Goal: Task Accomplishment & Management: Contribute content

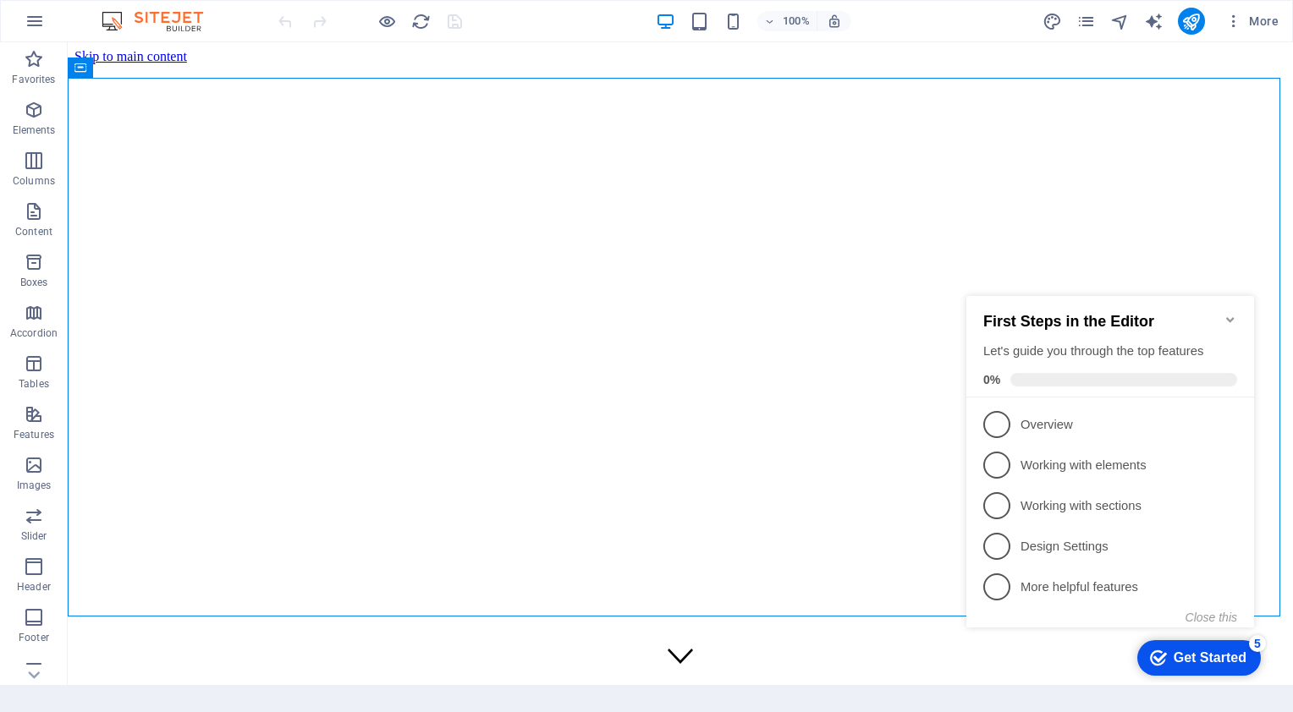
click at [1229, 313] on icon "Minimize checklist" at bounding box center [1231, 320] width 14 height 14
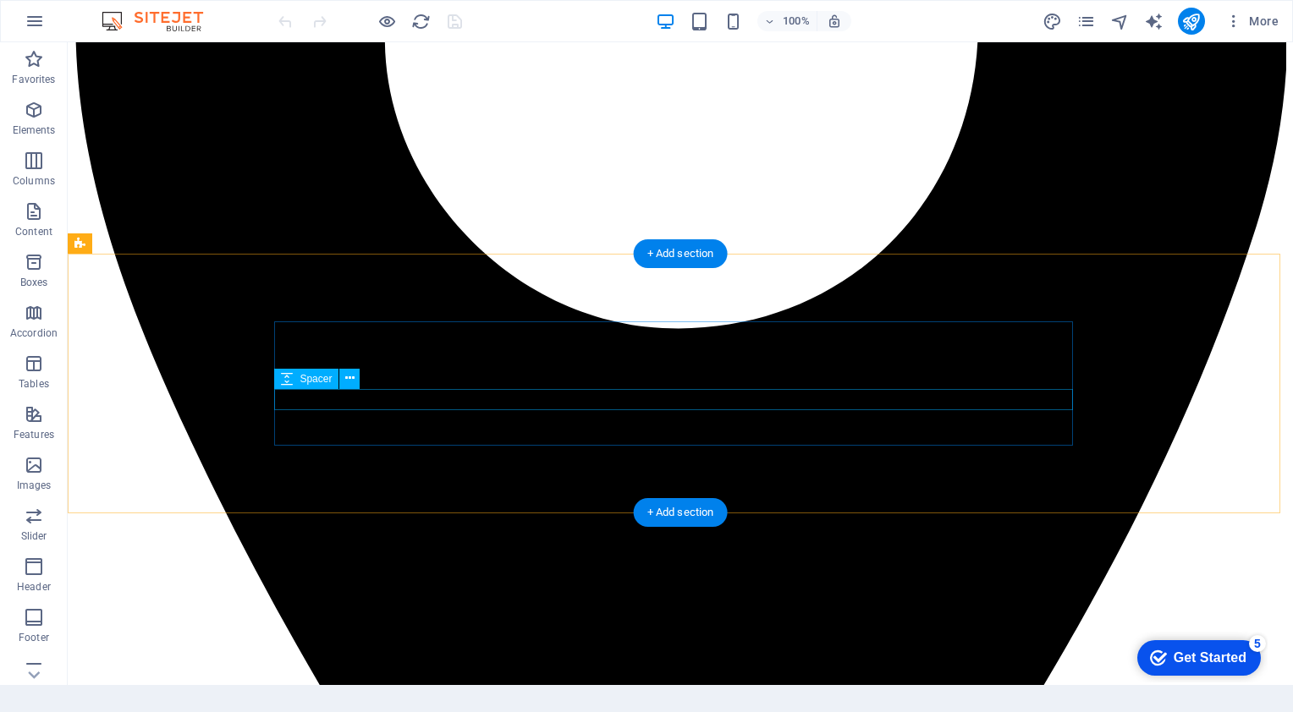
scroll to position [2877, 0]
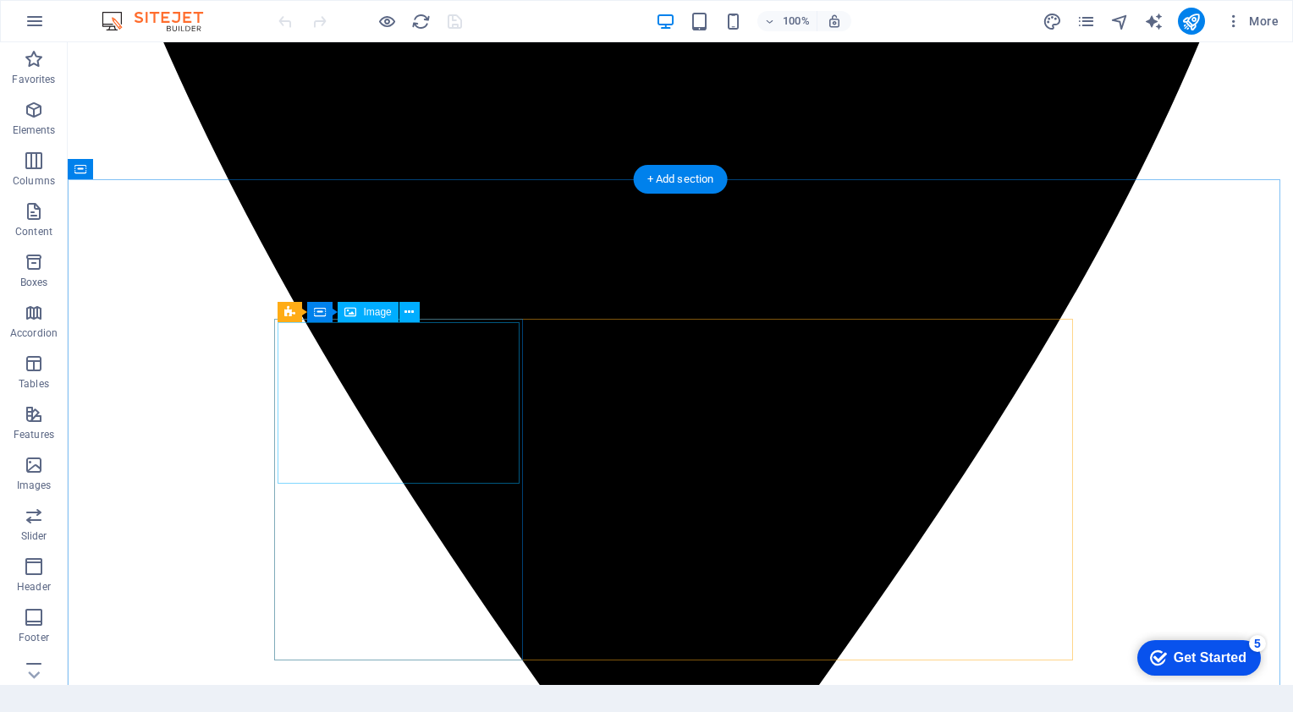
click at [386, 312] on span "Image" at bounding box center [377, 312] width 28 height 10
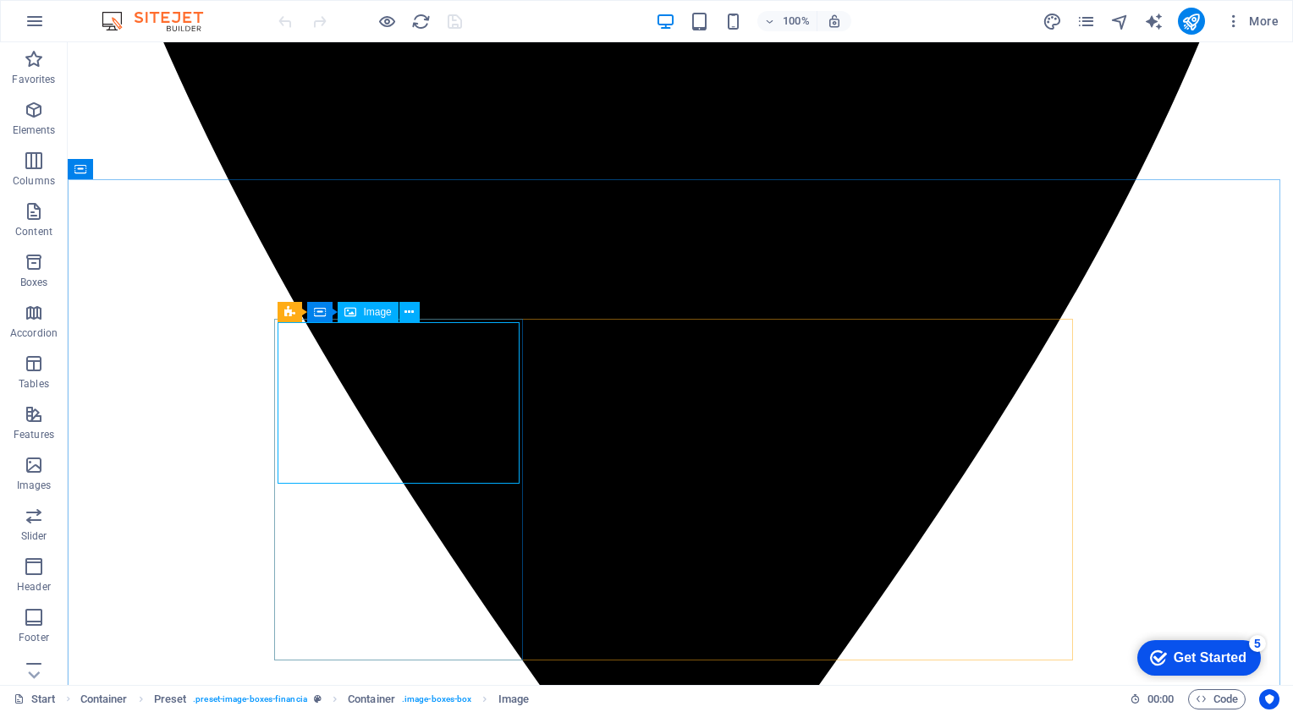
click at [384, 312] on span "Image" at bounding box center [377, 312] width 28 height 10
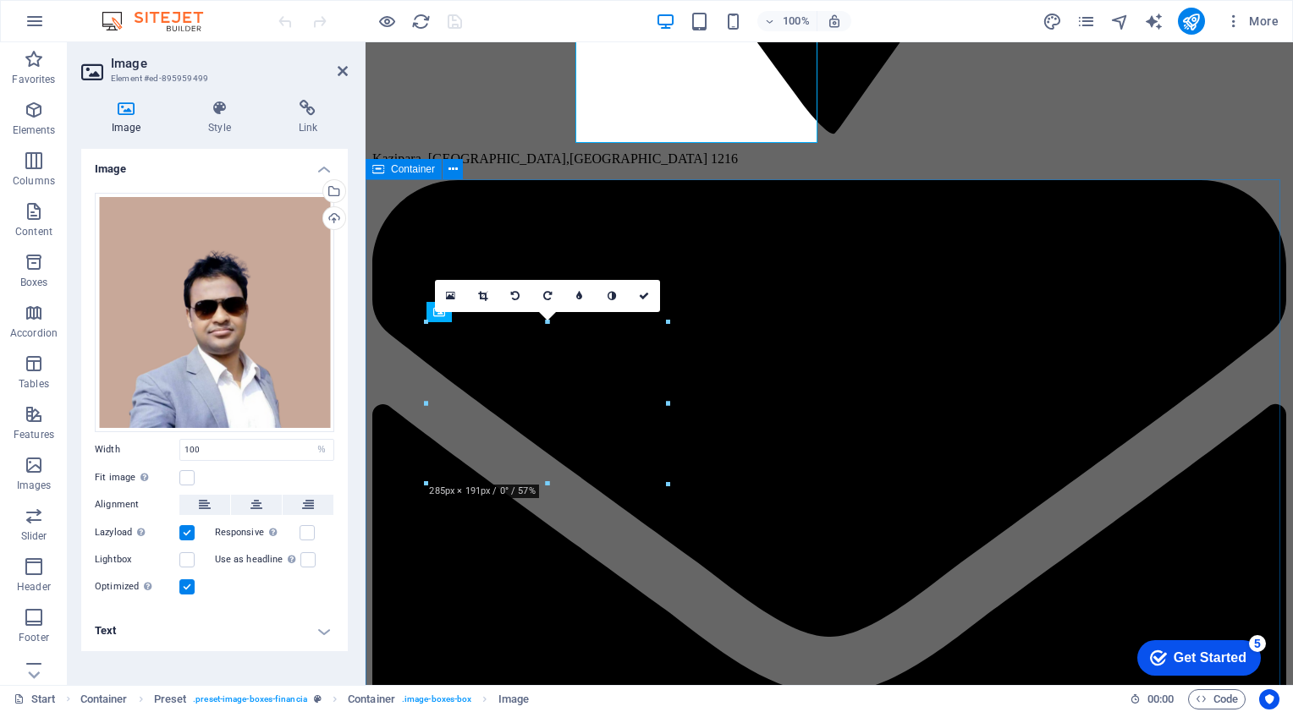
scroll to position [3218, 0]
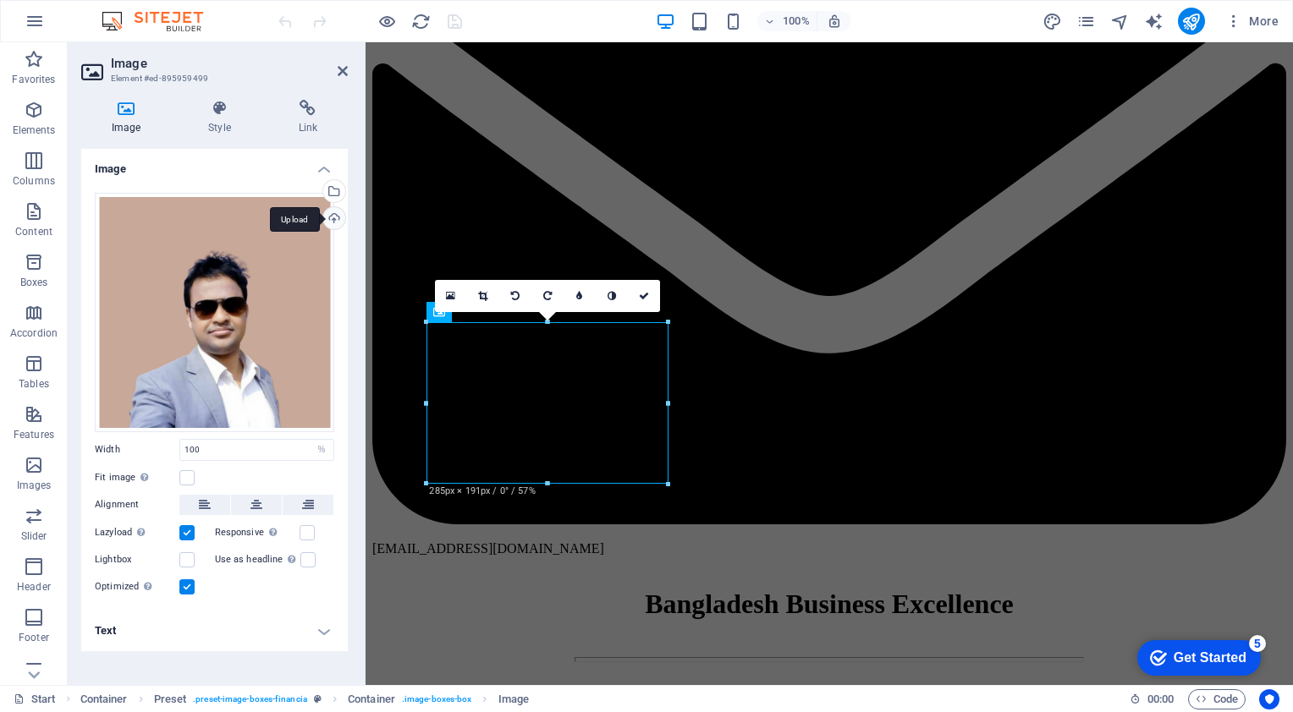
click at [333, 211] on div "Upload" at bounding box center [332, 219] width 25 height 25
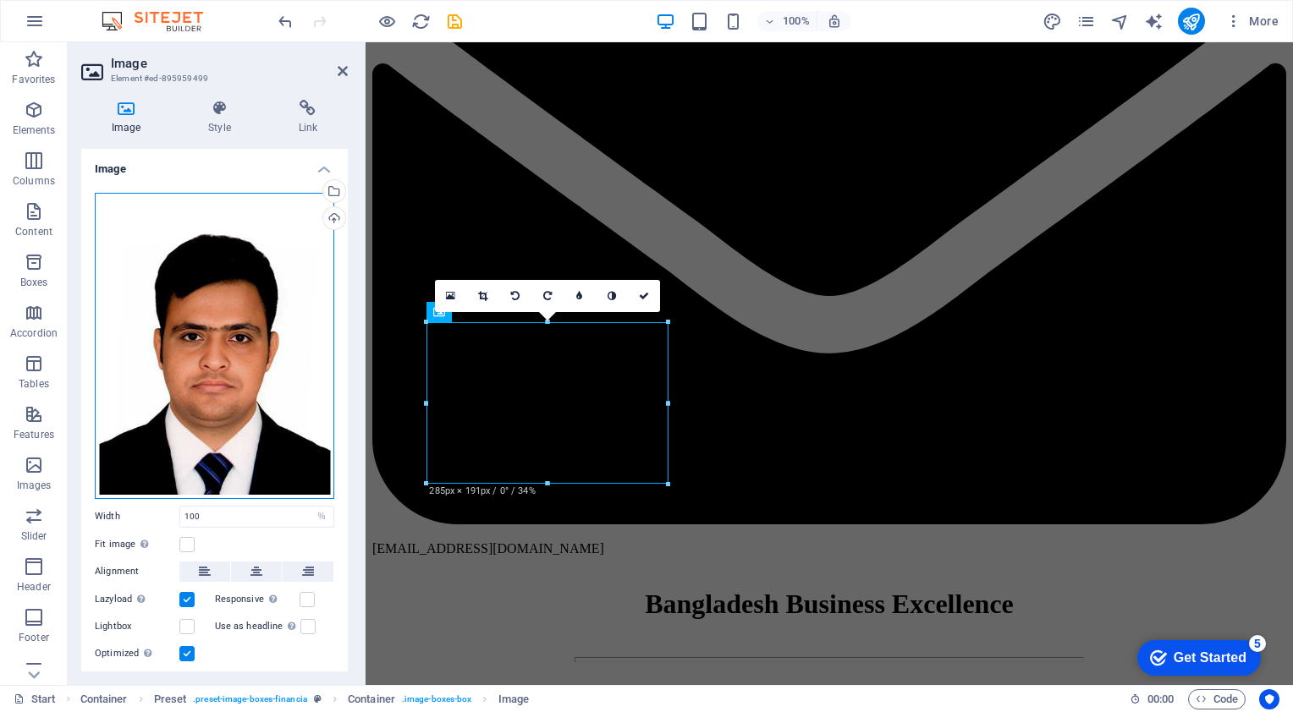
drag, startPoint x: 284, startPoint y: 350, endPoint x: 286, endPoint y: 327, distance: 23.8
click at [286, 327] on div "Drag files here, click to choose files or select files from Files or our free s…" at bounding box center [214, 346] width 239 height 306
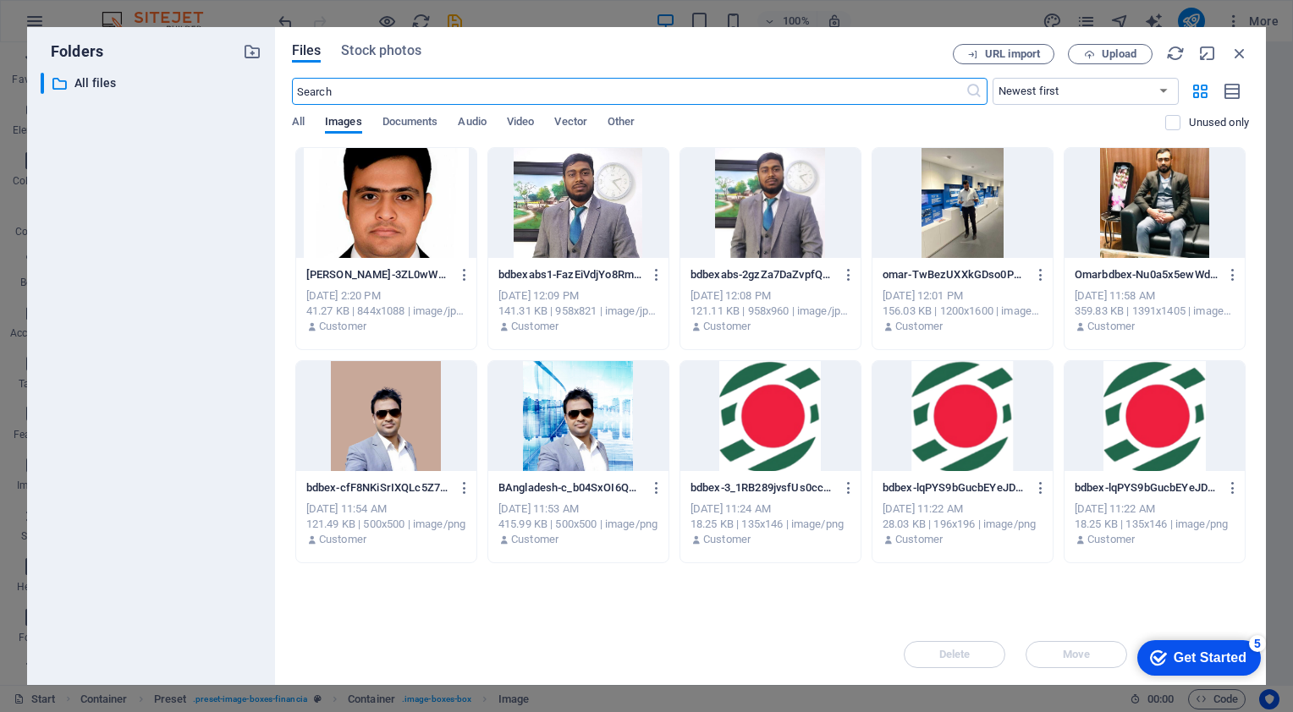
scroll to position [3781, 0]
click at [1241, 50] on icon "button" at bounding box center [1239, 53] width 19 height 19
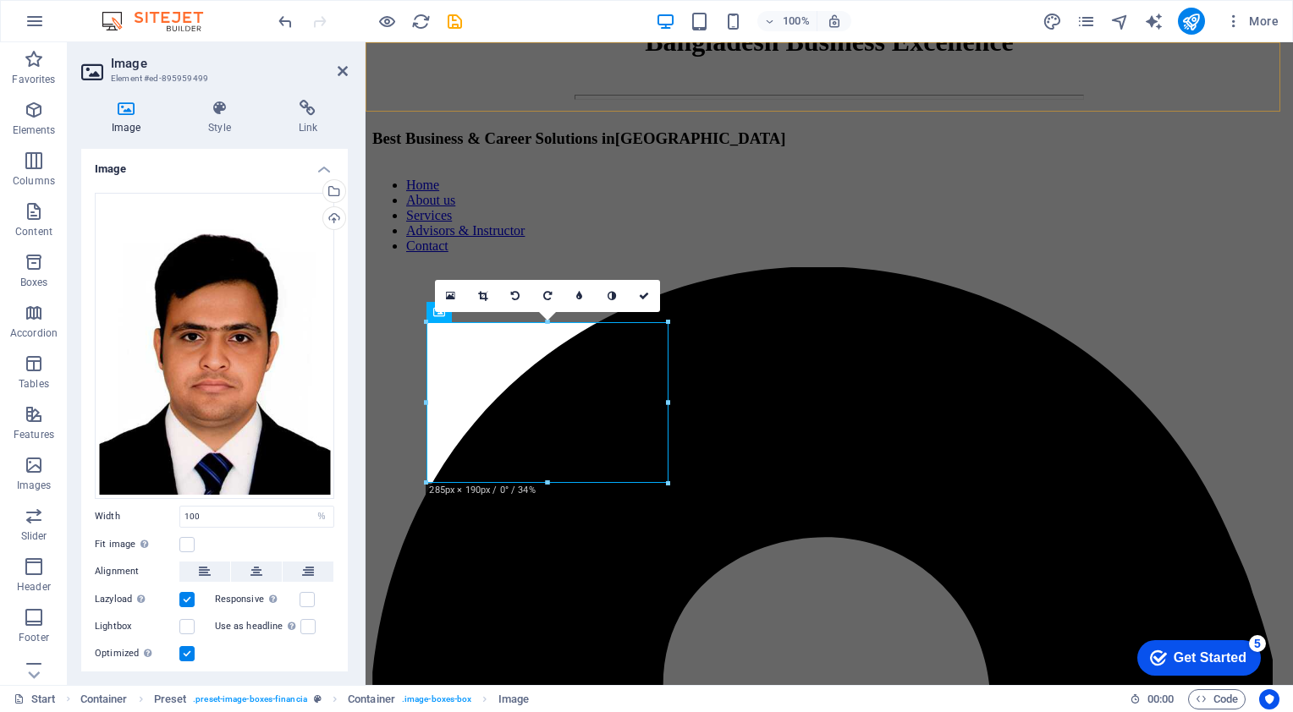
scroll to position [3218, 0]
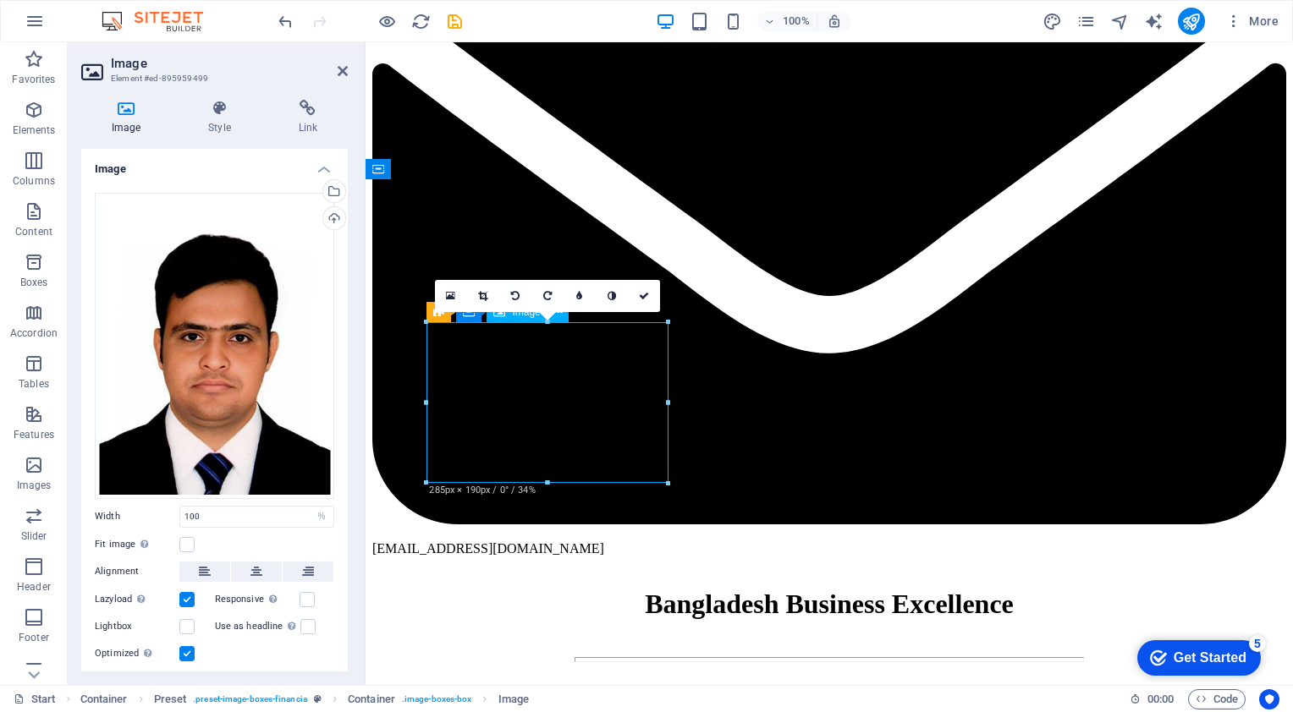
drag, startPoint x: 604, startPoint y: 424, endPoint x: 602, endPoint y: 447, distance: 22.9
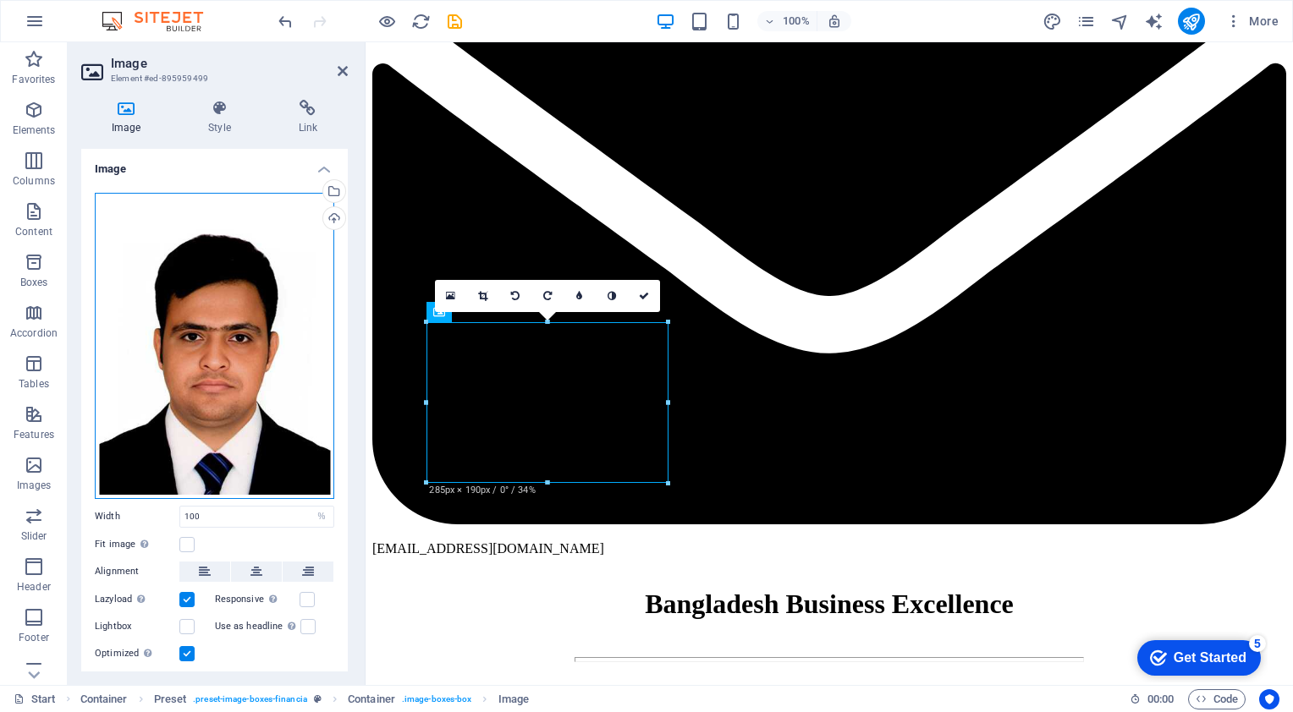
click at [251, 454] on div "Drag files here, click to choose files or select files from Files or our free s…" at bounding box center [214, 346] width 239 height 306
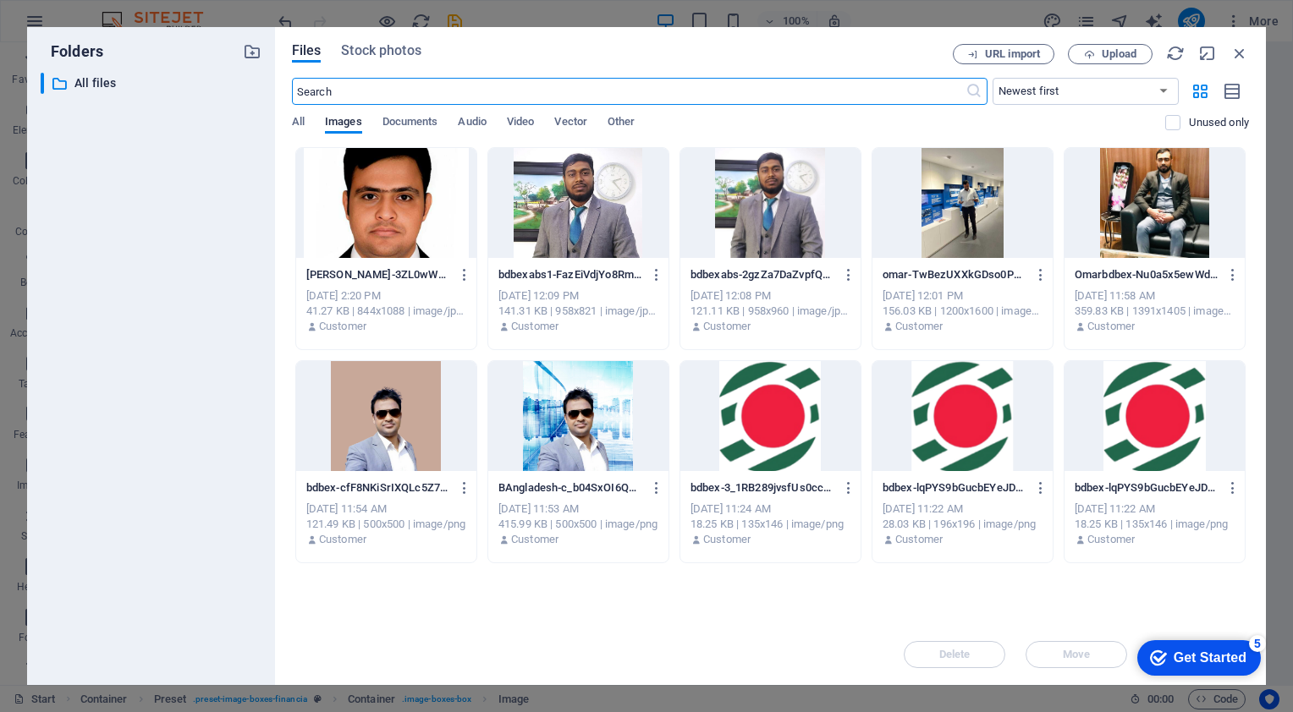
scroll to position [3781, 0]
drag, startPoint x: 1242, startPoint y: 52, endPoint x: 873, endPoint y: 9, distance: 371.3
click at [1242, 52] on icon "button" at bounding box center [1239, 53] width 19 height 19
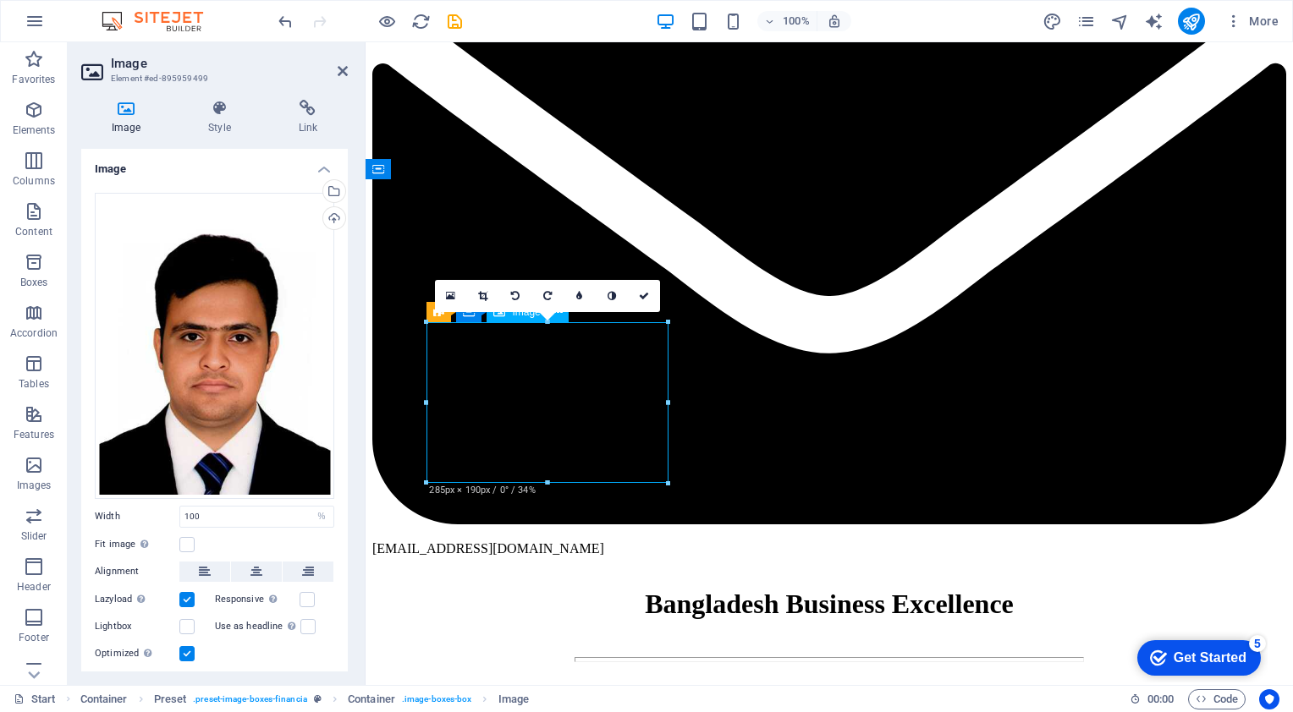
drag, startPoint x: 609, startPoint y: 411, endPoint x: 613, endPoint y: 419, distance: 8.7
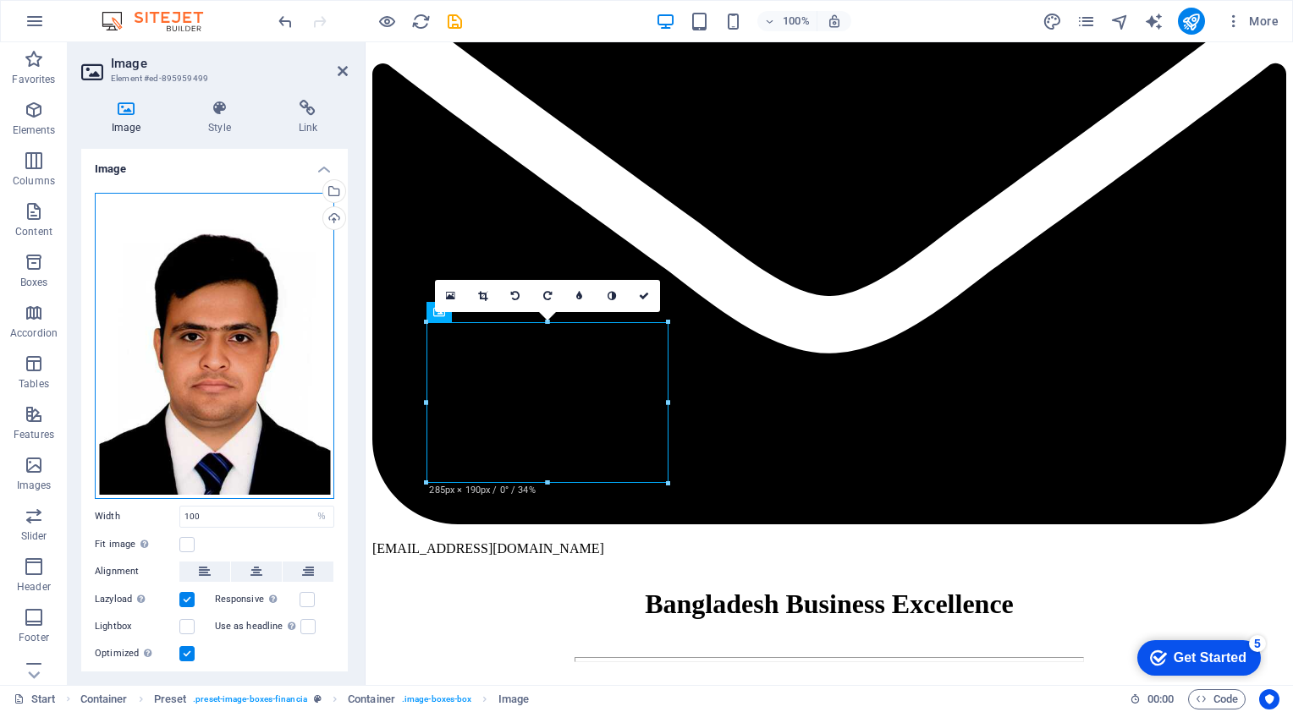
click at [142, 330] on div "Drag files here, click to choose files or select files from Files or our free s…" at bounding box center [214, 346] width 239 height 306
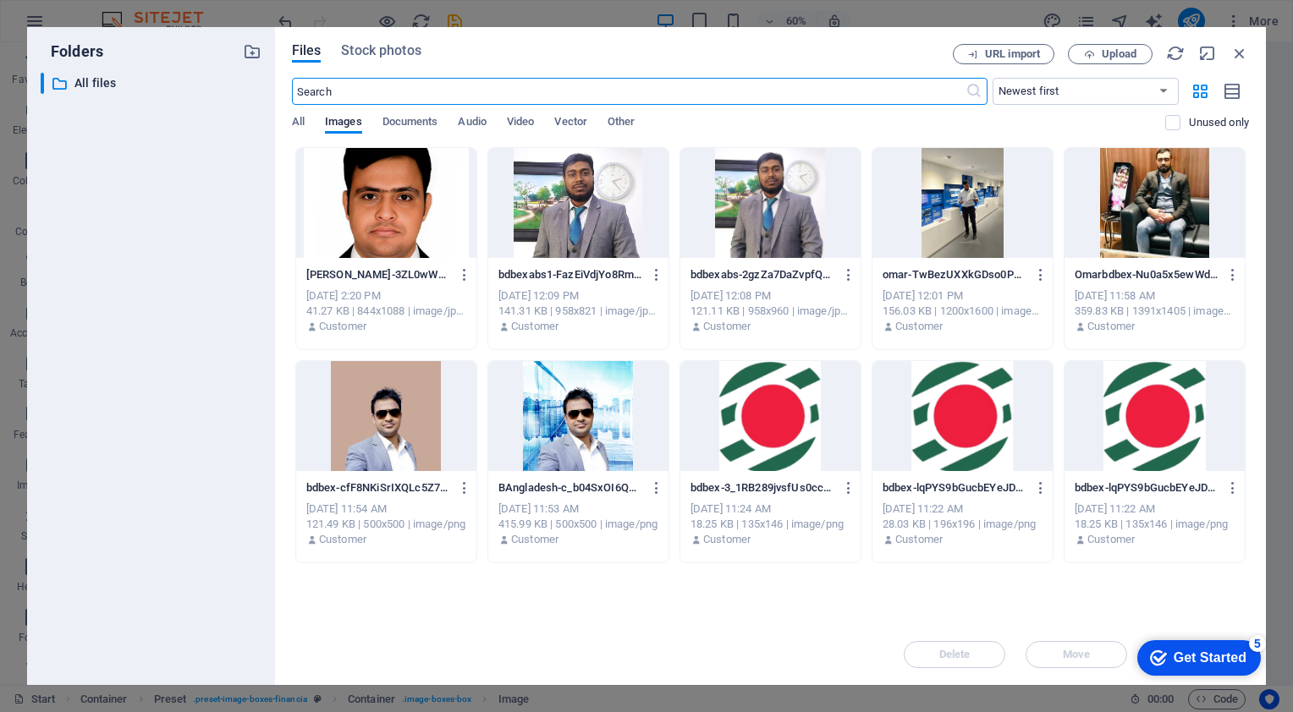
scroll to position [3781, 0]
click at [1249, 58] on div "Files Stock photos URL import Upload ​ Newest first Oldest first Name (A-Z) Nam…" at bounding box center [770, 356] width 991 height 658
drag, startPoint x: 1241, startPoint y: 58, endPoint x: 442, endPoint y: 58, distance: 799.6
click at [1241, 58] on icon "button" at bounding box center [1239, 53] width 19 height 19
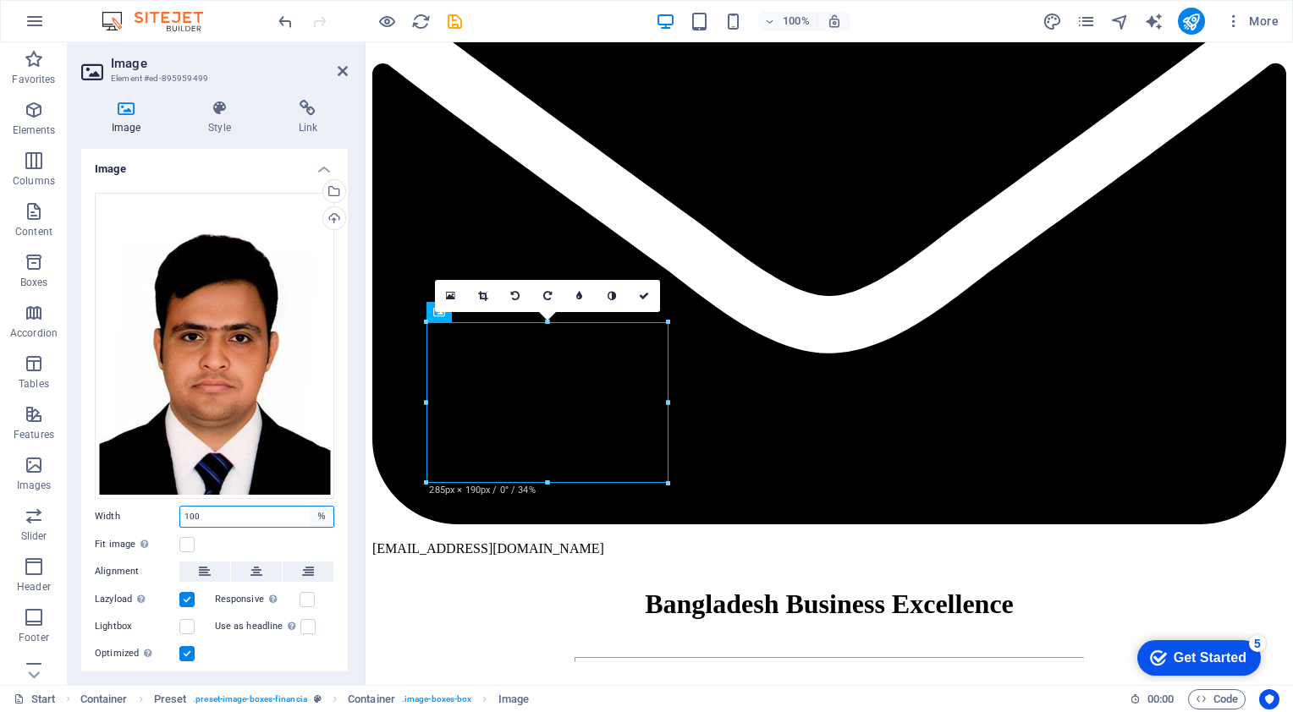
click at [315, 516] on select "Default auto px rem % em vh vw" at bounding box center [322, 517] width 24 height 20
select select "em"
click at [310, 507] on select "Default auto px rem % em vh vw" at bounding box center [322, 517] width 24 height 20
type input "17.8125"
click at [315, 515] on select "Default auto px rem % em vh vw" at bounding box center [322, 517] width 24 height 20
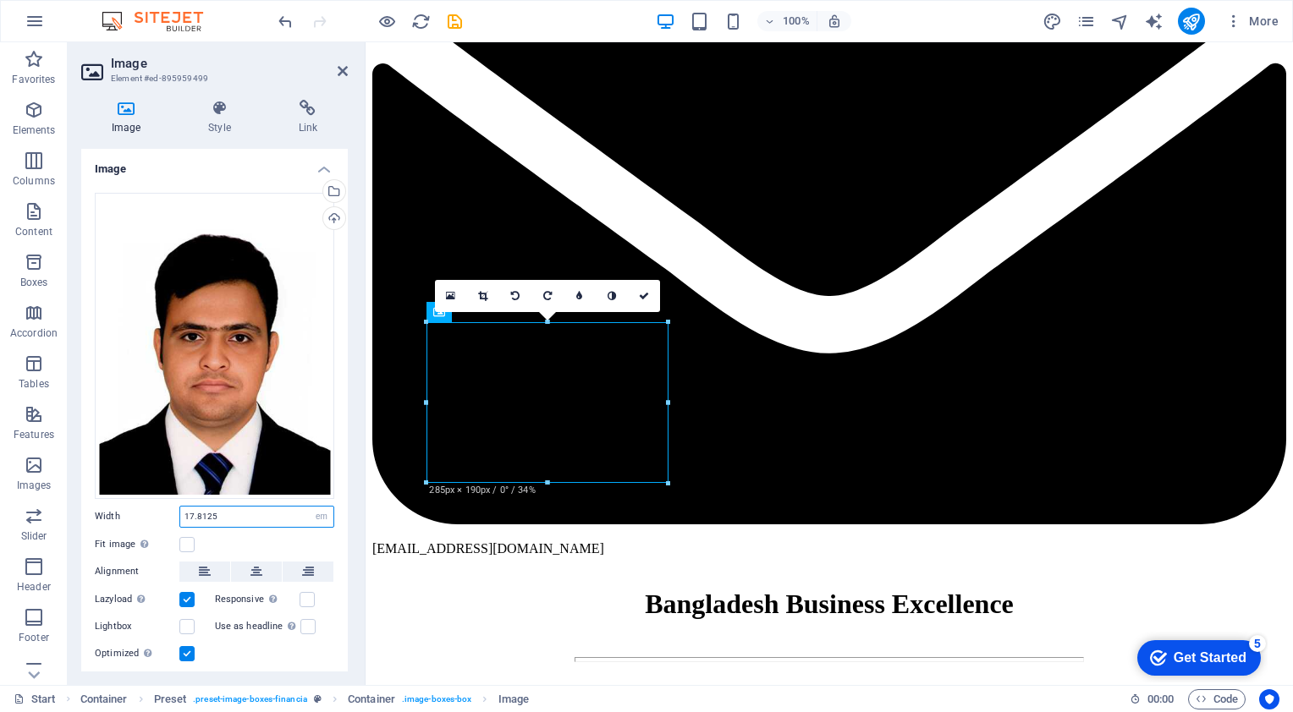
select select "px"
click at [310, 507] on select "Default auto px rem % em vh vw" at bounding box center [322, 517] width 24 height 20
type input "285"
click at [319, 513] on select "Default auto px rem % em vh vw" at bounding box center [322, 517] width 24 height 20
select select "auto"
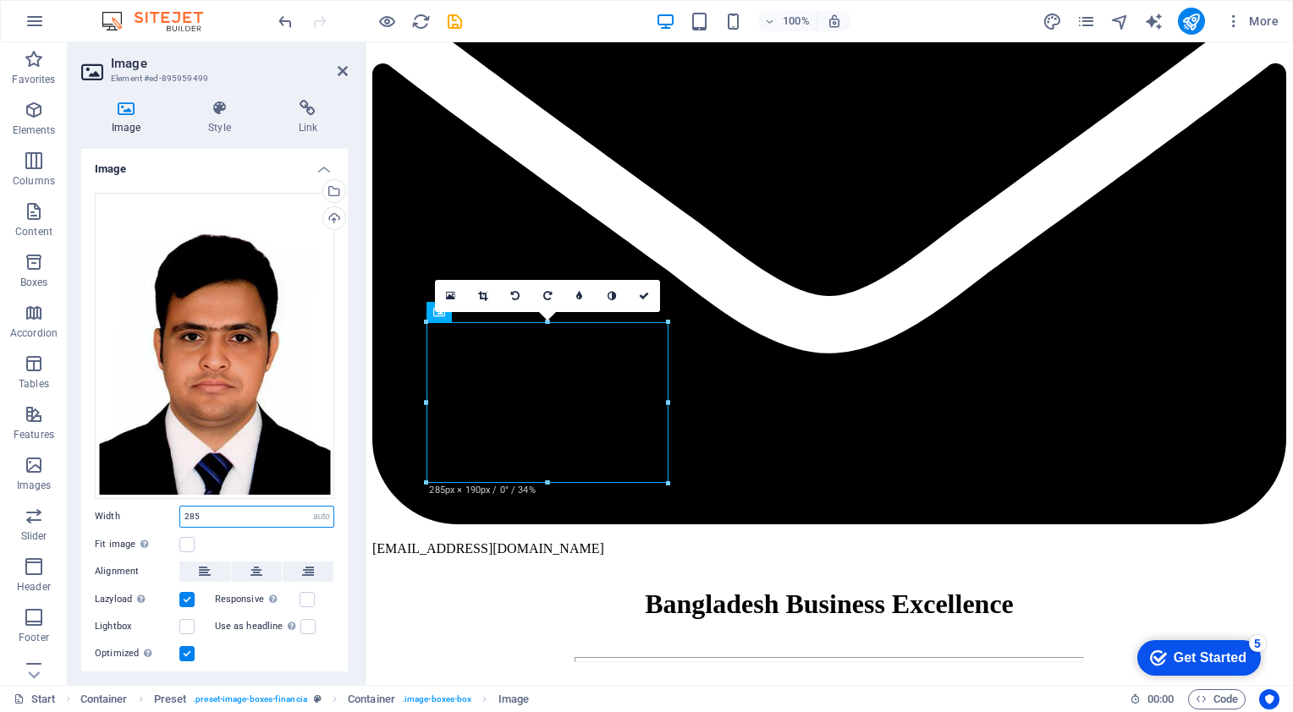
click at [310, 507] on select "Default auto px rem % em vh vw" at bounding box center [322, 517] width 24 height 20
select select "DISABLED_OPTION_VALUE"
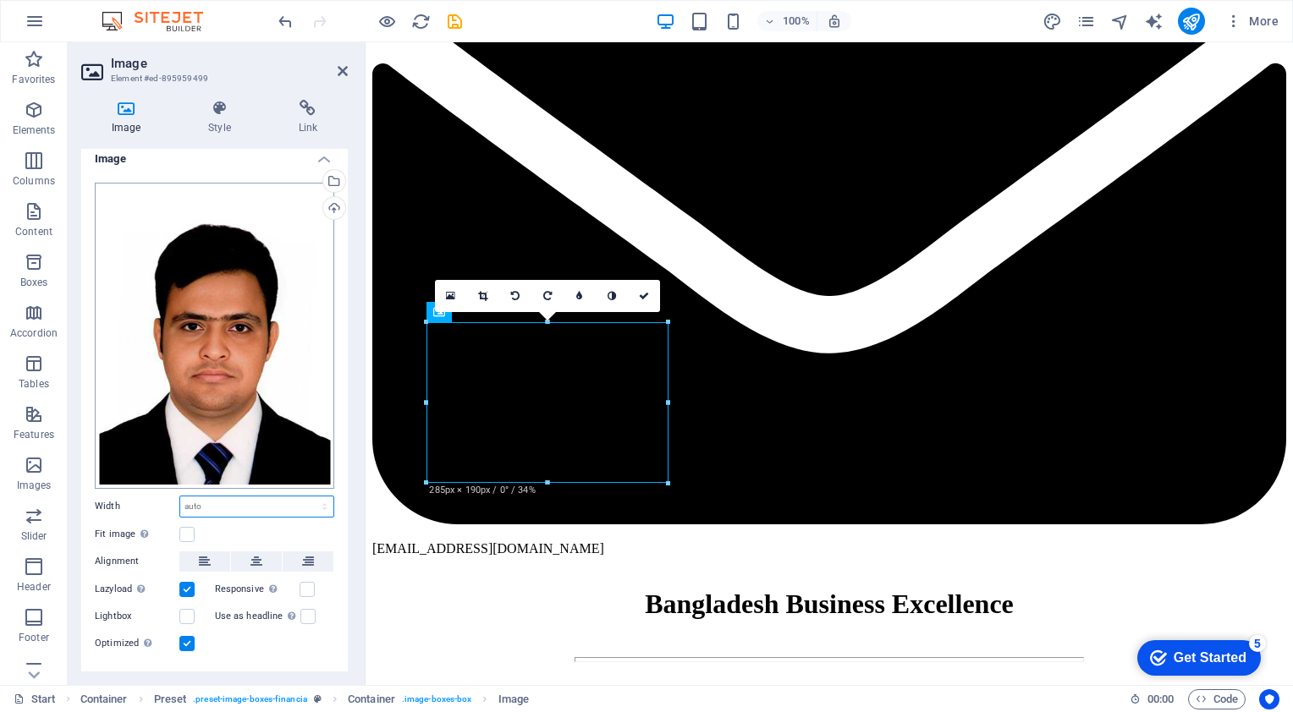
scroll to position [0, 0]
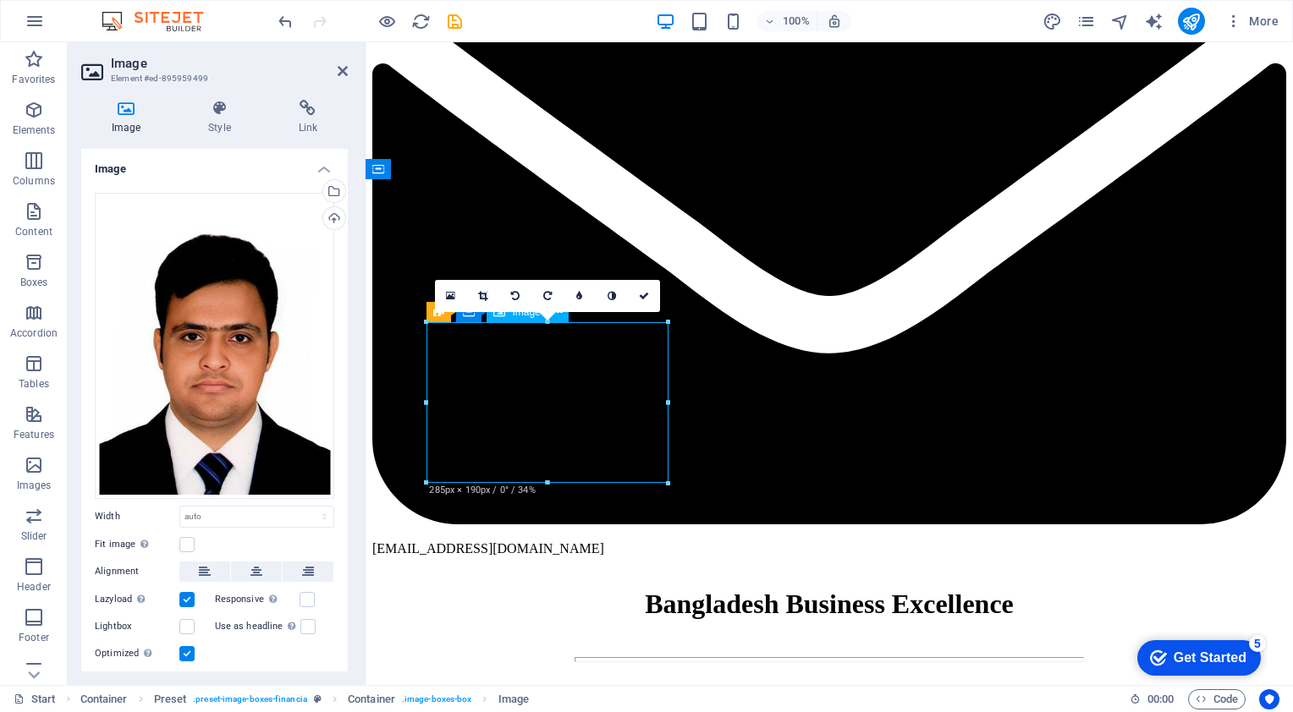
drag, startPoint x: 579, startPoint y: 390, endPoint x: 595, endPoint y: 364, distance: 30.8
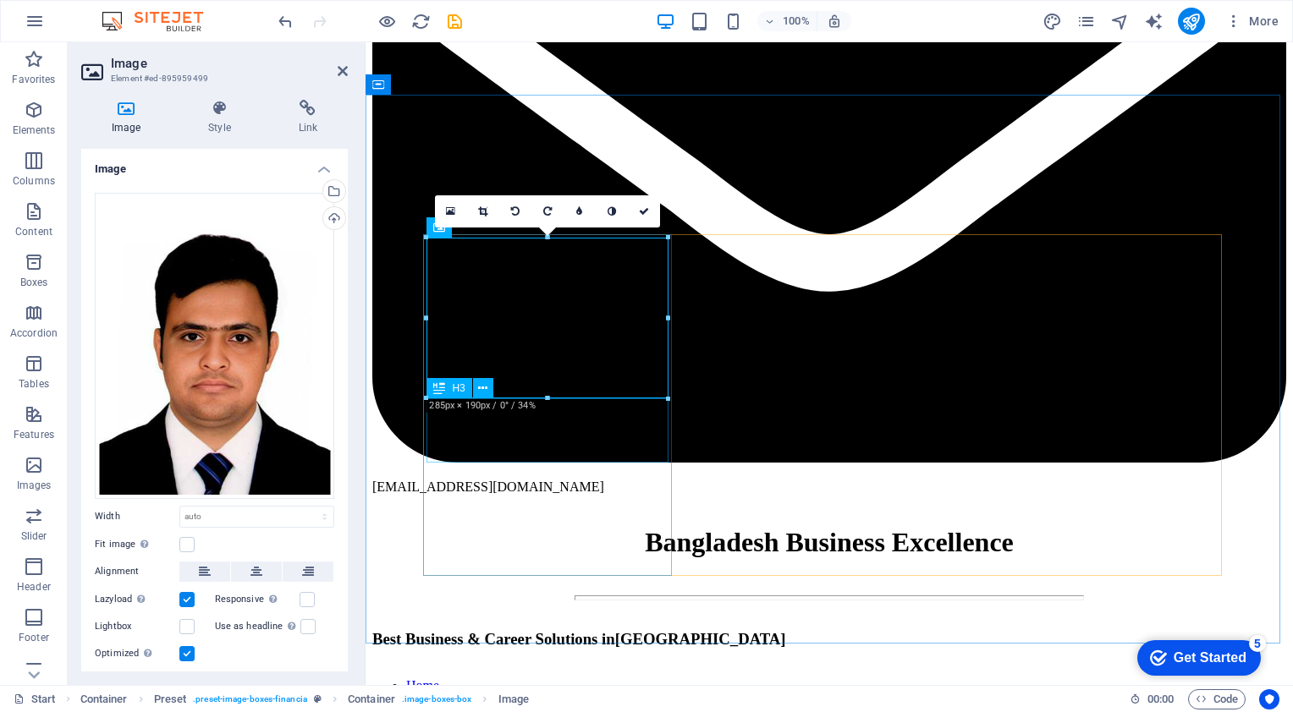
scroll to position [3302, 0]
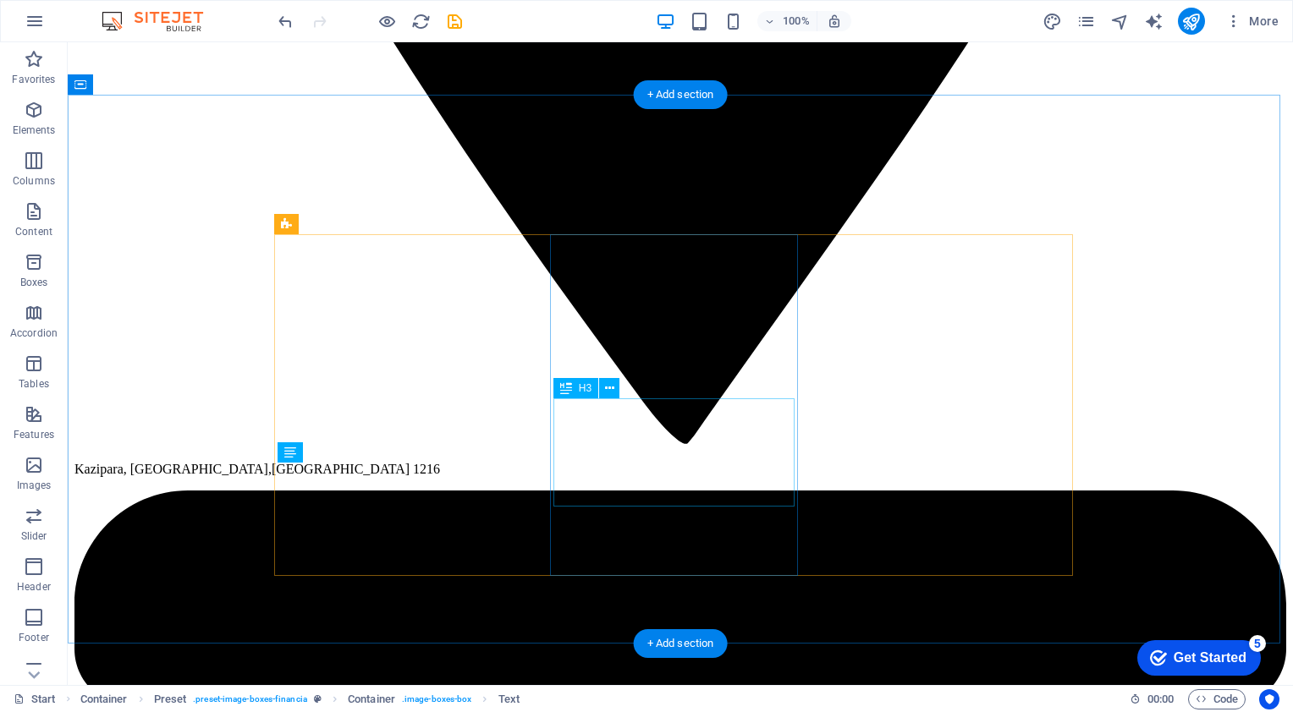
scroll to position [2961, 0]
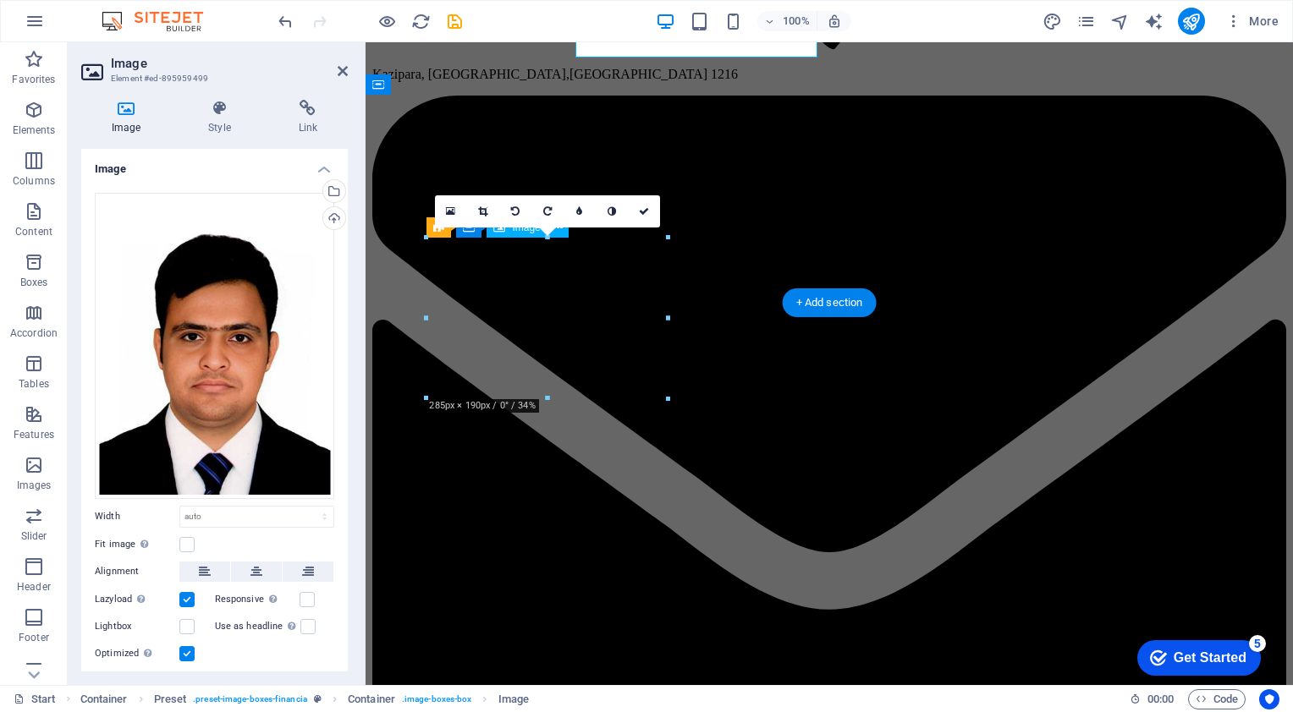
scroll to position [3302, 0]
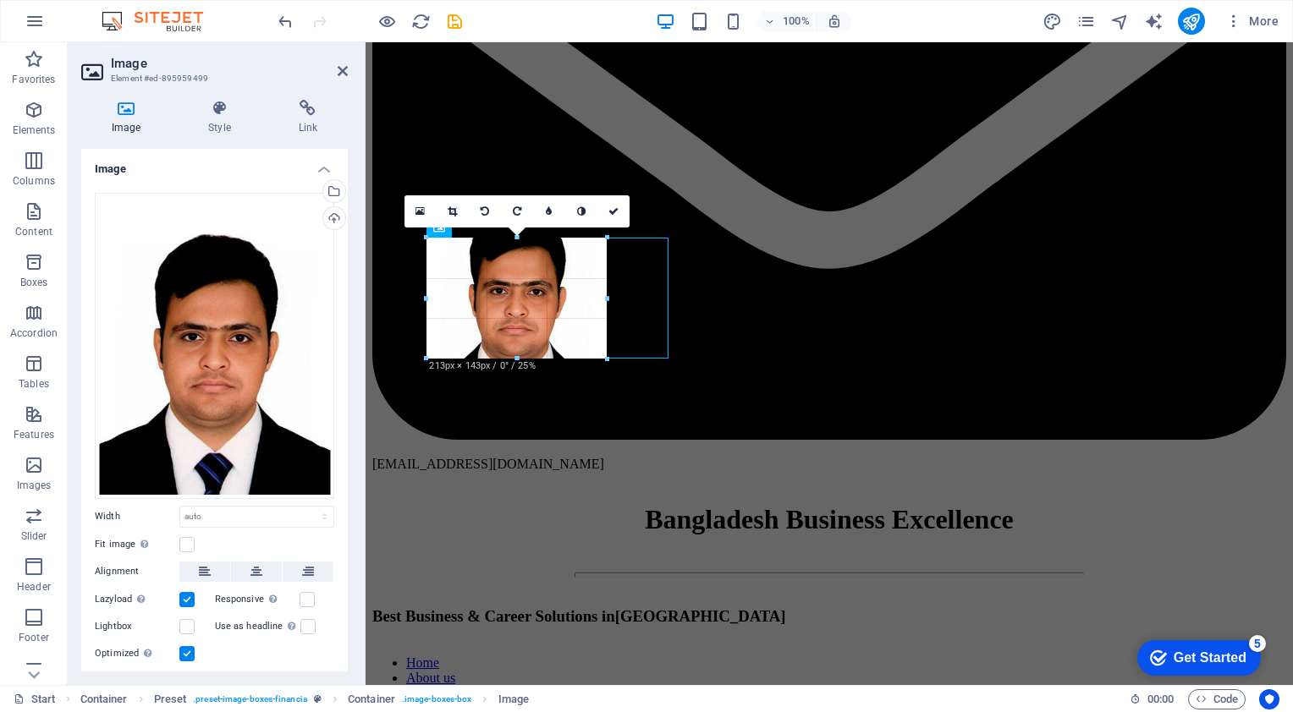
drag, startPoint x: 668, startPoint y: 399, endPoint x: 606, endPoint y: 354, distance: 77.5
type input "213"
select select "px"
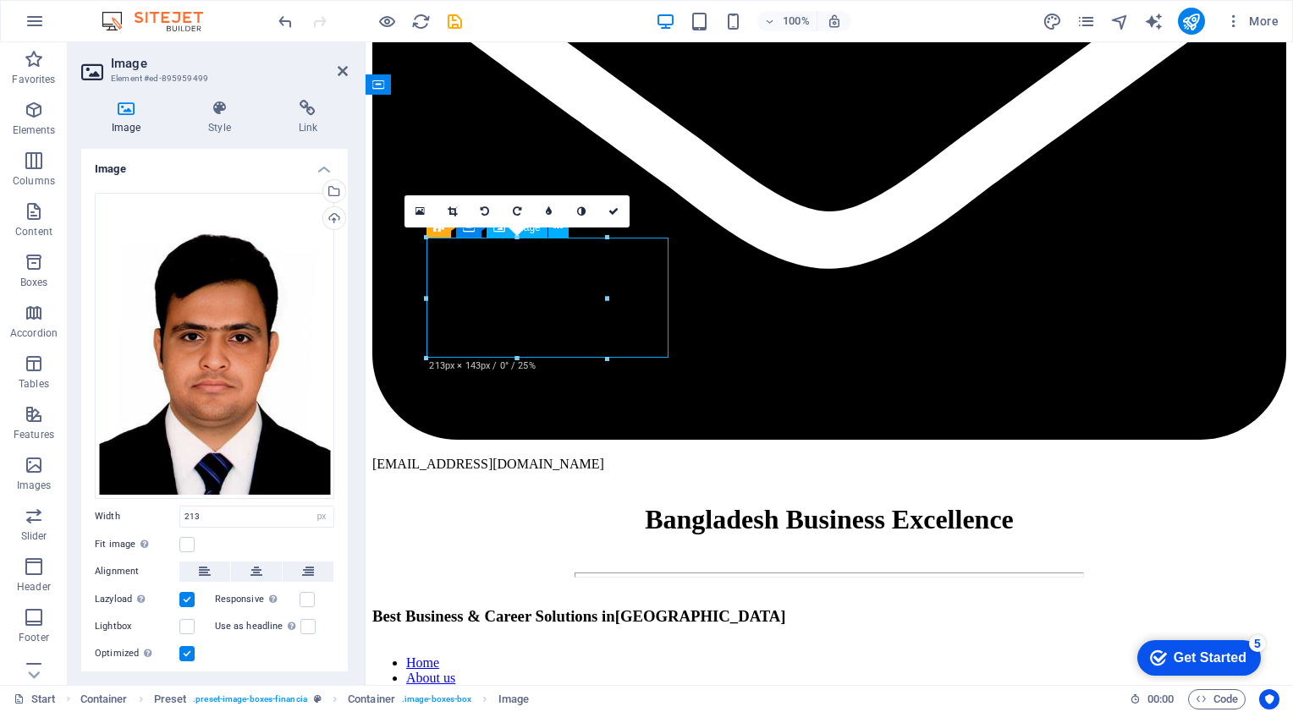
drag, startPoint x: 532, startPoint y: 317, endPoint x: 563, endPoint y: 306, distance: 32.4
drag, startPoint x: 560, startPoint y: 330, endPoint x: 630, endPoint y: 324, distance: 70.5
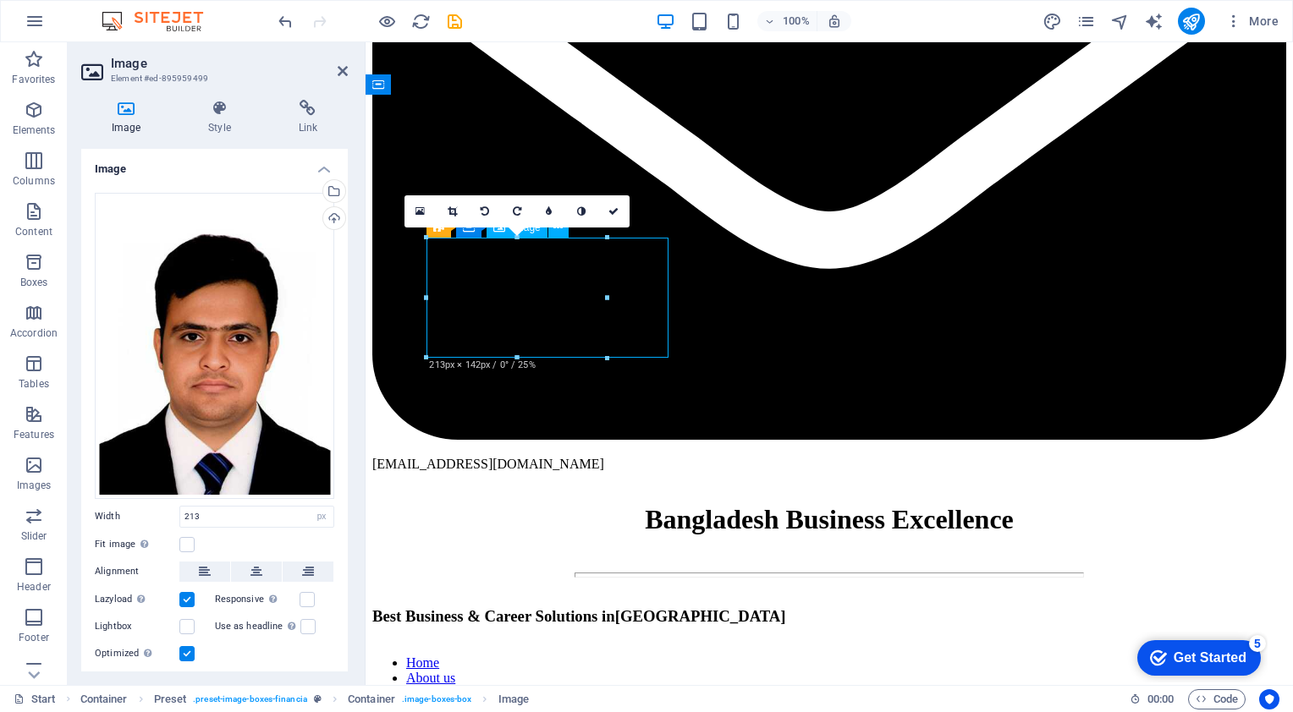
drag, startPoint x: 528, startPoint y: 298, endPoint x: 578, endPoint y: 308, distance: 50.9
click at [210, 567] on icon at bounding box center [205, 572] width 12 height 20
click at [247, 572] on button at bounding box center [256, 572] width 51 height 20
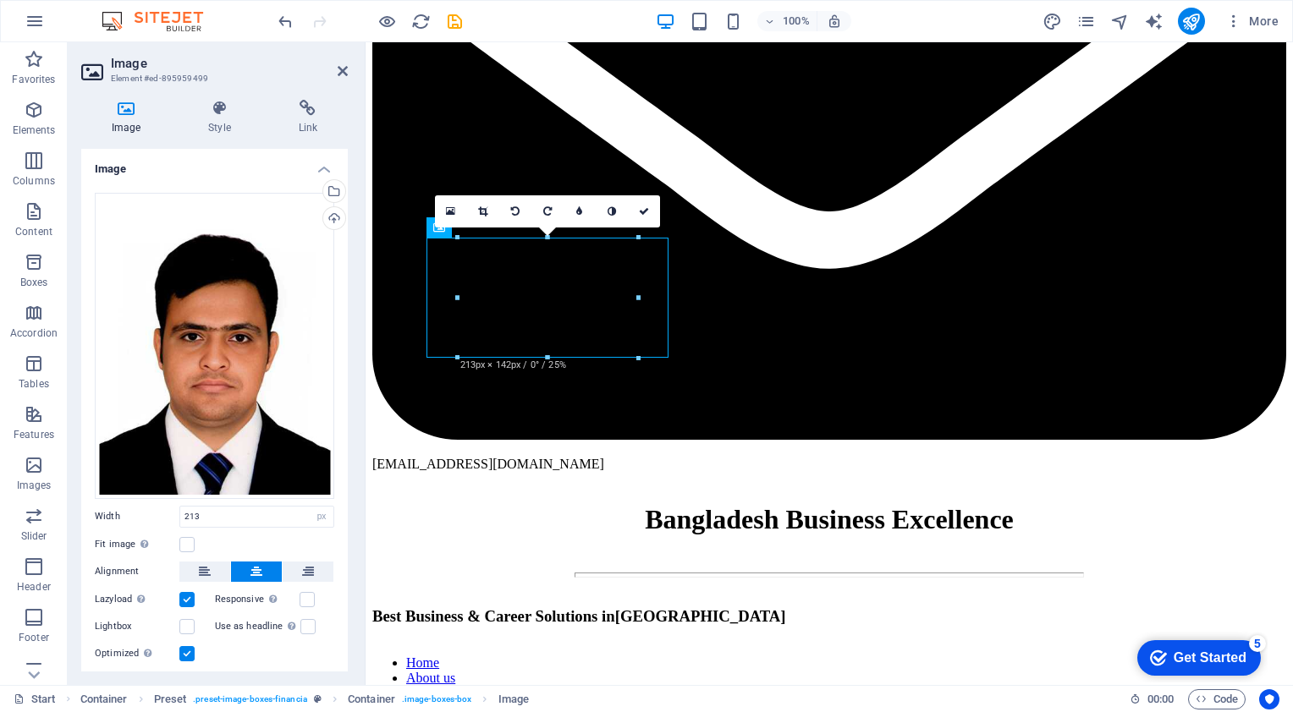
click at [263, 567] on button at bounding box center [256, 572] width 51 height 20
click at [190, 543] on label at bounding box center [186, 544] width 15 height 15
click at [0, 0] on input "Fit image Automatically fit image to a fixed width and height" at bounding box center [0, 0] width 0 height 0
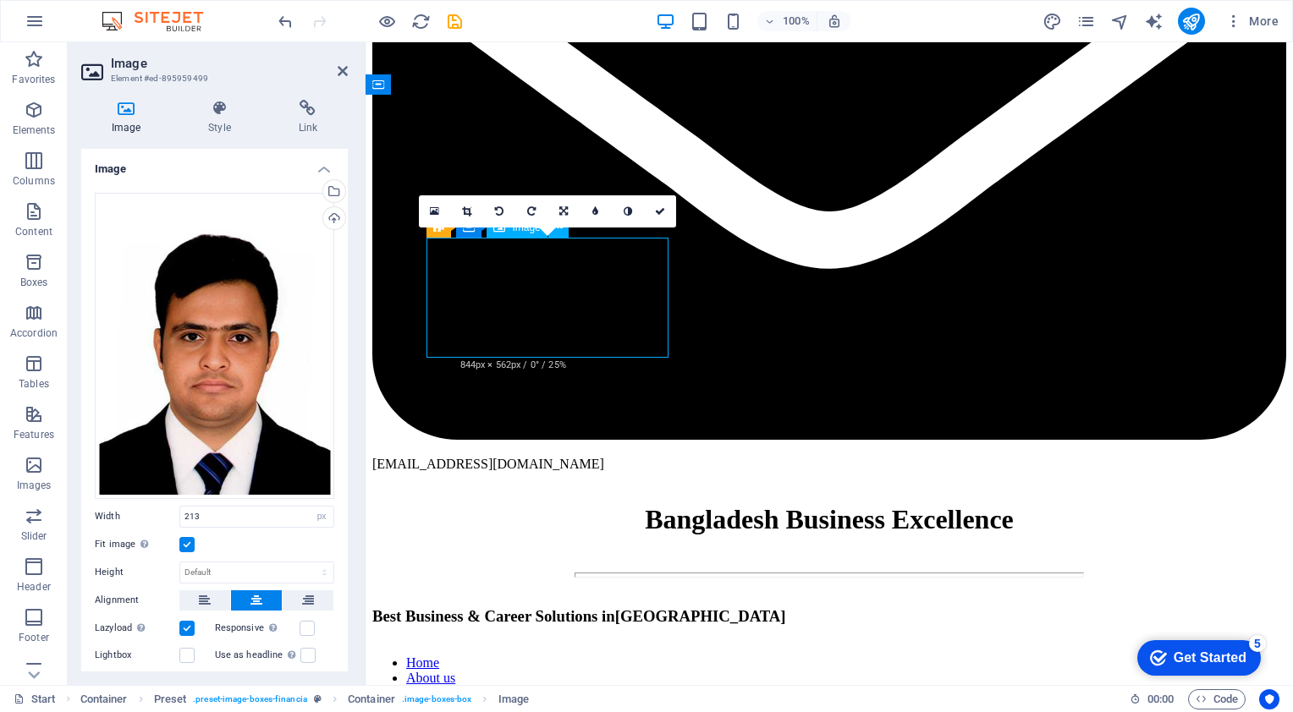
drag, startPoint x: 545, startPoint y: 307, endPoint x: 562, endPoint y: 286, distance: 27.1
drag, startPoint x: 558, startPoint y: 302, endPoint x: 538, endPoint y: 313, distance: 22.4
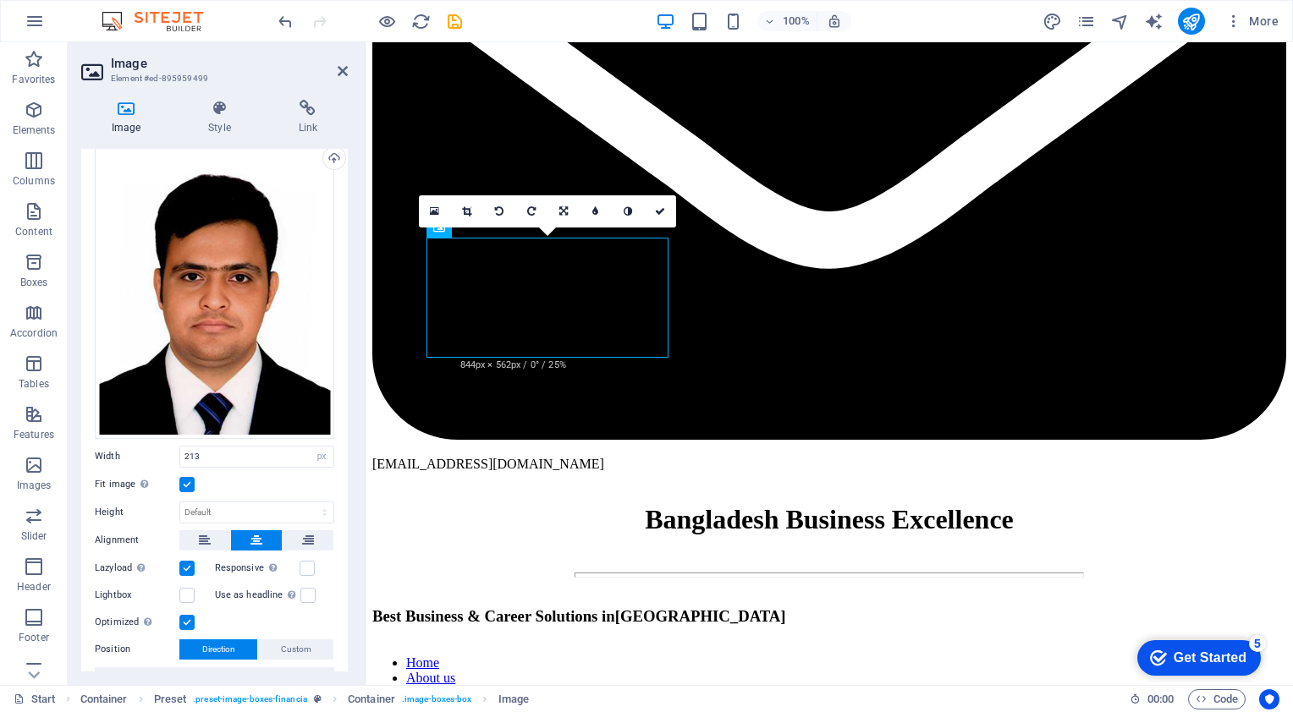
scroll to position [85, 0]
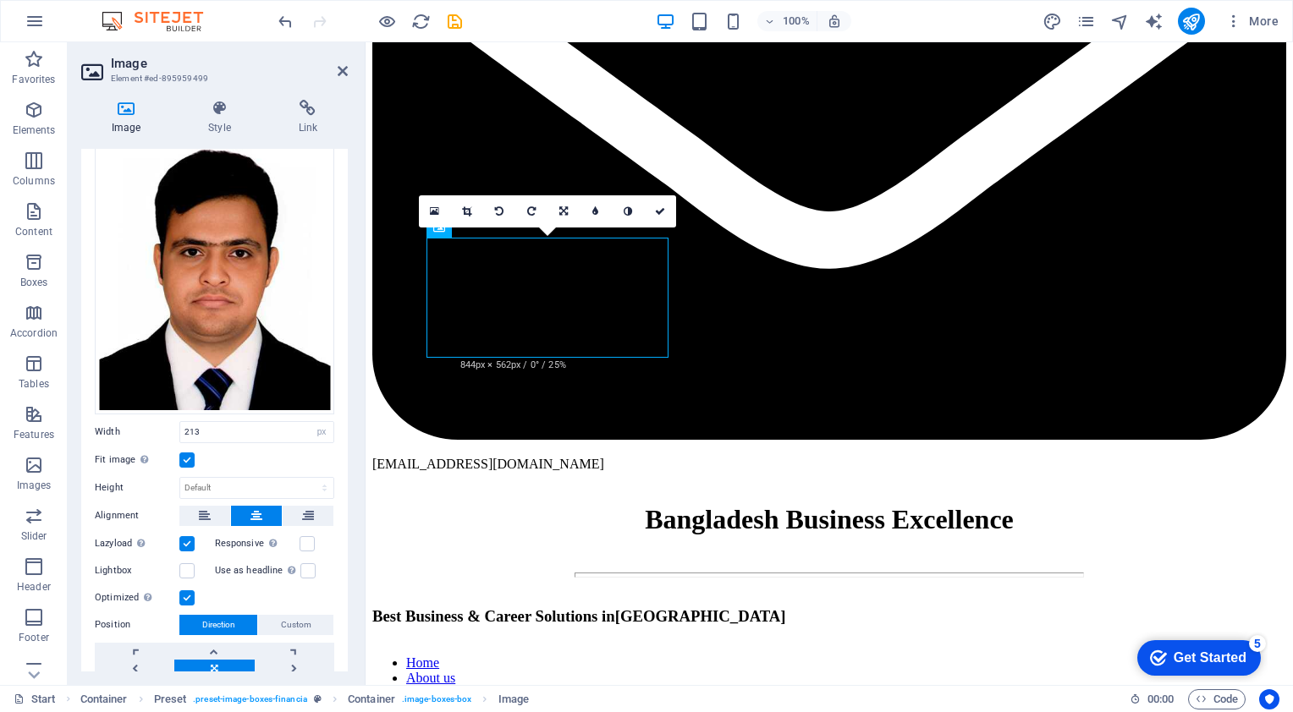
click at [242, 450] on div "Fit image Automatically fit image to a fixed width and height" at bounding box center [214, 460] width 239 height 20
click at [223, 478] on select "Default auto px" at bounding box center [256, 488] width 153 height 20
click at [180, 478] on select "Default auto px" at bounding box center [256, 488] width 153 height 20
click at [247, 478] on select "Default auto px" at bounding box center [256, 488] width 153 height 20
select select "px"
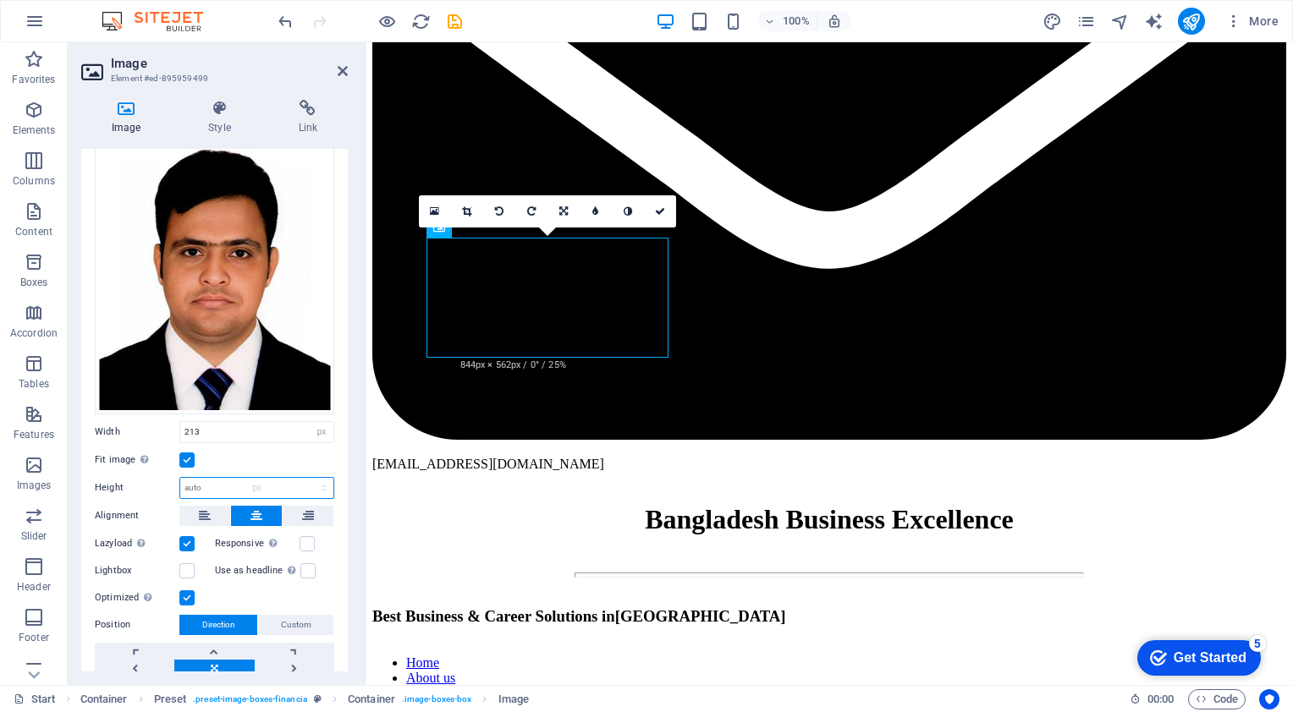
click at [306, 478] on select "Default auto px" at bounding box center [256, 488] width 153 height 20
click at [220, 489] on input "142" at bounding box center [256, 488] width 153 height 20
type input "1"
type input "125"
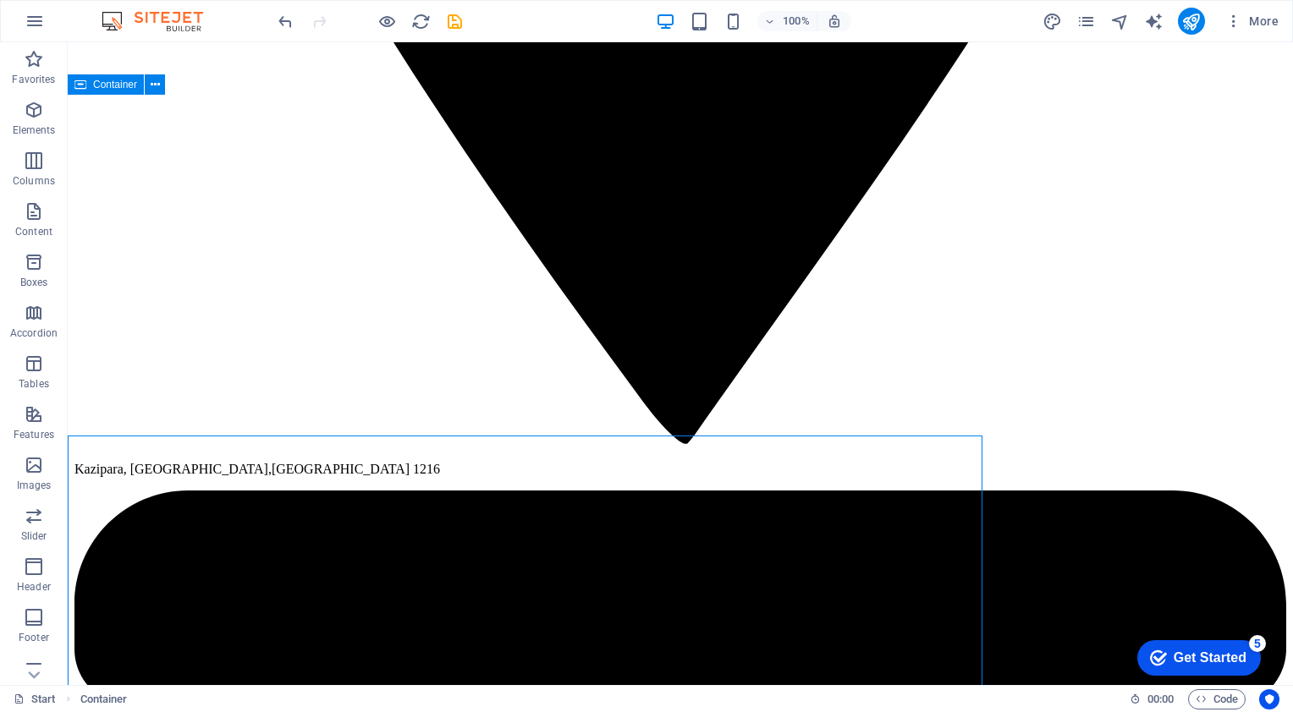
scroll to position [2961, 0]
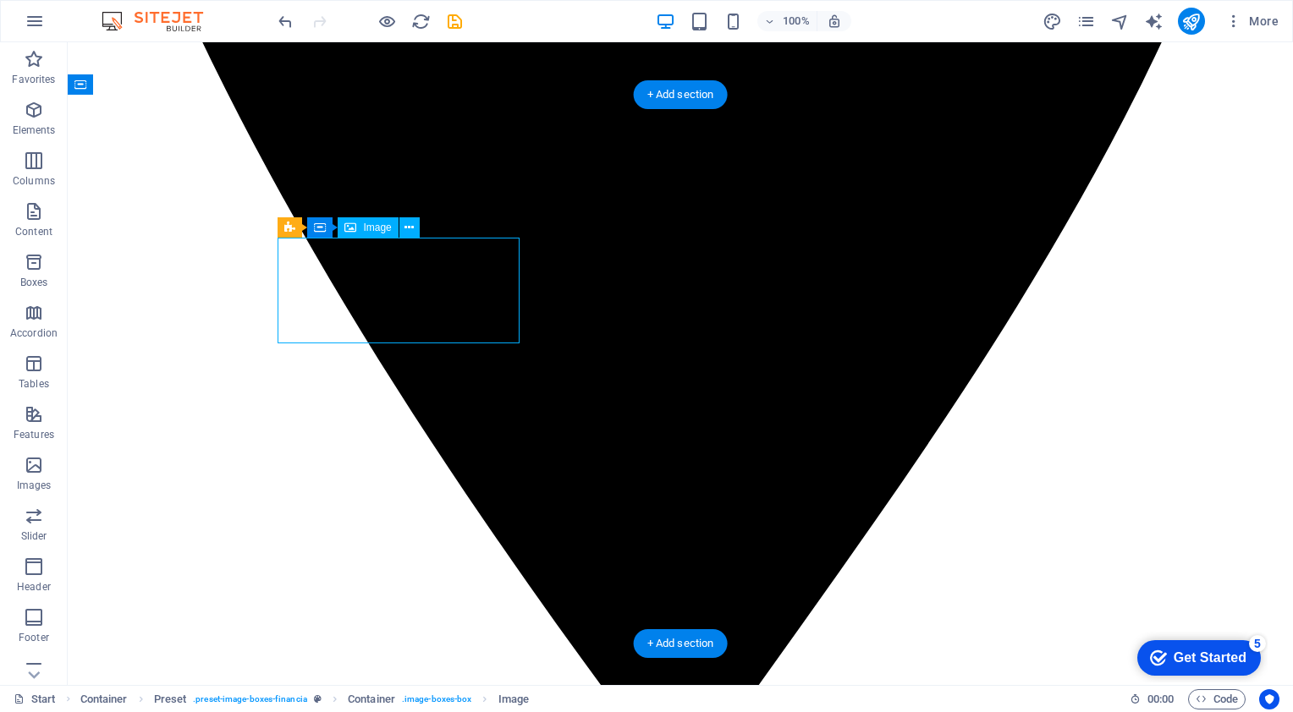
select select "px"
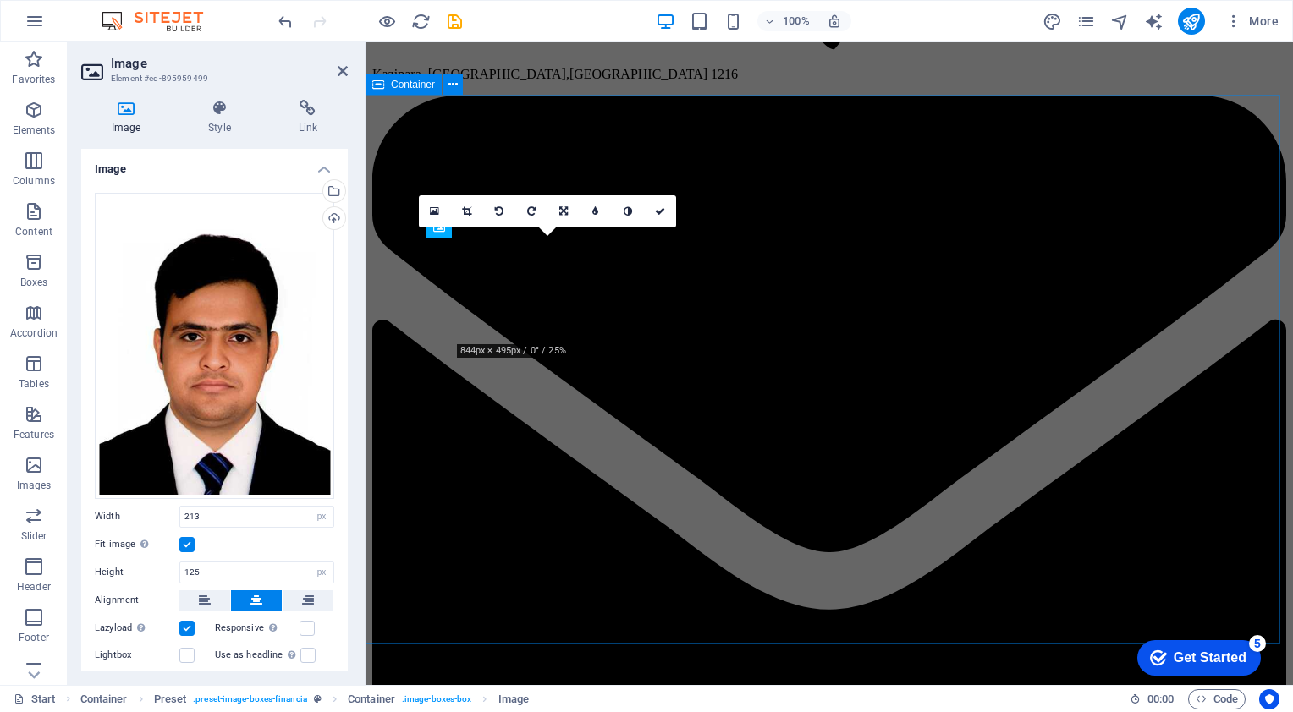
scroll to position [3302, 0]
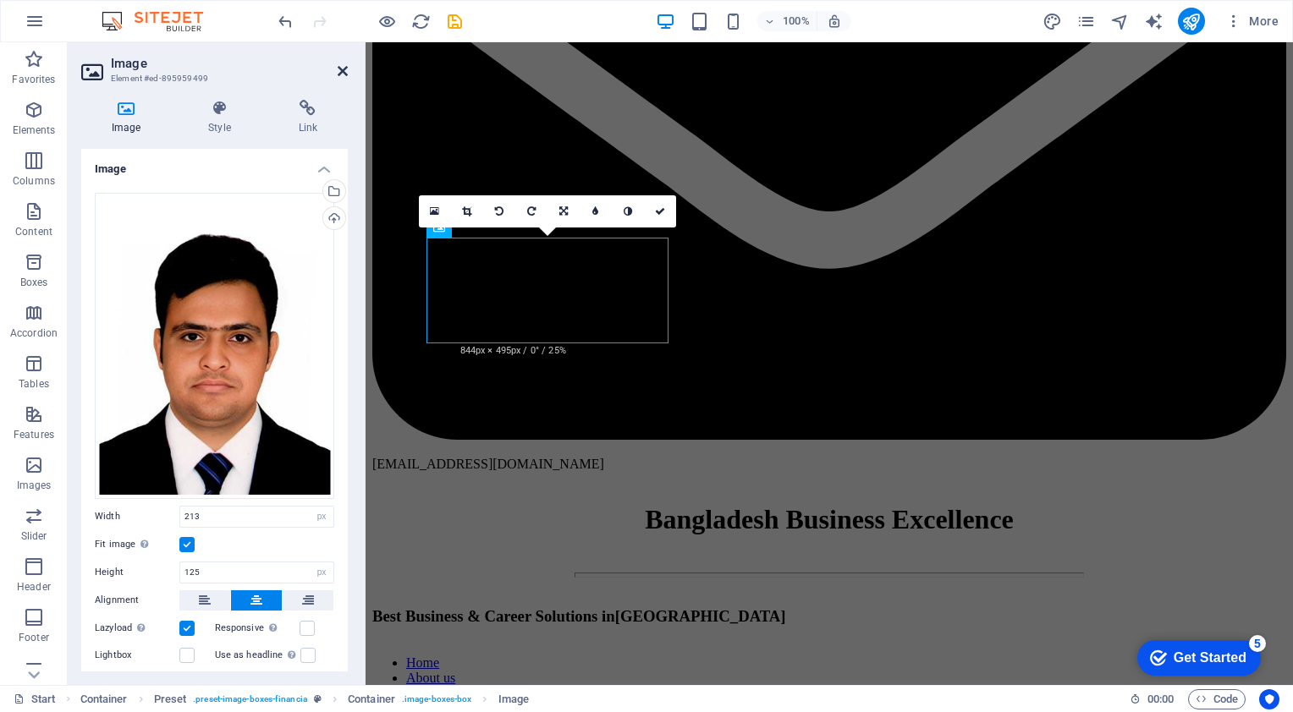
click at [340, 69] on icon at bounding box center [343, 71] width 10 height 14
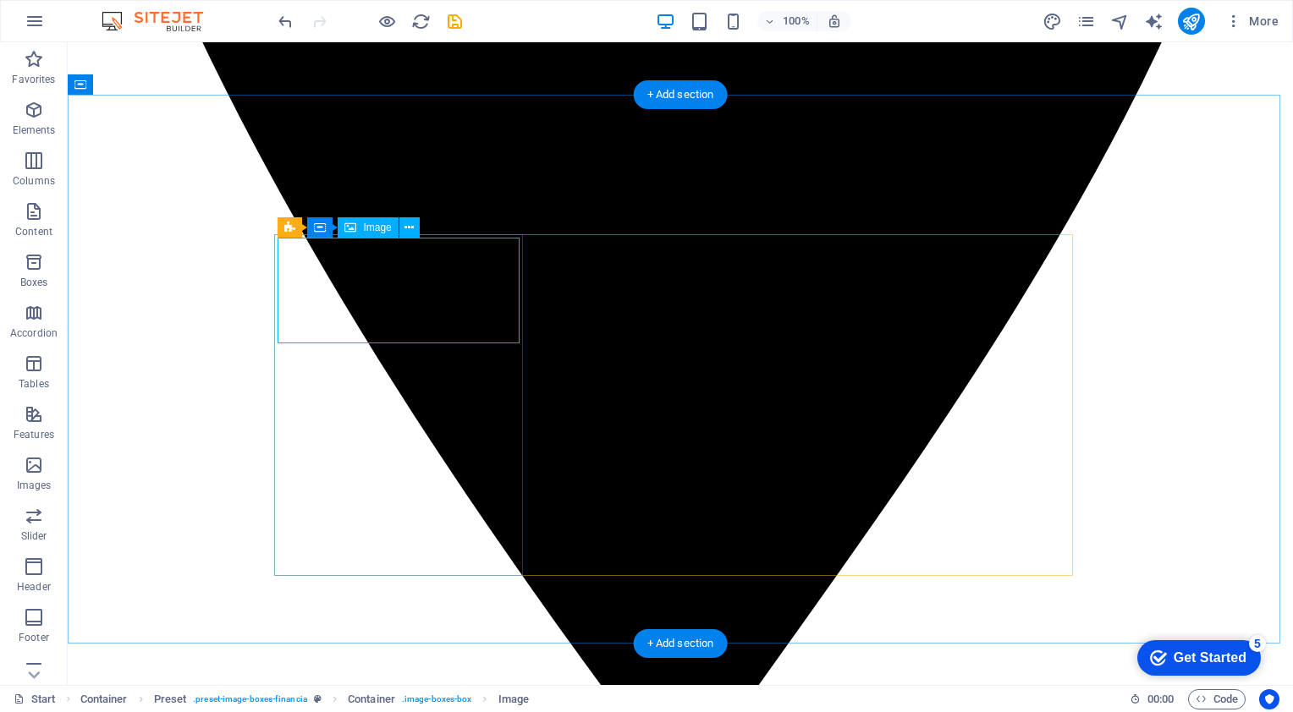
select select "px"
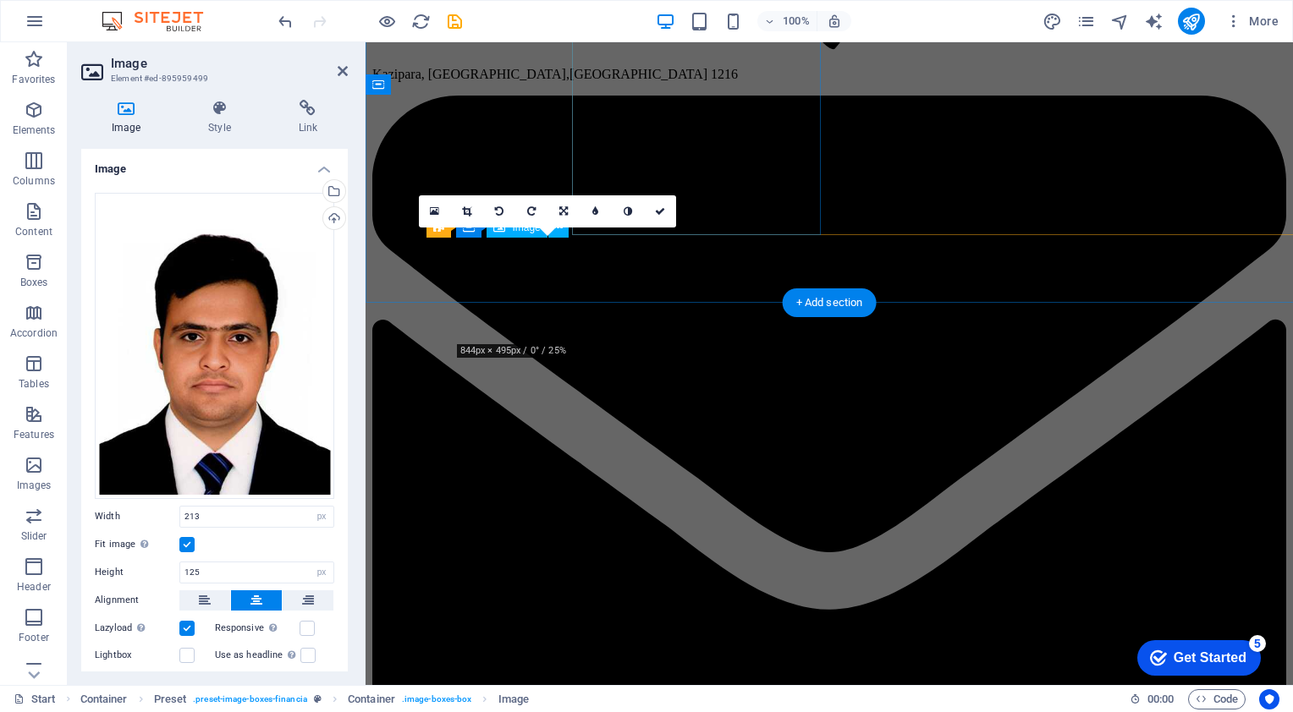
scroll to position [3302, 0]
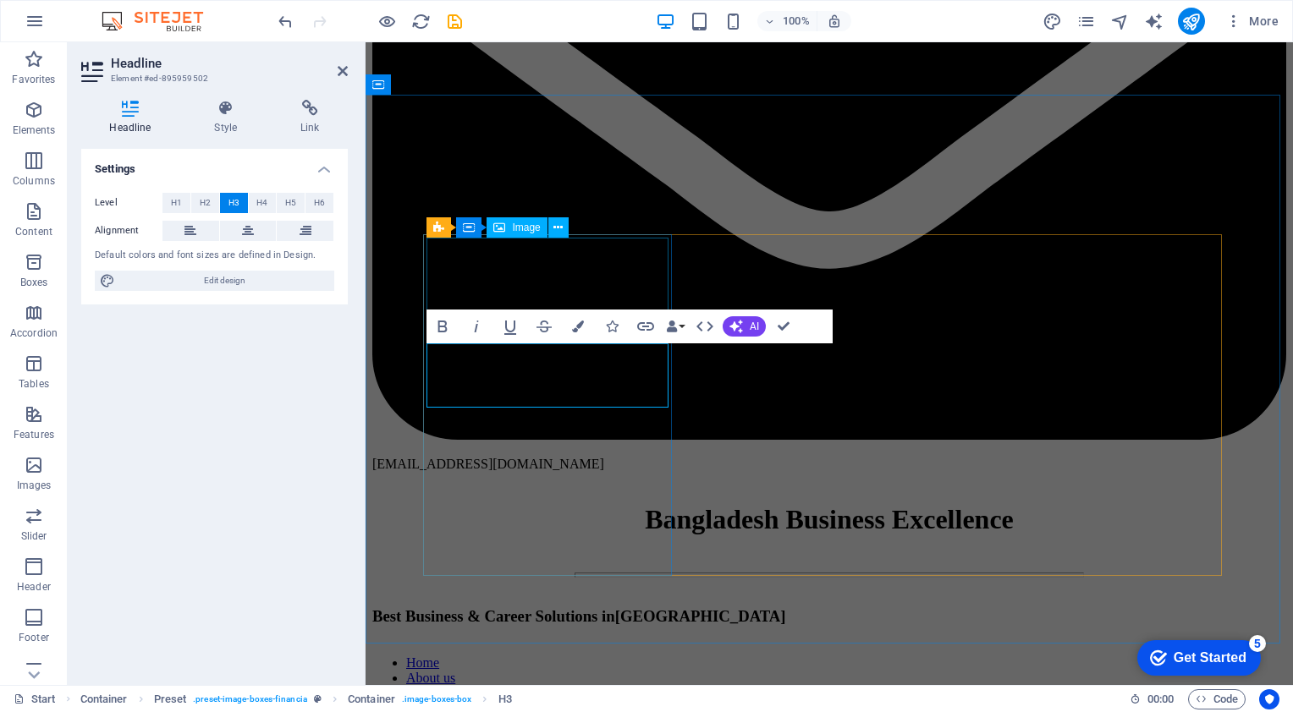
select select "px"
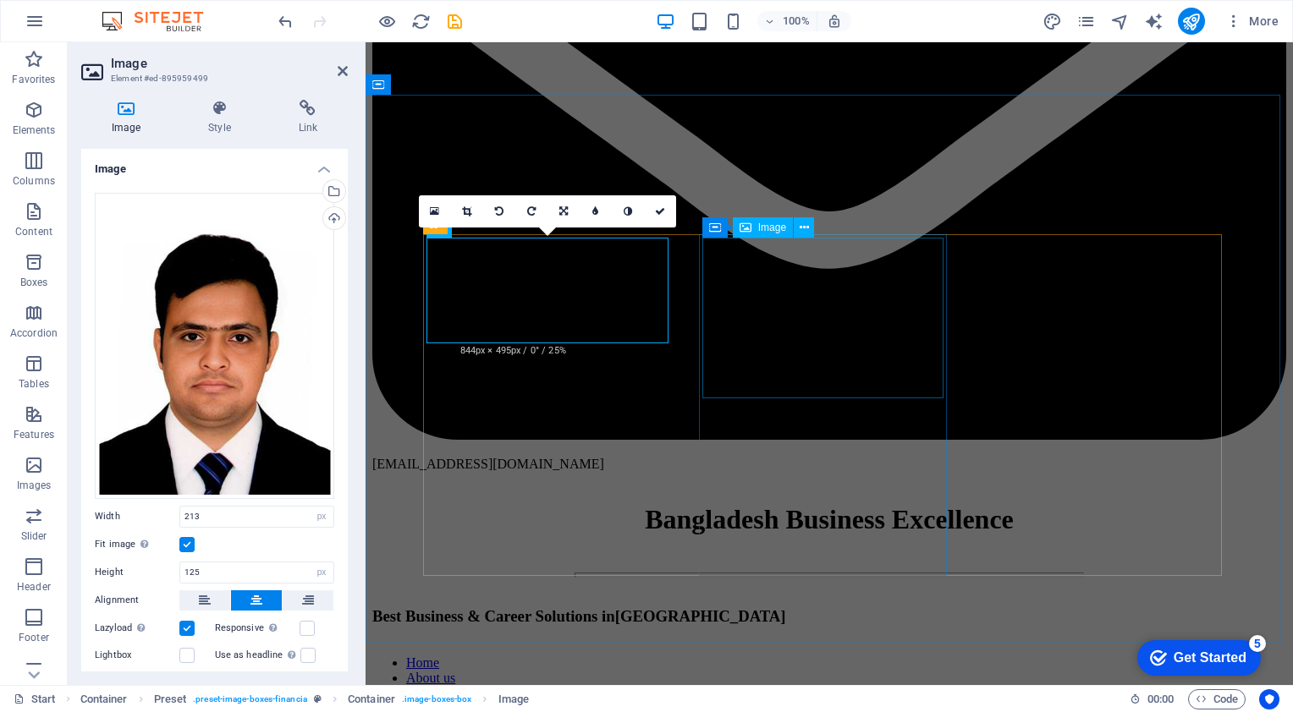
select select "%"
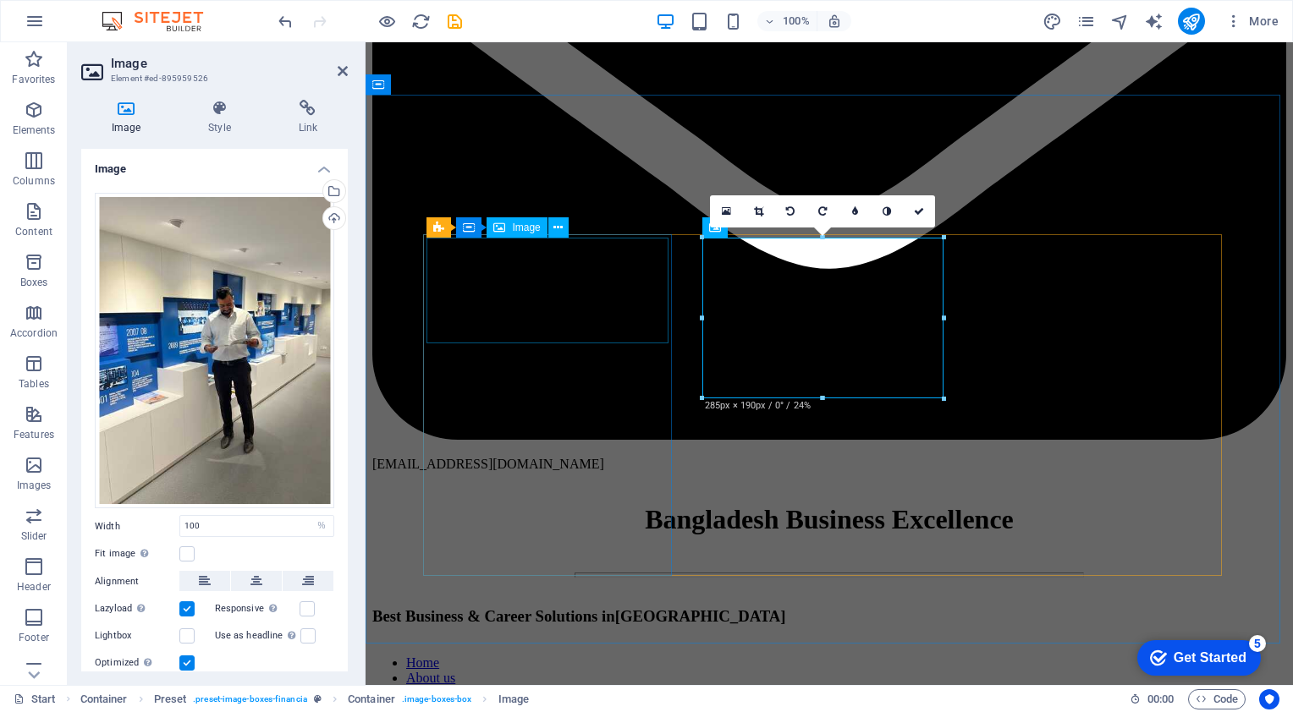
select select "px"
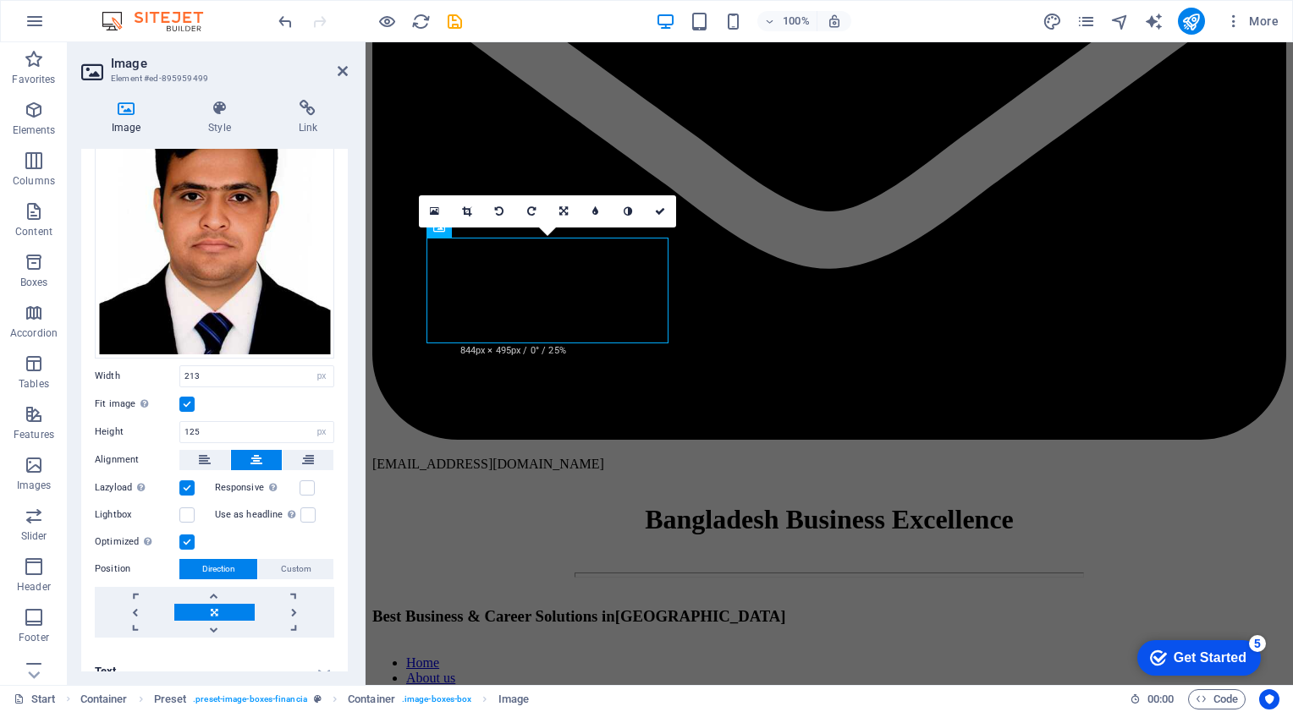
scroll to position [155, 0]
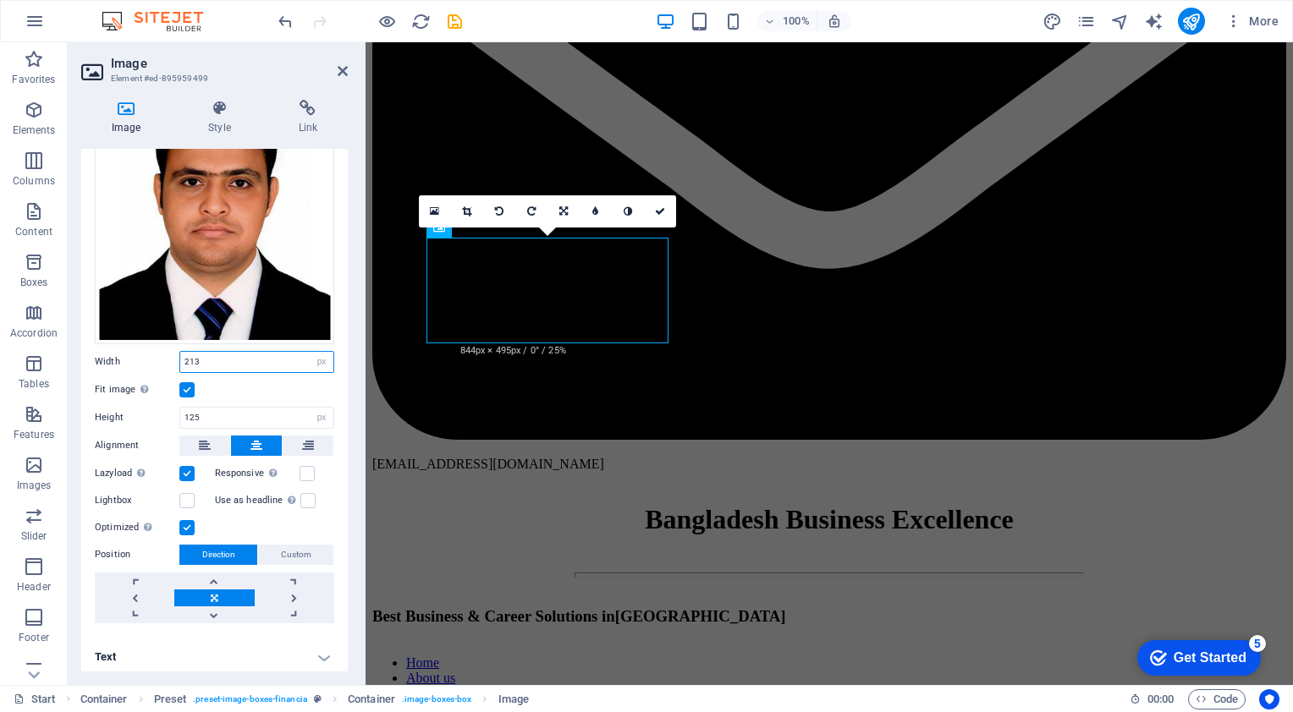
click at [278, 357] on input "213" at bounding box center [256, 362] width 153 height 20
drag, startPoint x: 278, startPoint y: 357, endPoint x: 37, endPoint y: 334, distance: 241.4
click at [37, 334] on section "Favorites Elements Columns Content Boxes Accordion Tables Features Images Slide…" at bounding box center [646, 363] width 1293 height 643
type input "2"
type input "100"
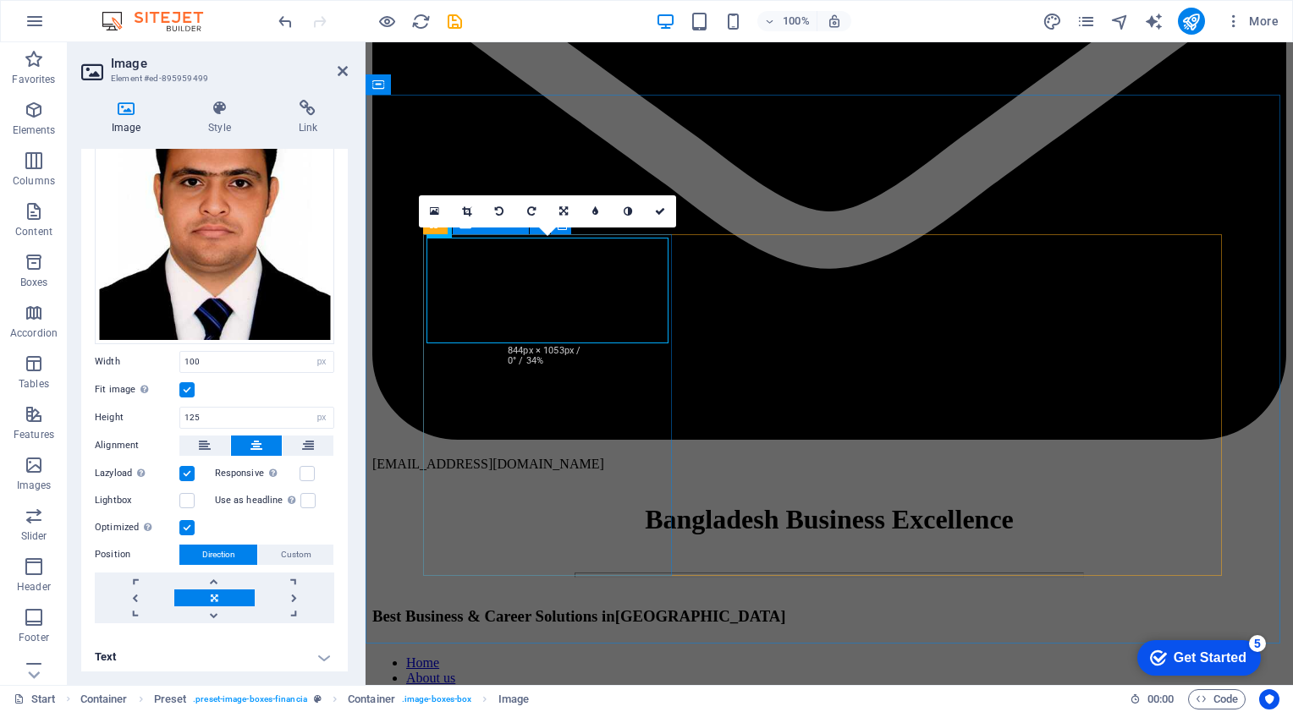
drag, startPoint x: 663, startPoint y: 340, endPoint x: 670, endPoint y: 362, distance: 23.0
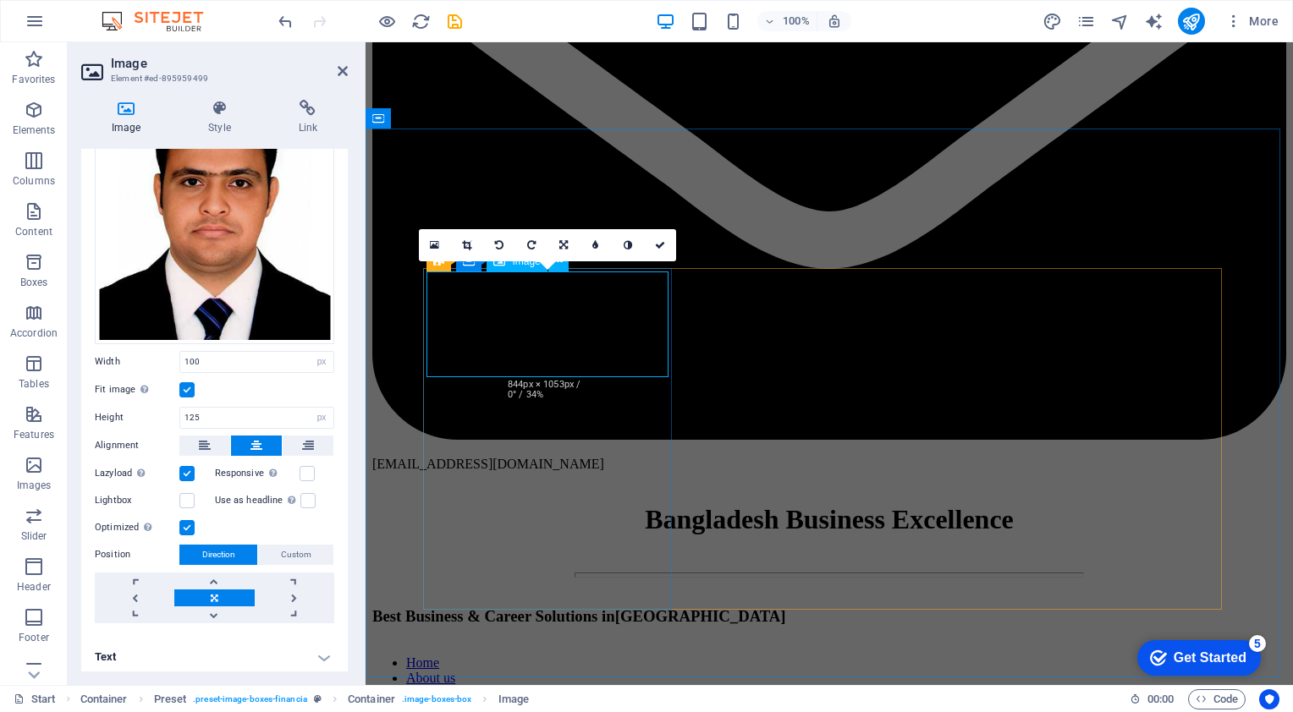
scroll to position [3218, 0]
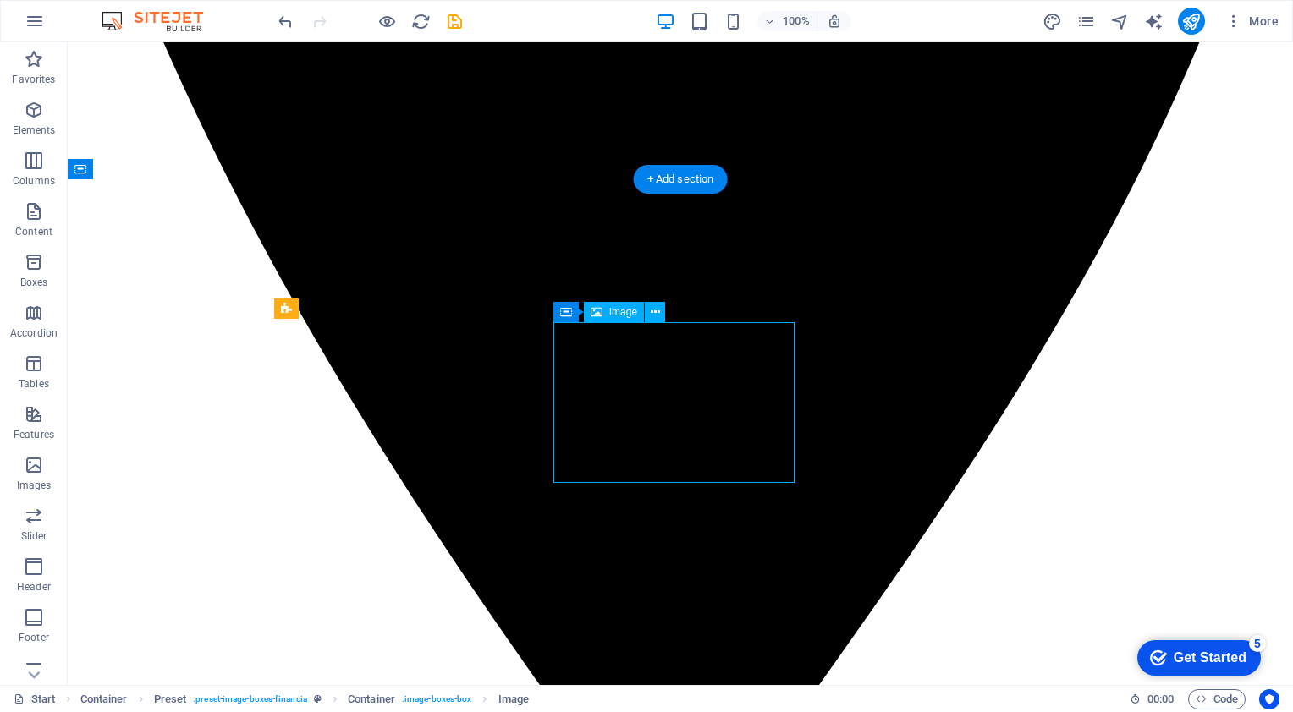
select select "%"
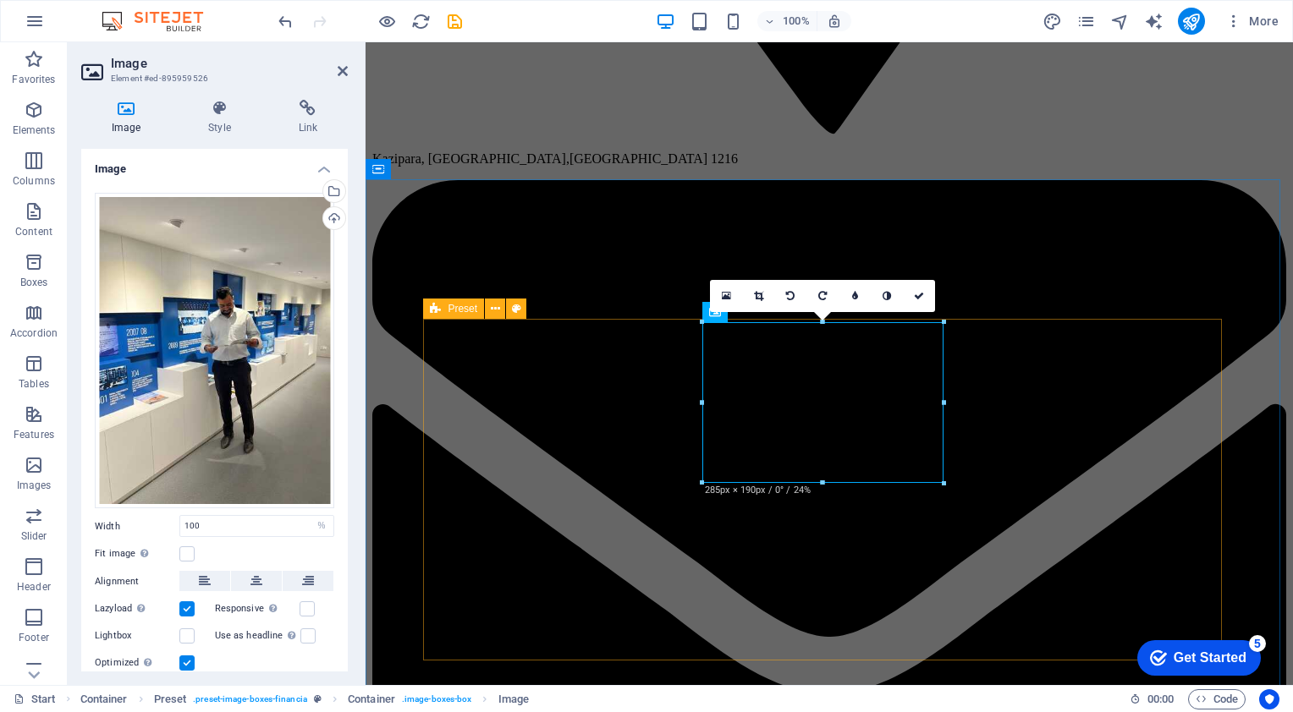
scroll to position [3218, 0]
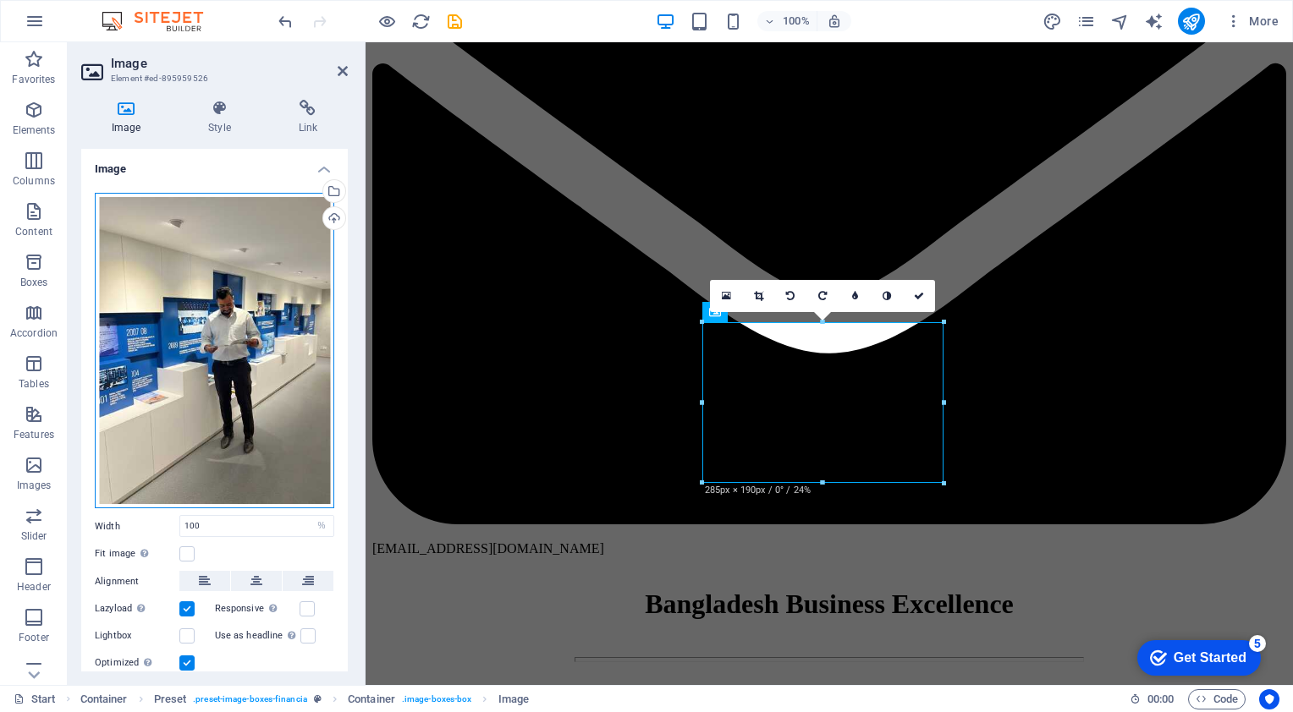
click at [261, 393] on div "Drag files here, click to choose files or select files from Files or our free s…" at bounding box center [214, 351] width 239 height 316
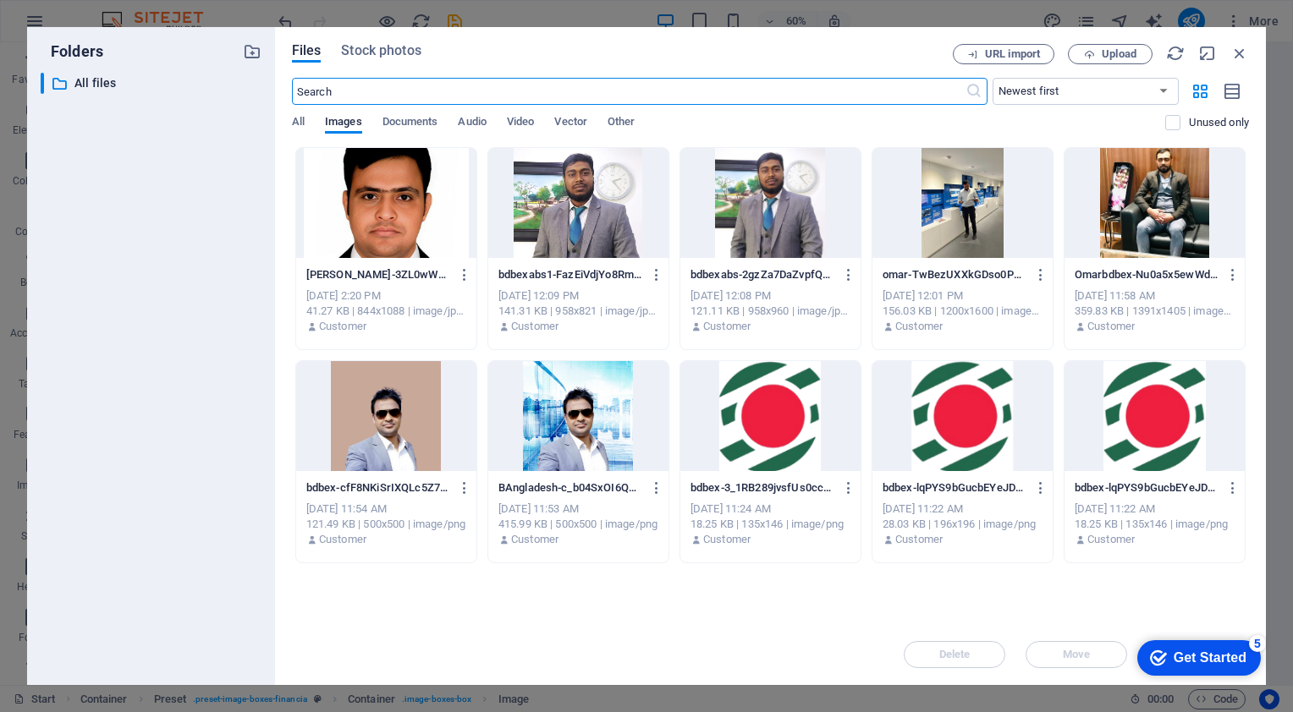
scroll to position [3781, 0]
drag, startPoint x: 1237, startPoint y: 52, endPoint x: 131, endPoint y: 322, distance: 1138.2
click at [1237, 52] on icon "button" at bounding box center [1239, 53] width 19 height 19
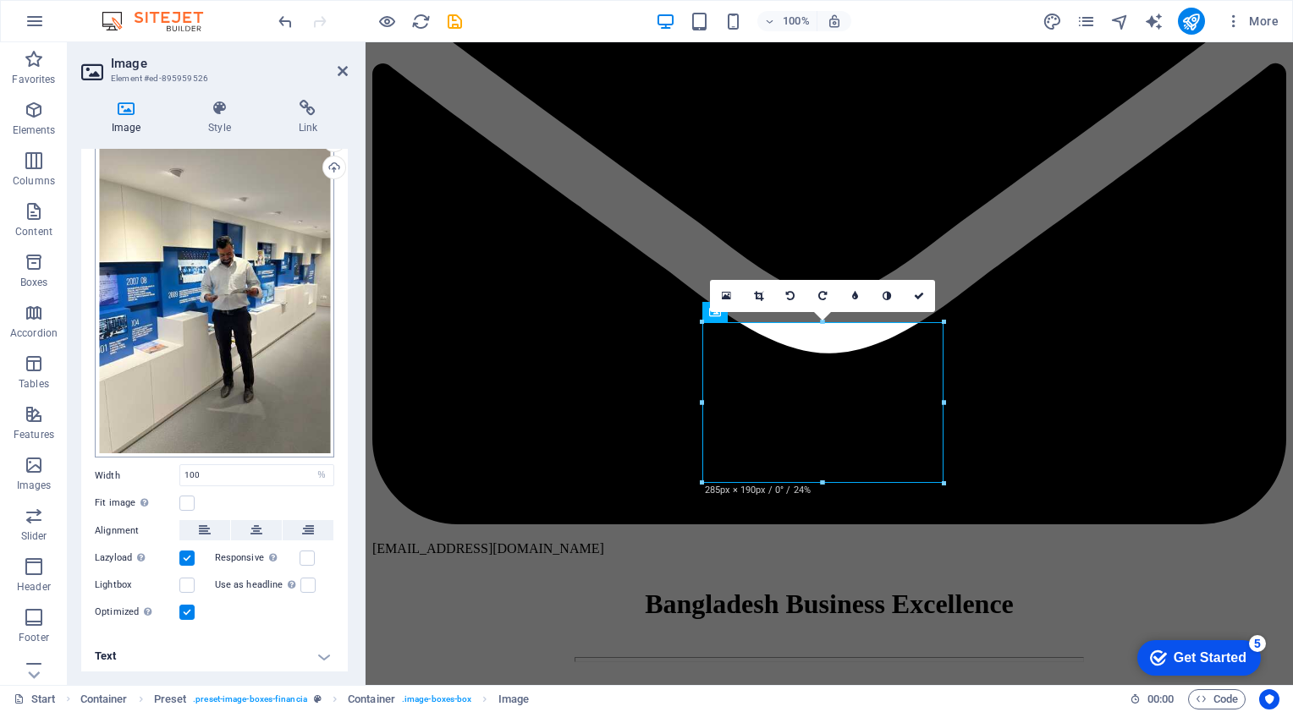
scroll to position [0, 0]
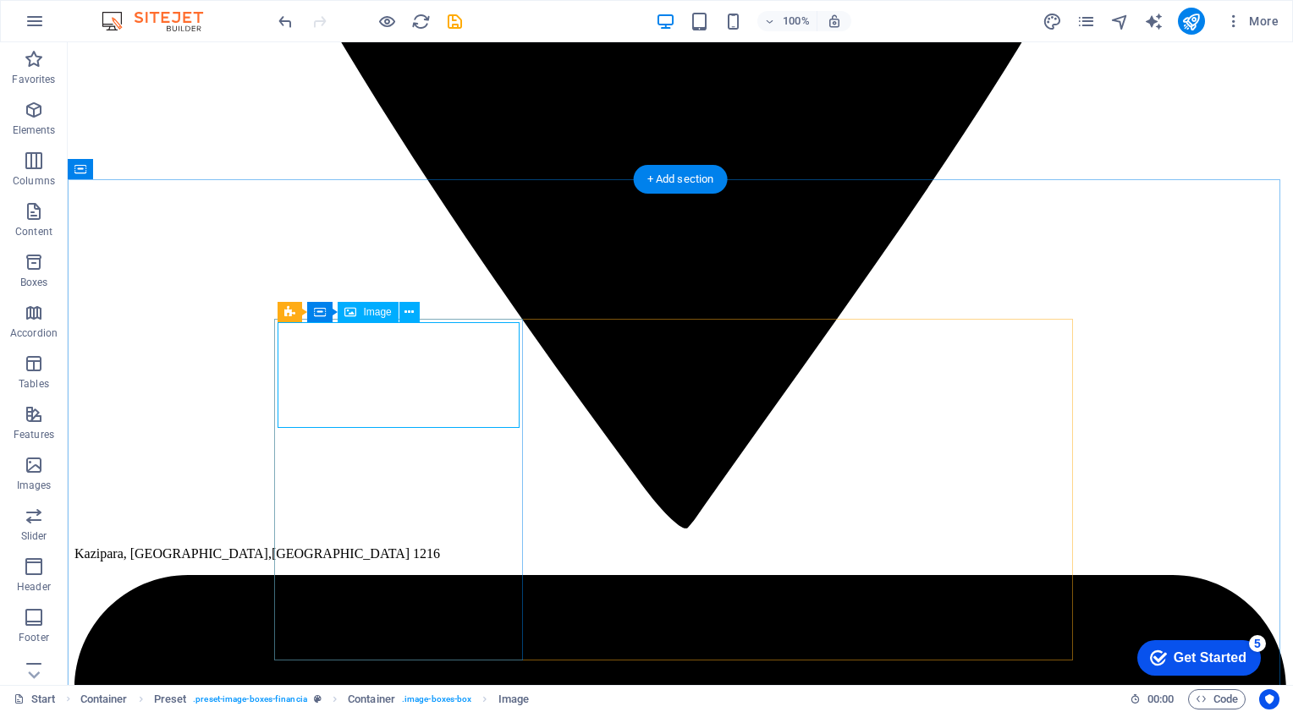
select select "px"
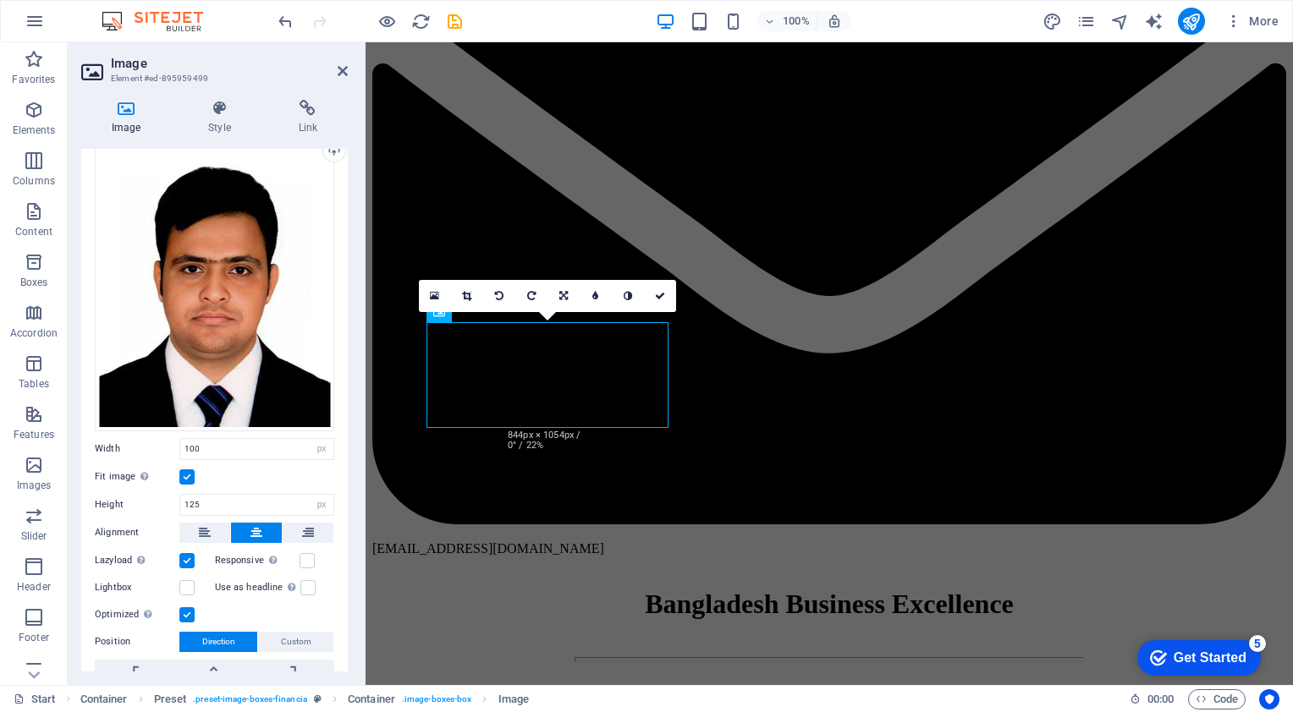
scroll to position [0, 0]
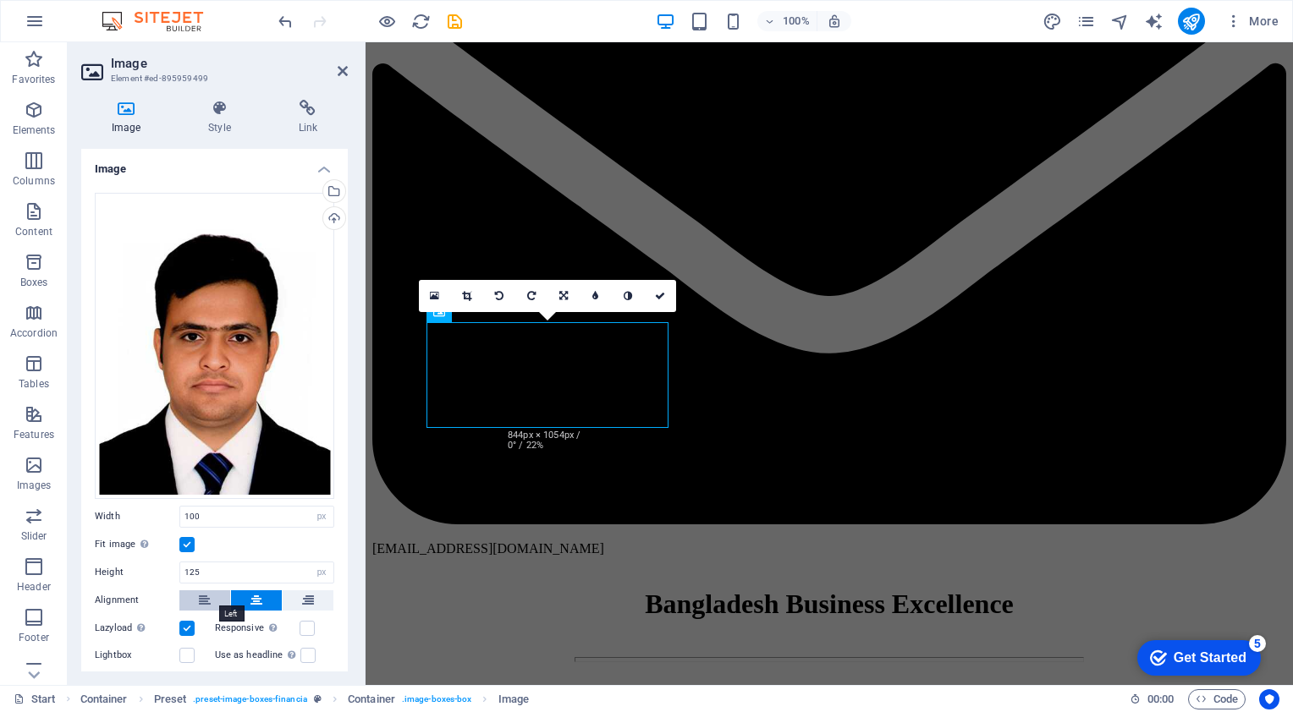
click at [214, 597] on button at bounding box center [204, 601] width 51 height 20
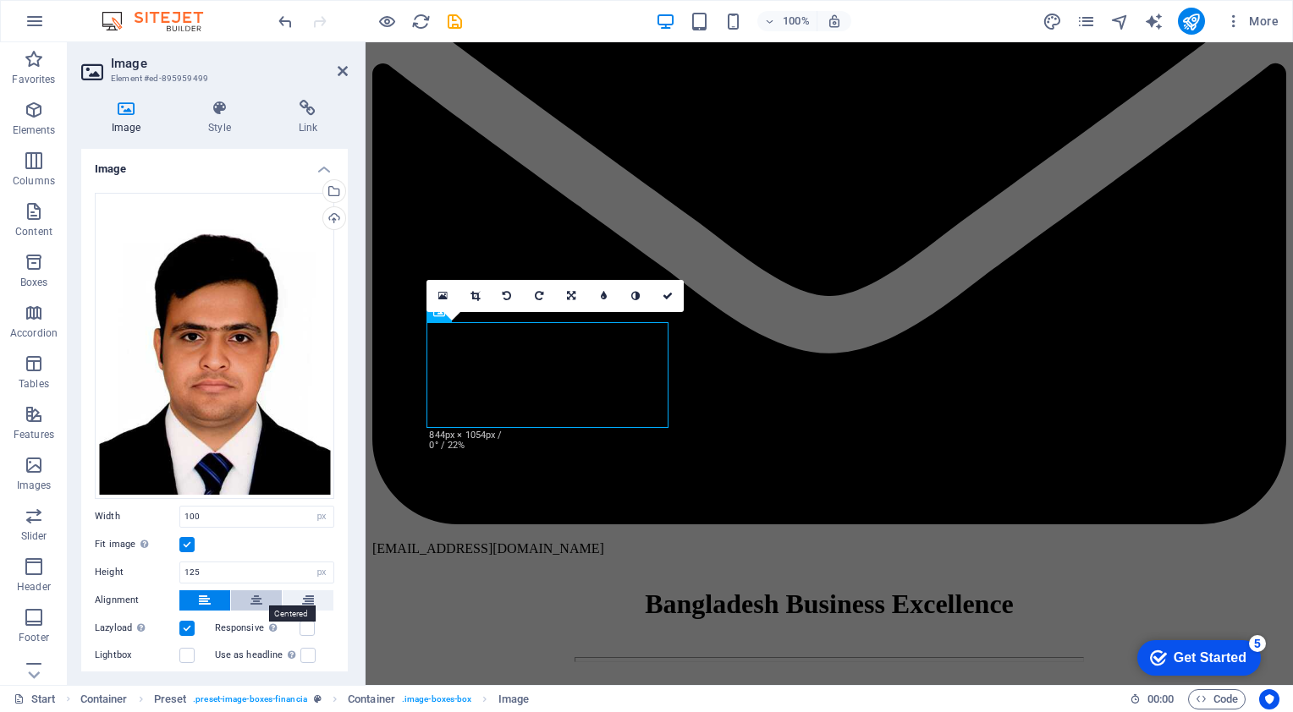
click at [244, 597] on button at bounding box center [256, 601] width 51 height 20
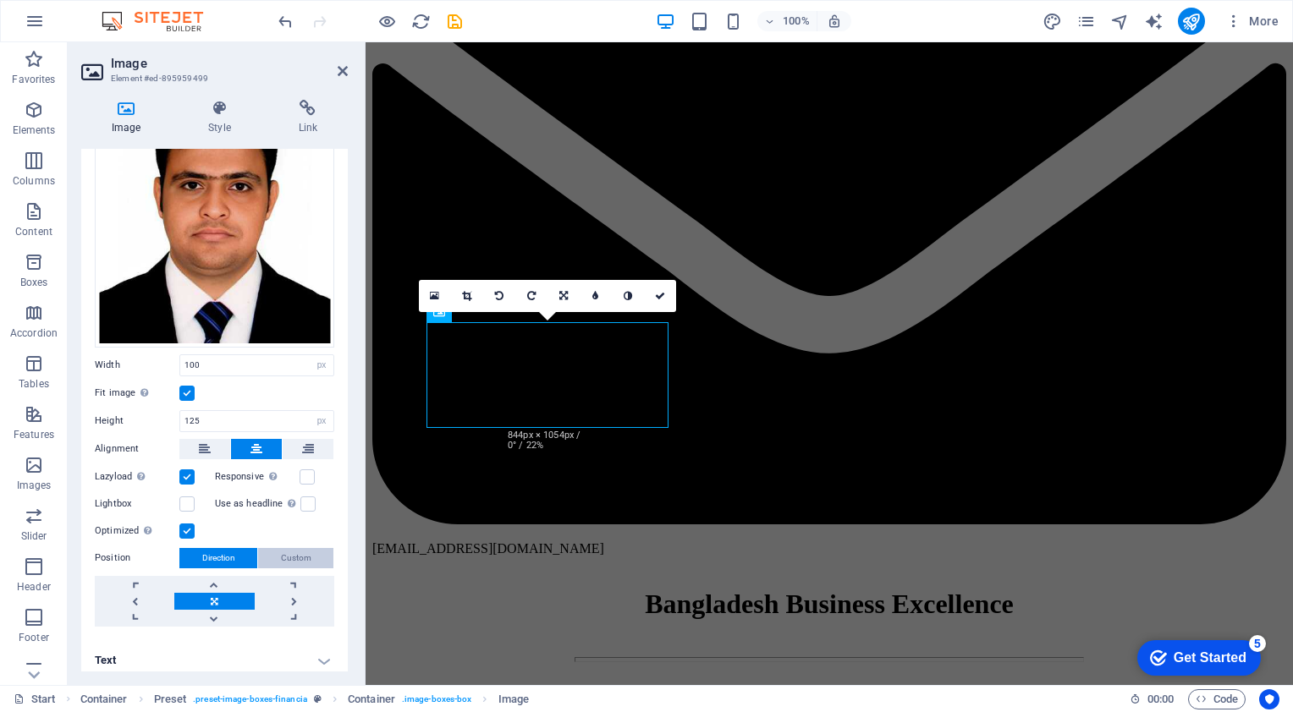
scroll to position [155, 0]
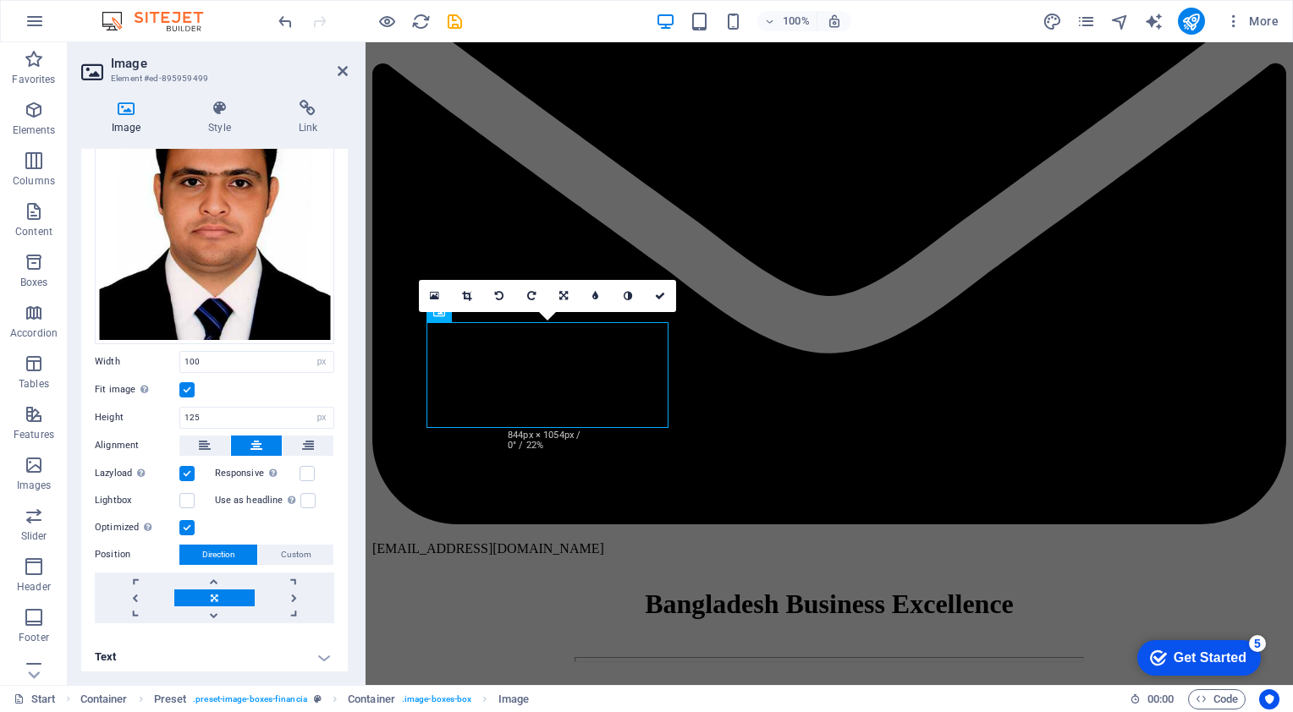
click at [197, 470] on div "Lazyload Loading images after the page loads improves page speed." at bounding box center [155, 474] width 120 height 20
click at [190, 469] on label at bounding box center [186, 473] width 15 height 15
click at [0, 0] on input "Lazyload Loading images after the page loads improves page speed." at bounding box center [0, 0] width 0 height 0
click at [188, 469] on label at bounding box center [186, 473] width 15 height 15
click at [0, 0] on input "Lazyload Loading images after the page loads improves page speed." at bounding box center [0, 0] width 0 height 0
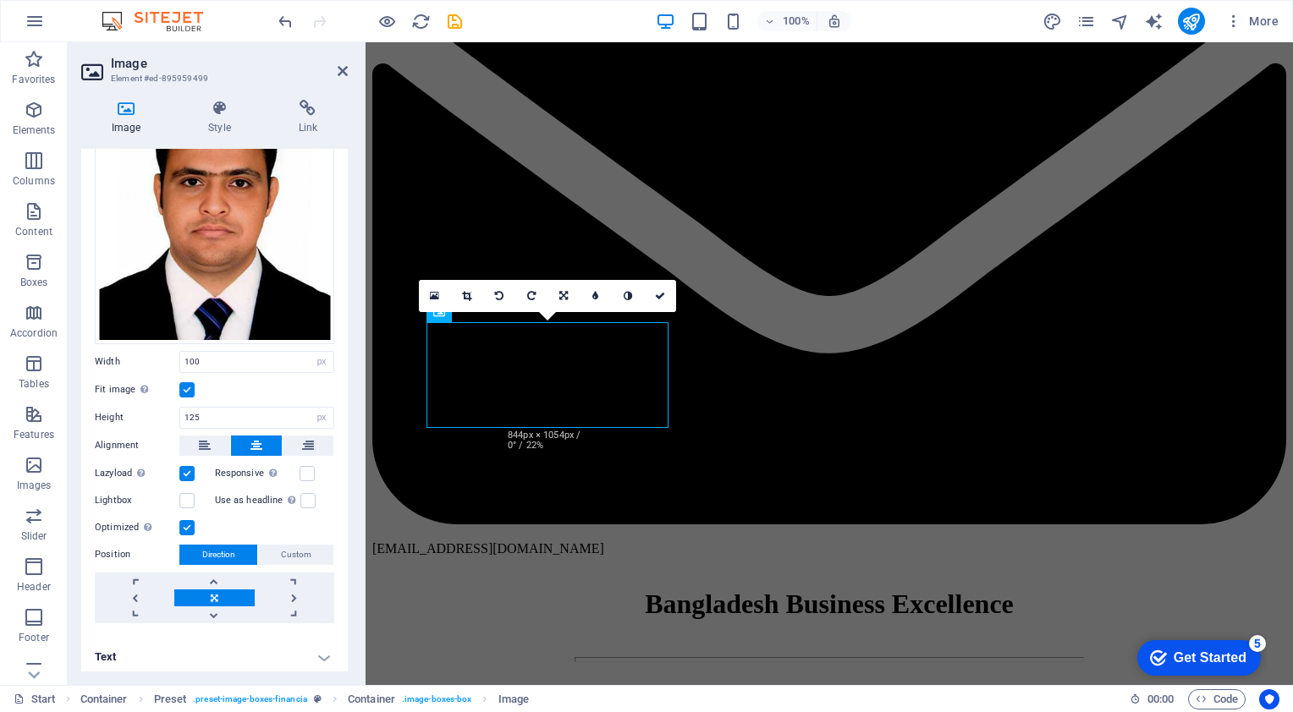
click at [189, 469] on label at bounding box center [186, 473] width 15 height 15
click at [0, 0] on input "Lazyload Loading images after the page loads improves page speed." at bounding box center [0, 0] width 0 height 0
click at [300, 472] on label at bounding box center [307, 473] width 15 height 15
click at [0, 0] on input "Responsive Automatically load retina image and smartphone optimized sizes." at bounding box center [0, 0] width 0 height 0
click at [300, 472] on label at bounding box center [307, 473] width 15 height 15
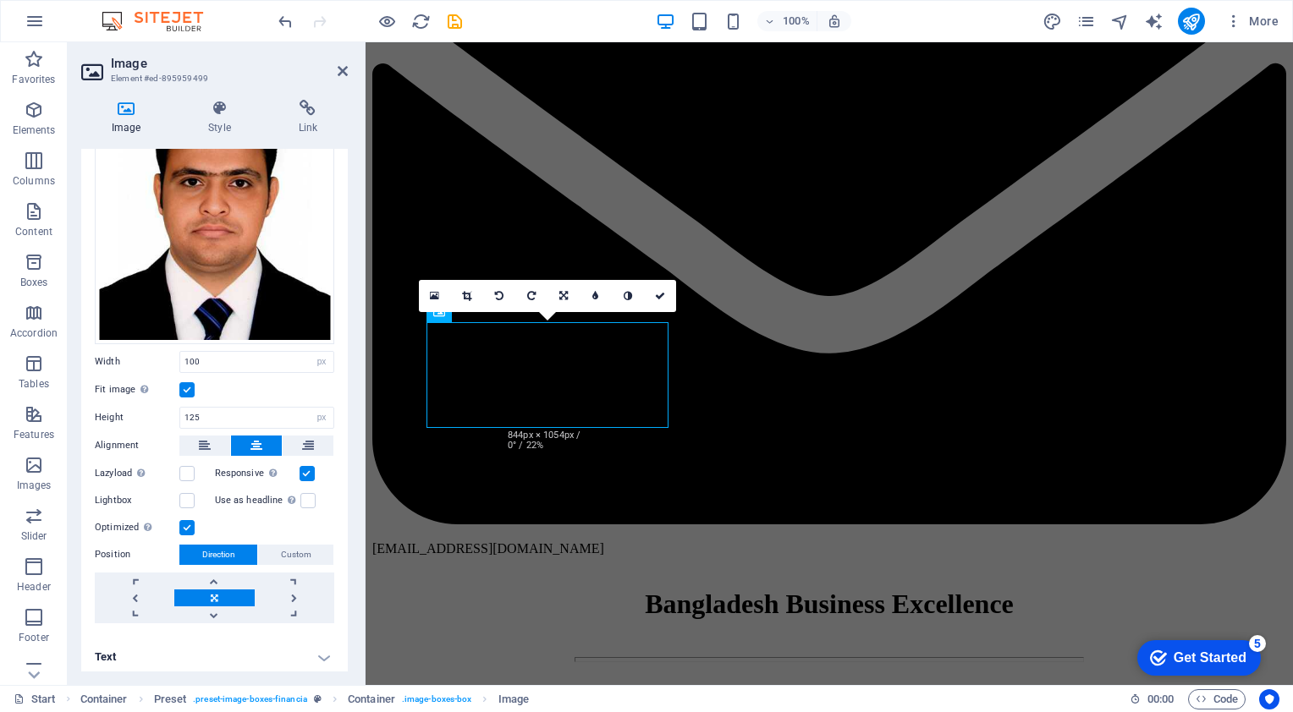
click at [0, 0] on input "Responsive Automatically load retina image and smartphone optimized sizes." at bounding box center [0, 0] width 0 height 0
click at [300, 472] on label at bounding box center [307, 473] width 15 height 15
click at [0, 0] on input "Responsive Automatically load retina image and smartphone optimized sizes." at bounding box center [0, 0] width 0 height 0
click at [300, 472] on label at bounding box center [307, 473] width 15 height 15
click at [0, 0] on input "Responsive Automatically load retina image and smartphone optimized sizes." at bounding box center [0, 0] width 0 height 0
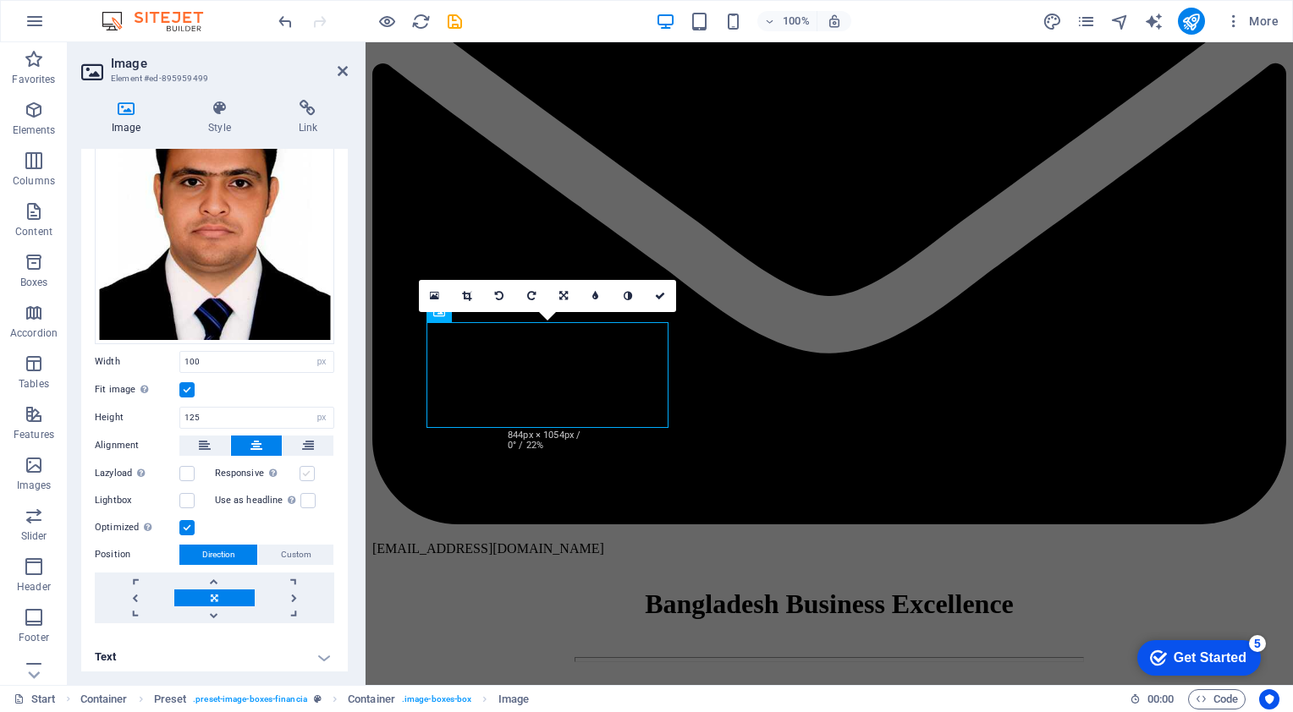
click at [300, 472] on label at bounding box center [307, 473] width 15 height 15
click at [0, 0] on input "Responsive Automatically load retina image and smartphone optimized sizes." at bounding box center [0, 0] width 0 height 0
click at [300, 472] on label at bounding box center [307, 473] width 15 height 15
click at [0, 0] on input "Responsive Automatically load retina image and smartphone optimized sizes." at bounding box center [0, 0] width 0 height 0
click at [190, 523] on label at bounding box center [186, 527] width 15 height 15
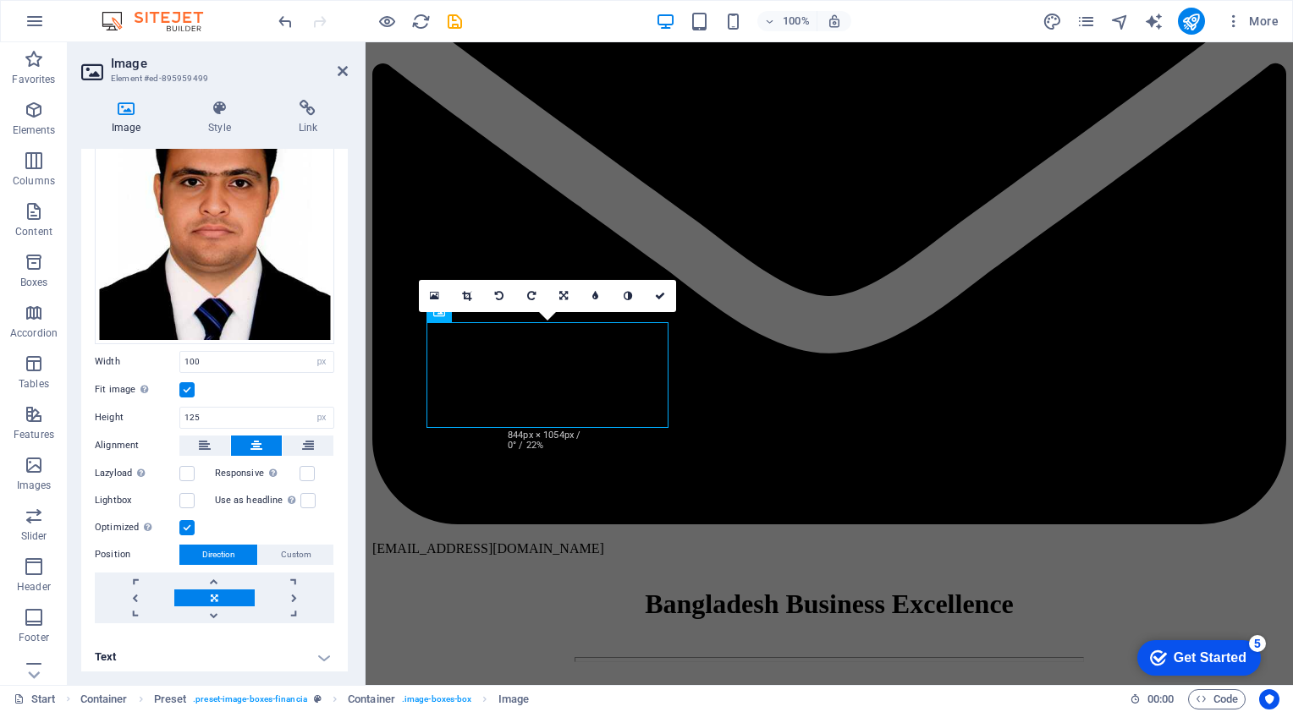
click at [0, 0] on input "Optimized Images are compressed to improve page speed." at bounding box center [0, 0] width 0 height 0
click at [224, 579] on link at bounding box center [214, 581] width 80 height 17
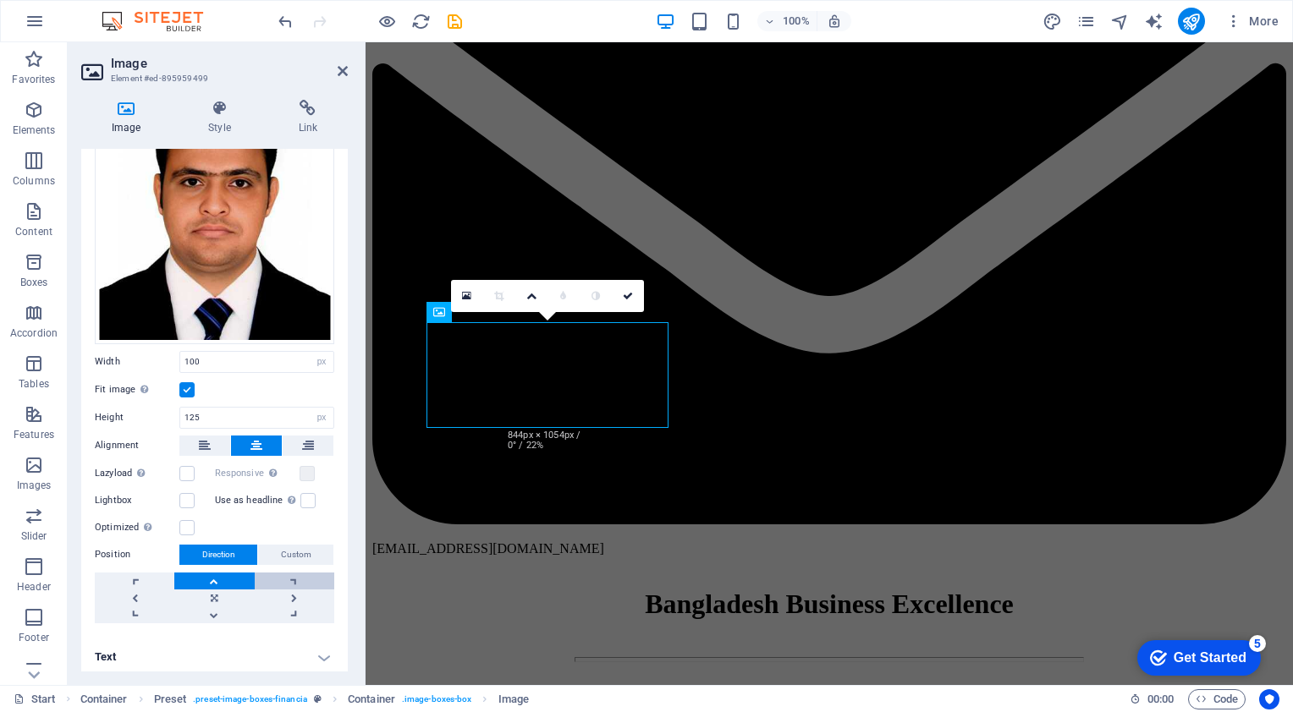
click at [294, 577] on link at bounding box center [295, 581] width 80 height 17
click at [294, 595] on link at bounding box center [295, 598] width 80 height 17
click at [295, 594] on link at bounding box center [295, 598] width 80 height 17
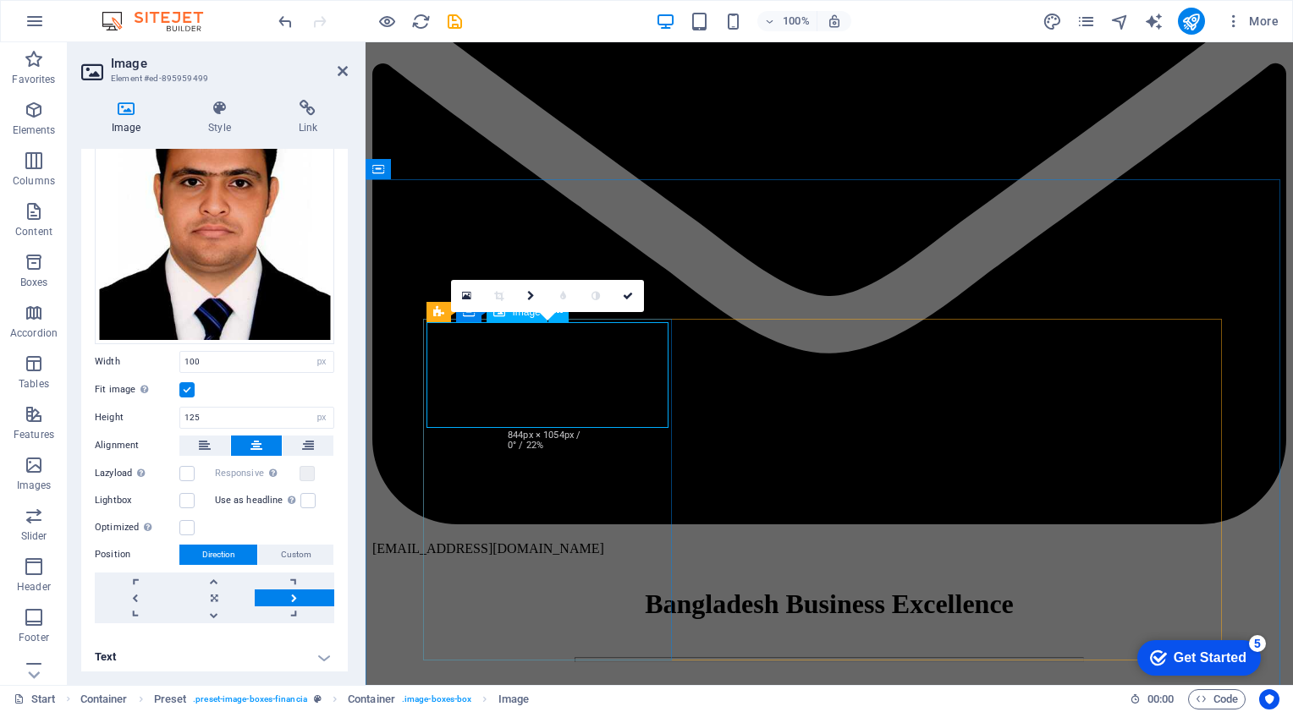
click at [215, 590] on link at bounding box center [214, 598] width 80 height 17
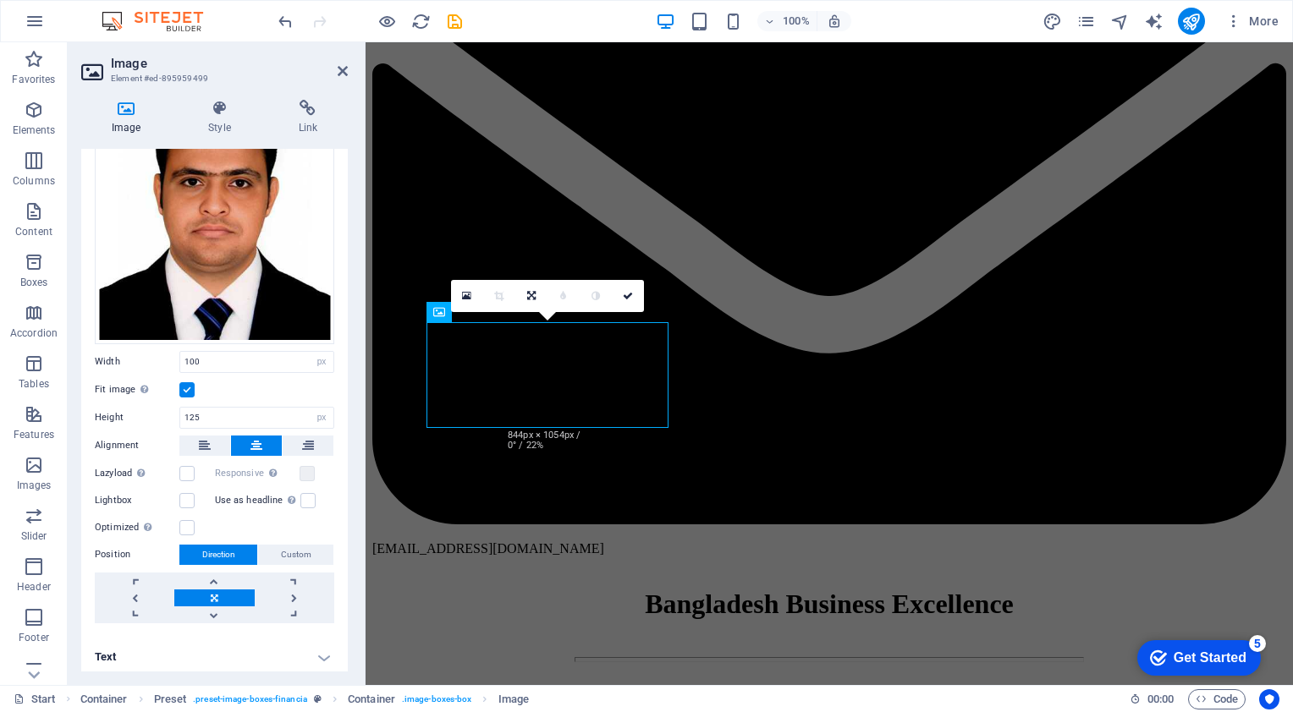
click at [215, 590] on link at bounding box center [214, 598] width 80 height 17
click at [183, 468] on label at bounding box center [186, 473] width 15 height 15
click at [0, 0] on input "Lazyload Loading images after the page loads improves page speed." at bounding box center [0, 0] width 0 height 0
click at [191, 468] on label at bounding box center [186, 473] width 15 height 15
click at [0, 0] on input "Lazyload Loading images after the page loads improves page speed." at bounding box center [0, 0] width 0 height 0
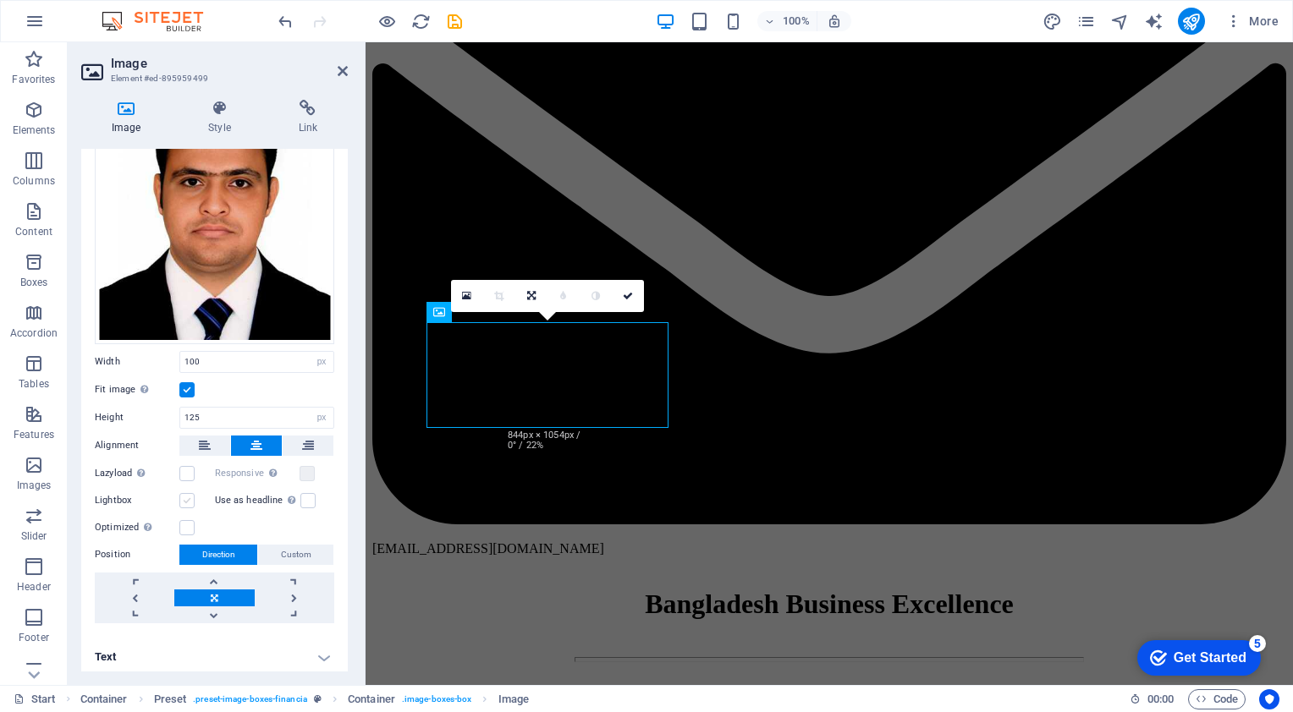
click at [190, 493] on label at bounding box center [186, 500] width 15 height 15
click at [0, 0] on input "Lightbox" at bounding box center [0, 0] width 0 height 0
click at [190, 493] on label at bounding box center [186, 500] width 15 height 15
click at [0, 0] on input "Lightbox" at bounding box center [0, 0] width 0 height 0
click at [186, 520] on label at bounding box center [186, 527] width 15 height 15
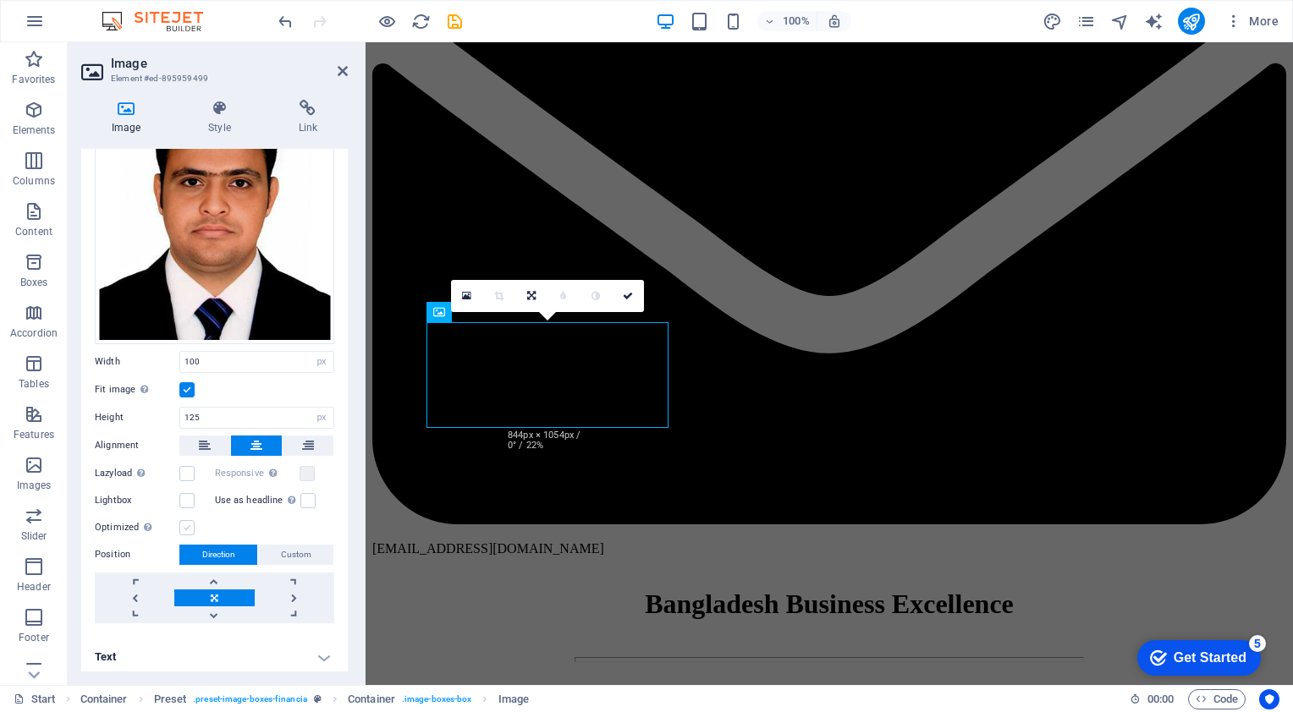
click at [0, 0] on input "Optimized Images are compressed to improve page speed." at bounding box center [0, 0] width 0 height 0
click at [186, 520] on label at bounding box center [186, 527] width 15 height 15
click at [0, 0] on input "Optimized Images are compressed to improve page speed." at bounding box center [0, 0] width 0 height 0
click at [186, 520] on label at bounding box center [186, 527] width 15 height 15
click at [0, 0] on input "Optimized Images are compressed to improve page speed." at bounding box center [0, 0] width 0 height 0
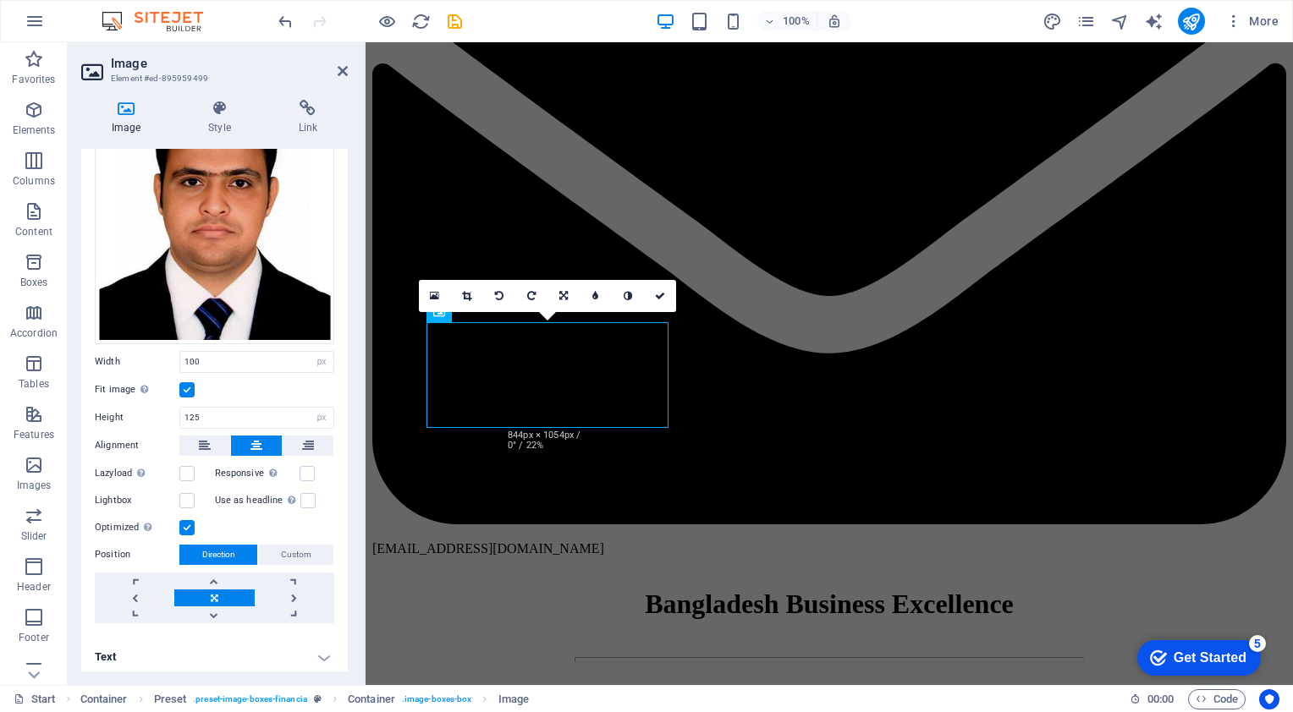
click at [186, 520] on label at bounding box center [186, 527] width 15 height 15
click at [0, 0] on input "Optimized Images are compressed to improve page speed." at bounding box center [0, 0] width 0 height 0
click at [186, 526] on label at bounding box center [186, 527] width 15 height 15
click at [0, 0] on input "Optimized Images are compressed to improve page speed." at bounding box center [0, 0] width 0 height 0
click at [469, 296] on icon at bounding box center [466, 296] width 9 height 10
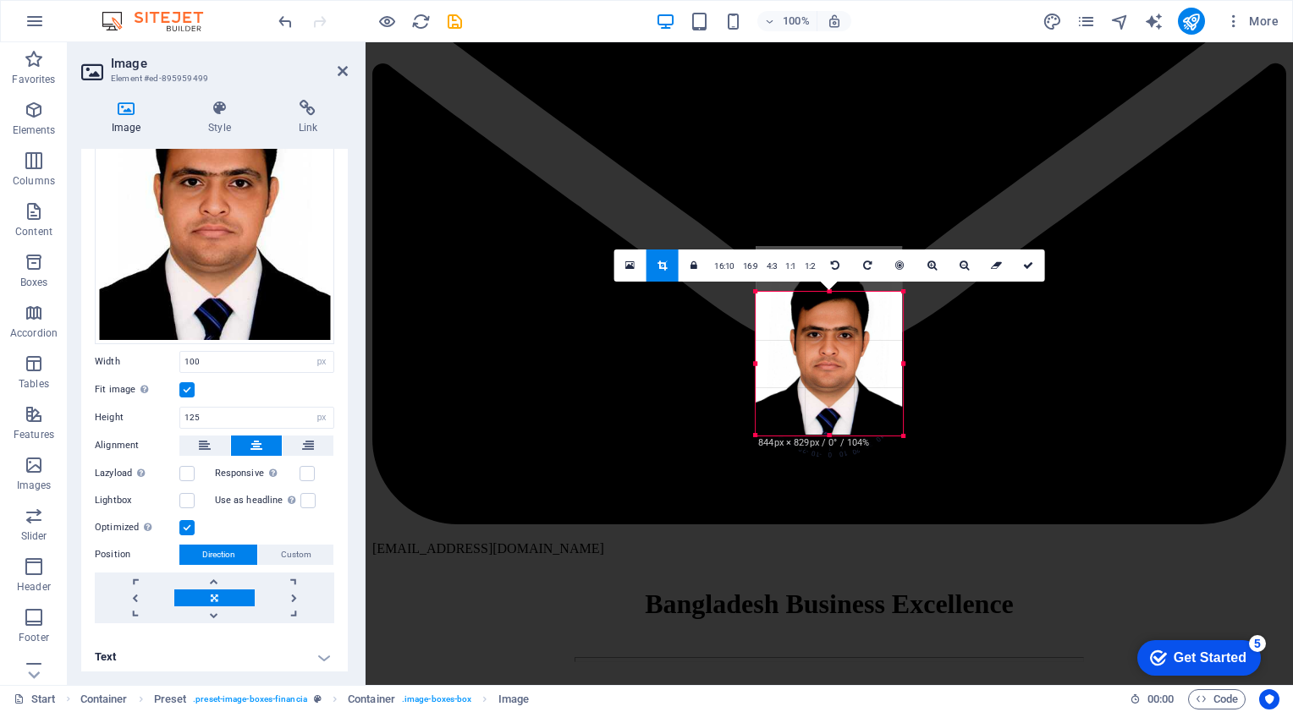
drag, startPoint x: 1203, startPoint y: 630, endPoint x: 606, endPoint y: 260, distance: 702.5
click at [606, 260] on div "H3 Banner Banner Container Logo Spacer Separator Spacer Menu Menu Bar Container…" at bounding box center [829, 363] width 927 height 643
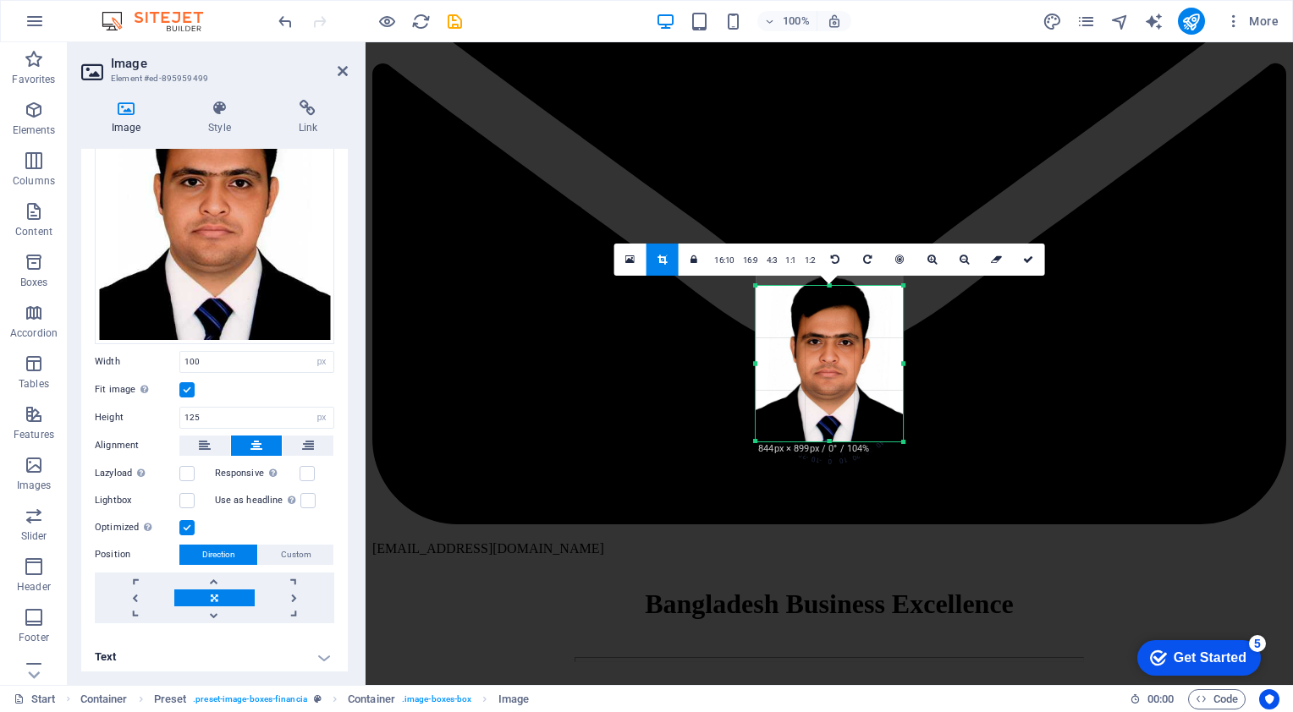
drag, startPoint x: 833, startPoint y: 293, endPoint x: 836, endPoint y: 280, distance: 12.9
click at [836, 286] on div "180 170 160 150 140 130 120 110 100 90 80 70 60 50 40 30 20 10 0 -10 -20 -30 -4…" at bounding box center [829, 364] width 147 height 156
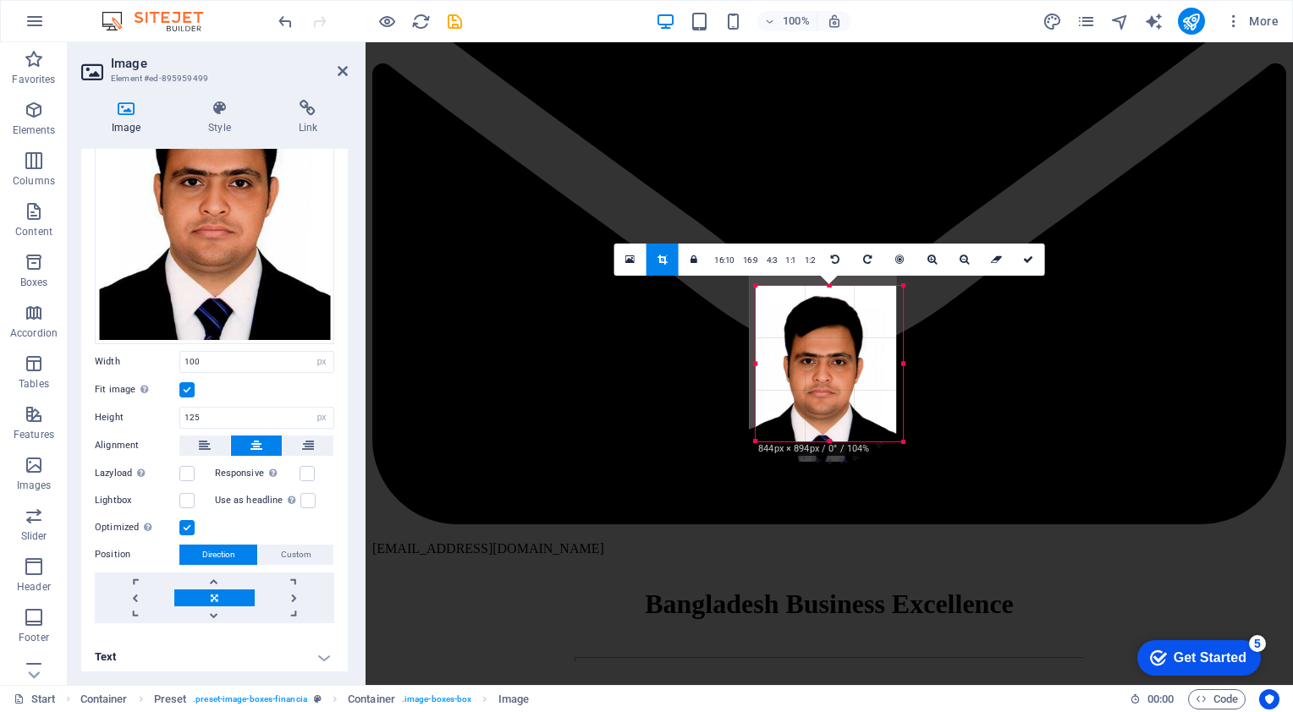
drag, startPoint x: 828, startPoint y: 344, endPoint x: 812, endPoint y: 377, distance: 37.1
click at [812, 377] on div at bounding box center [822, 367] width 147 height 190
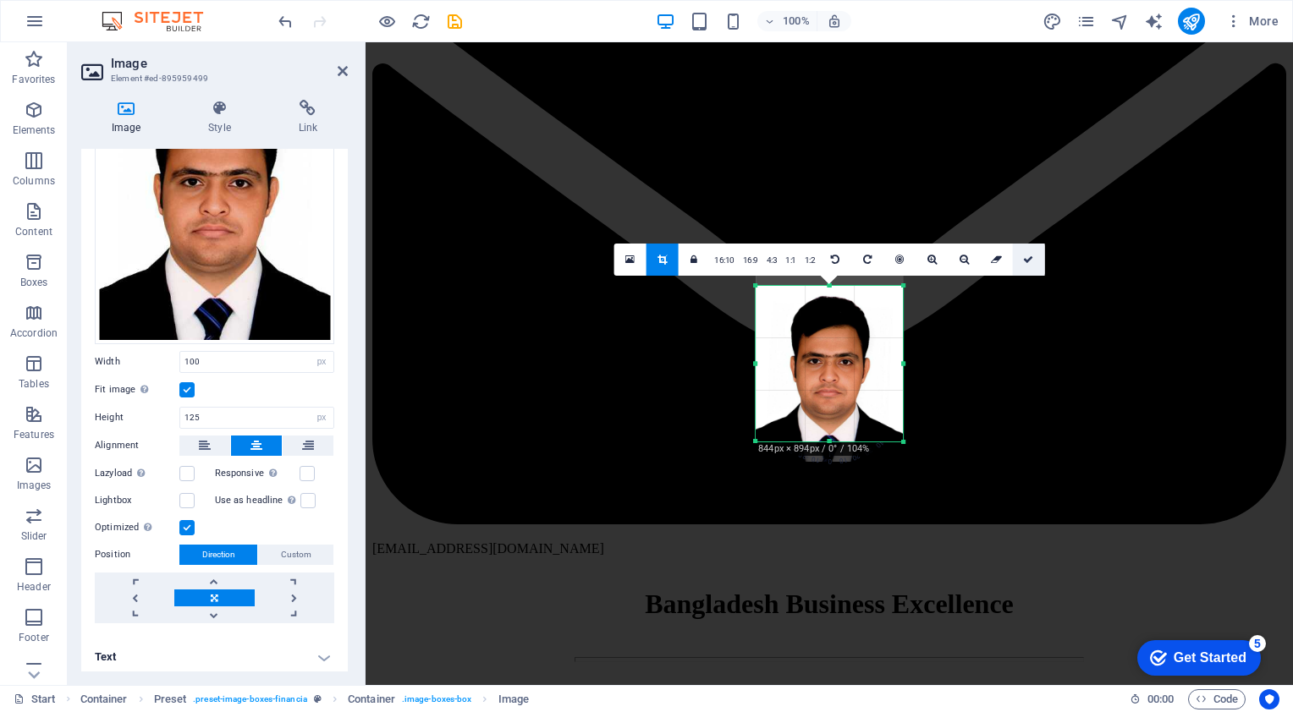
click at [1024, 261] on icon at bounding box center [1028, 260] width 10 height 10
type input "173"
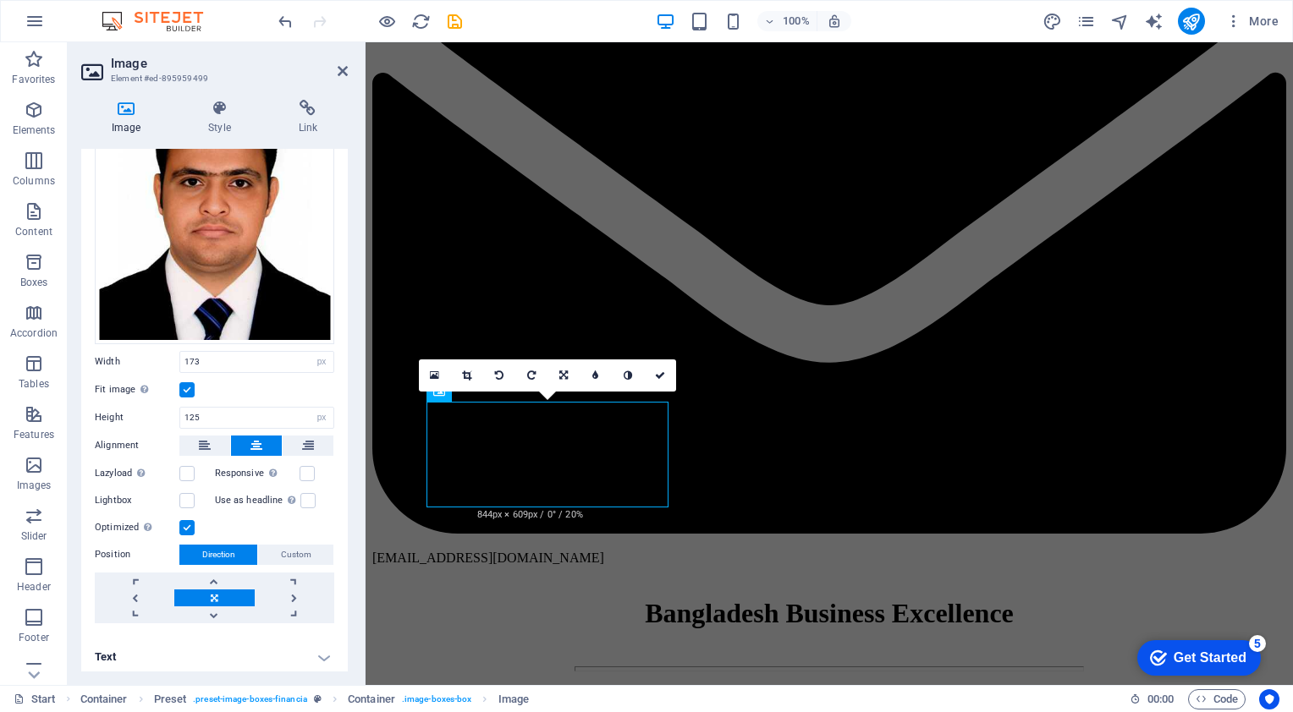
scroll to position [3218, 0]
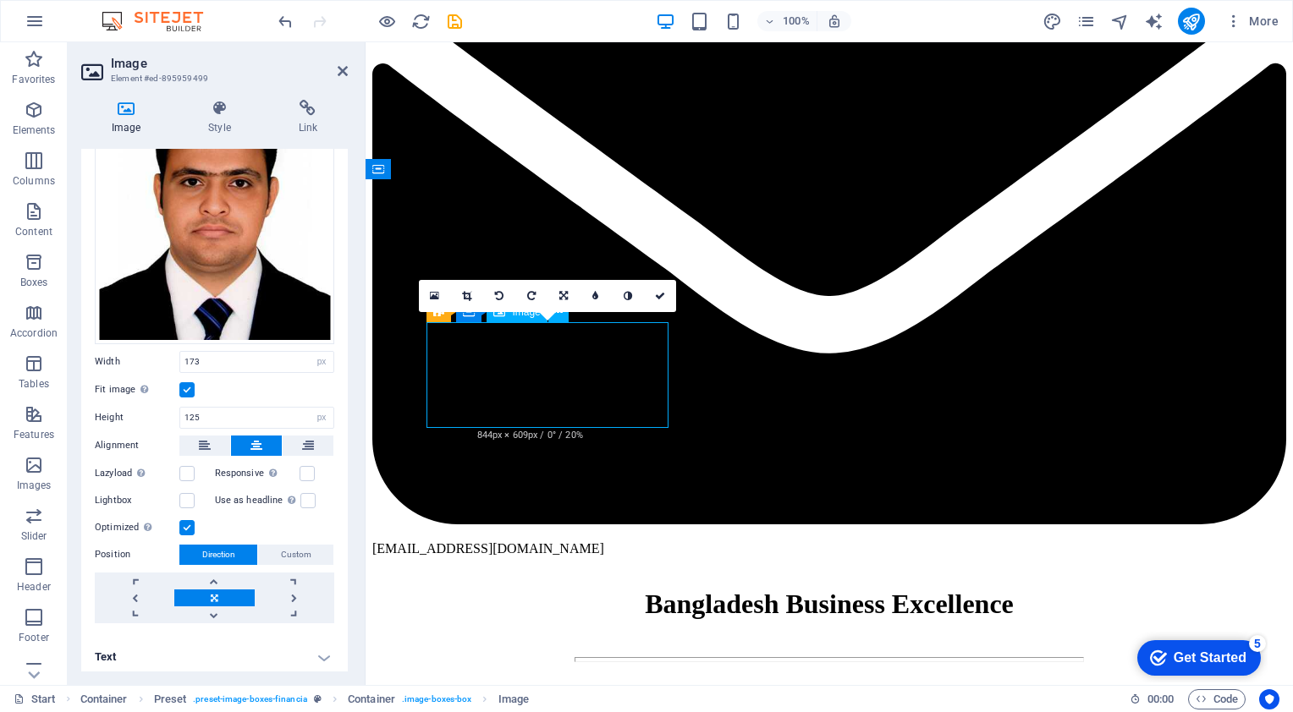
drag, startPoint x: 589, startPoint y: 390, endPoint x: 589, endPoint y: 401, distance: 11.0
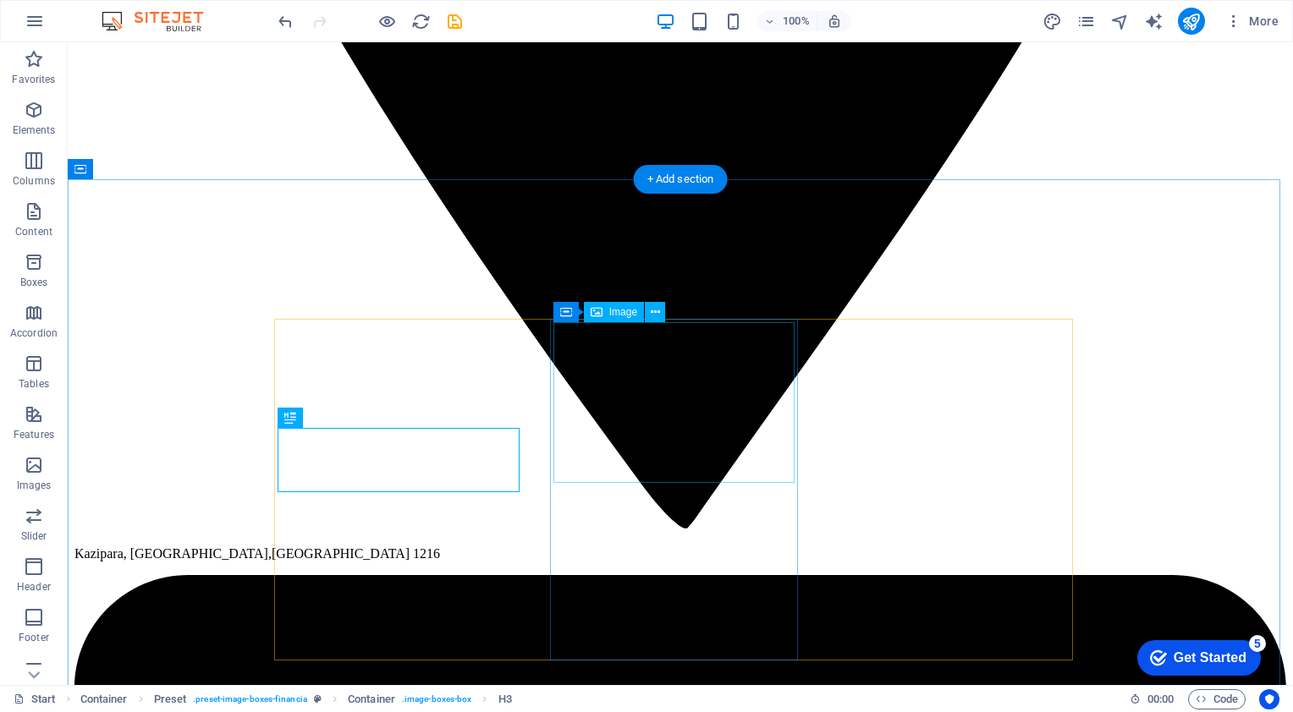
scroll to position [2877, 0]
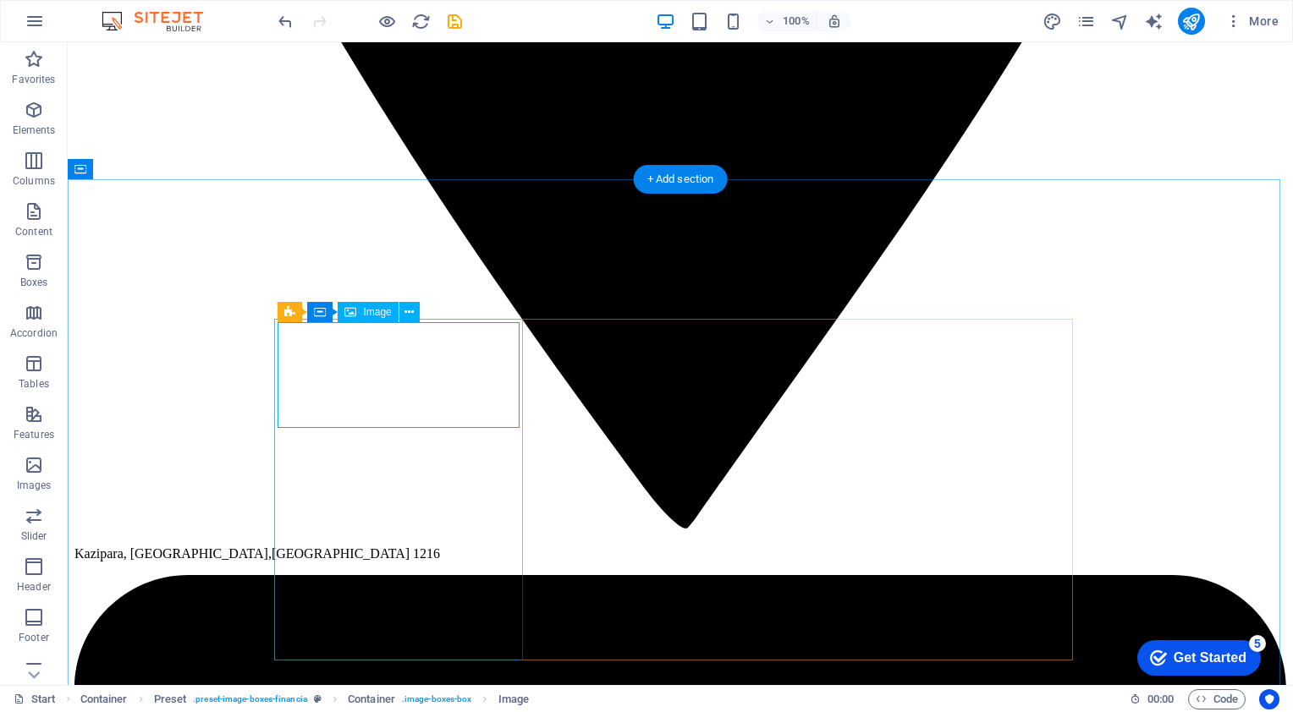
select select "px"
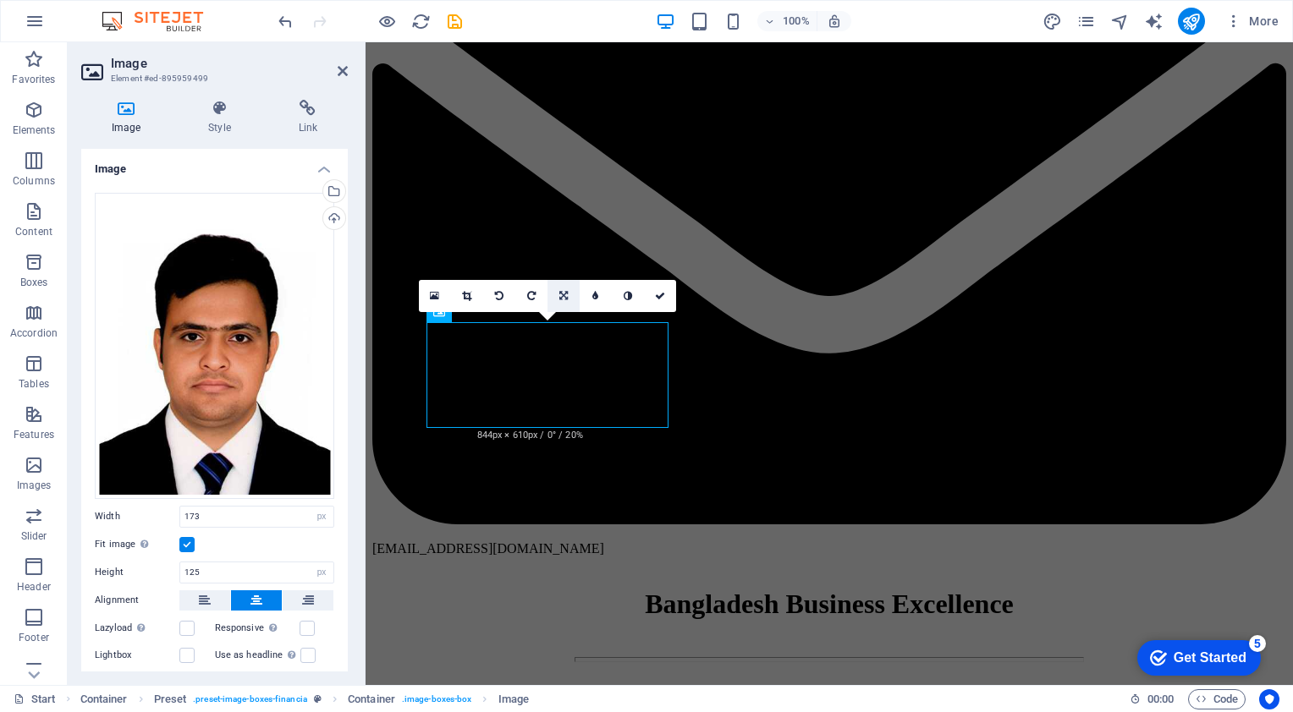
click at [563, 294] on icon at bounding box center [563, 296] width 8 height 10
click at [565, 297] on icon at bounding box center [563, 296] width 8 height 10
click at [470, 294] on icon at bounding box center [466, 296] width 9 height 10
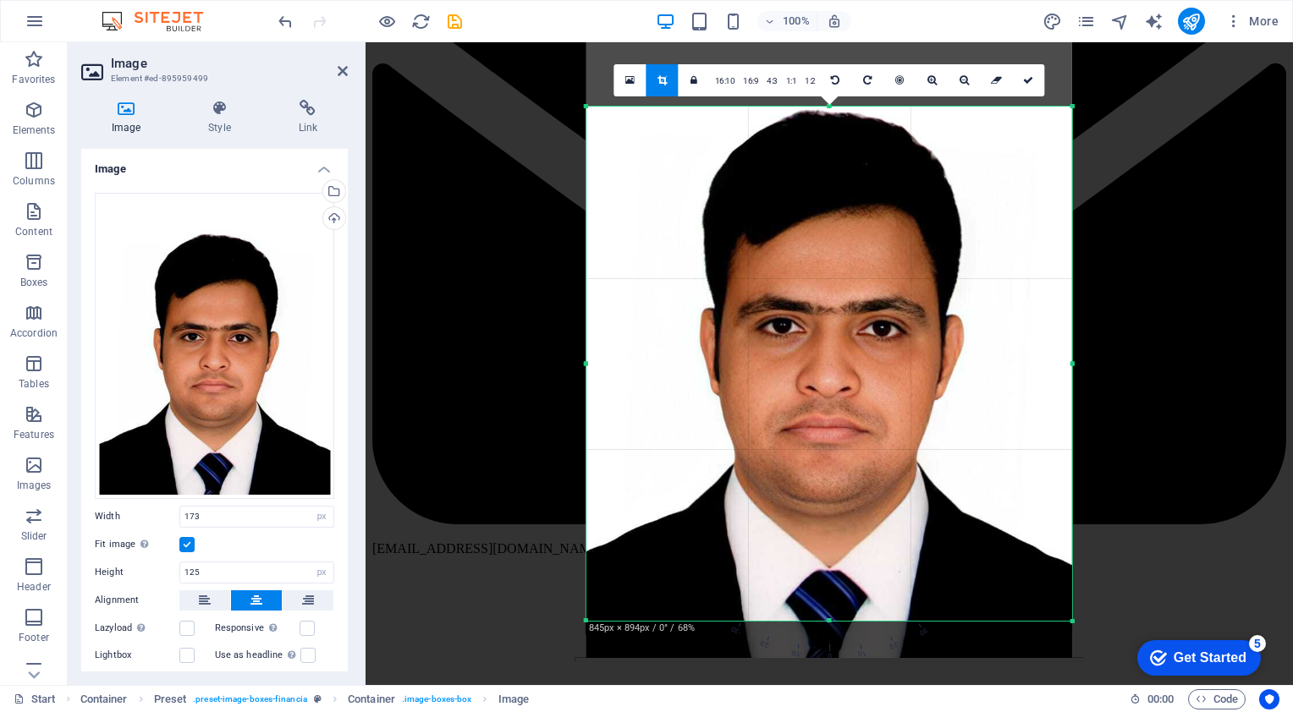
drag, startPoint x: 826, startPoint y: 559, endPoint x: 833, endPoint y: 501, distance: 58.9
click at [833, 500] on div at bounding box center [829, 345] width 486 height 626
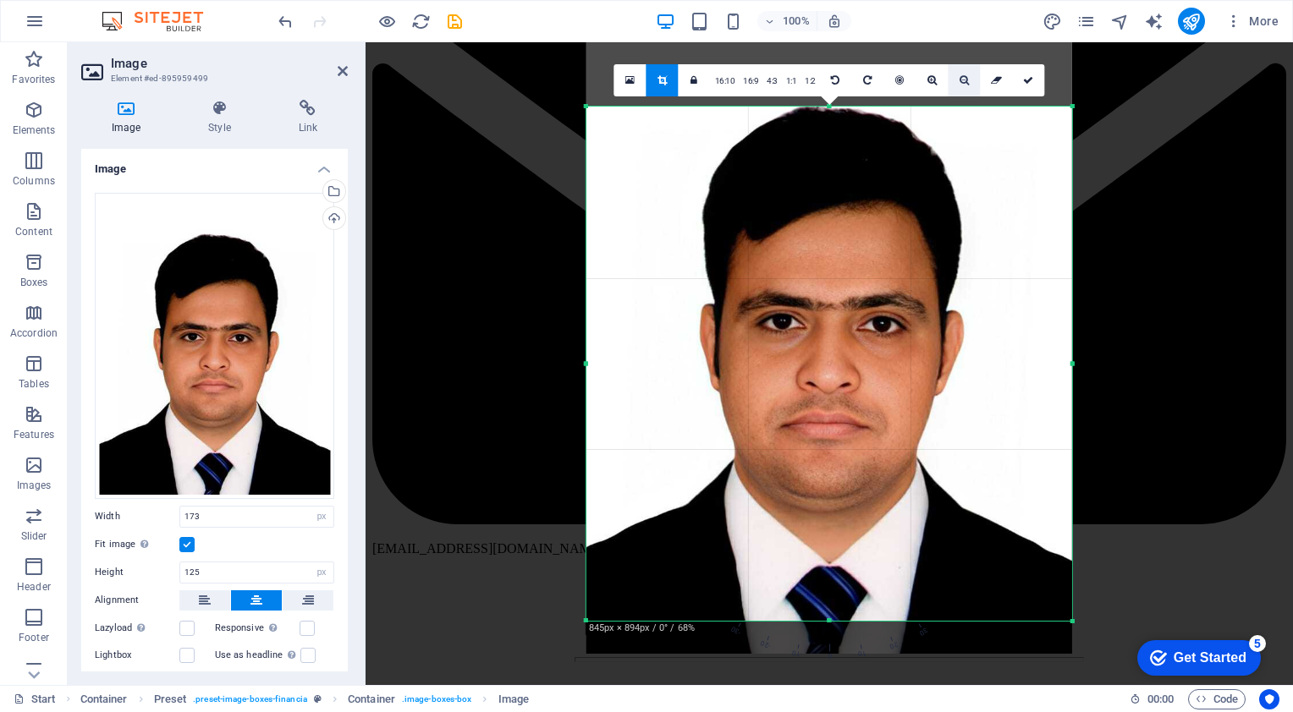
click at [959, 85] on link at bounding box center [965, 80] width 32 height 32
click at [954, 82] on link at bounding box center [965, 80] width 32 height 32
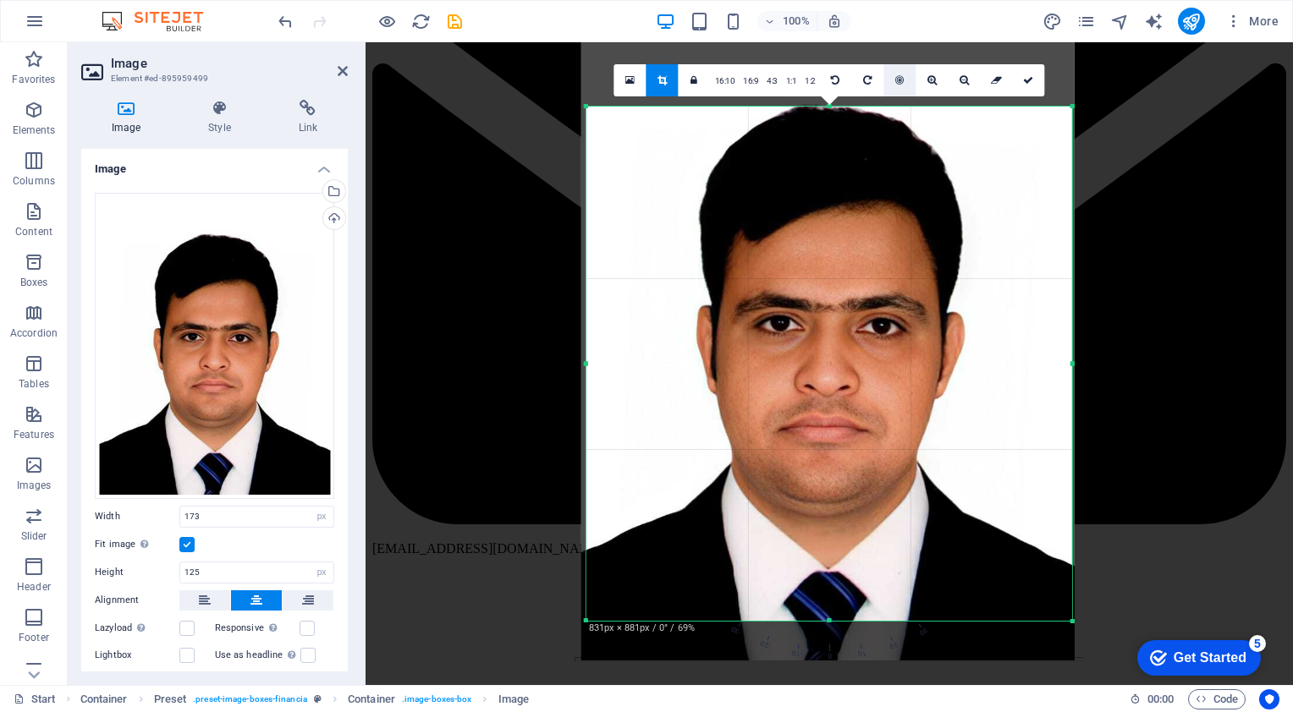
click at [897, 85] on link at bounding box center [900, 80] width 32 height 32
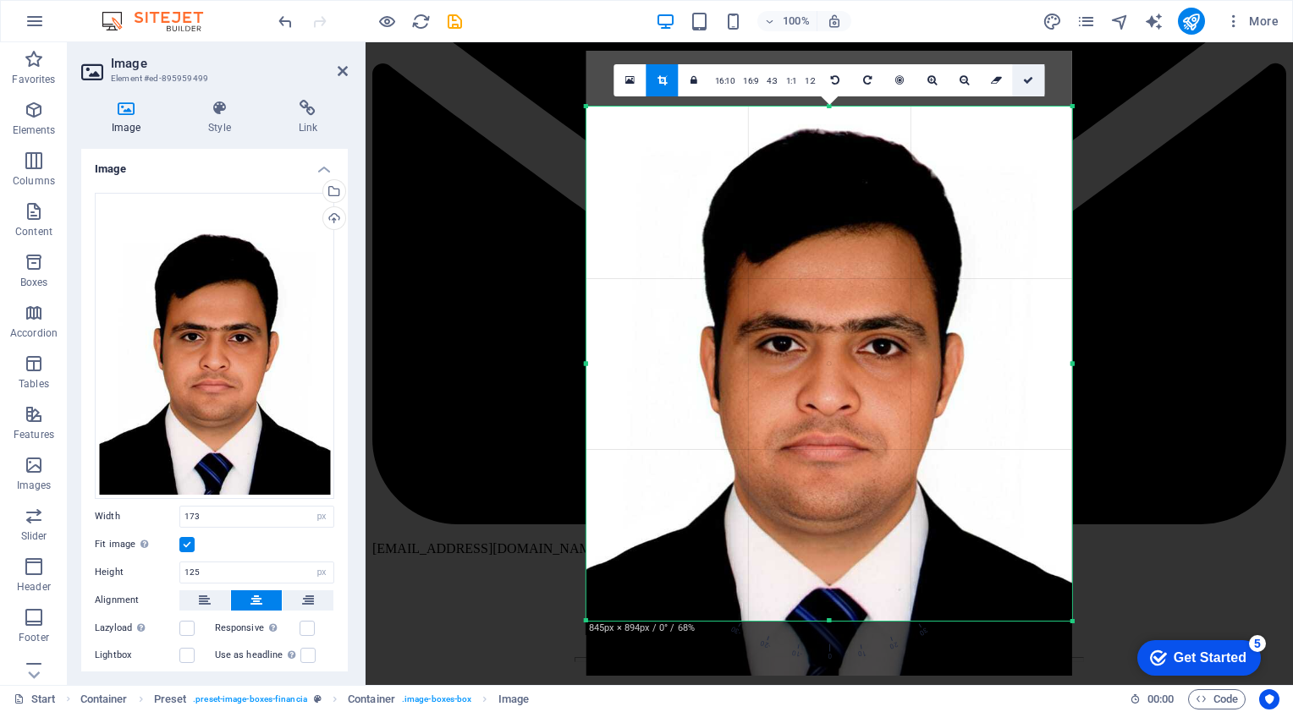
click at [1031, 78] on icon at bounding box center [1028, 80] width 10 height 10
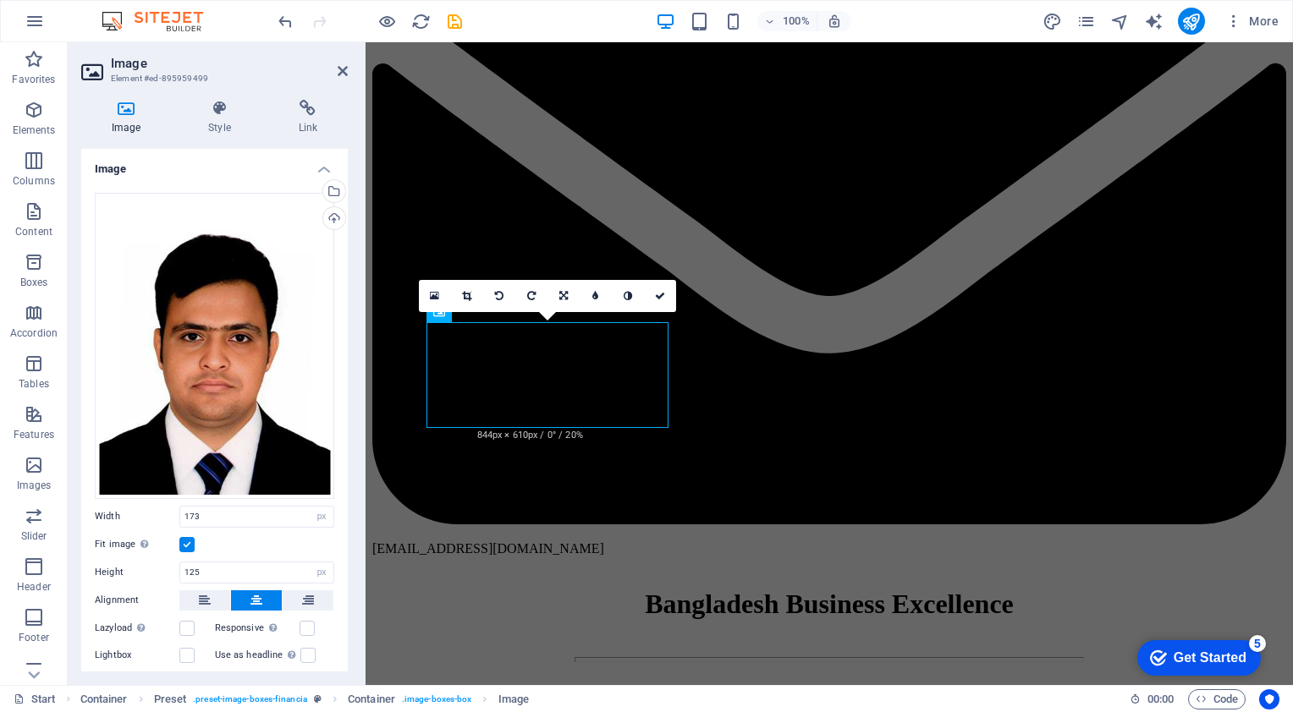
scroll to position [155, 0]
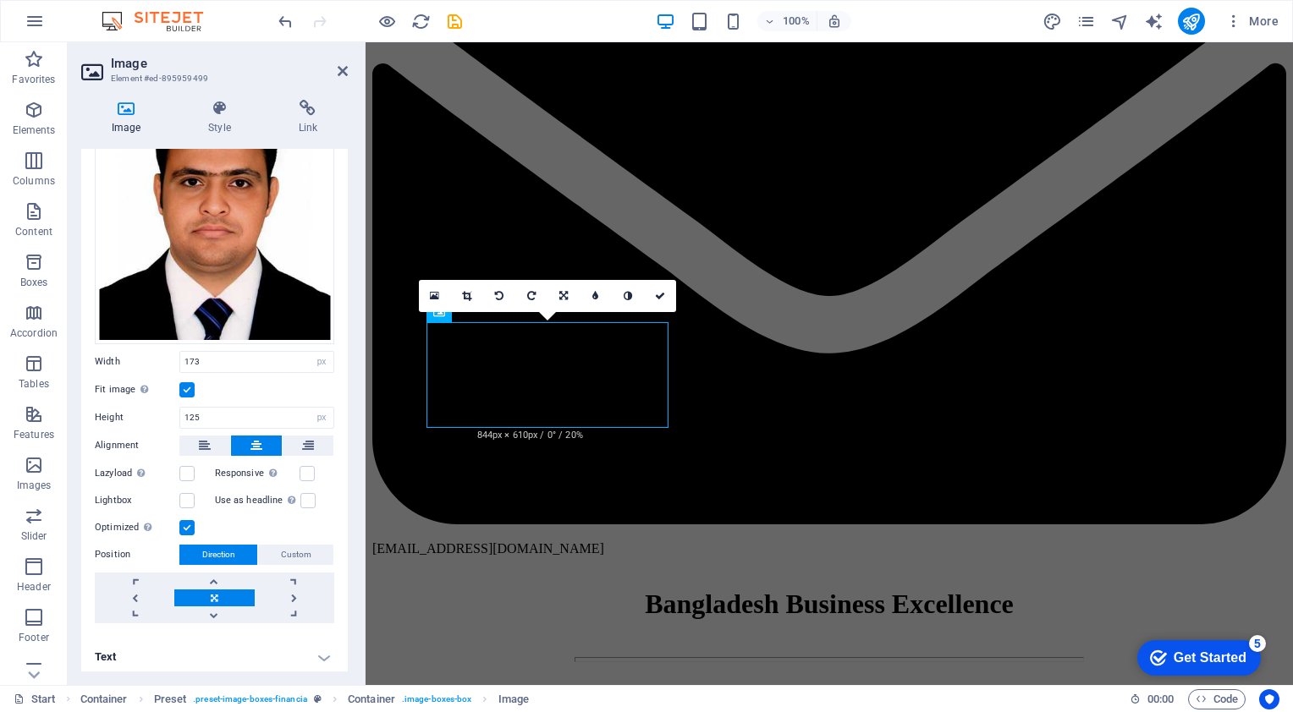
click at [183, 520] on label at bounding box center [186, 527] width 15 height 15
click at [0, 0] on input "Optimized Images are compressed to improve page speed." at bounding box center [0, 0] width 0 height 0
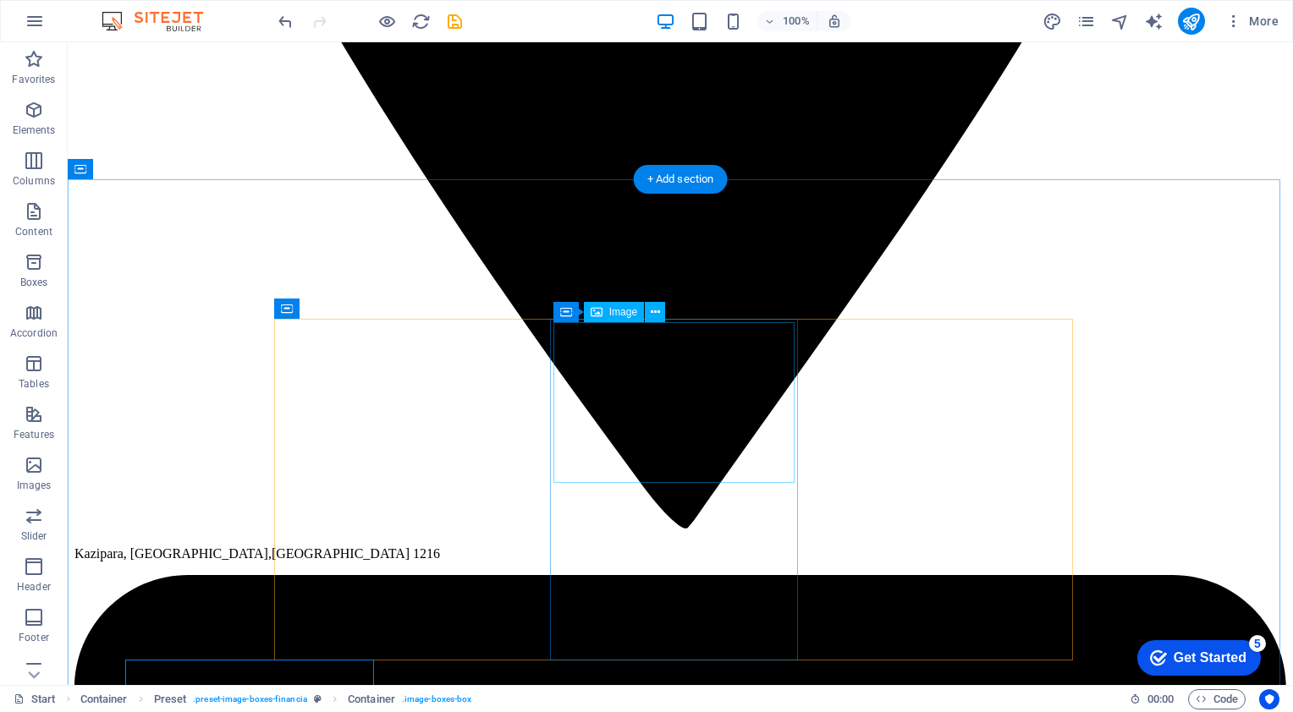
scroll to position [2877, 0]
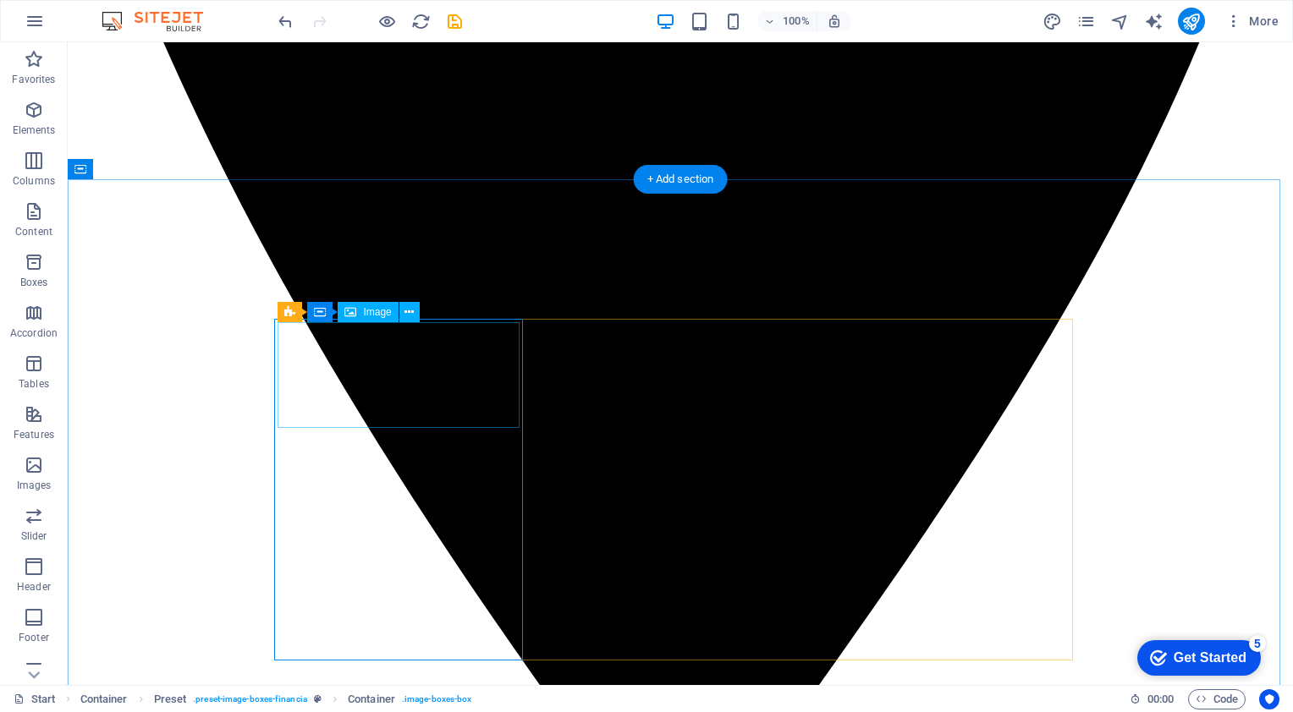
select select "px"
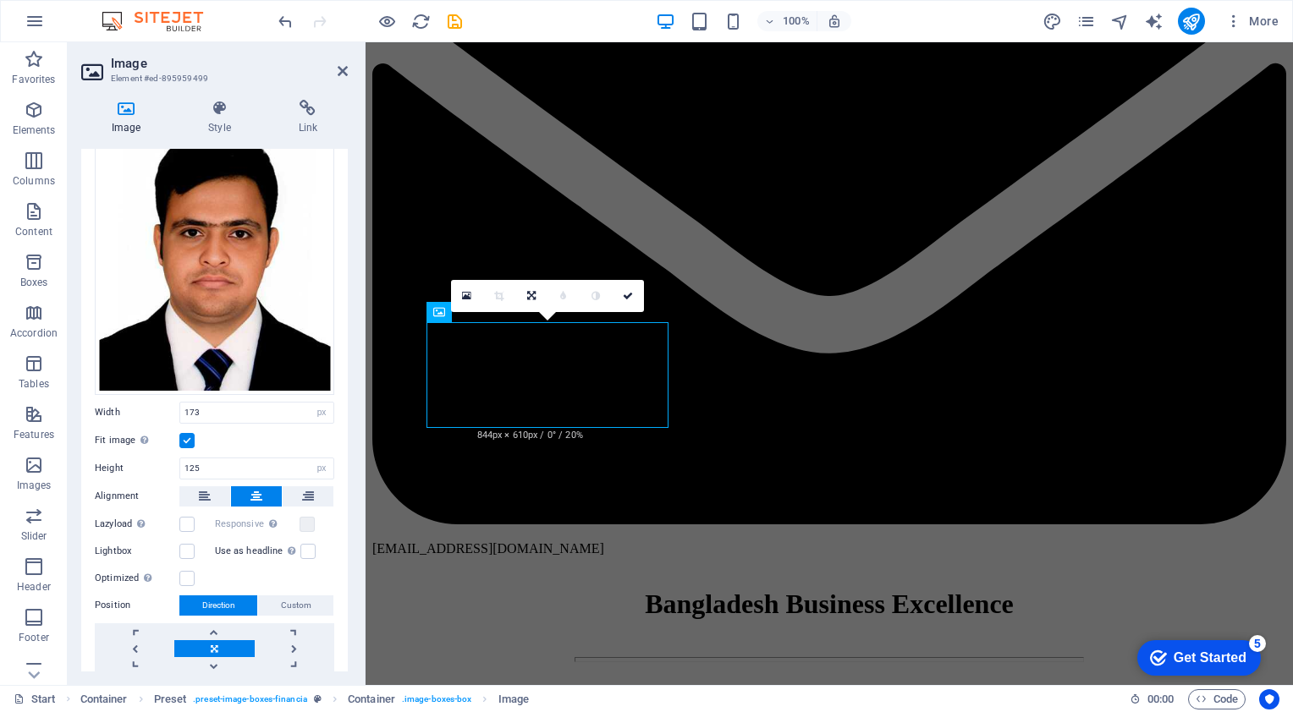
scroll to position [155, 0]
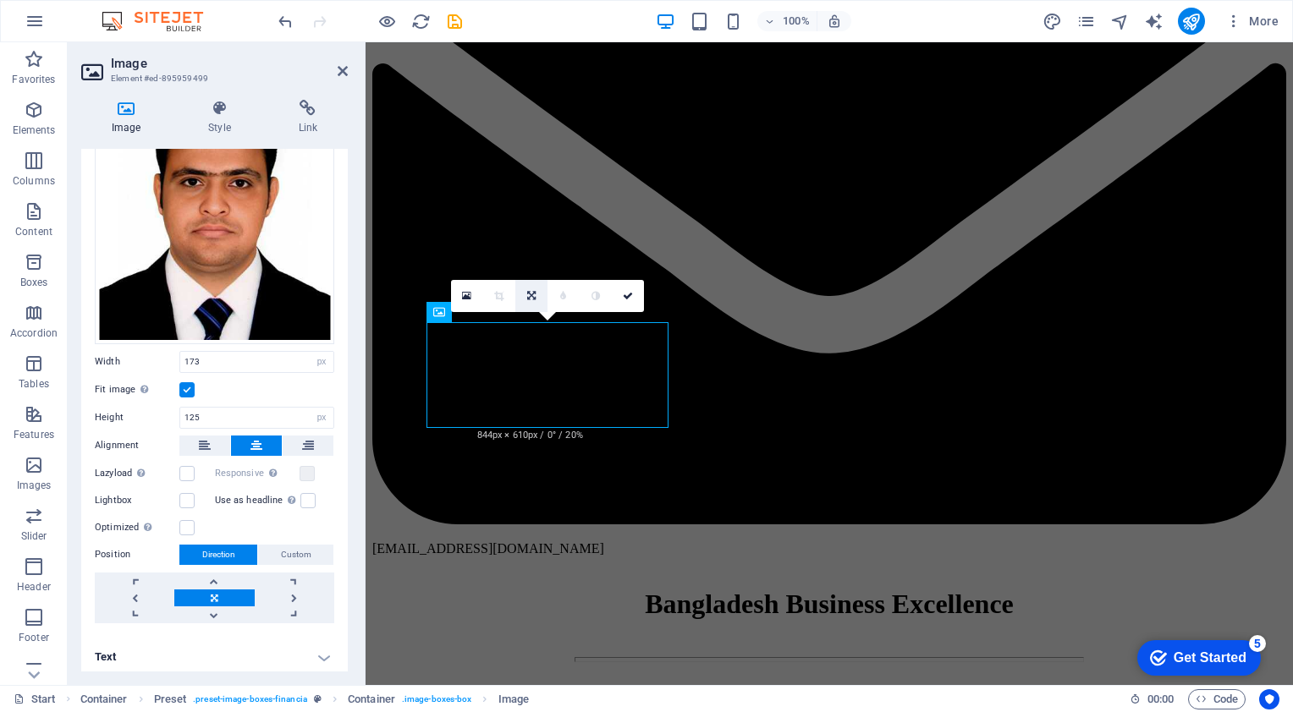
click at [536, 293] on link at bounding box center [531, 296] width 32 height 32
click at [470, 294] on icon at bounding box center [466, 296] width 9 height 12
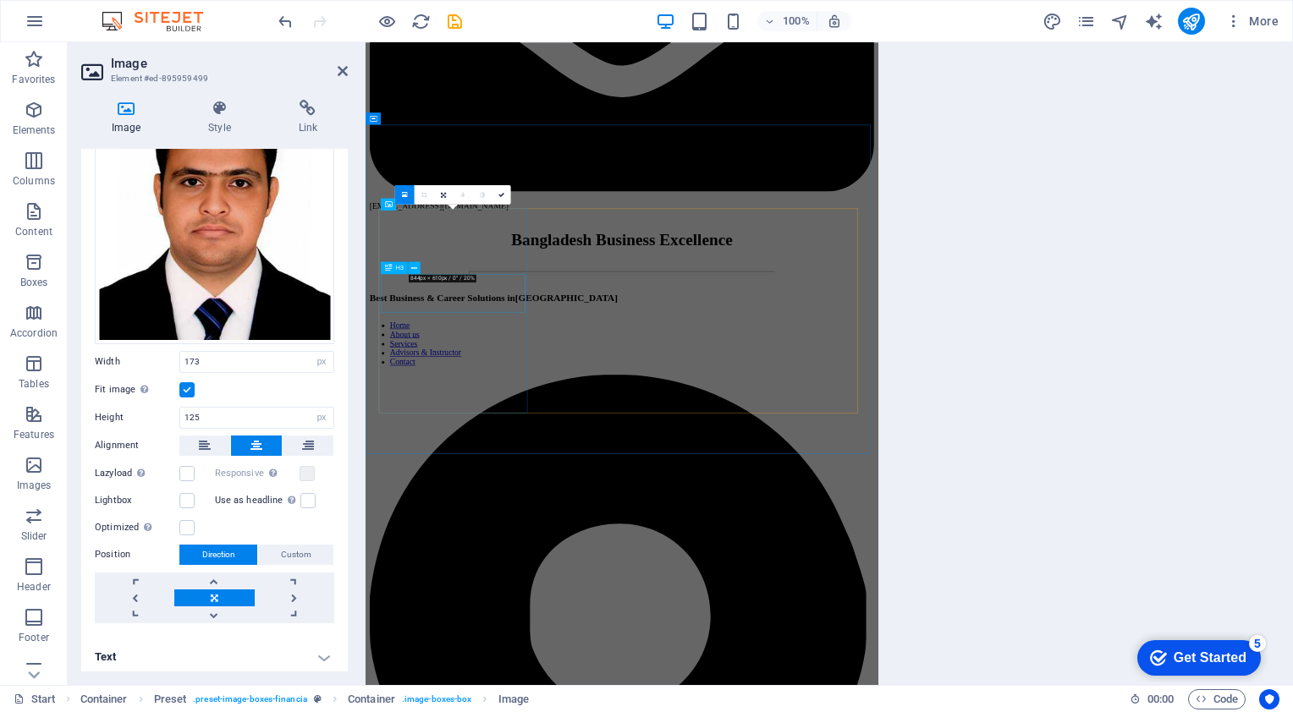
scroll to position [3781, 0]
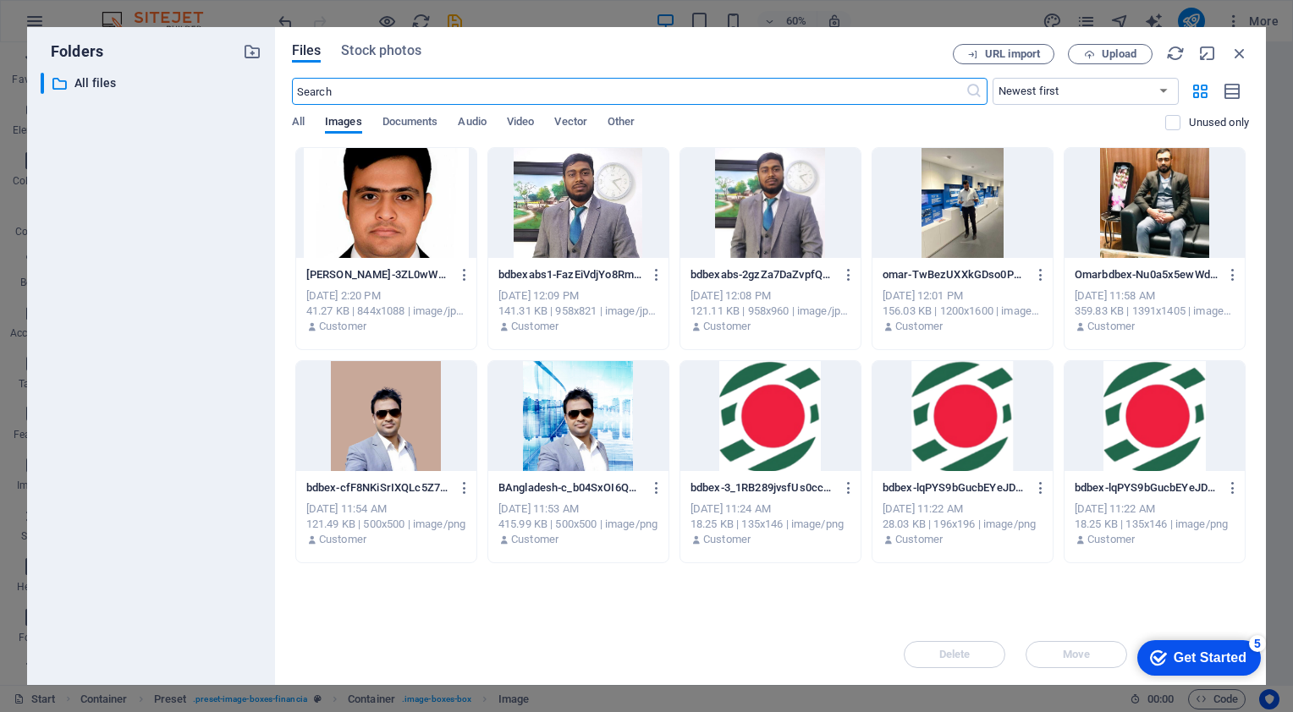
click at [418, 200] on div at bounding box center [386, 203] width 180 height 110
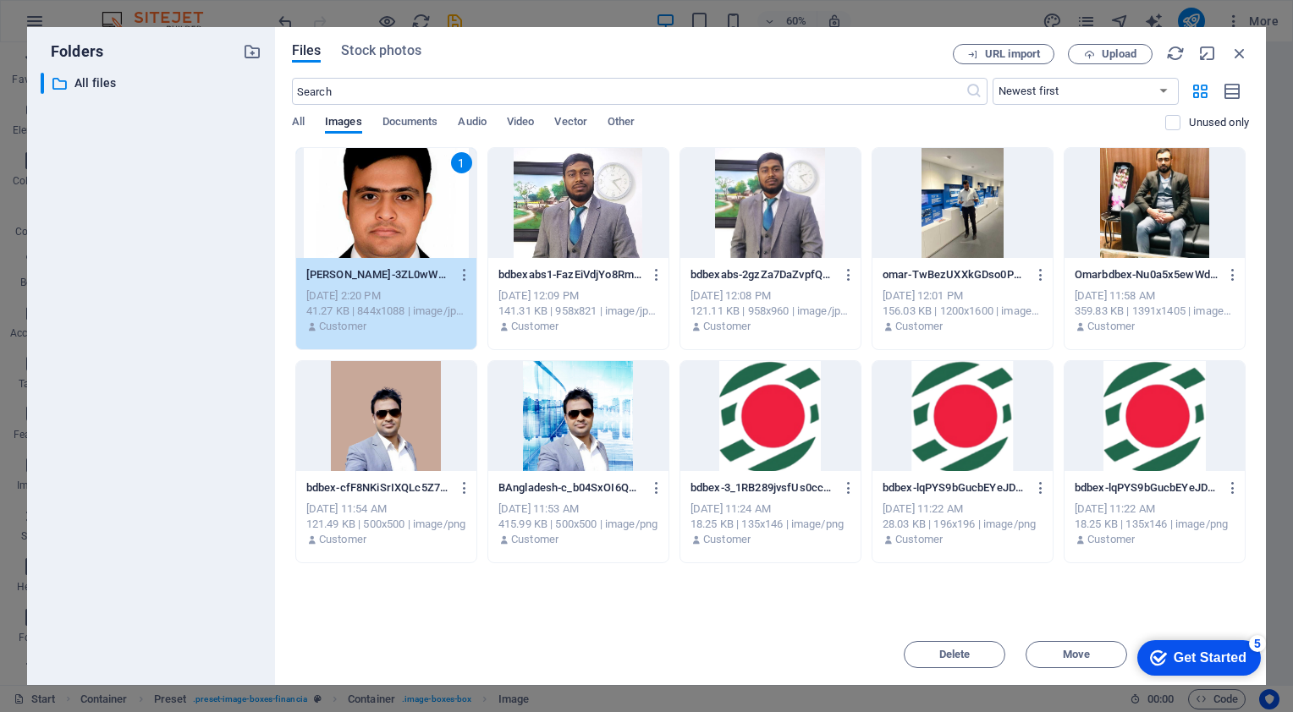
click at [418, 200] on div "1" at bounding box center [386, 203] width 180 height 110
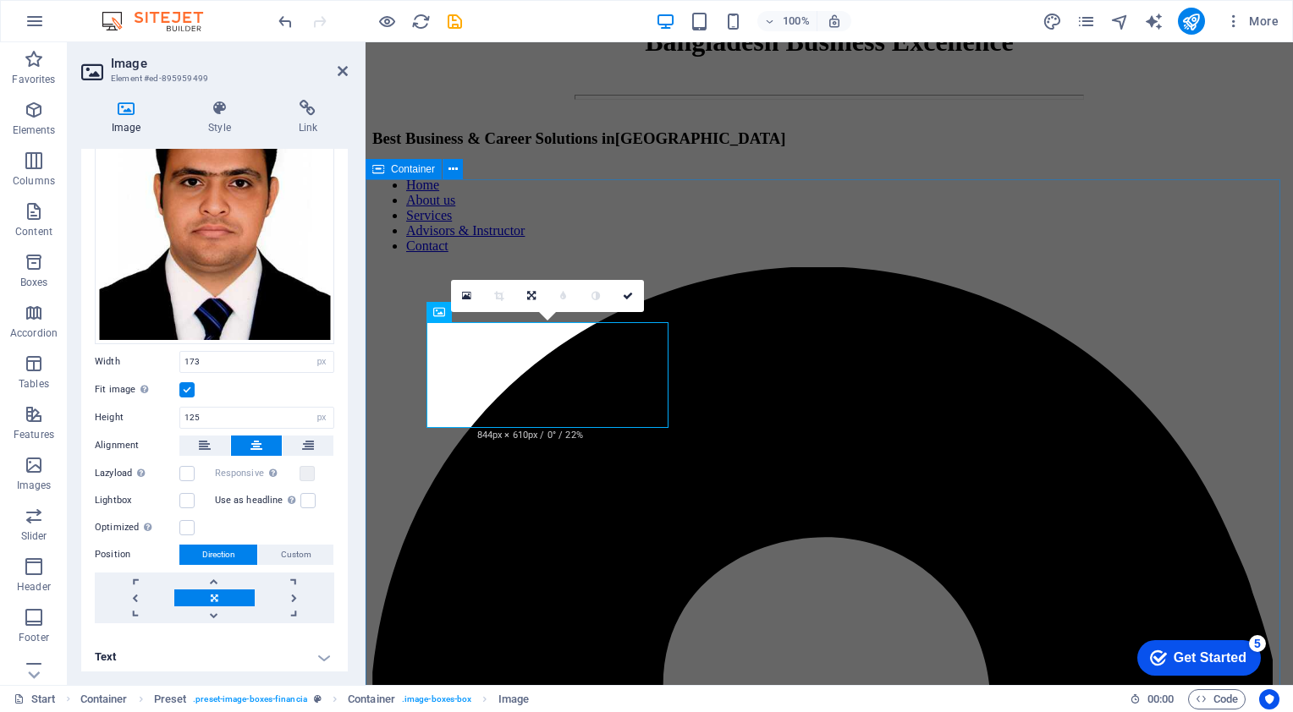
scroll to position [3218, 0]
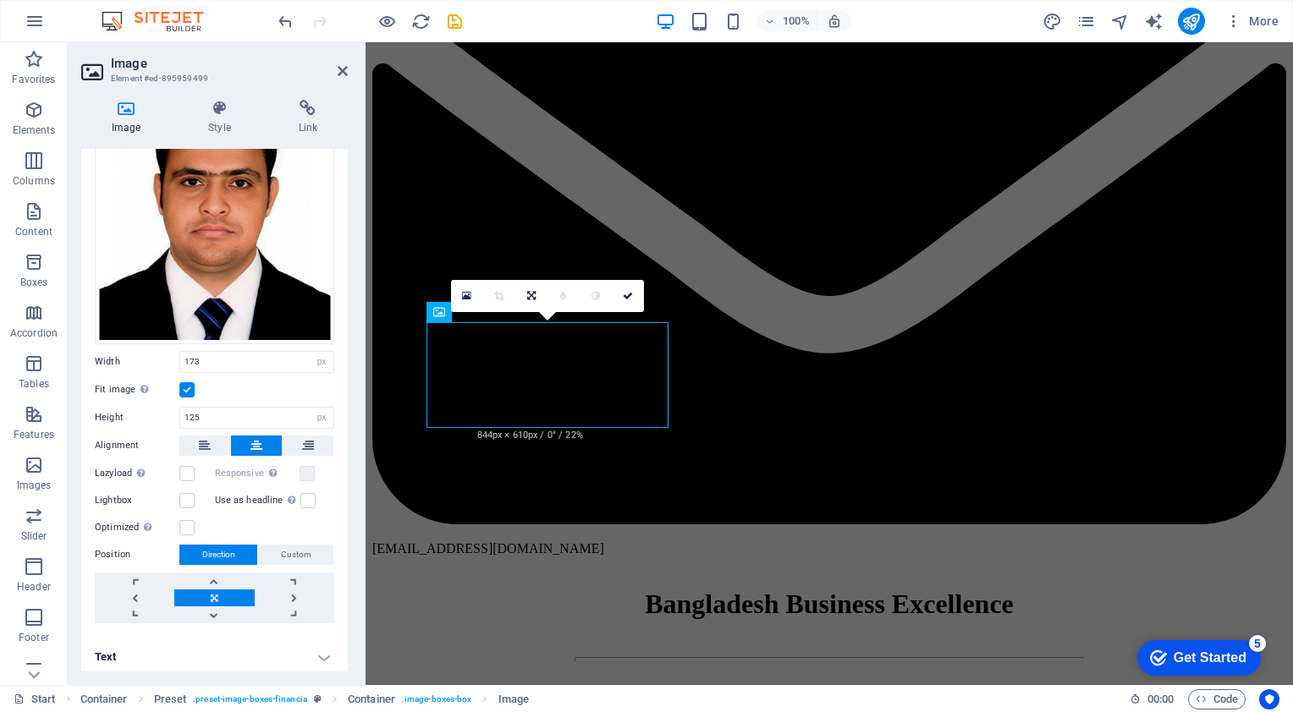
click at [208, 591] on link at bounding box center [214, 598] width 80 height 17
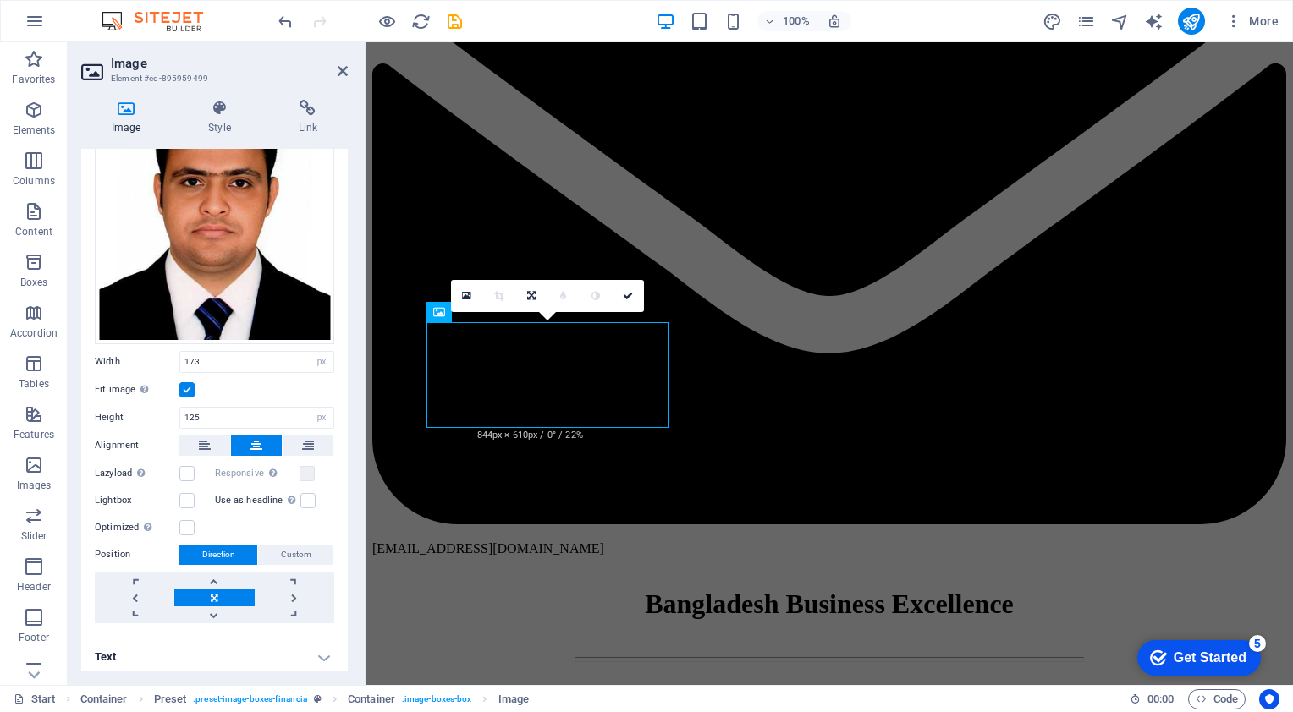
click at [215, 547] on span "Direction" at bounding box center [218, 555] width 33 height 20
click at [274, 545] on button "Custom" at bounding box center [295, 555] width 75 height 20
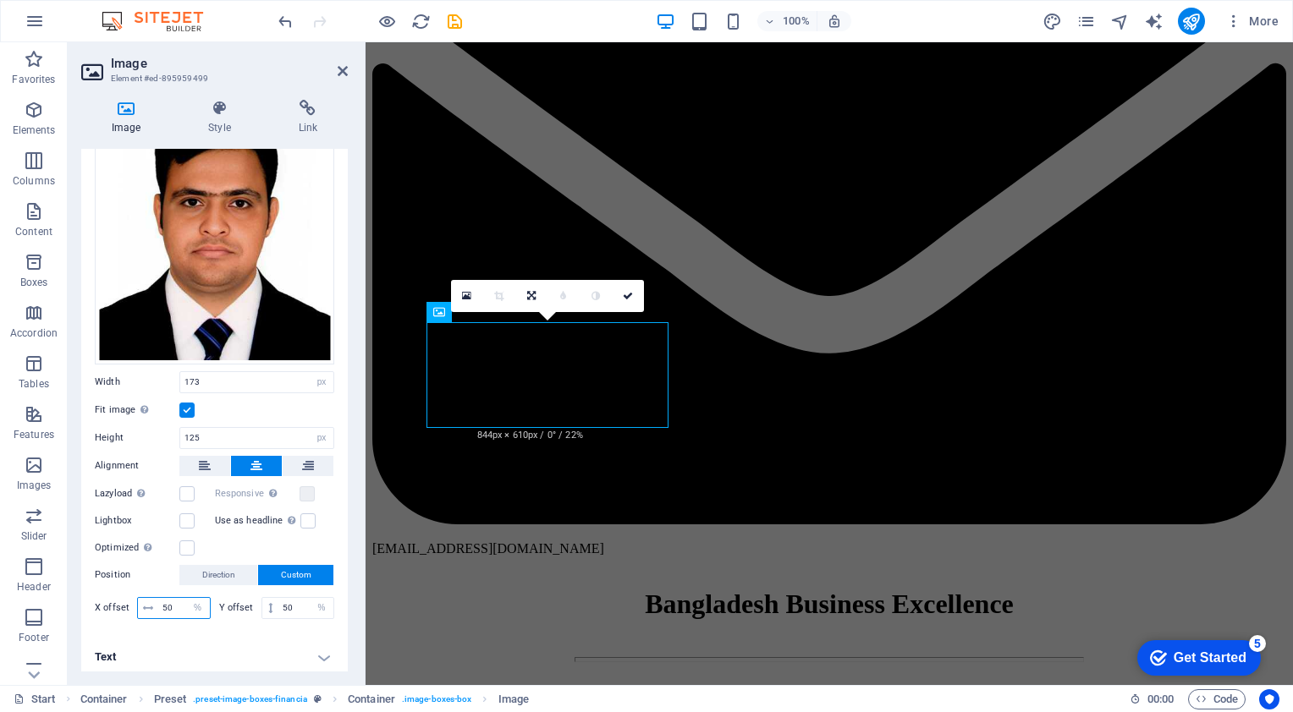
click at [172, 604] on input "50" at bounding box center [184, 608] width 52 height 20
type input "5"
type input "100"
click at [303, 604] on input "50" at bounding box center [305, 608] width 55 height 20
type input "5"
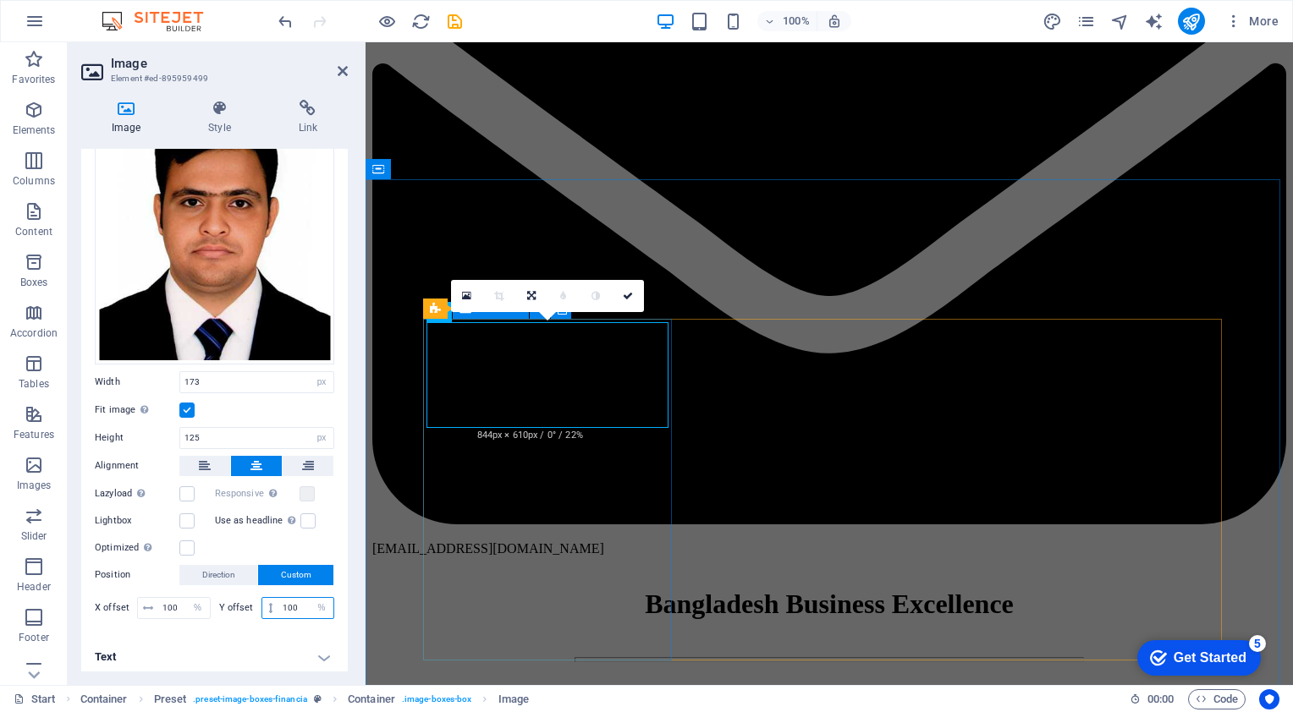
type input "100"
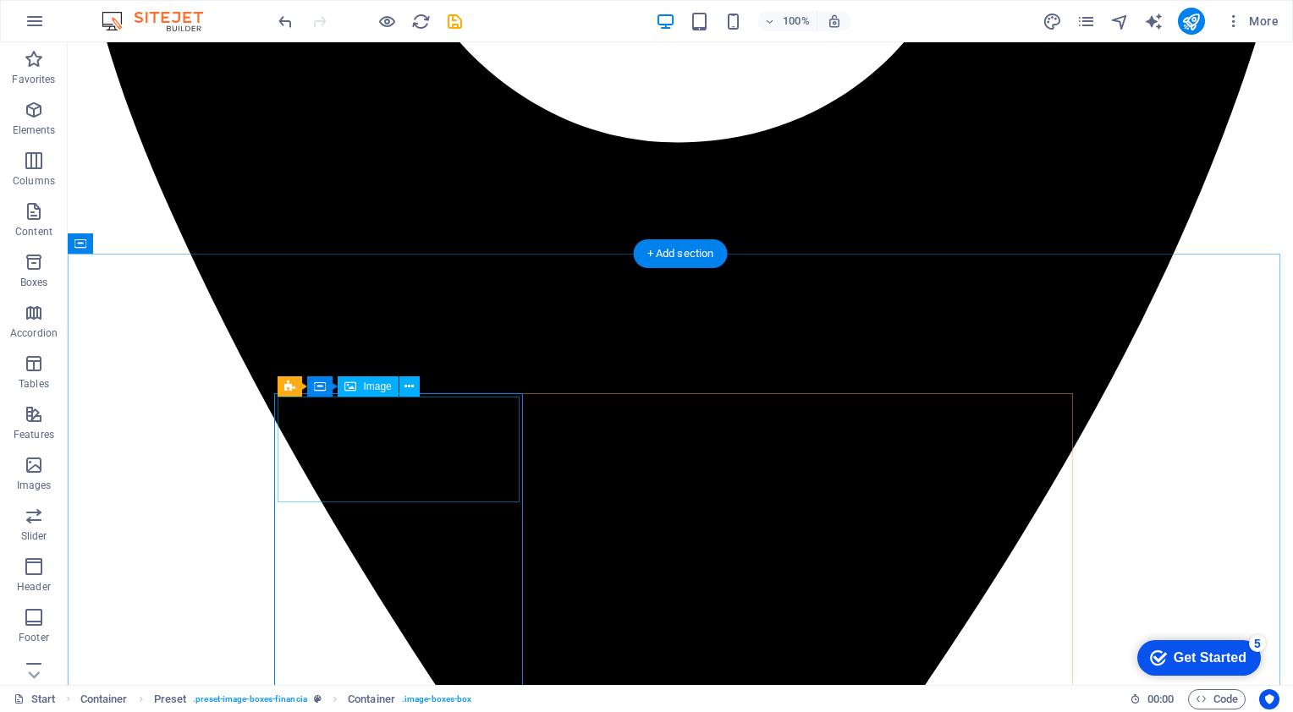
scroll to position [2708, 0]
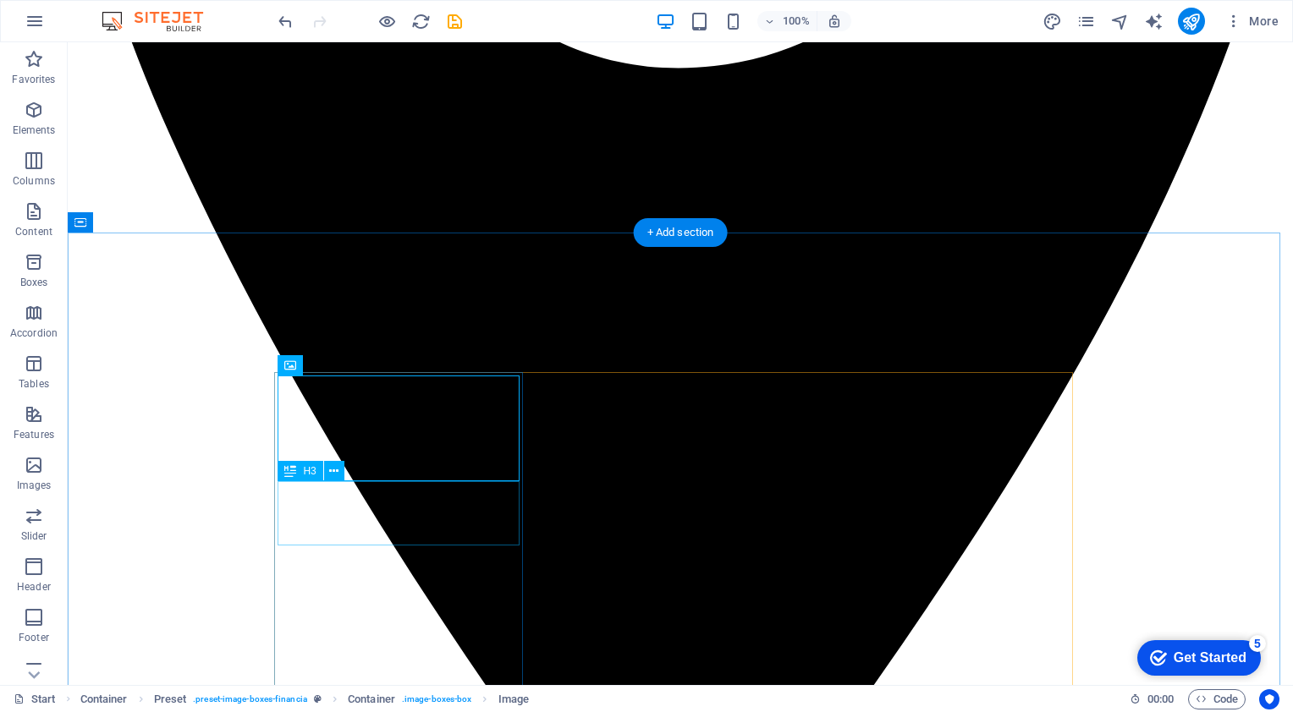
scroll to position [2877, 0]
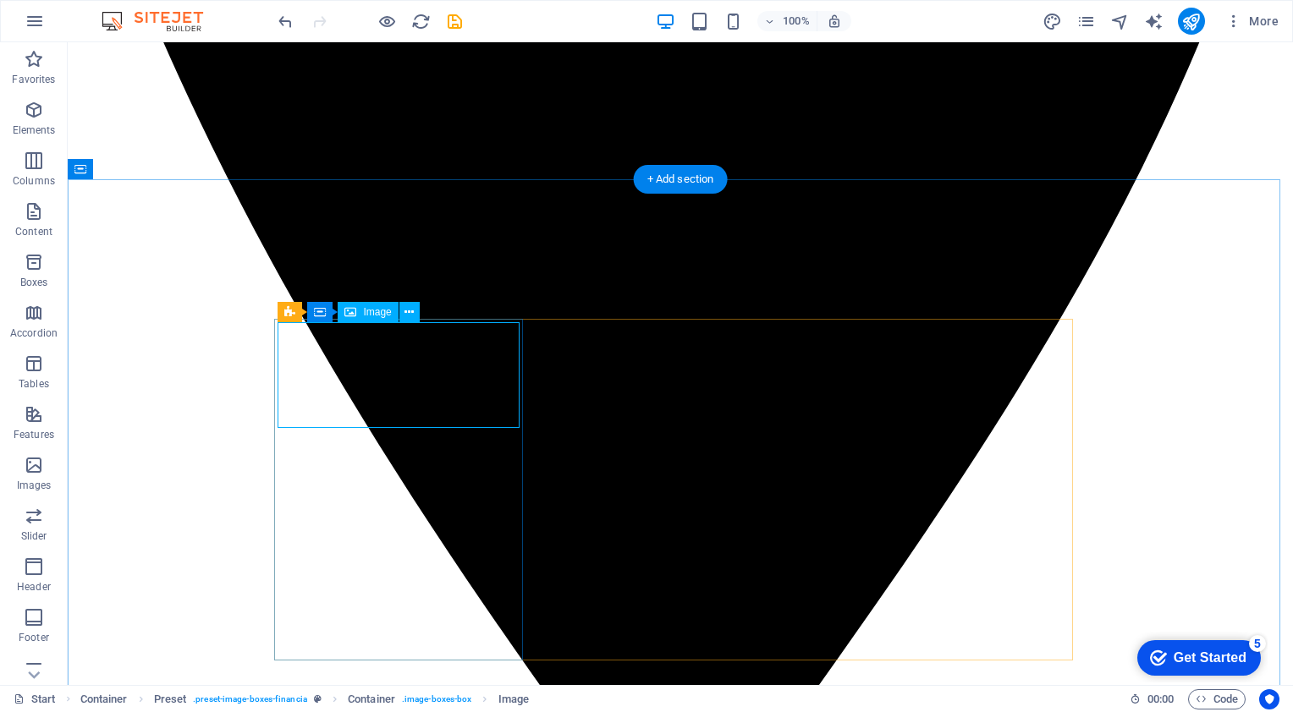
select select "px"
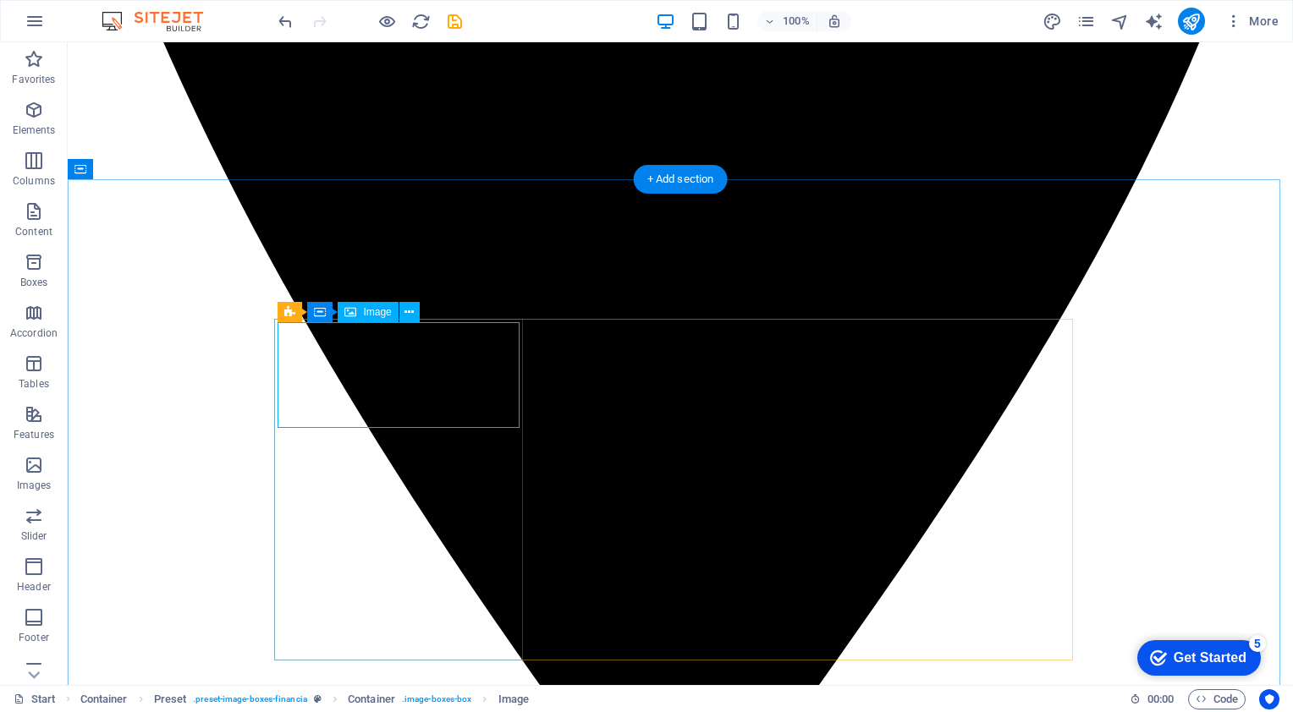
select select "%"
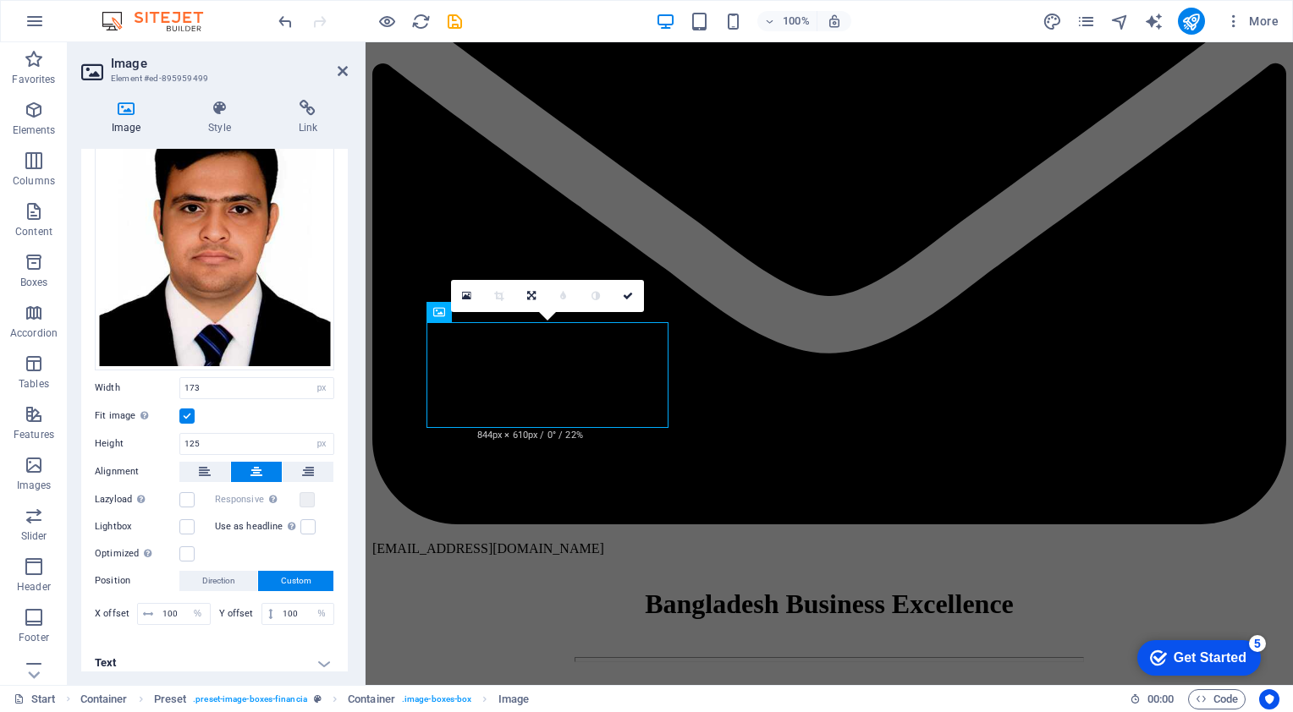
scroll to position [135, 0]
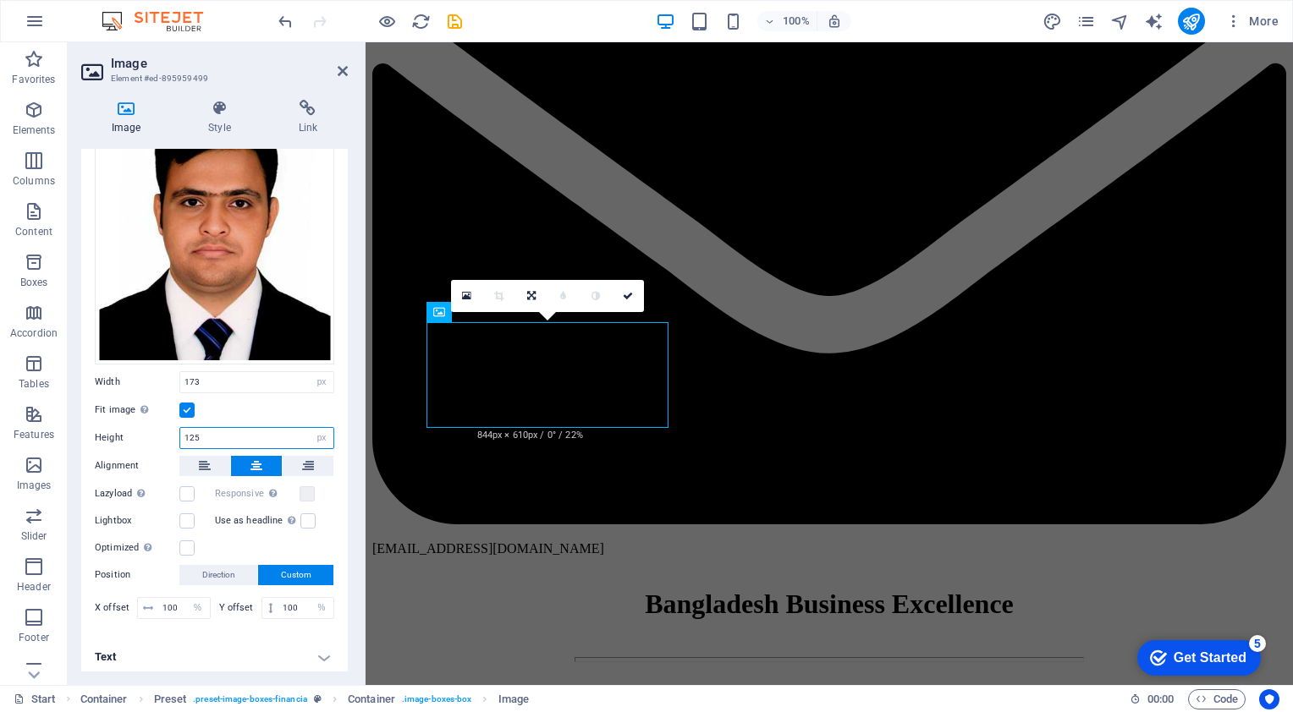
click at [230, 432] on input "125" at bounding box center [256, 438] width 153 height 20
type input "1"
type input "2"
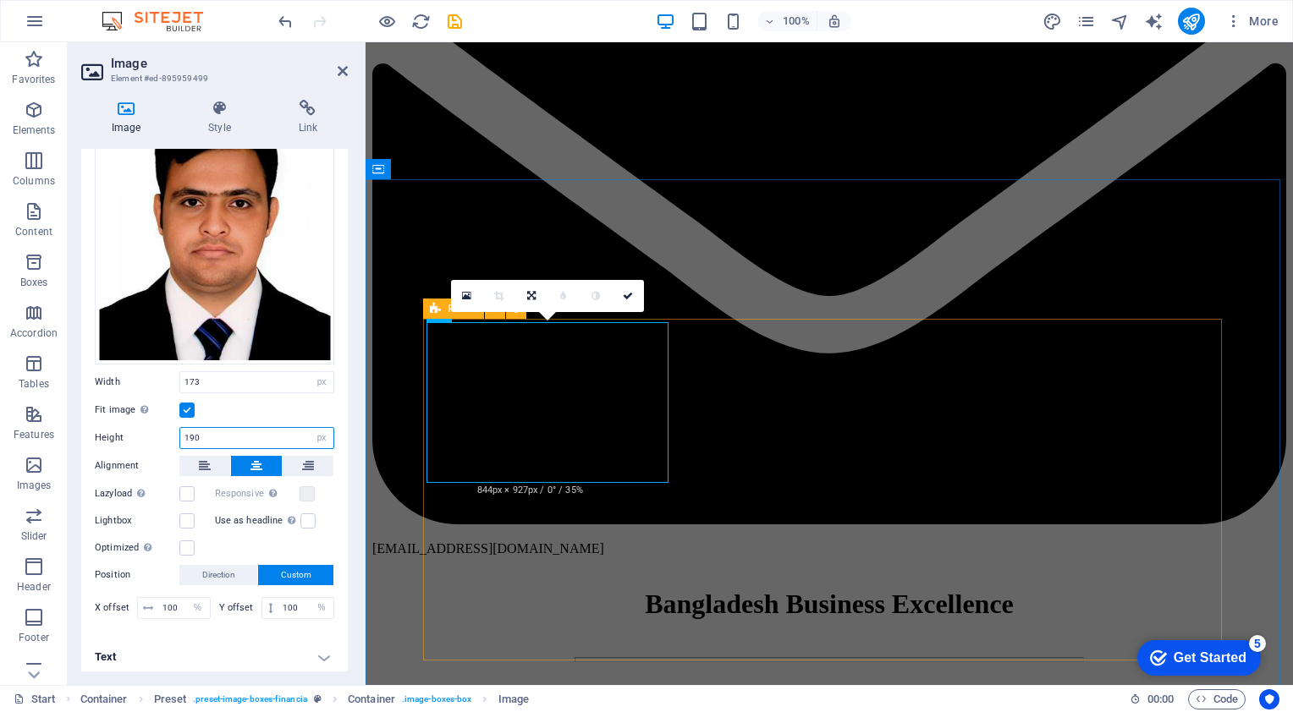
type input "190"
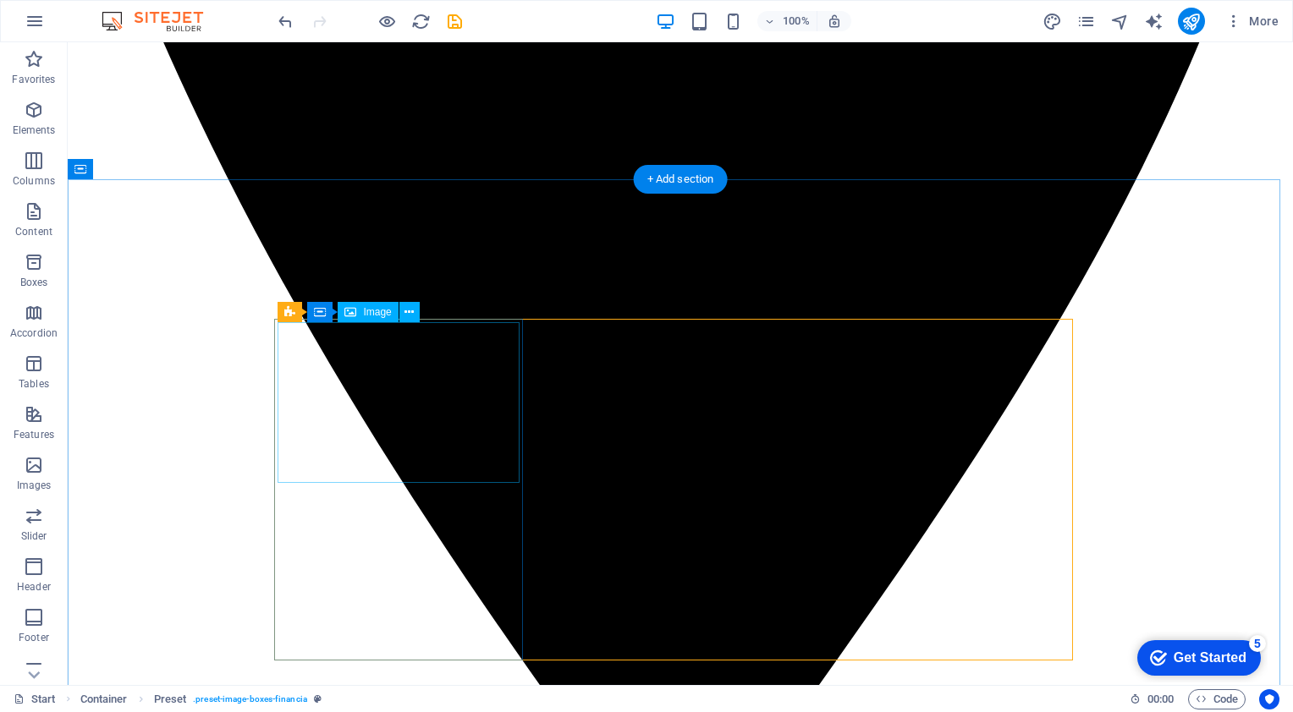
select select "px"
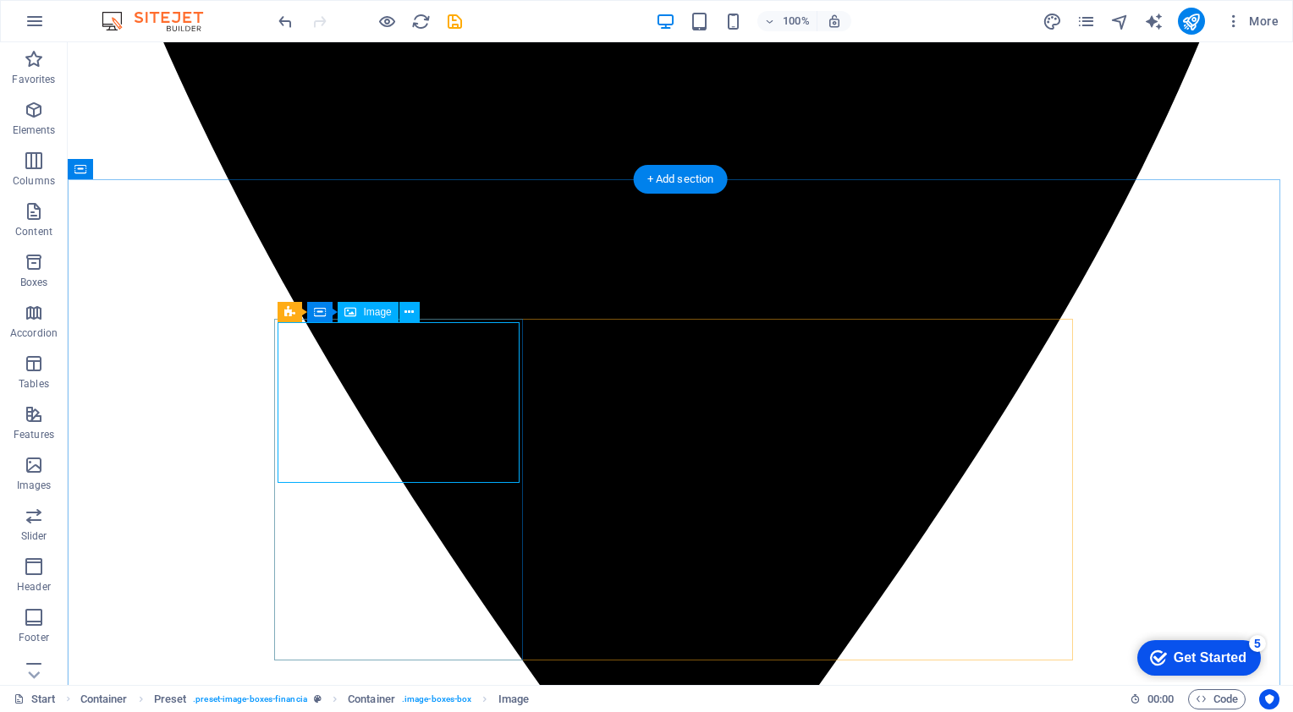
select select "%"
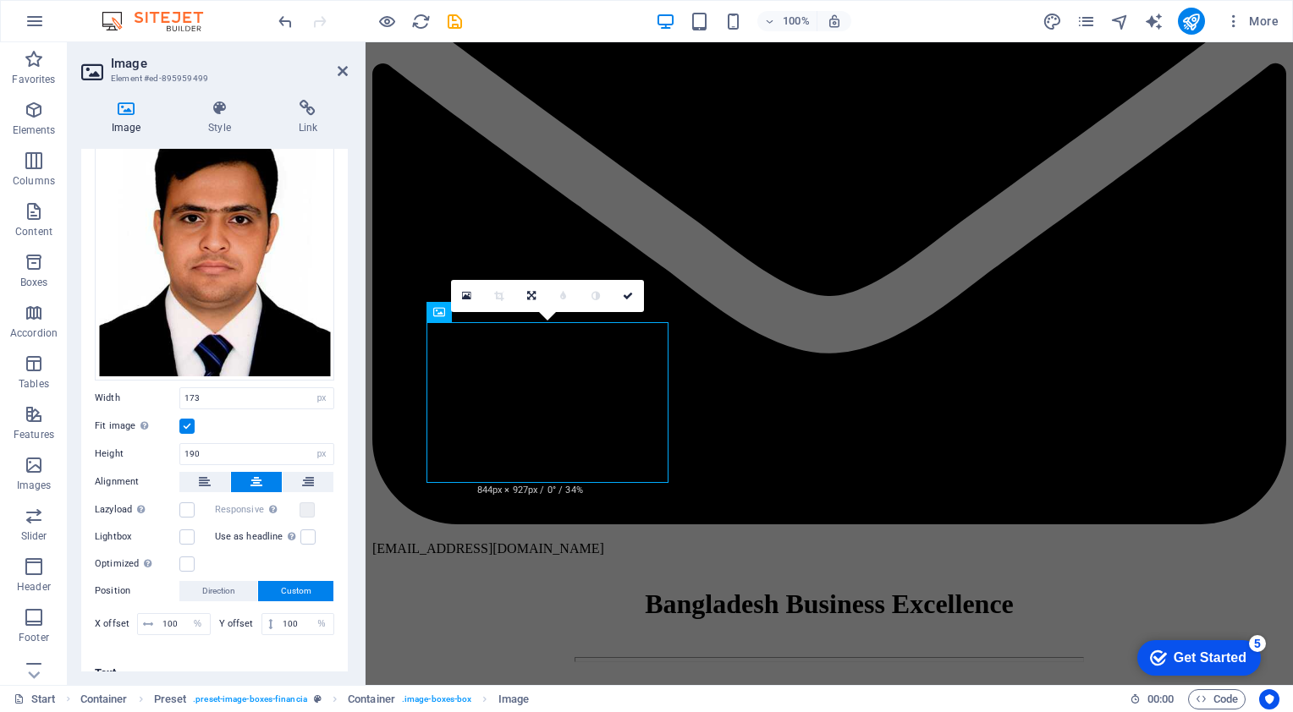
scroll to position [135, 0]
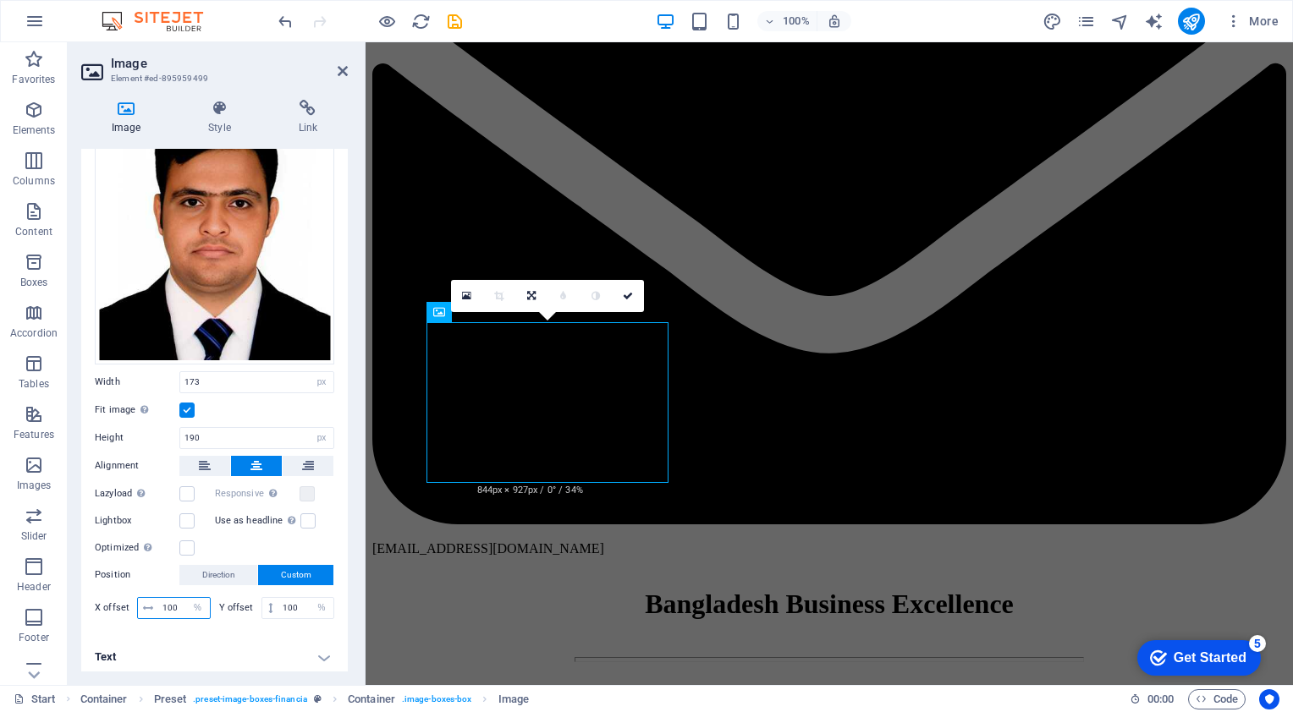
click at [178, 604] on input "100" at bounding box center [184, 608] width 52 height 20
type input "1"
type input "50"
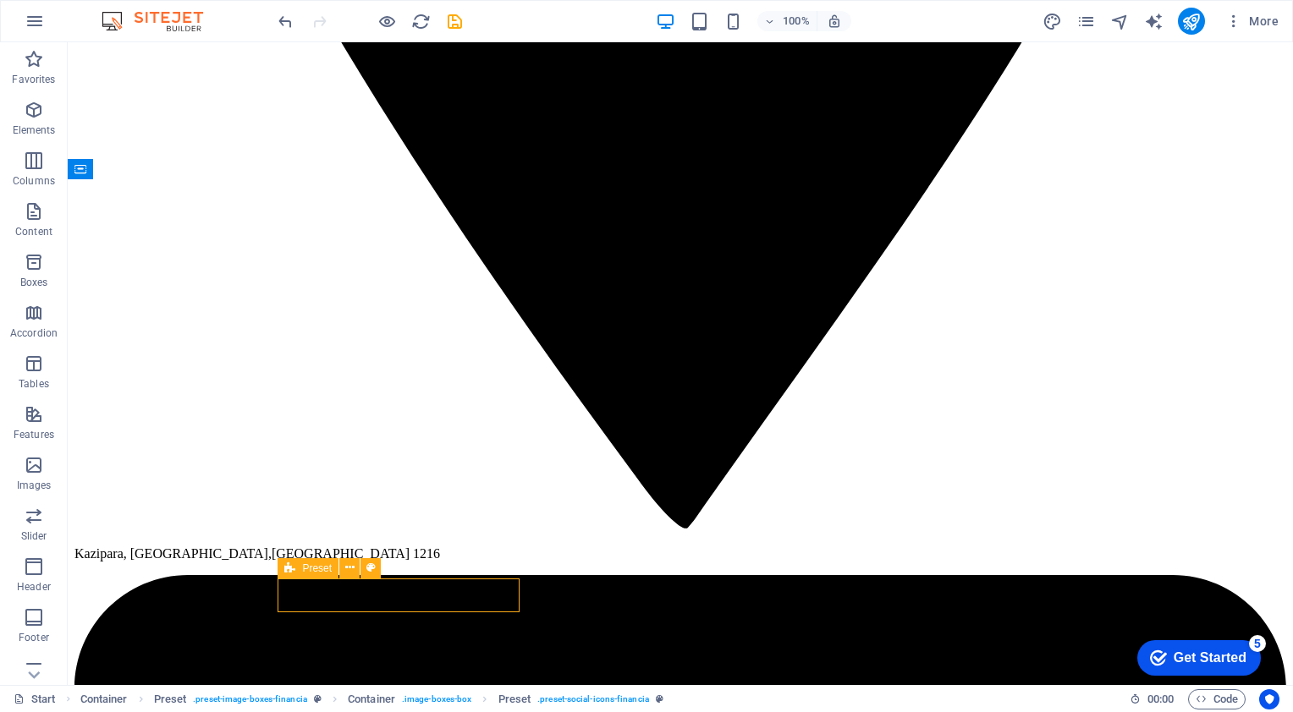
scroll to position [2877, 0]
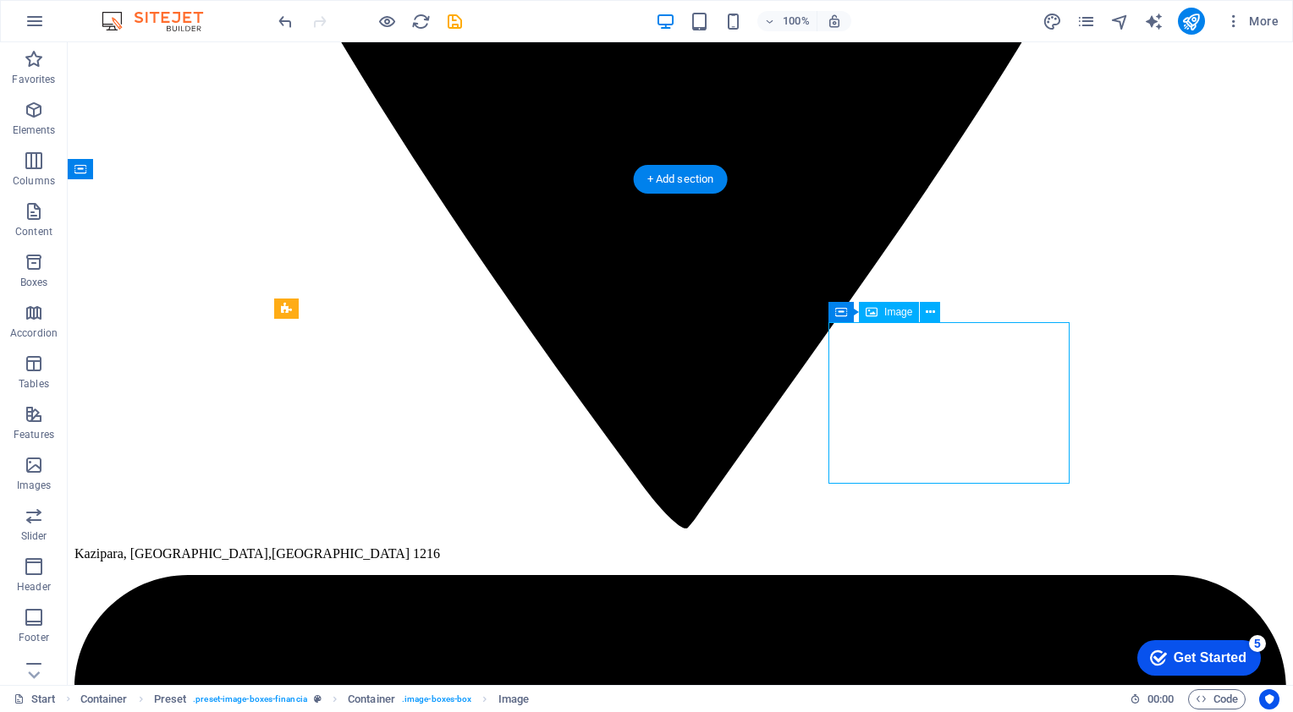
select select "%"
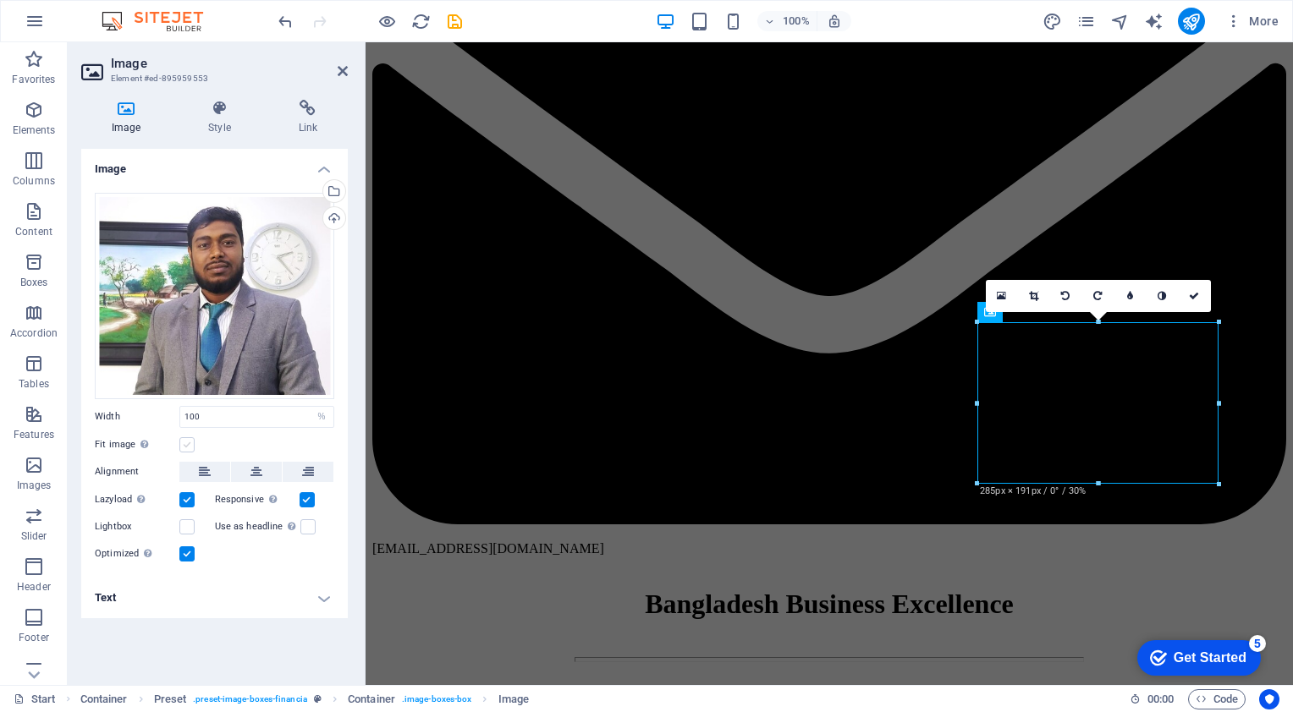
click at [190, 445] on label at bounding box center [186, 444] width 15 height 15
click at [0, 0] on input "Fit image Automatically fit image to a fixed width and height" at bounding box center [0, 0] width 0 height 0
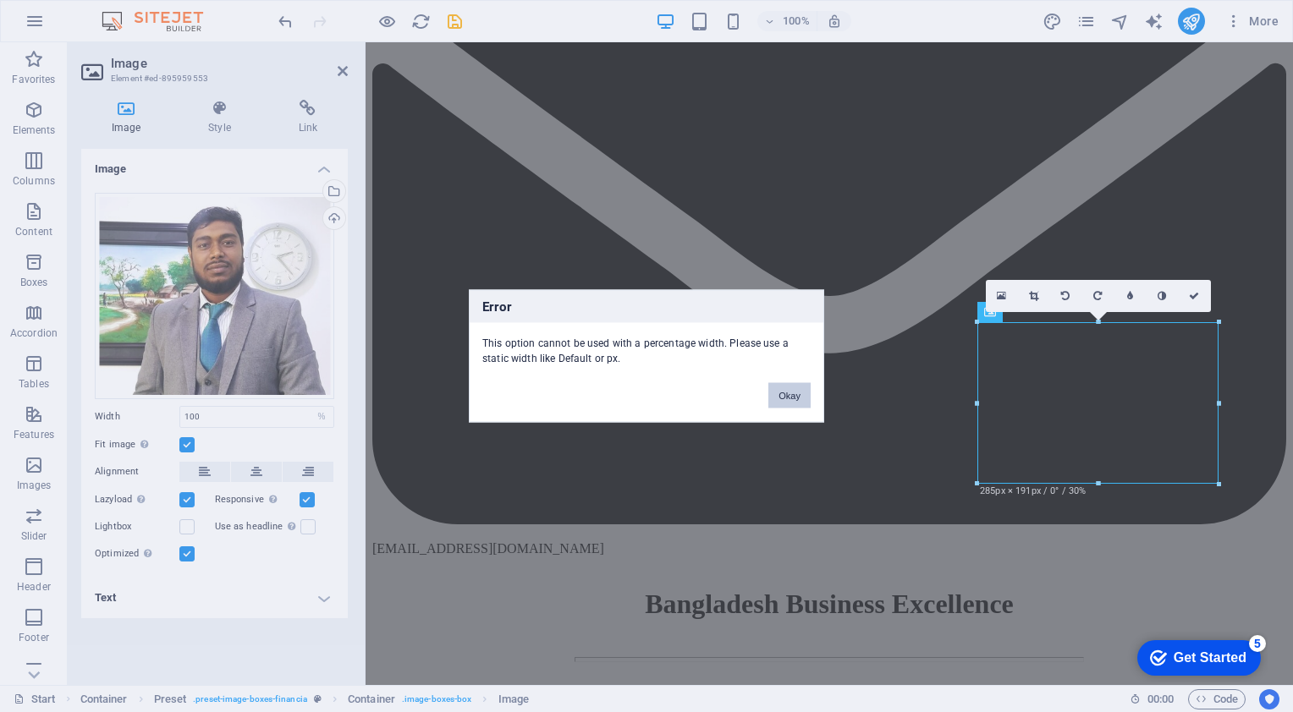
drag, startPoint x: 789, startPoint y: 399, endPoint x: 413, endPoint y: 355, distance: 378.2
click at [789, 399] on button "Okay" at bounding box center [789, 395] width 42 height 25
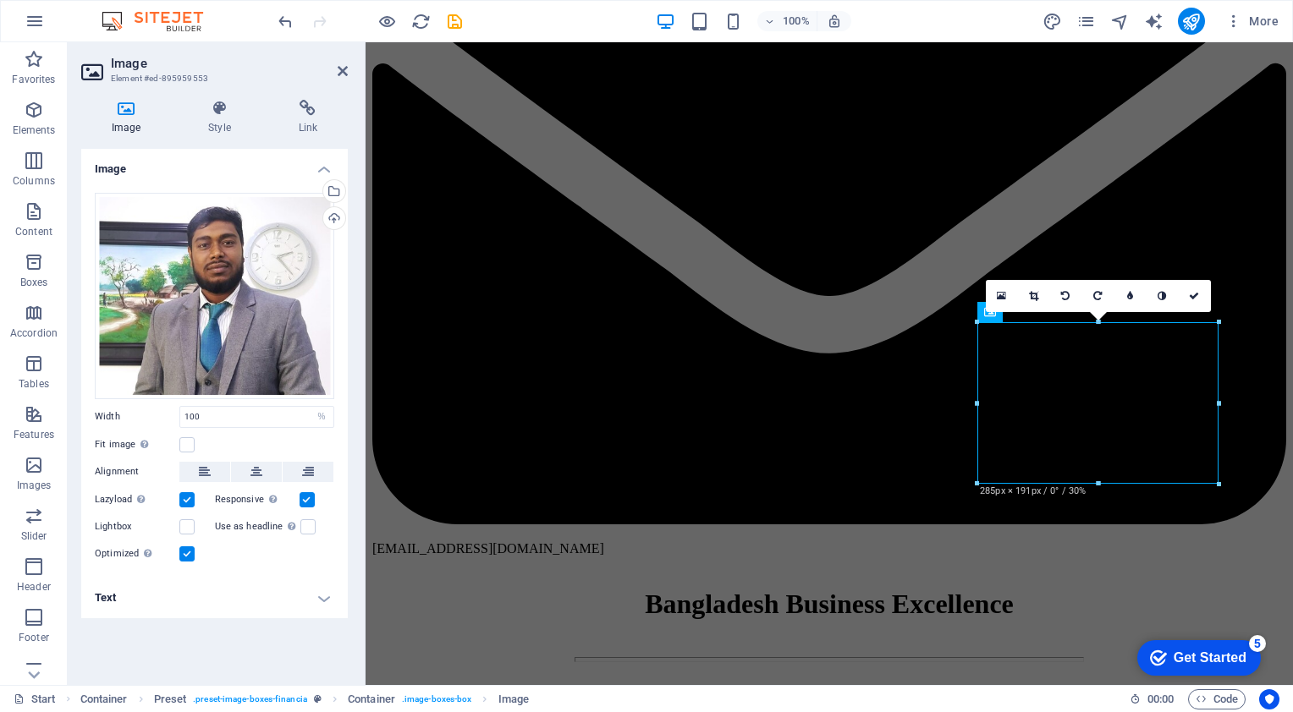
click at [190, 553] on label at bounding box center [186, 554] width 15 height 15
click at [0, 0] on input "Optimized Images are compressed to improve page speed." at bounding box center [0, 0] width 0 height 0
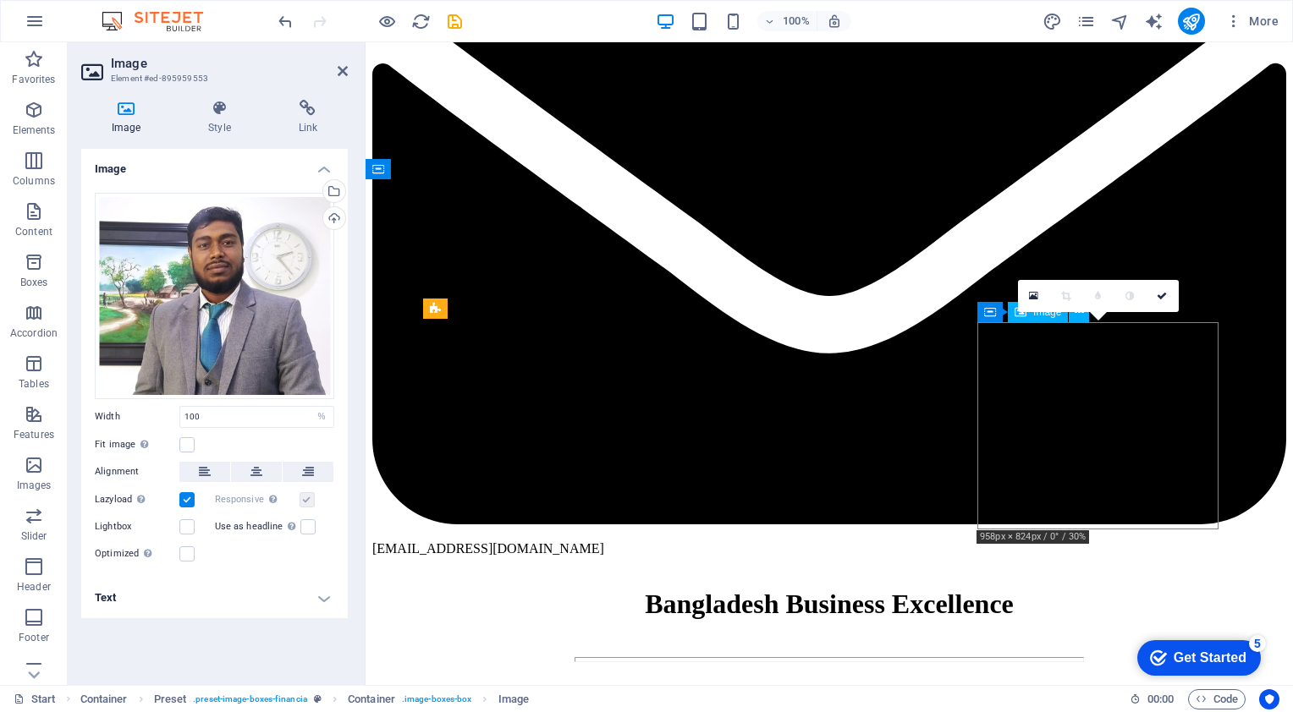
drag, startPoint x: 1075, startPoint y: 396, endPoint x: 1083, endPoint y: 367, distance: 29.8
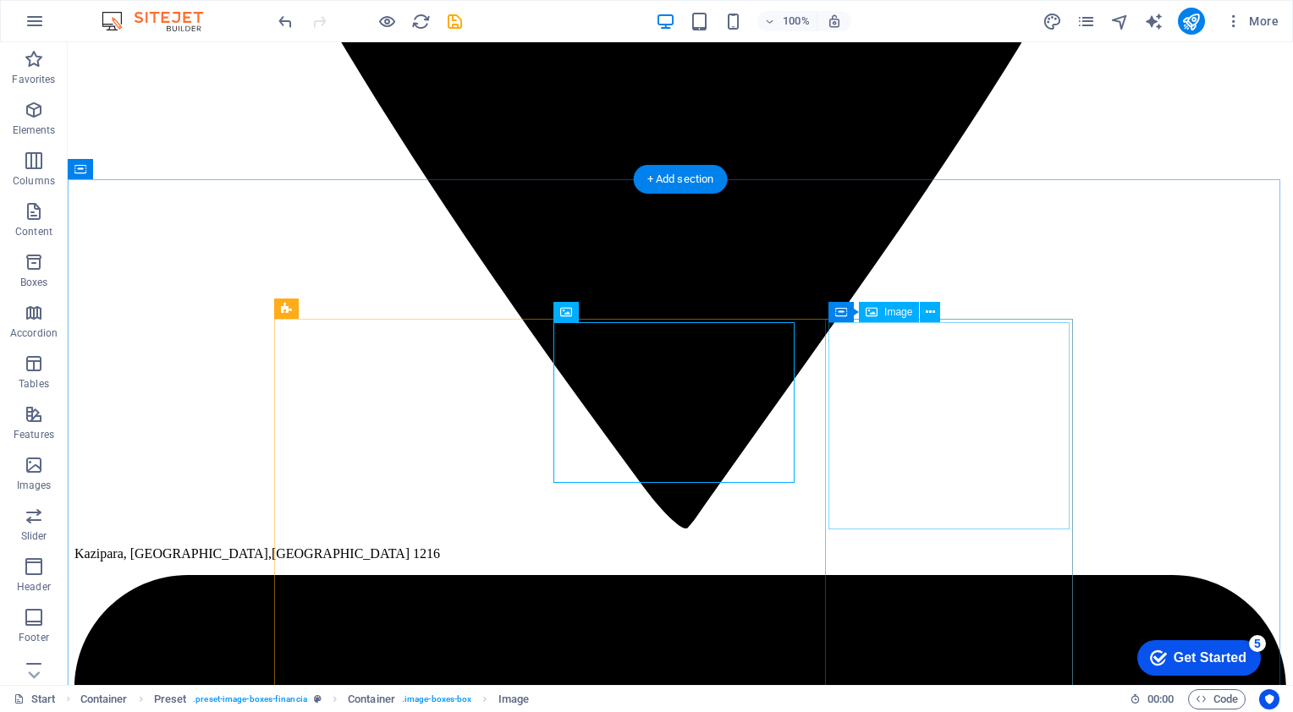
scroll to position [2877, 0]
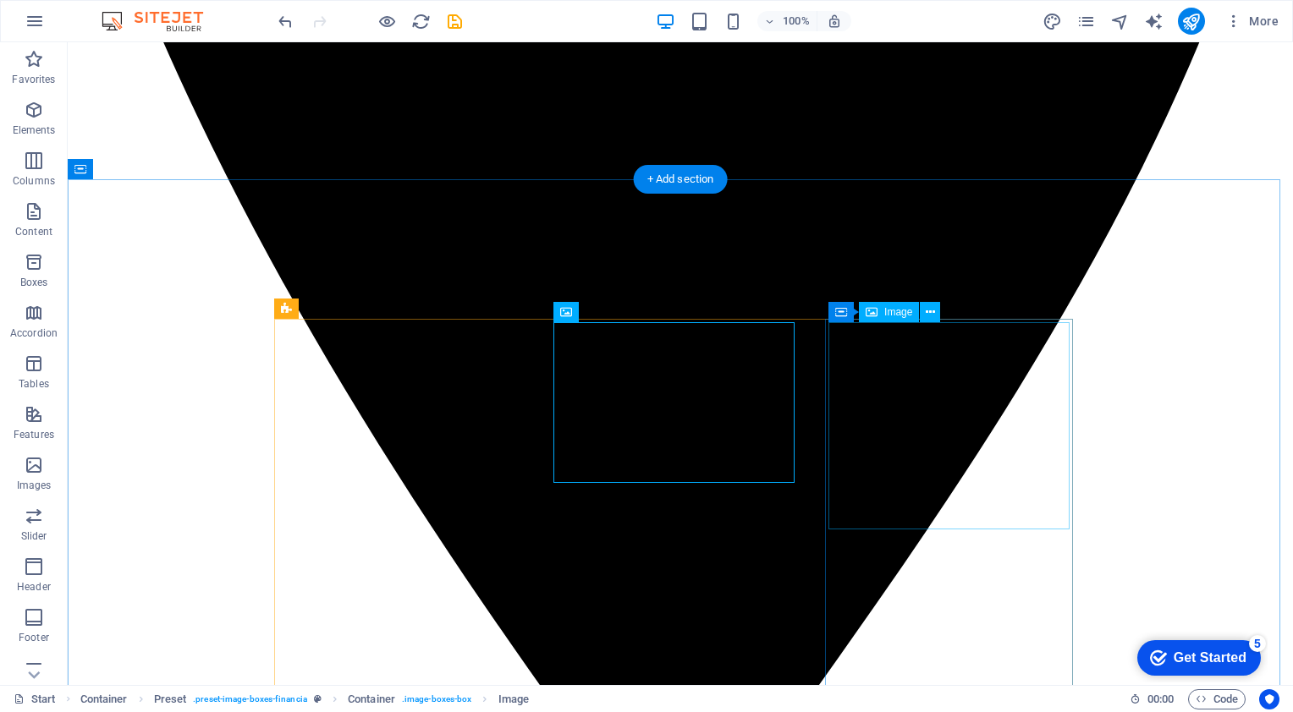
select select "%"
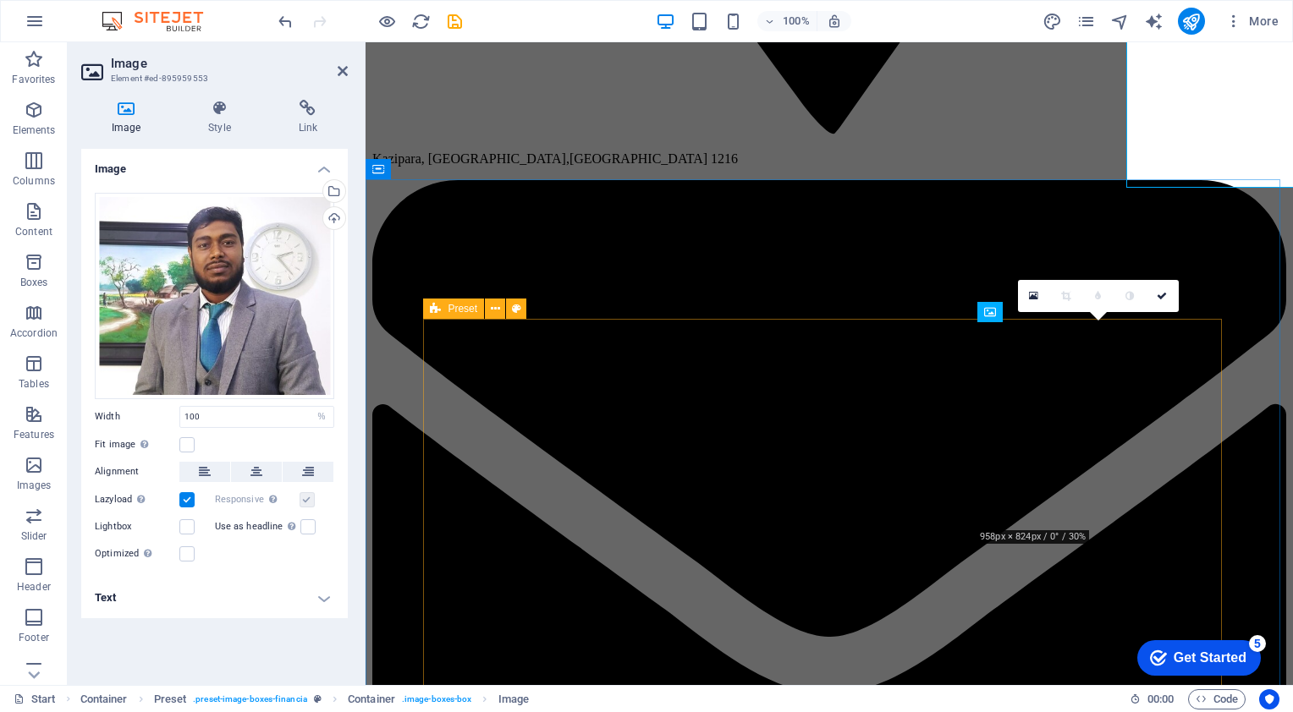
scroll to position [3218, 0]
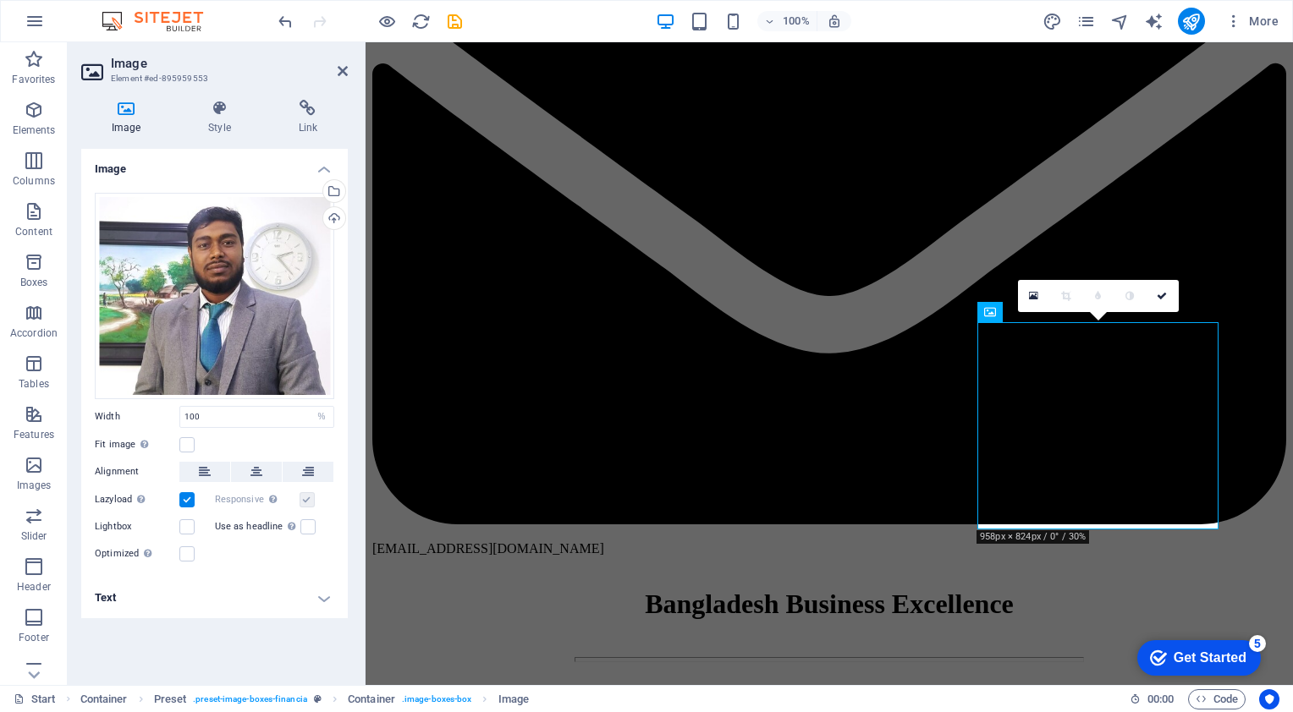
click at [322, 602] on h4 "Text" at bounding box center [214, 598] width 267 height 41
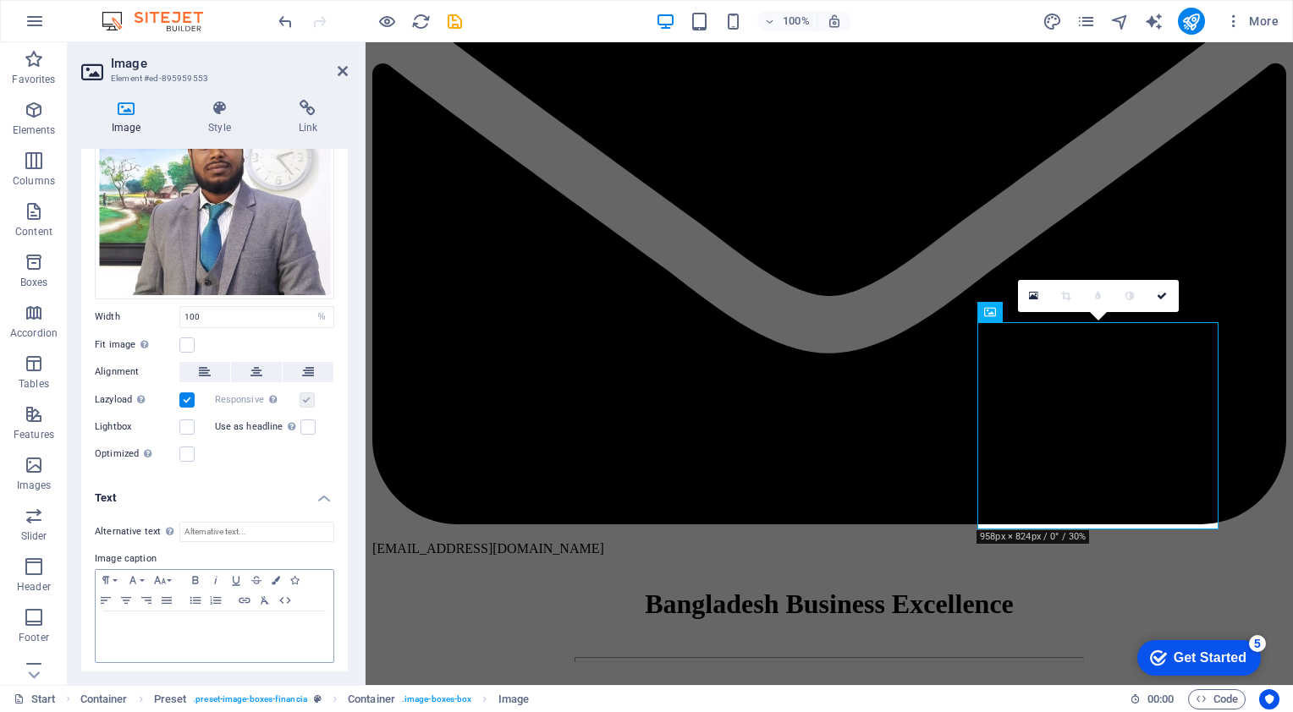
scroll to position [102, 0]
click at [186, 453] on label at bounding box center [186, 452] width 15 height 15
click at [0, 0] on input "Optimized Images are compressed to improve page speed." at bounding box center [0, 0] width 0 height 0
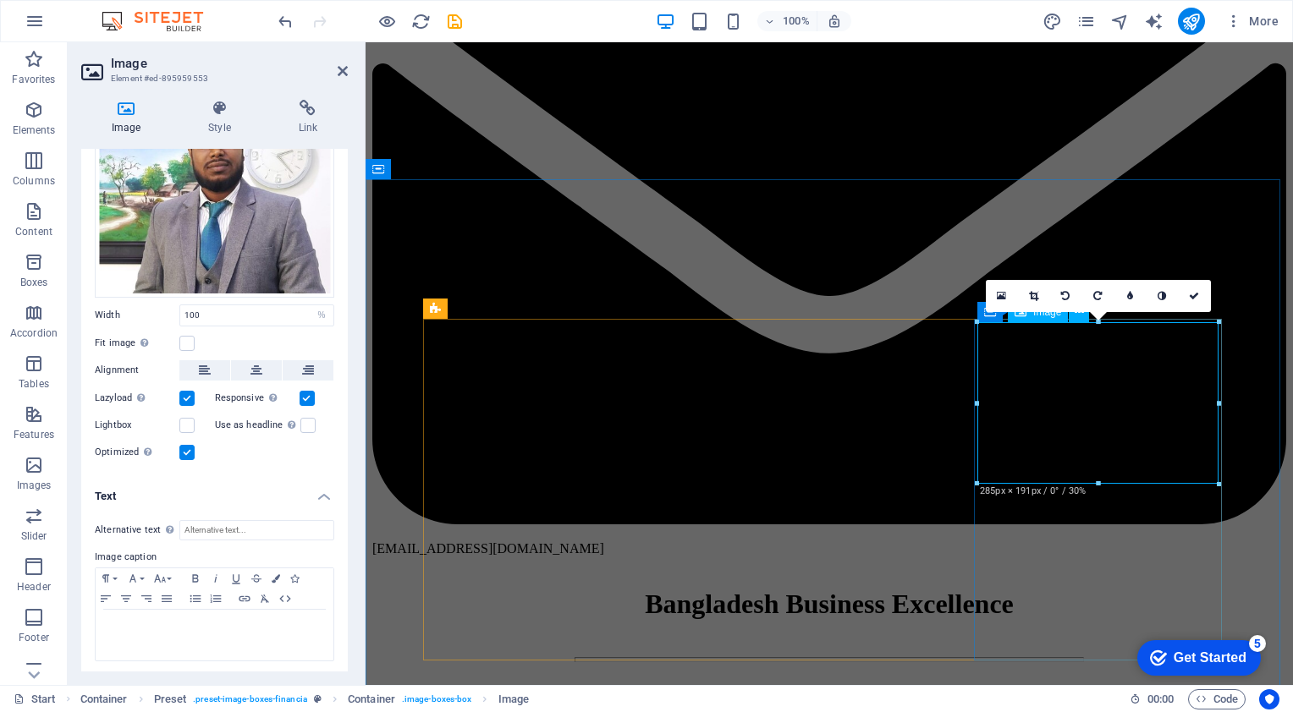
click at [1033, 293] on icon at bounding box center [1033, 296] width 9 height 10
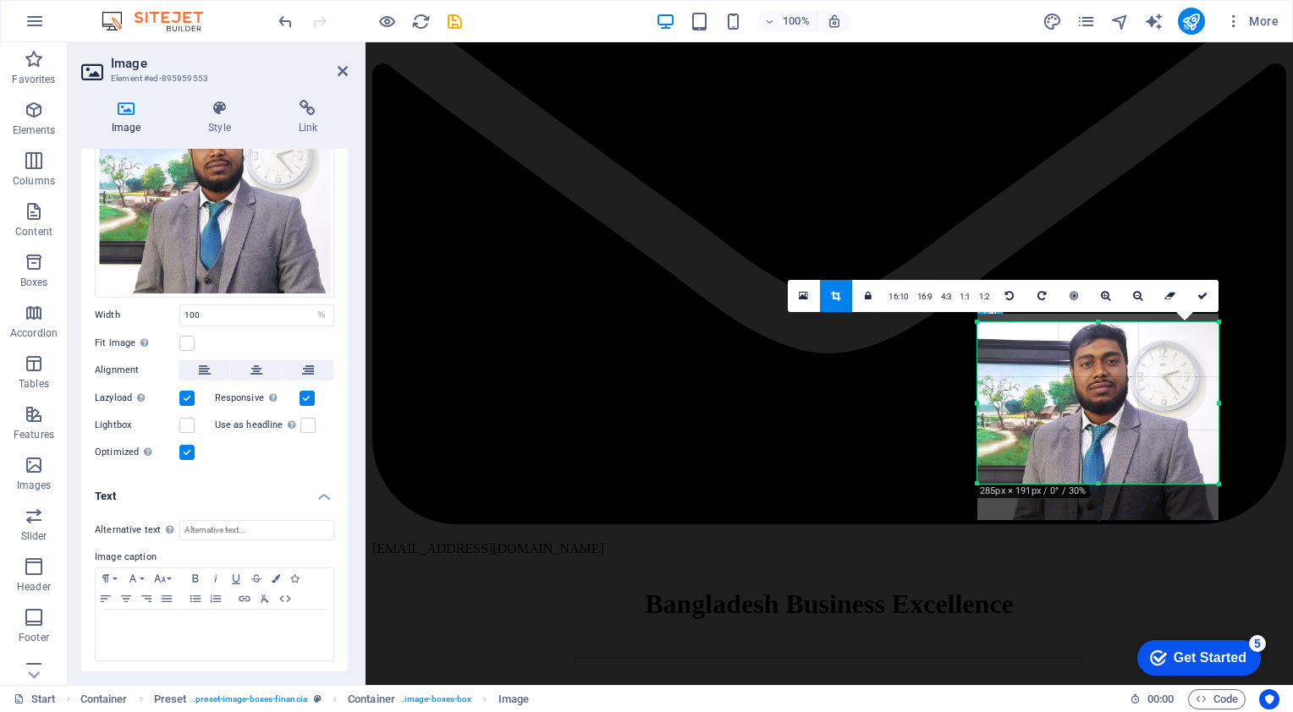
drag, startPoint x: 1061, startPoint y: 391, endPoint x: 1062, endPoint y: 404, distance: 13.6
click at [1062, 404] on div at bounding box center [1097, 417] width 241 height 206
click at [1212, 300] on link at bounding box center [1202, 296] width 32 height 32
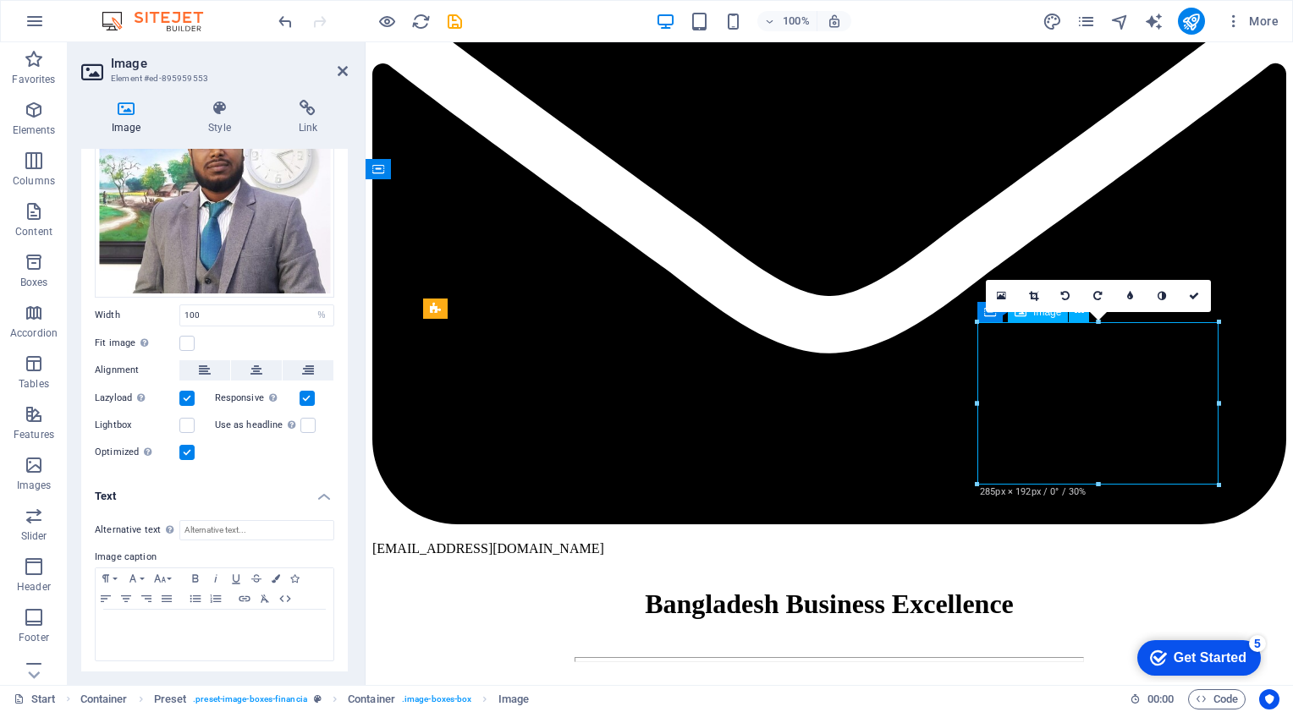
drag, startPoint x: 1063, startPoint y: 355, endPoint x: 1075, endPoint y: 372, distance: 20.7
drag, startPoint x: 1088, startPoint y: 376, endPoint x: 1090, endPoint y: 387, distance: 11.1
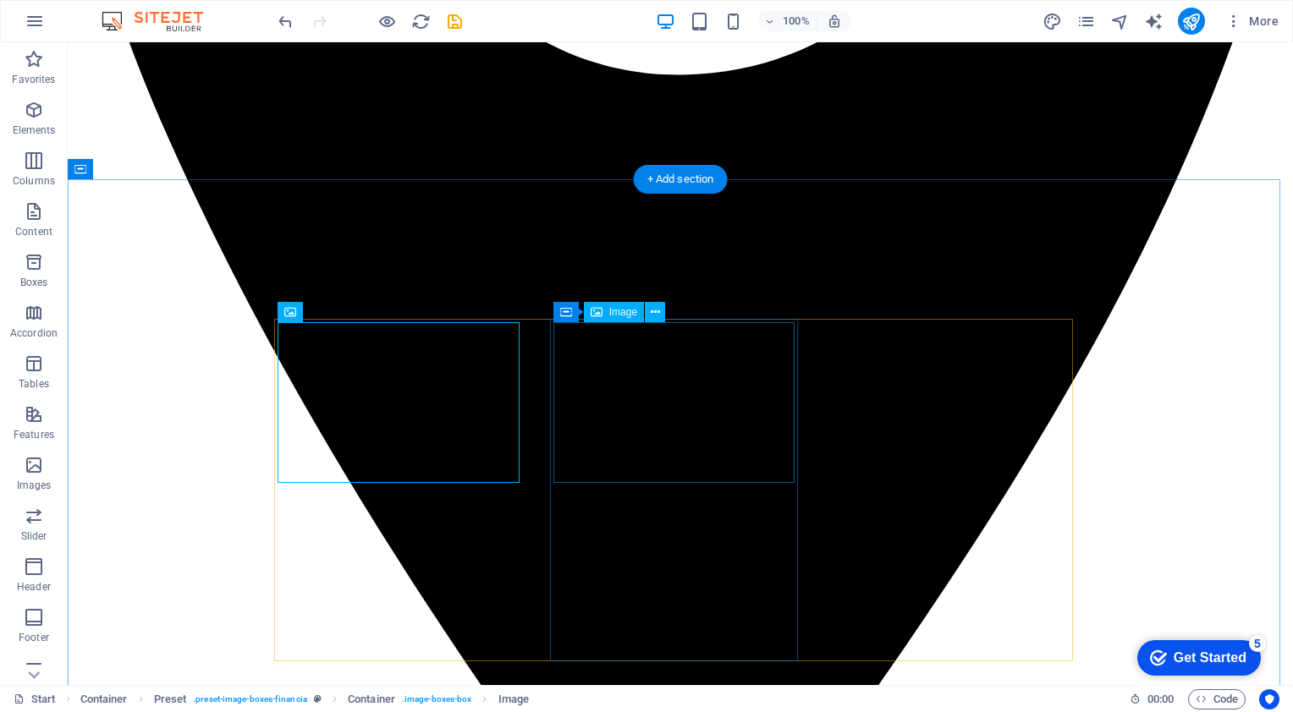
scroll to position [2877, 0]
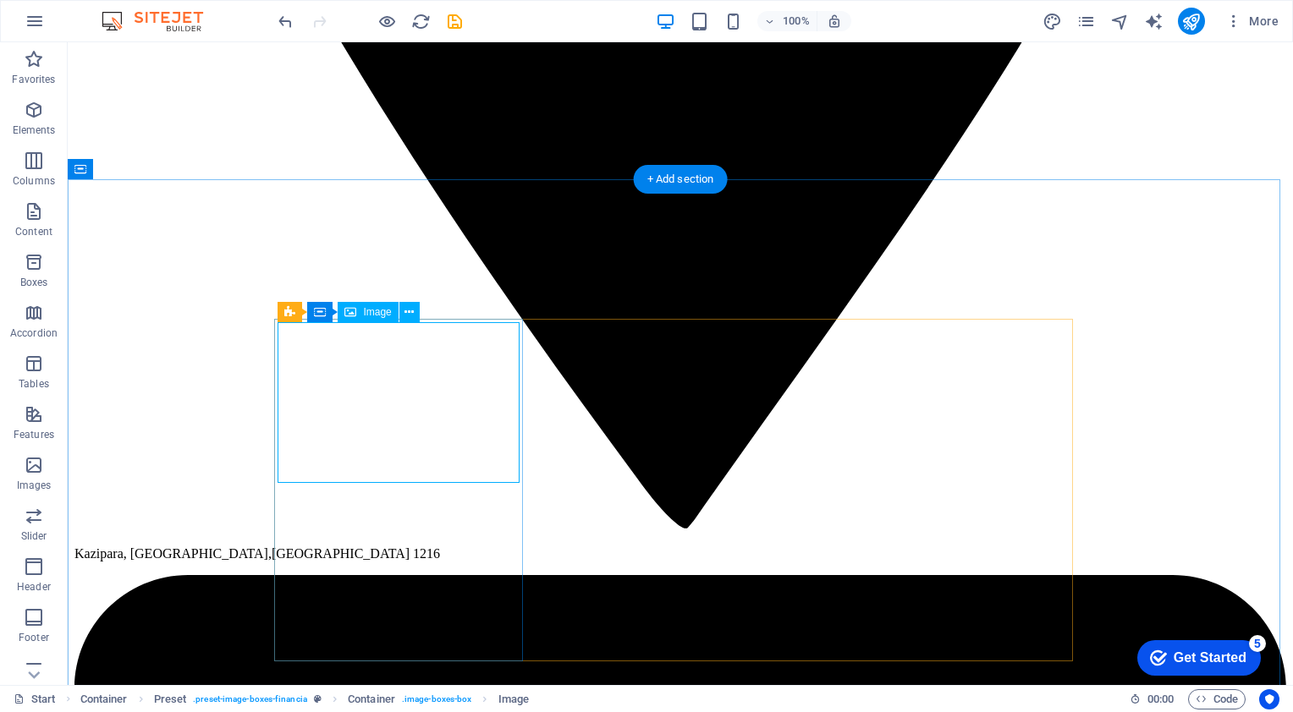
select select "px"
select select "%"
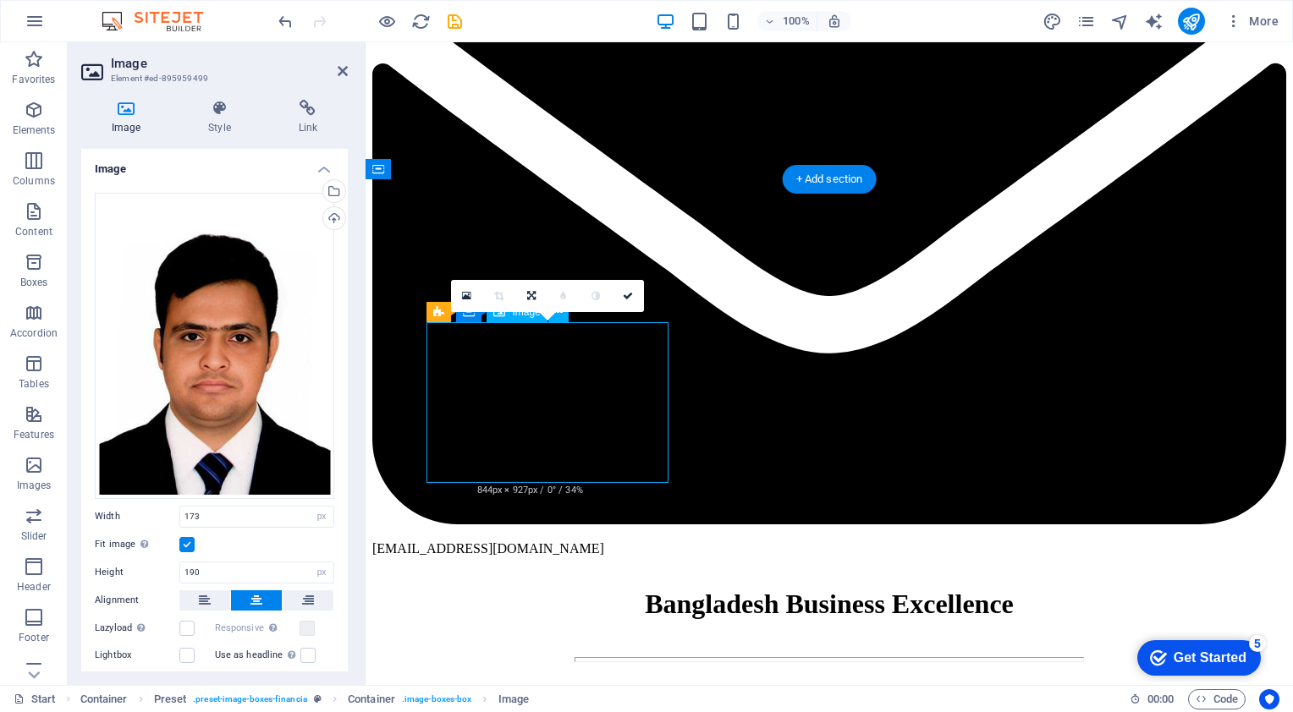
drag, startPoint x: 552, startPoint y: 348, endPoint x: 553, endPoint y: 362, distance: 14.4
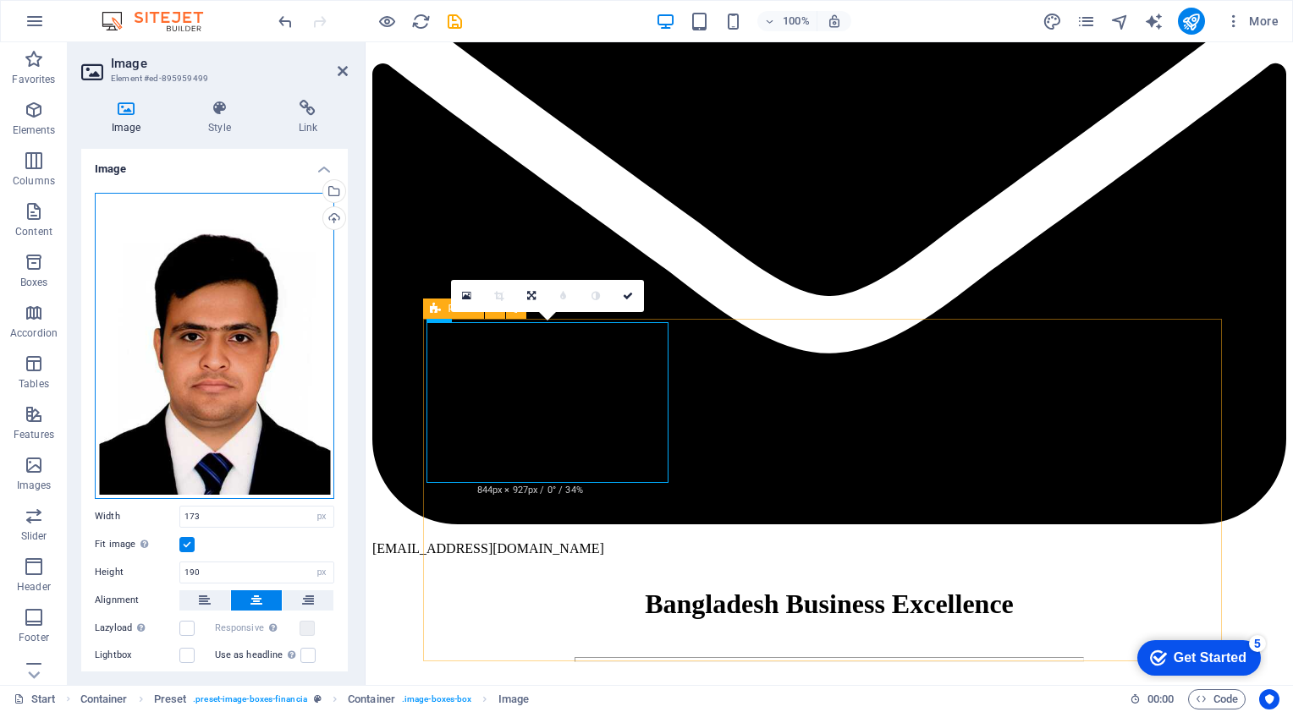
drag, startPoint x: 185, startPoint y: 344, endPoint x: 185, endPoint y: 366, distance: 22.8
click at [185, 366] on div "Drag files here, click to choose files or select files from Files or our free s…" at bounding box center [214, 346] width 239 height 306
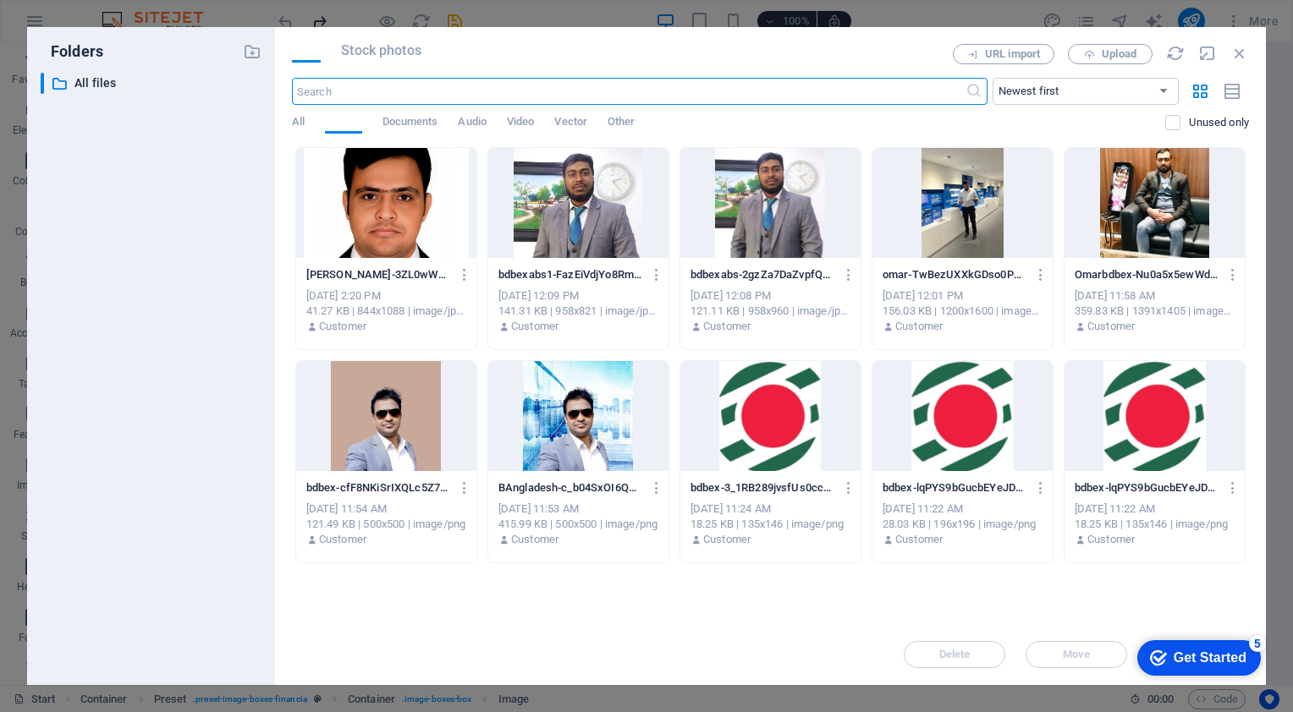
scroll to position [3781, 0]
click at [1236, 50] on icon "button" at bounding box center [1239, 53] width 19 height 19
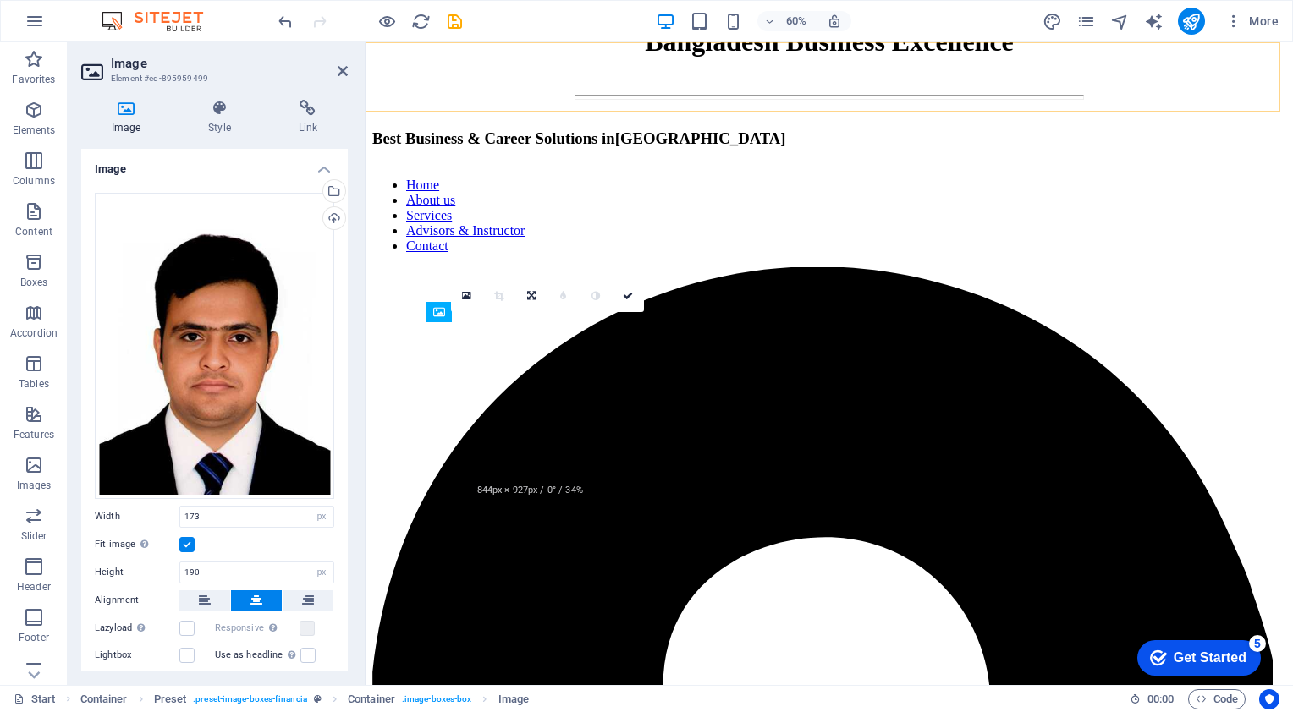
scroll to position [3218, 0]
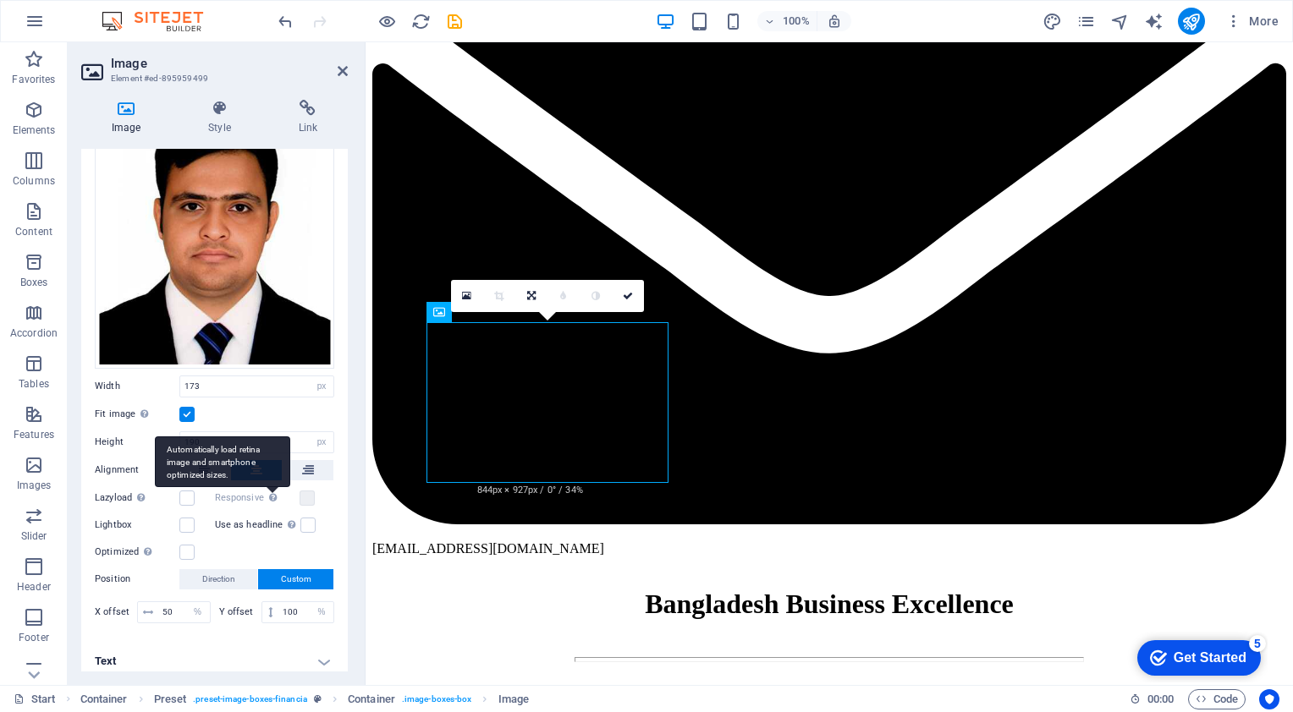
scroll to position [135, 0]
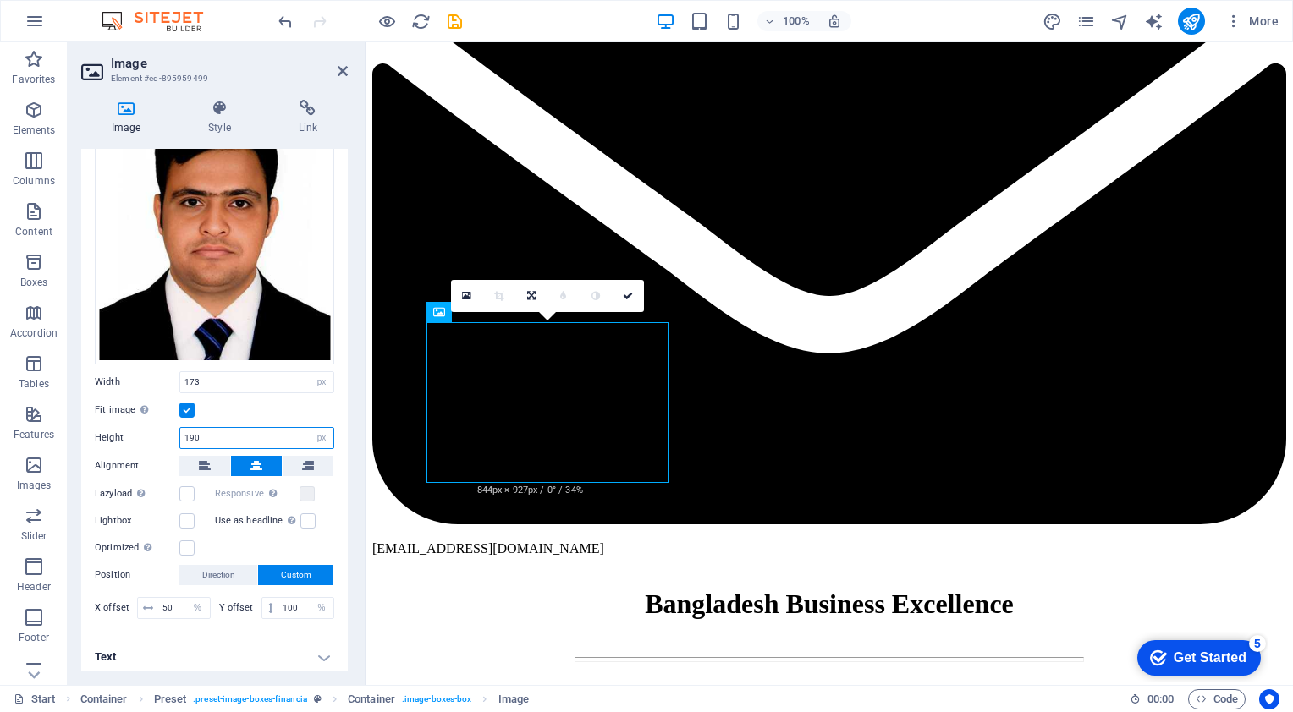
click at [220, 432] on input "190" at bounding box center [256, 438] width 153 height 20
type input "191"
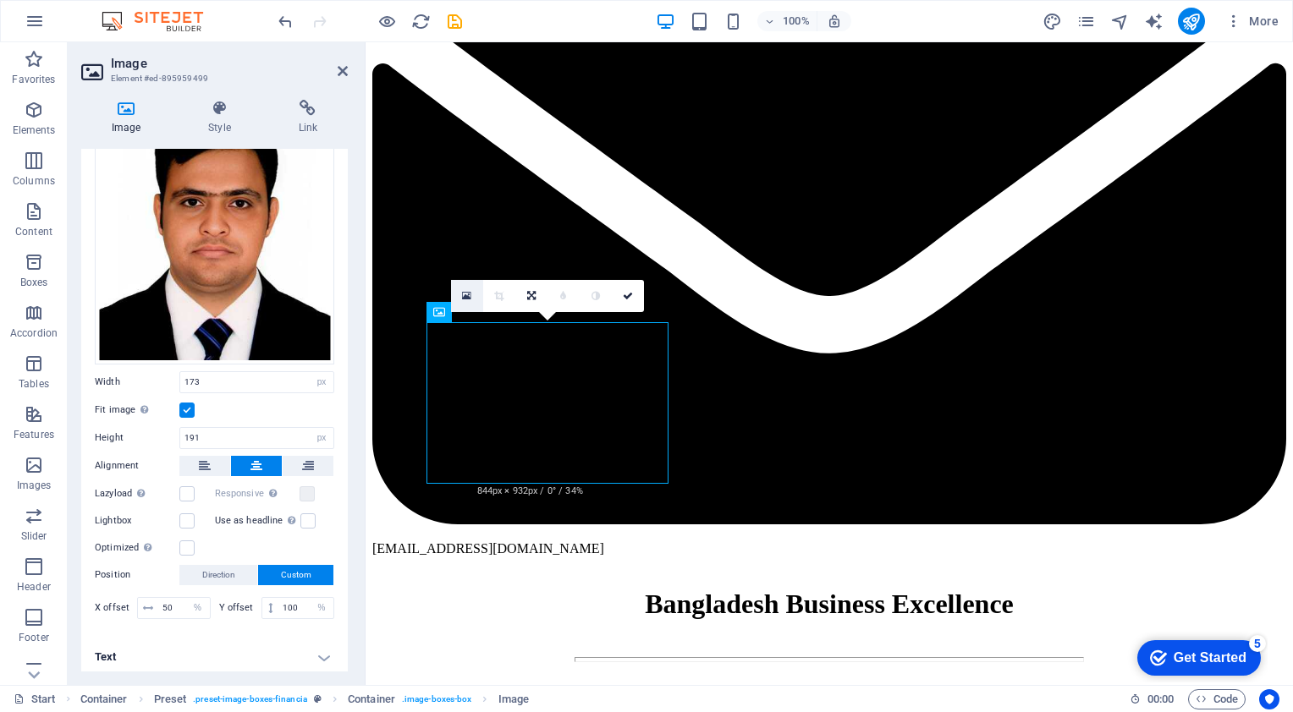
click at [465, 297] on icon at bounding box center [466, 296] width 9 height 12
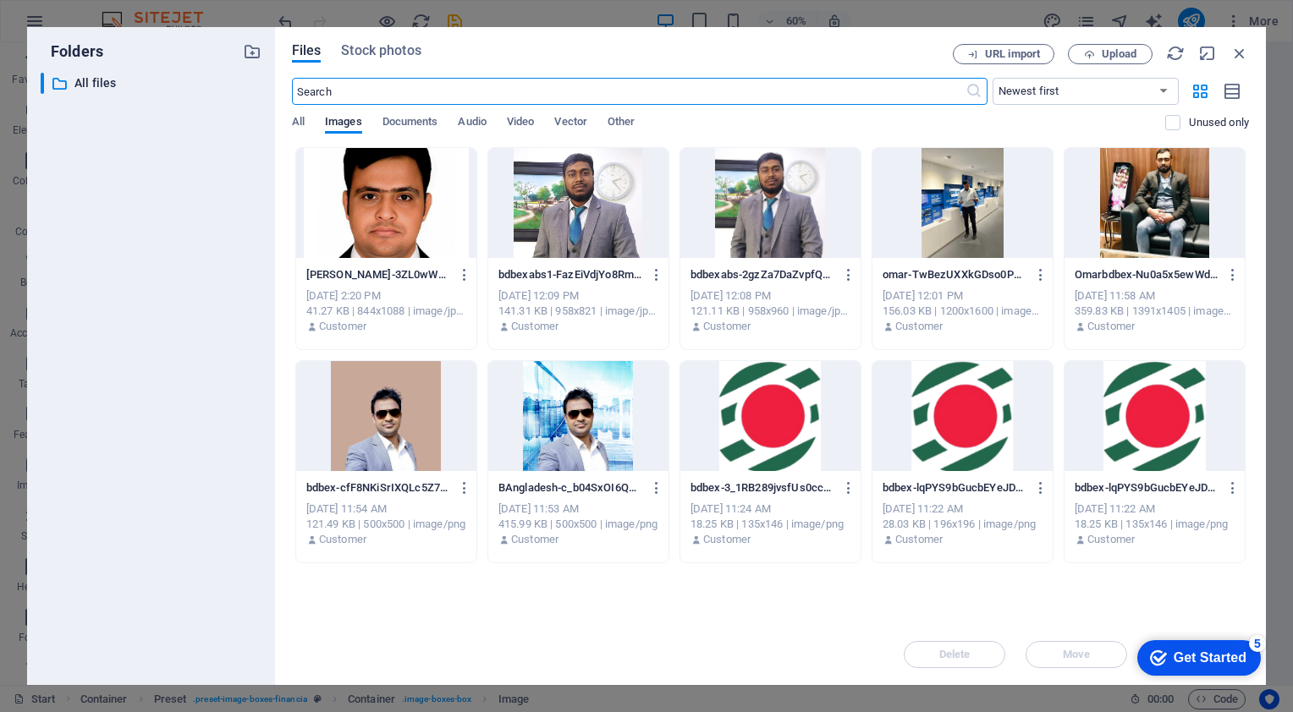
scroll to position [3781, 0]
click at [1251, 48] on div "Files Stock photos URL import Upload ​ Newest first Oldest first Name (A-Z) Nam…" at bounding box center [770, 356] width 991 height 658
click at [1243, 49] on icon "button" at bounding box center [1239, 53] width 19 height 19
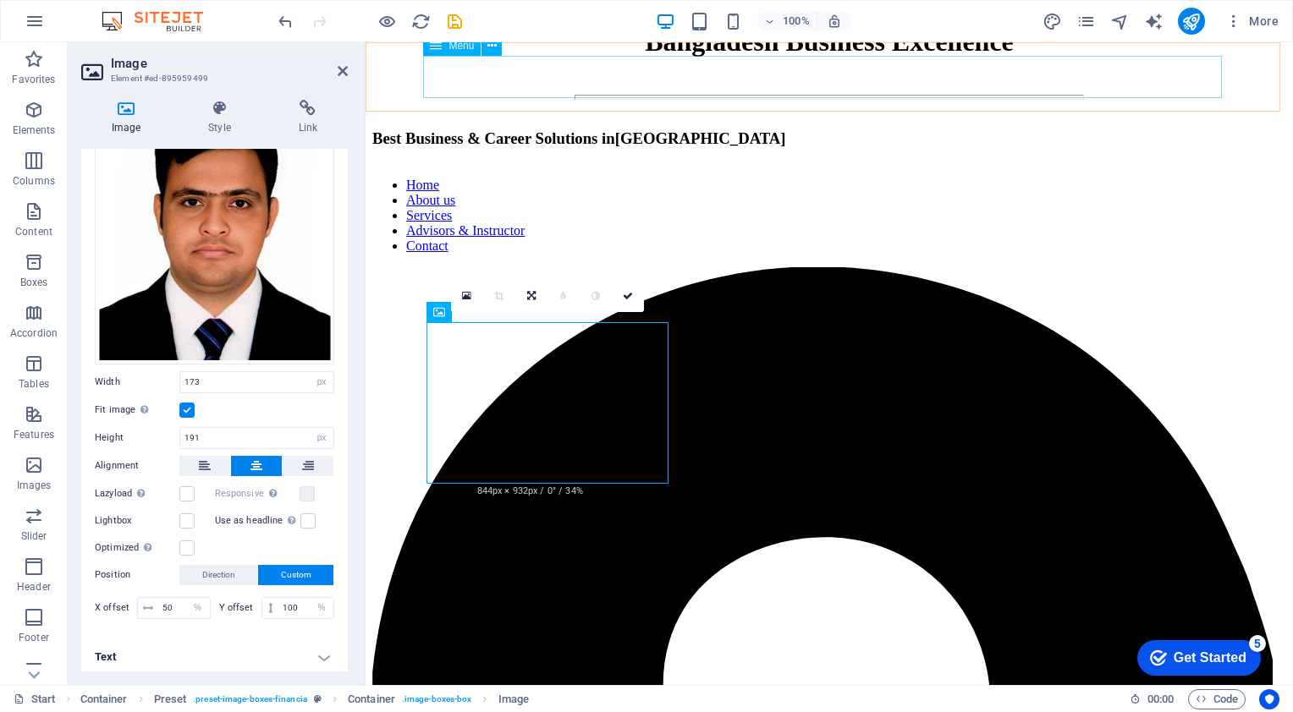
scroll to position [3218, 0]
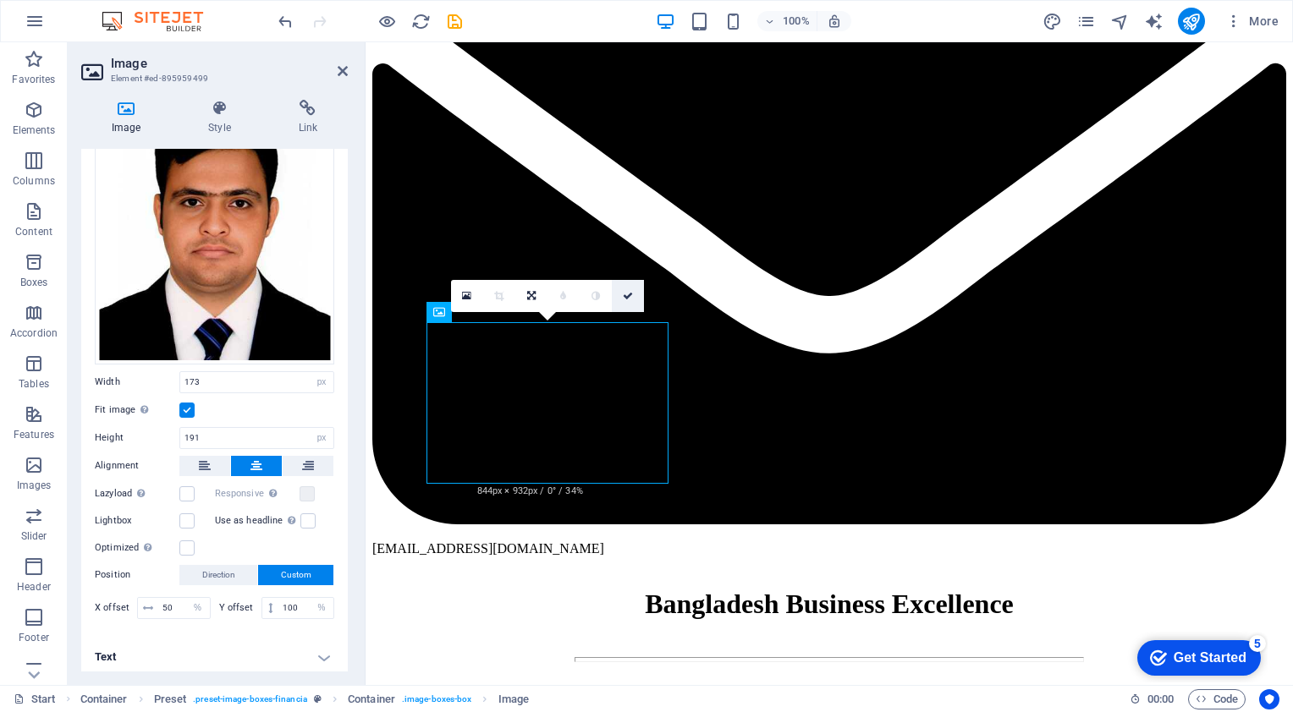
click at [631, 308] on link at bounding box center [628, 296] width 32 height 32
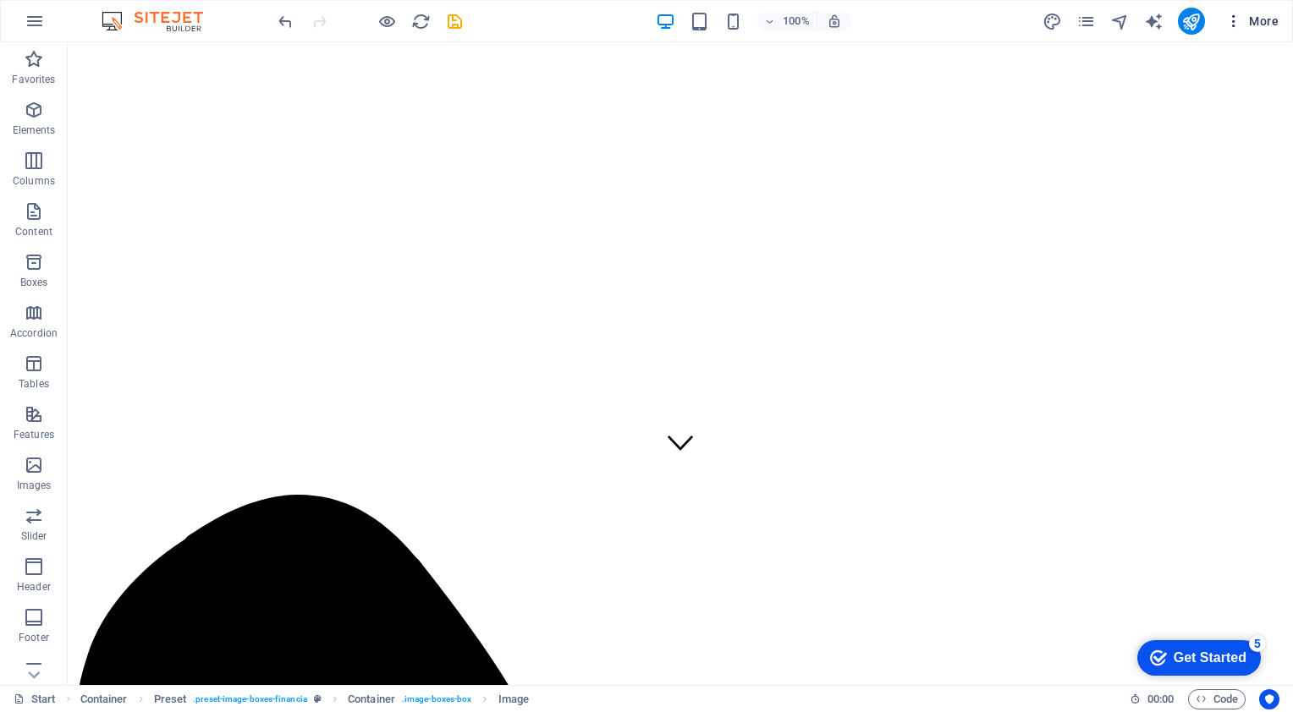
scroll to position [169, 0]
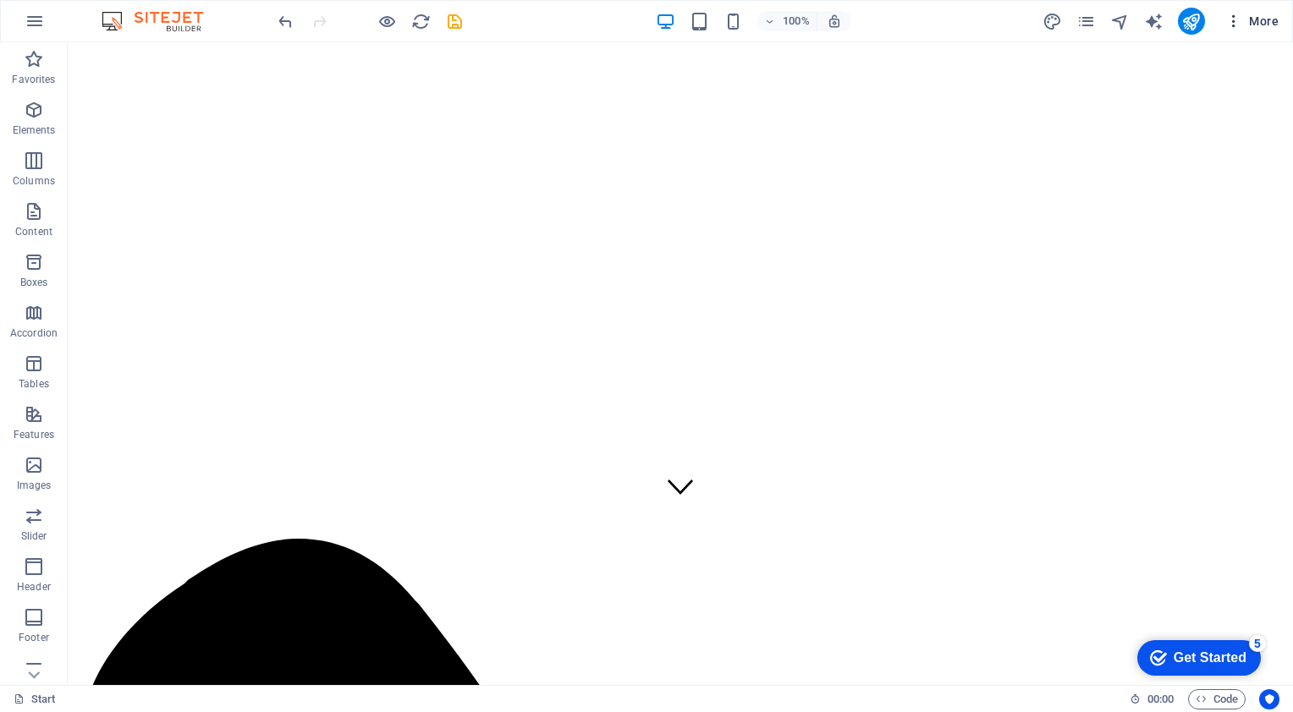
click at [1271, 19] on span "More" at bounding box center [1251, 21] width 53 height 17
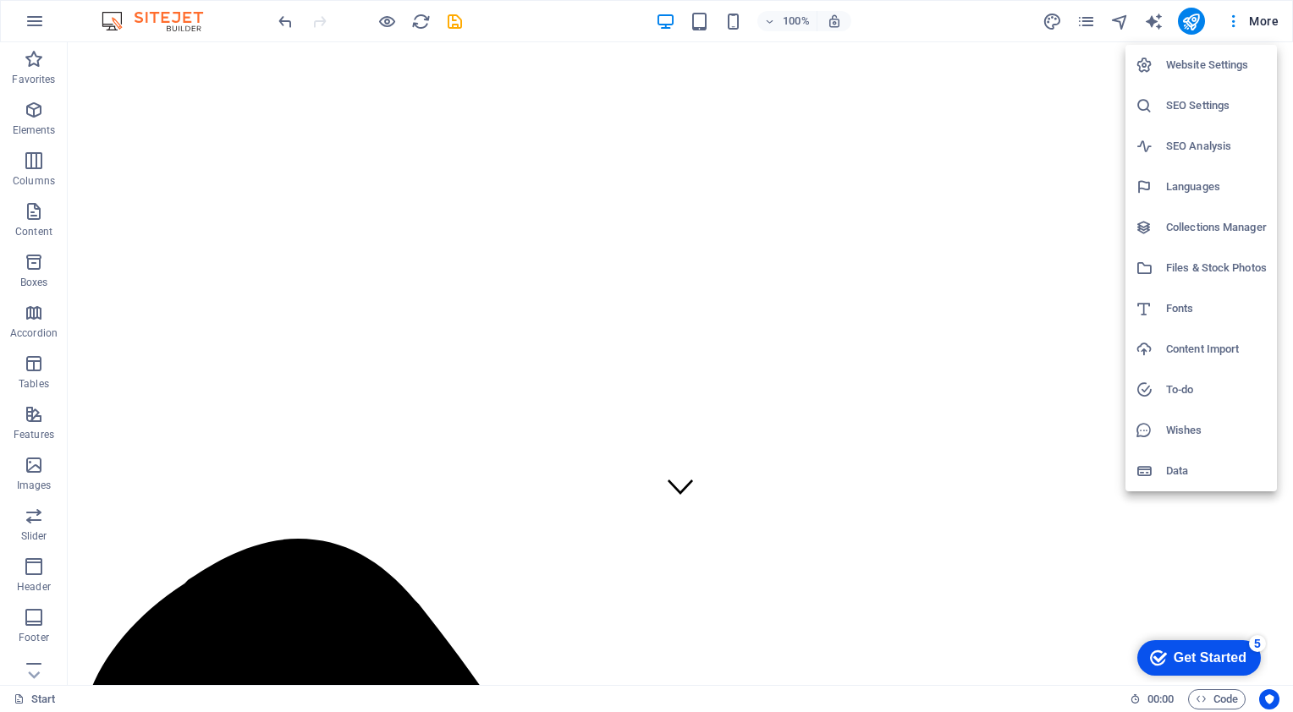
click at [1186, 107] on h6 "SEO Settings" at bounding box center [1216, 106] width 101 height 20
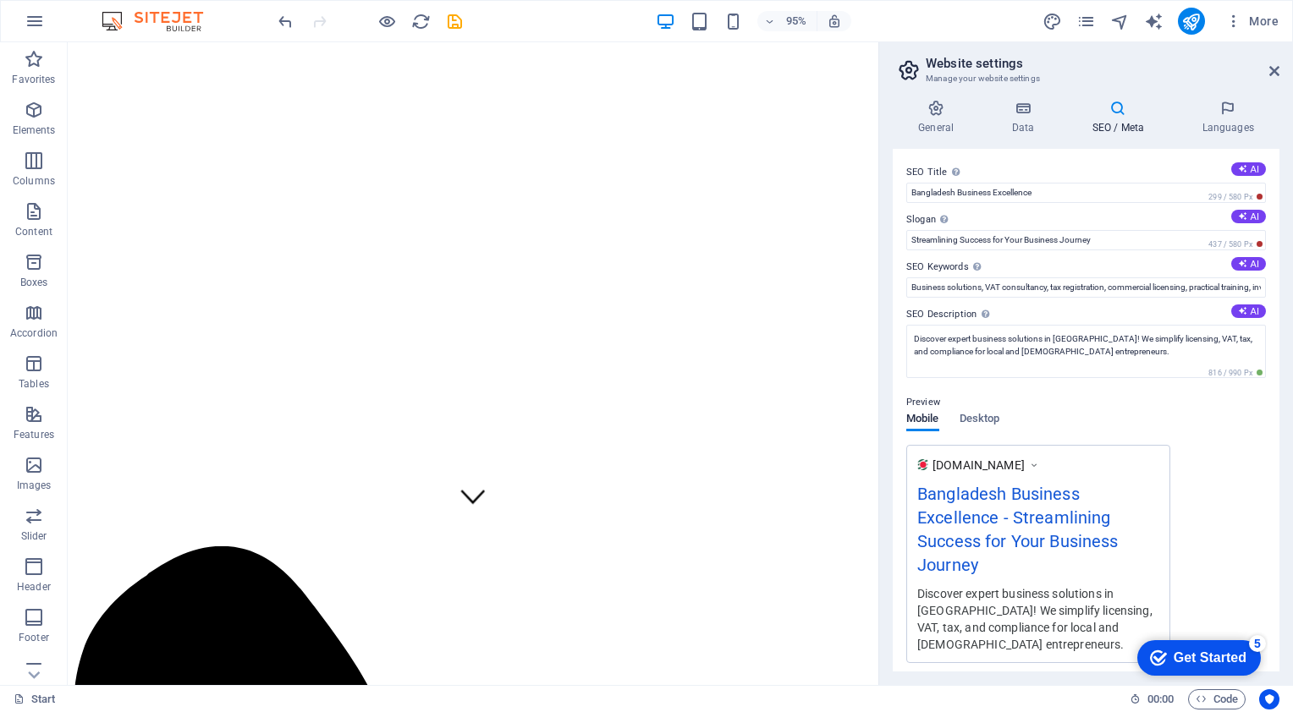
scroll to position [220, 0]
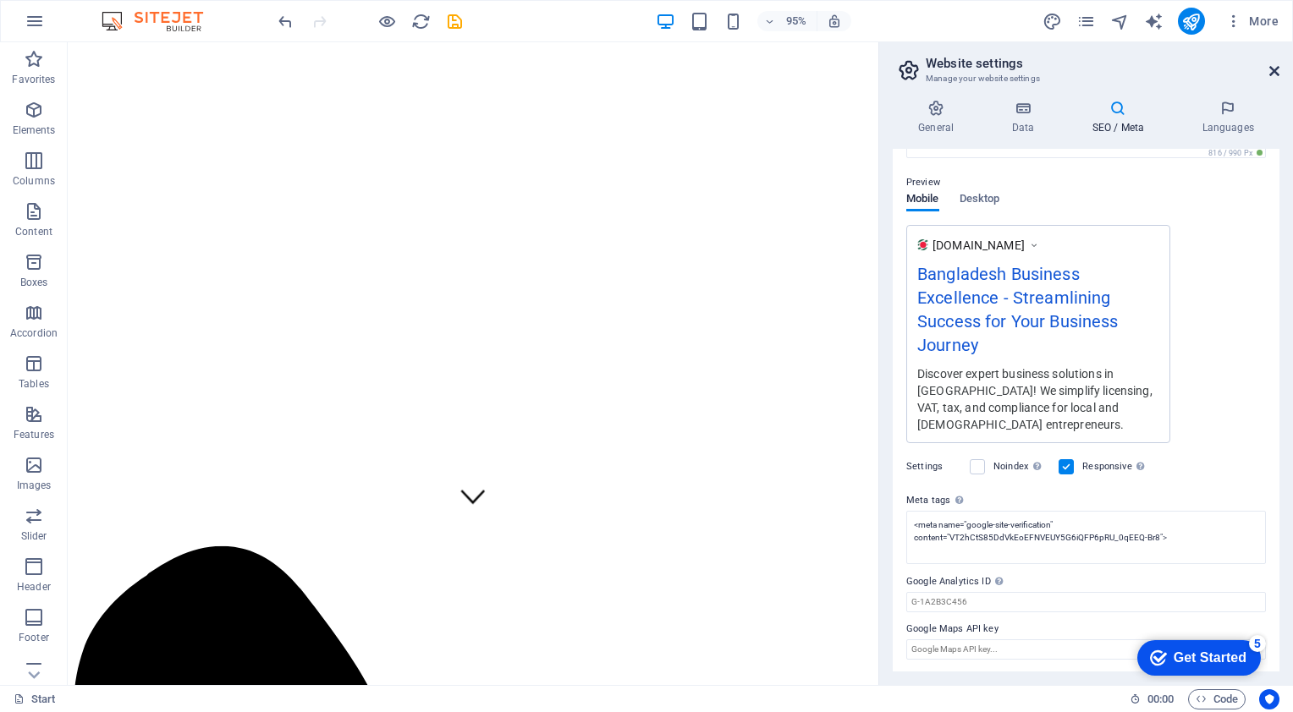
drag, startPoint x: 1191, startPoint y: 15, endPoint x: 1273, endPoint y: 71, distance: 99.3
click at [1273, 71] on icon at bounding box center [1274, 71] width 10 height 14
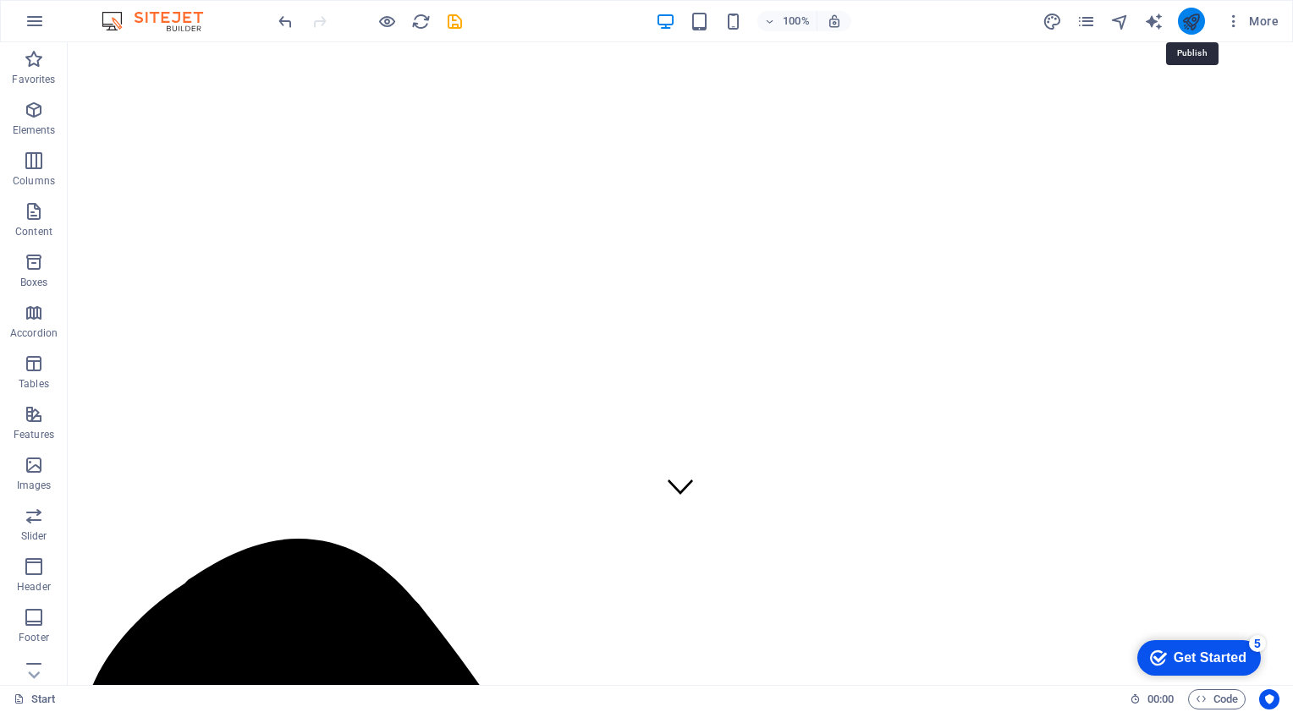
click at [1189, 13] on icon "publish" at bounding box center [1190, 21] width 19 height 19
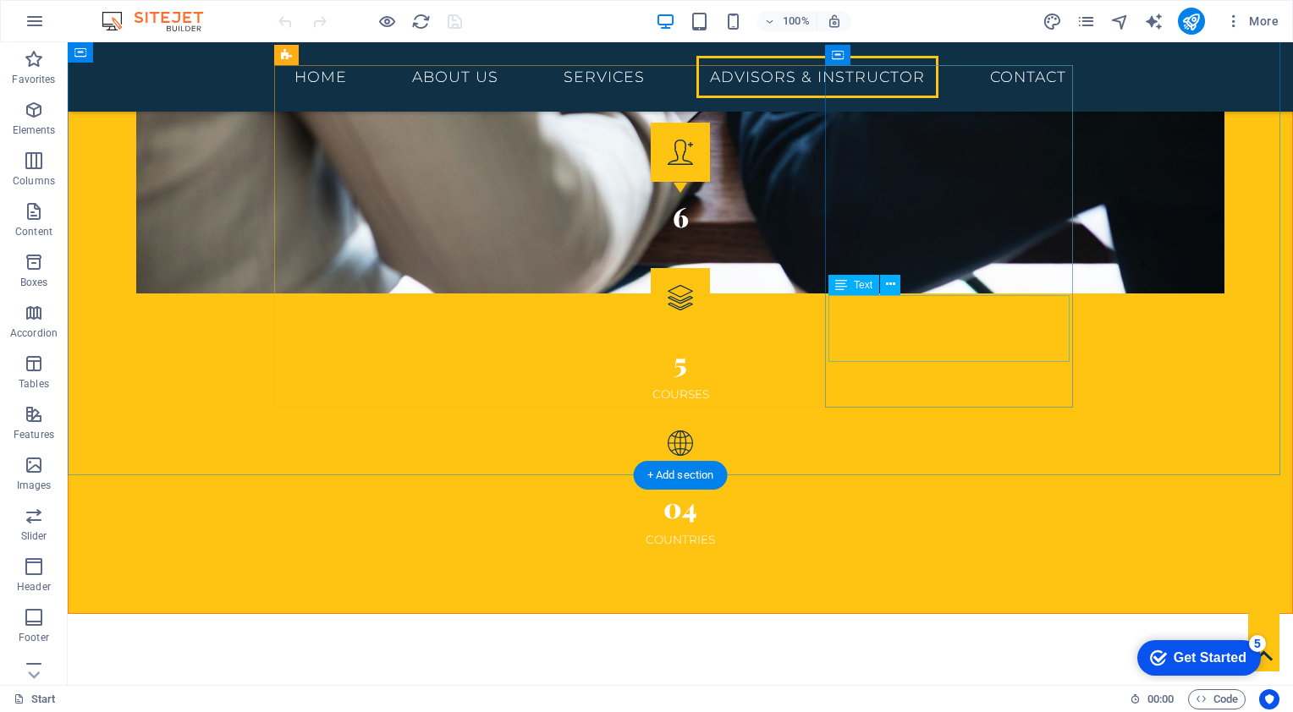
scroll to position [2961, 0]
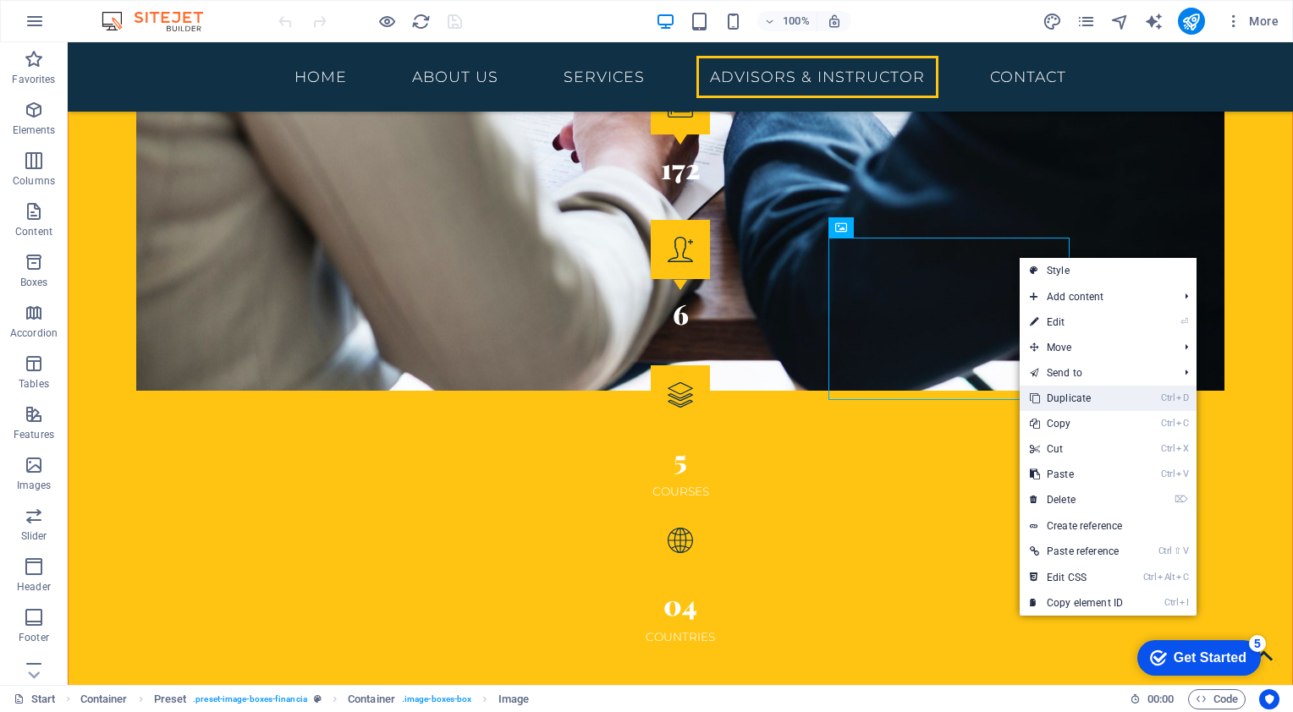
click at [1073, 395] on link "Ctrl D Duplicate" at bounding box center [1076, 398] width 113 height 25
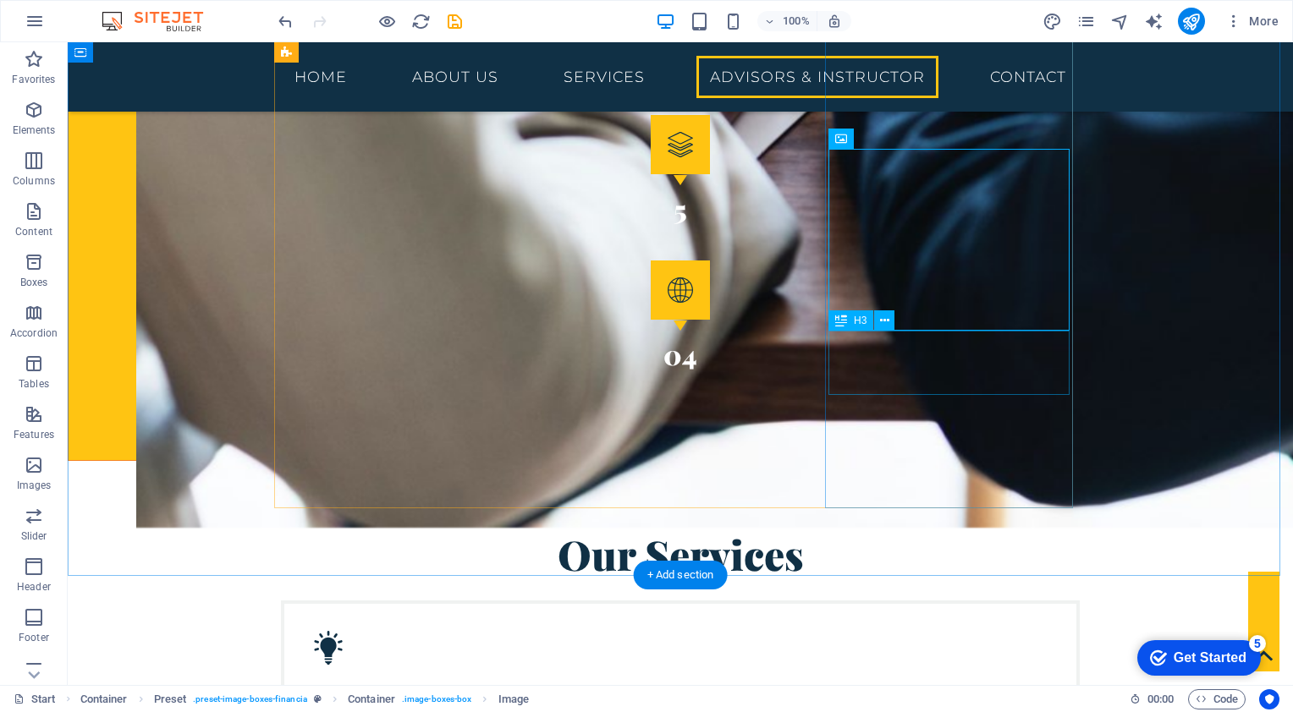
scroll to position [3215, 0]
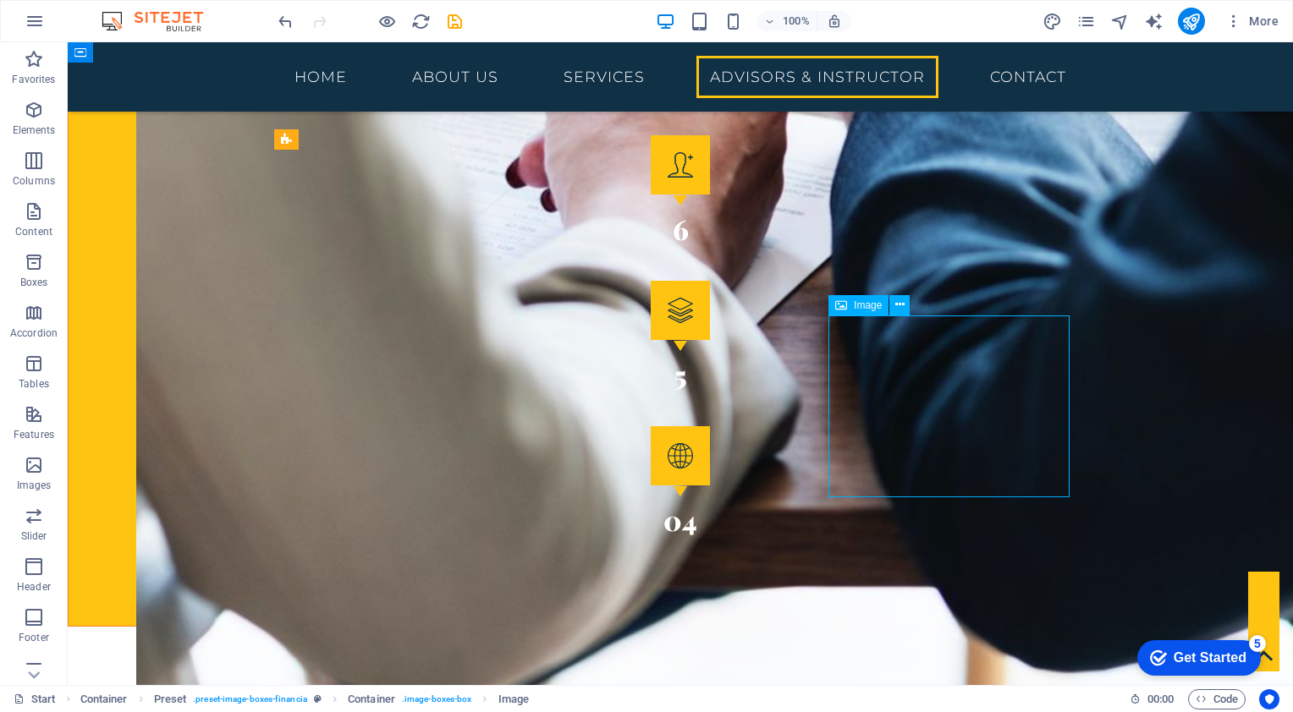
drag, startPoint x: 961, startPoint y: 410, endPoint x: 914, endPoint y: 495, distance: 97.0
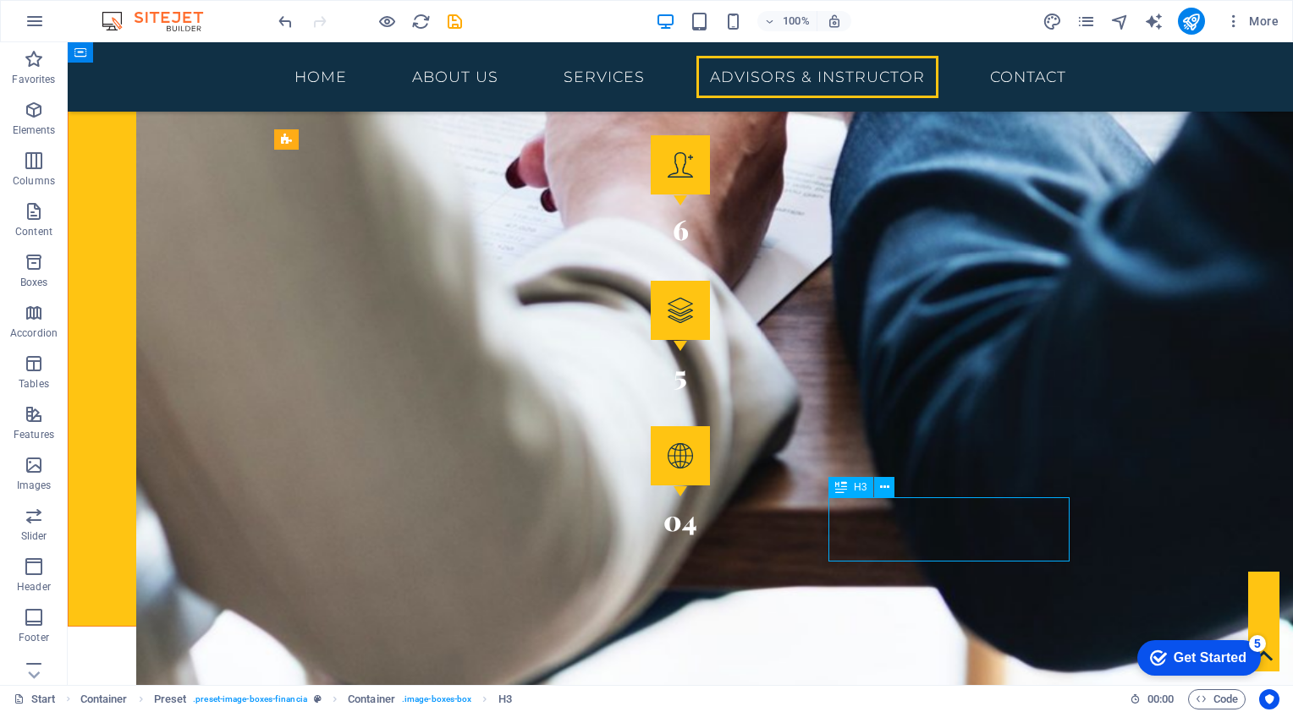
drag, startPoint x: 929, startPoint y: 509, endPoint x: 938, endPoint y: 499, distance: 13.8
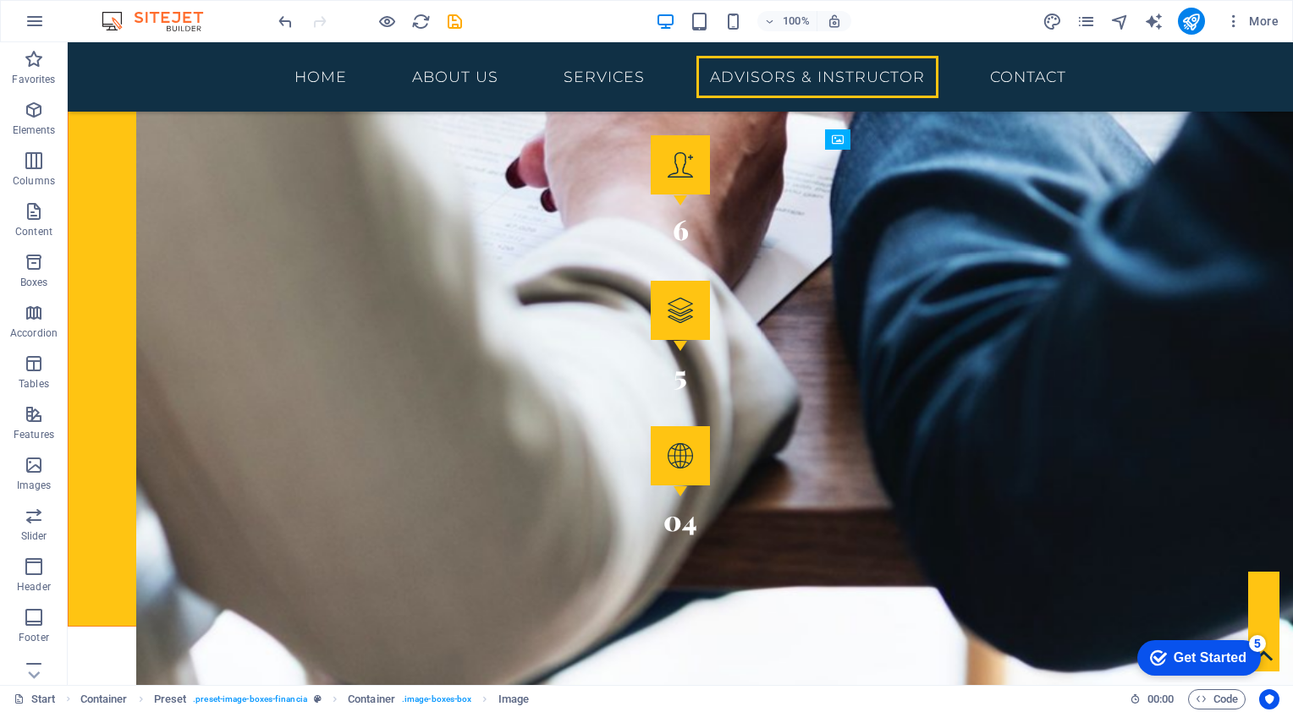
drag, startPoint x: 949, startPoint y: 421, endPoint x: 959, endPoint y: 549, distance: 129.0
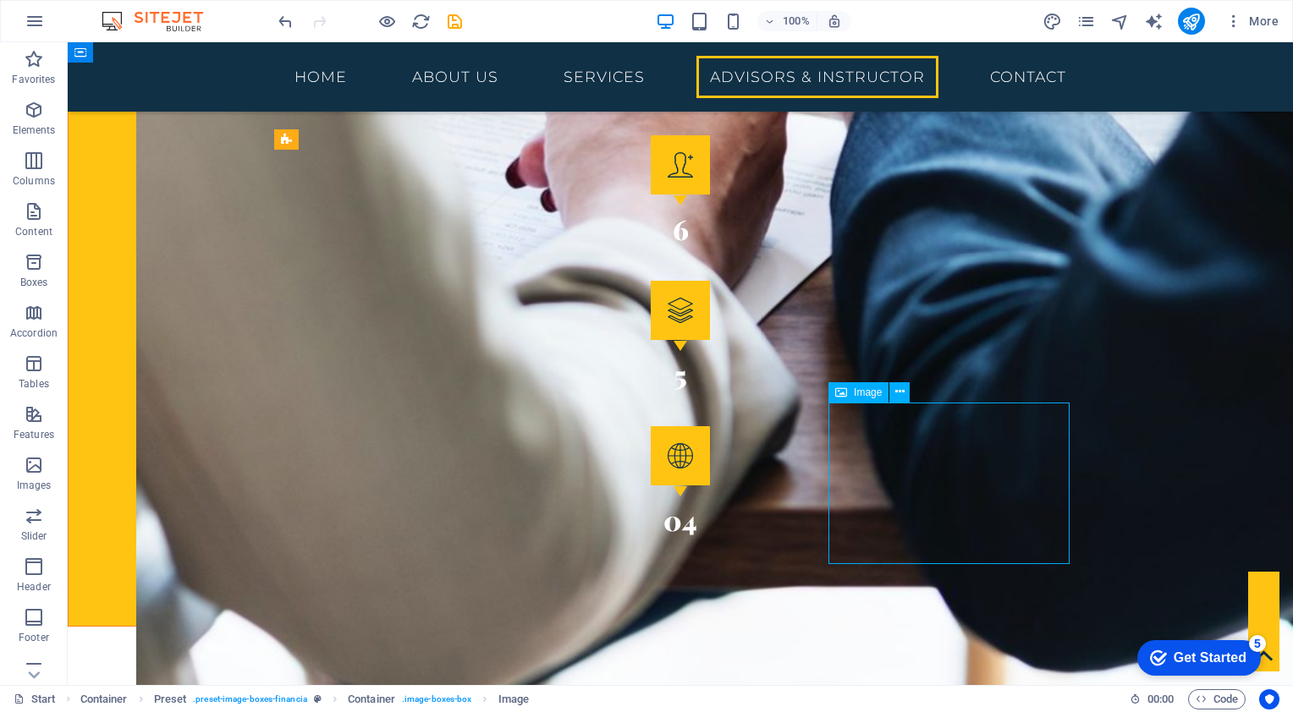
drag, startPoint x: 980, startPoint y: 487, endPoint x: 938, endPoint y: 513, distance: 49.8
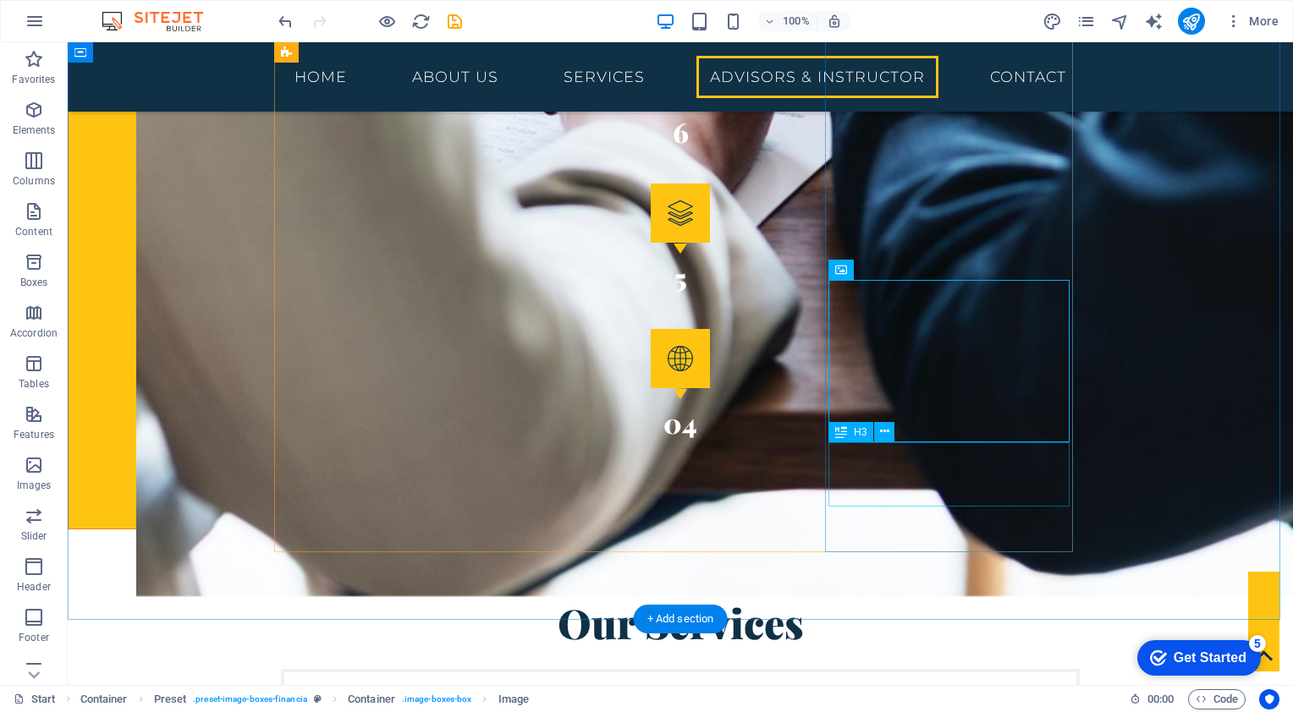
scroll to position [3215, 0]
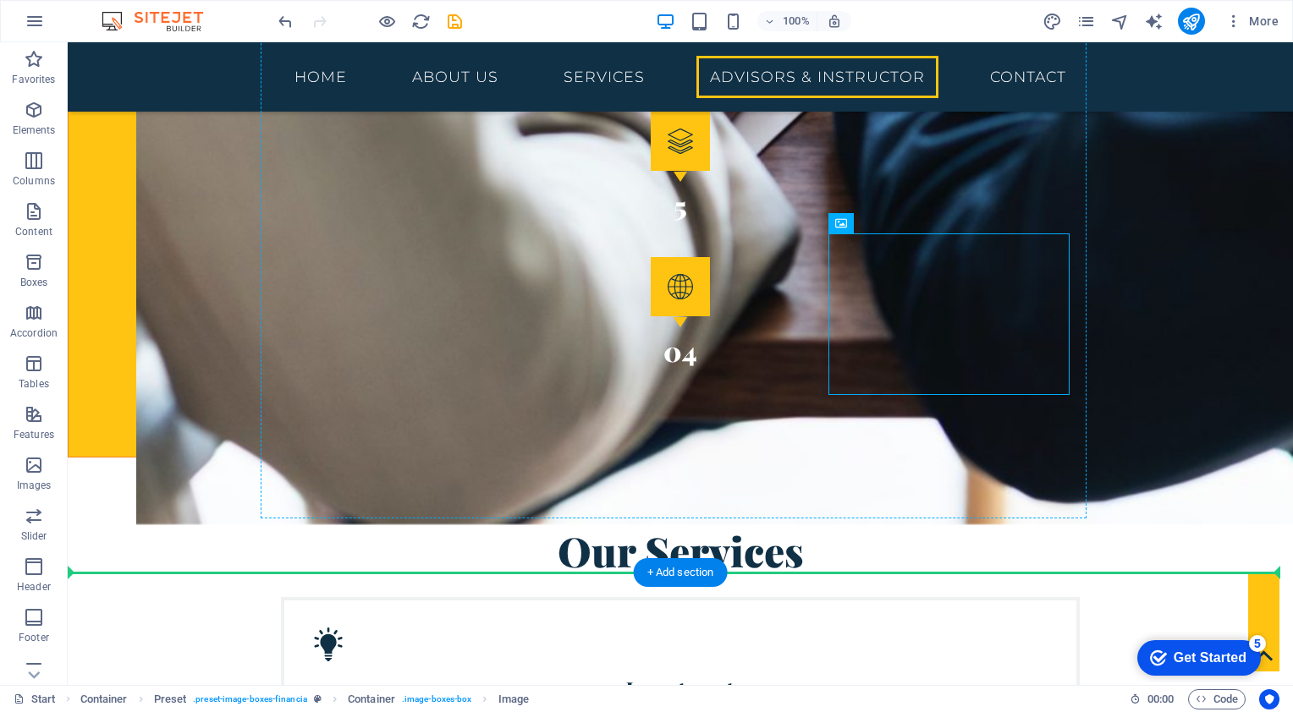
drag, startPoint x: 927, startPoint y: 301, endPoint x: 353, endPoint y: 309, distance: 573.7
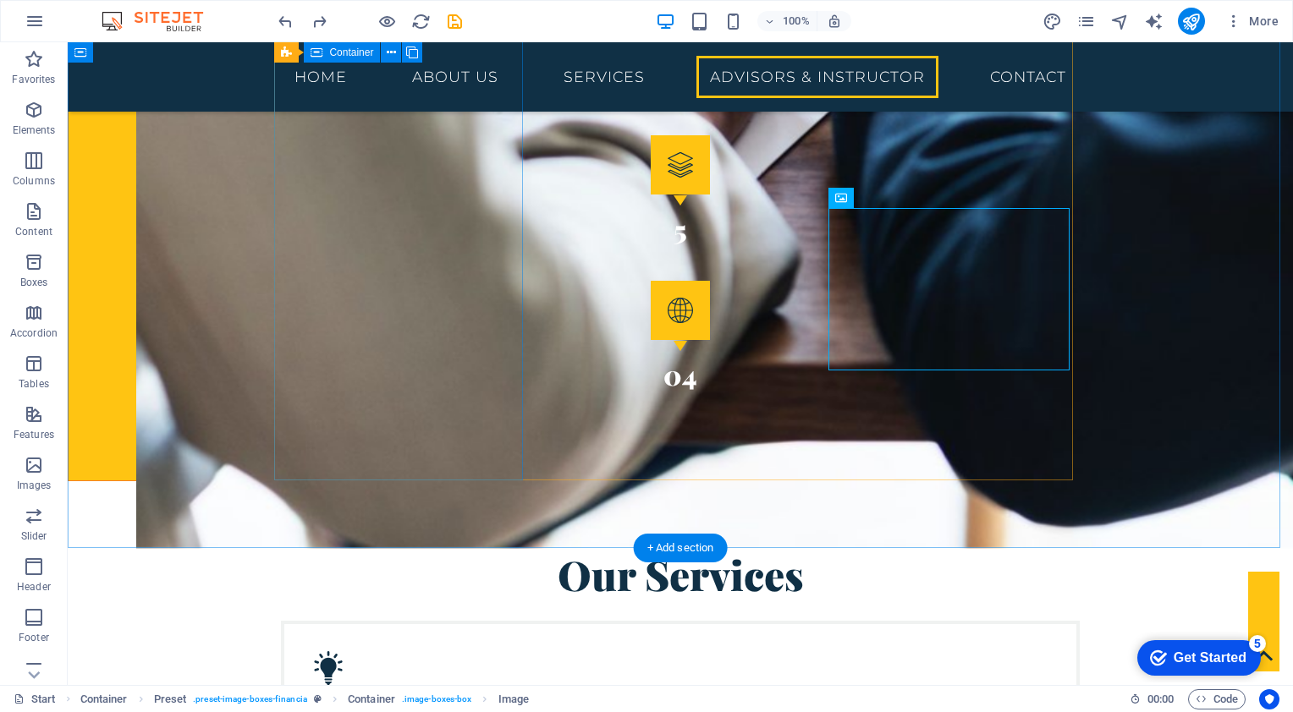
scroll to position [3165, 0]
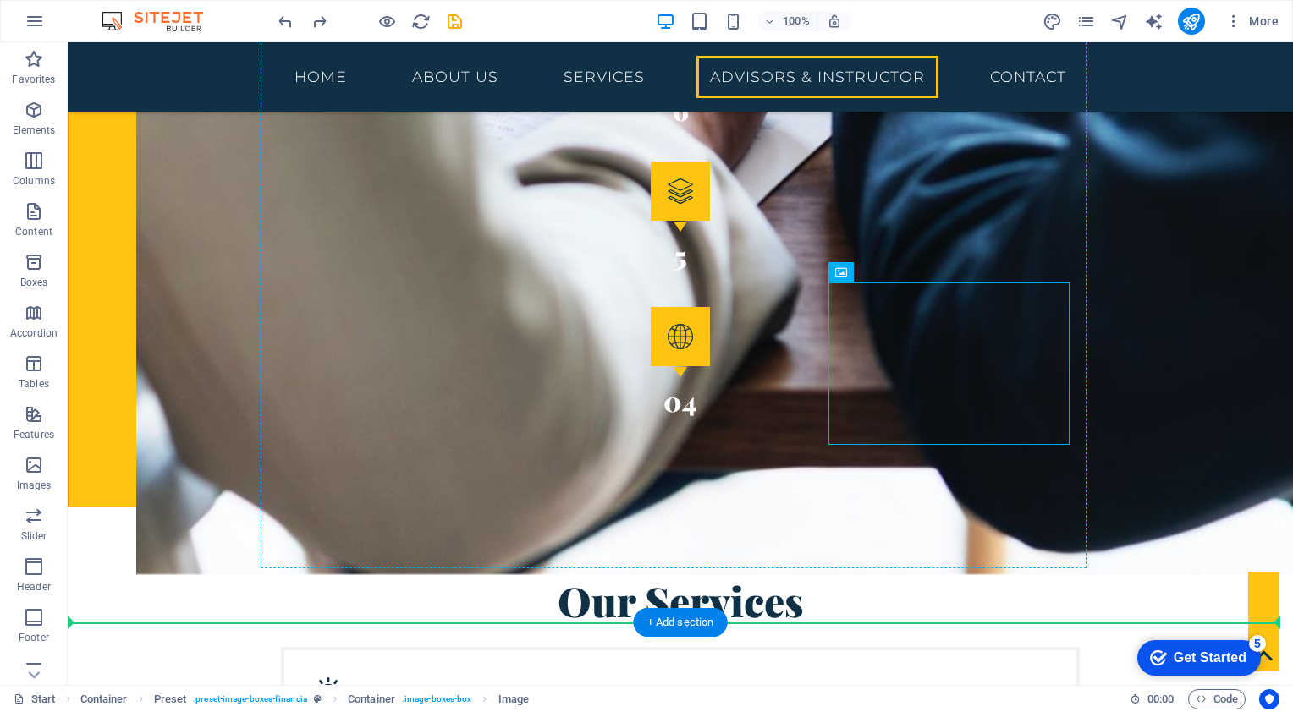
drag, startPoint x: 936, startPoint y: 341, endPoint x: 437, endPoint y: 349, distance: 498.4
drag, startPoint x: 967, startPoint y: 358, endPoint x: 467, endPoint y: 404, distance: 502.2
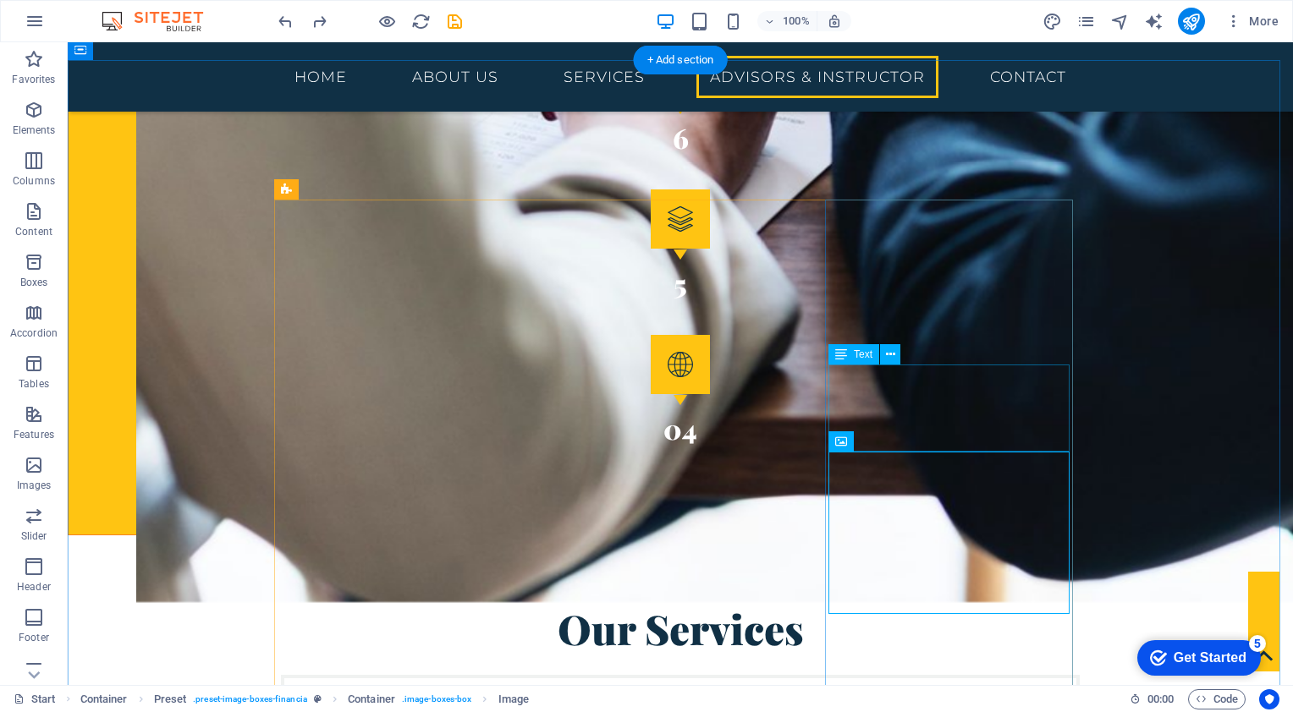
scroll to position [3335, 0]
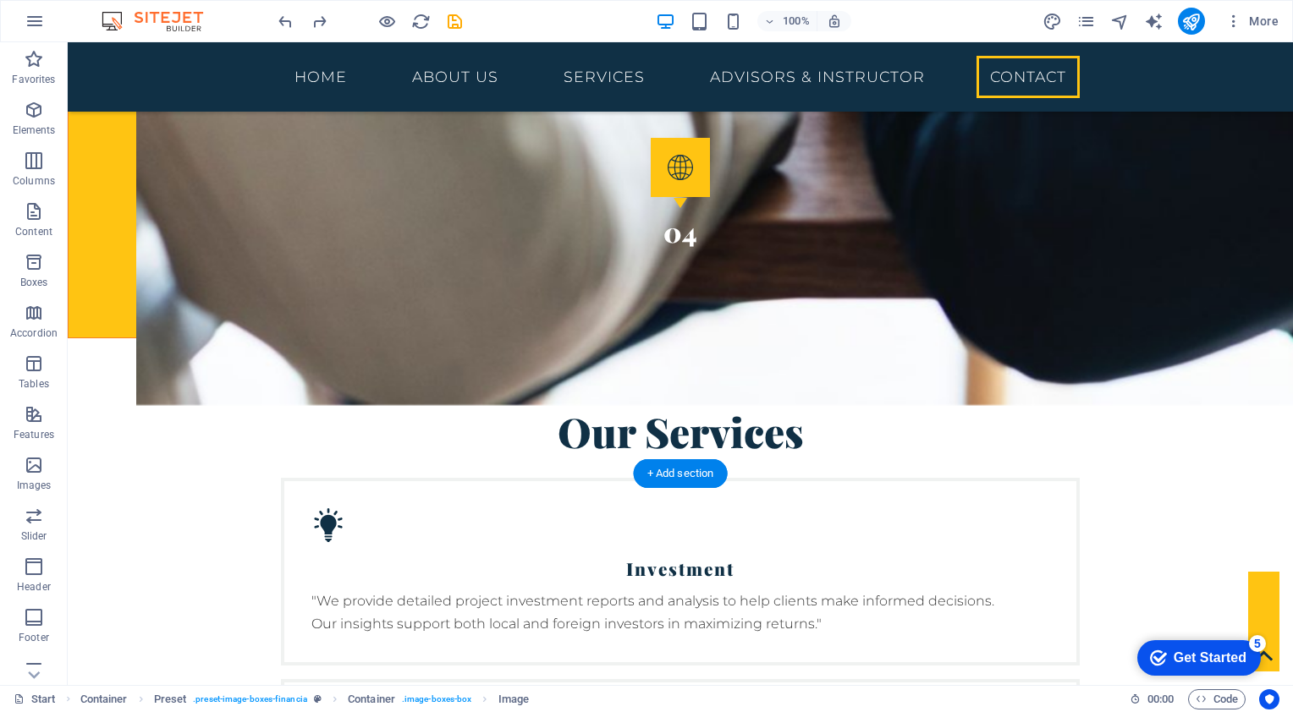
drag, startPoint x: 938, startPoint y: 233, endPoint x: 960, endPoint y: 339, distance: 109.0
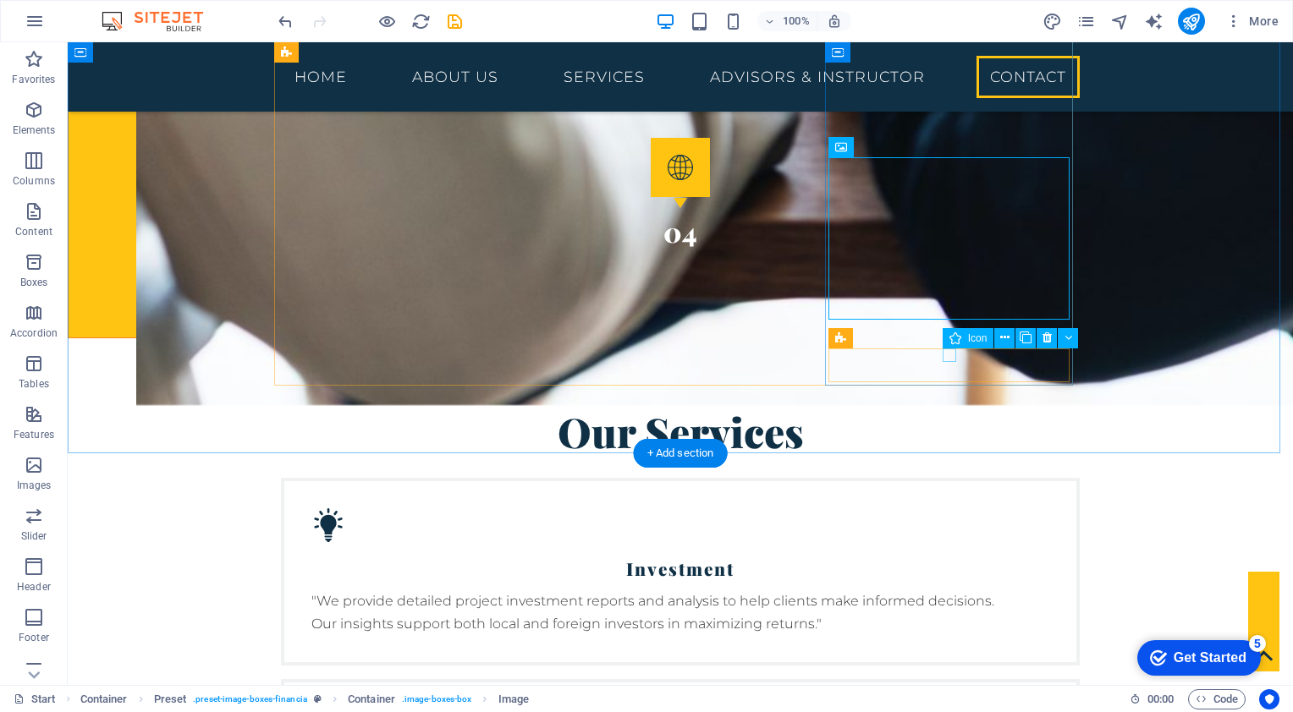
drag, startPoint x: 948, startPoint y: 313, endPoint x: 953, endPoint y: 354, distance: 40.9
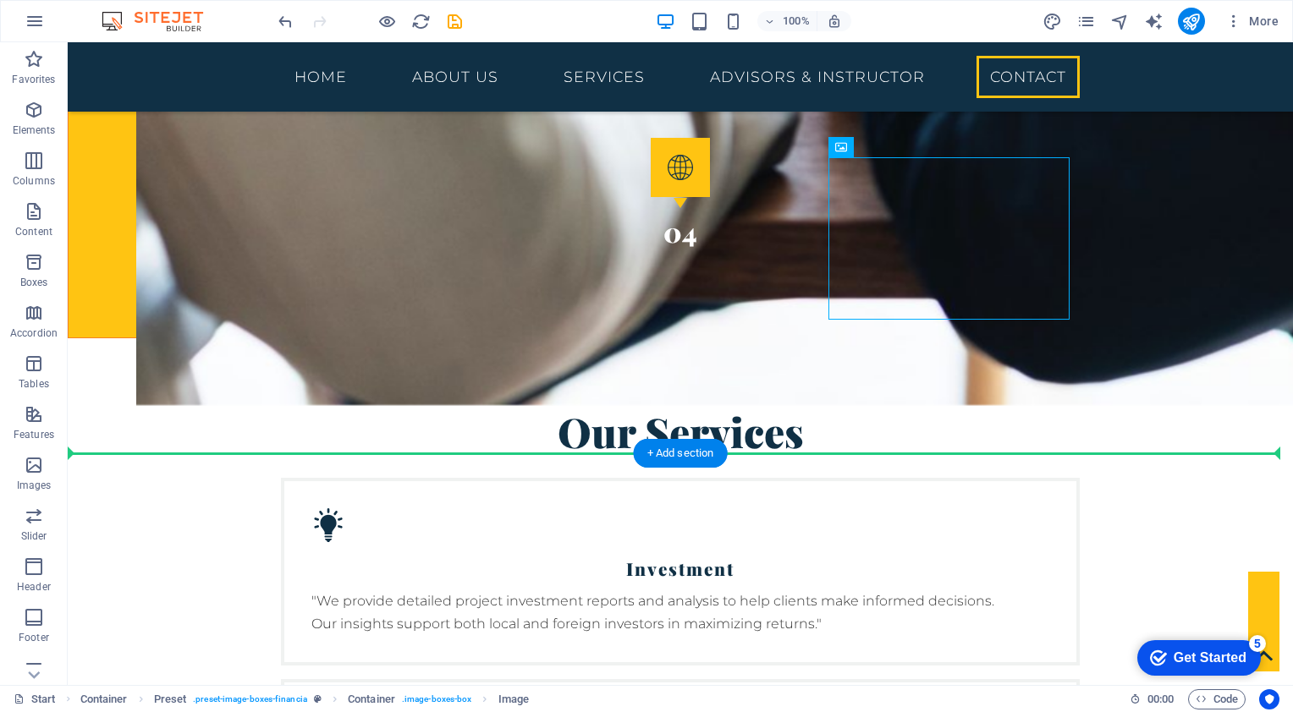
drag, startPoint x: 917, startPoint y: 252, endPoint x: 945, endPoint y: 411, distance: 161.5
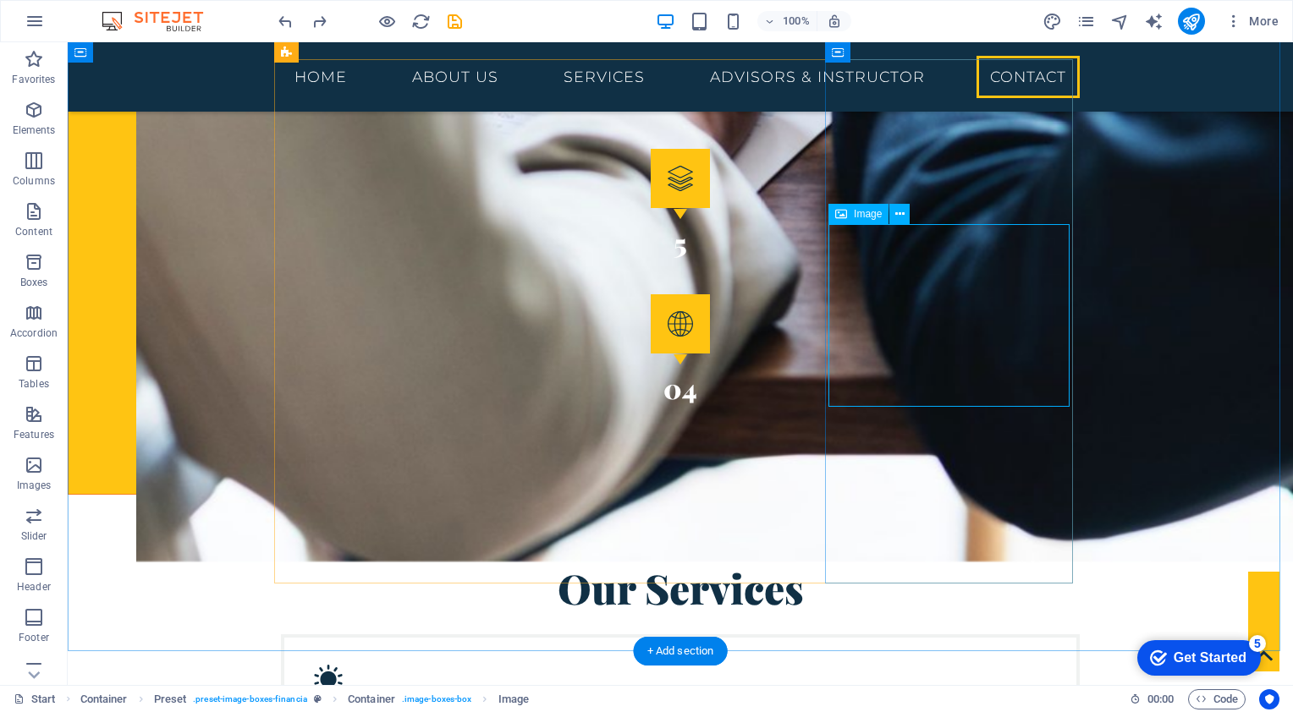
scroll to position [3081, 0]
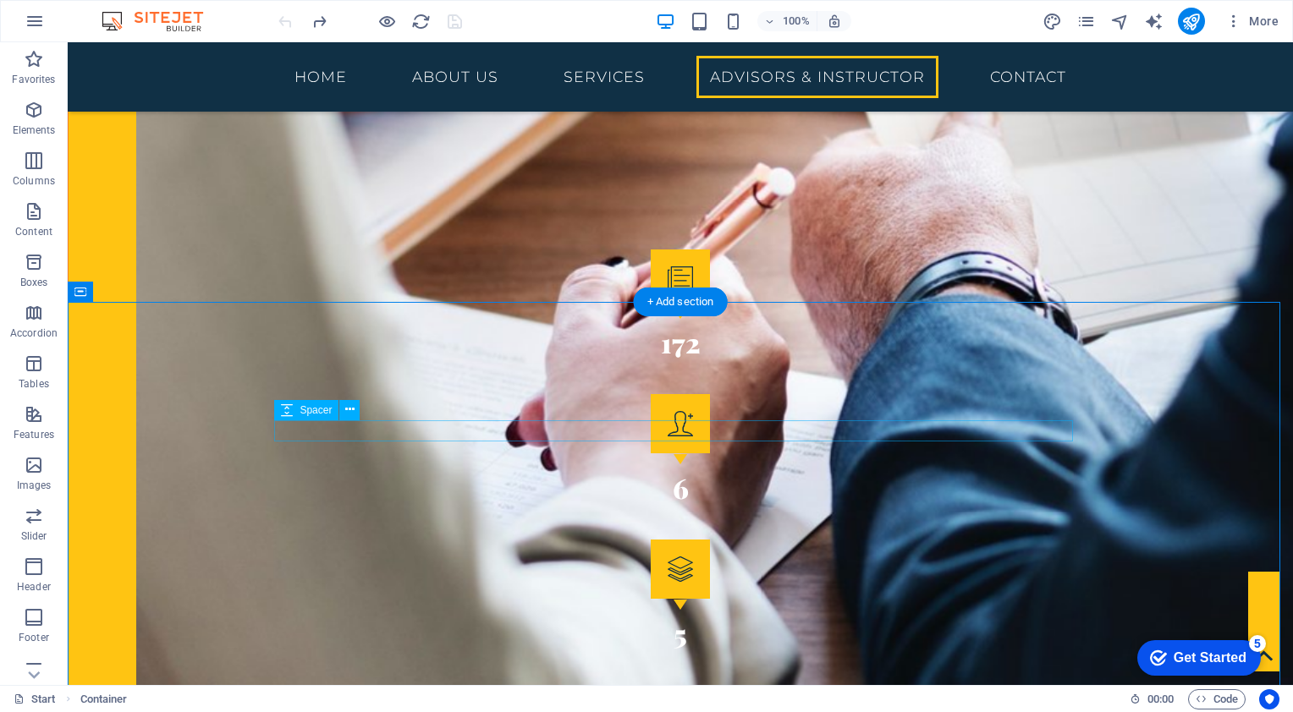
scroll to position [2827, 0]
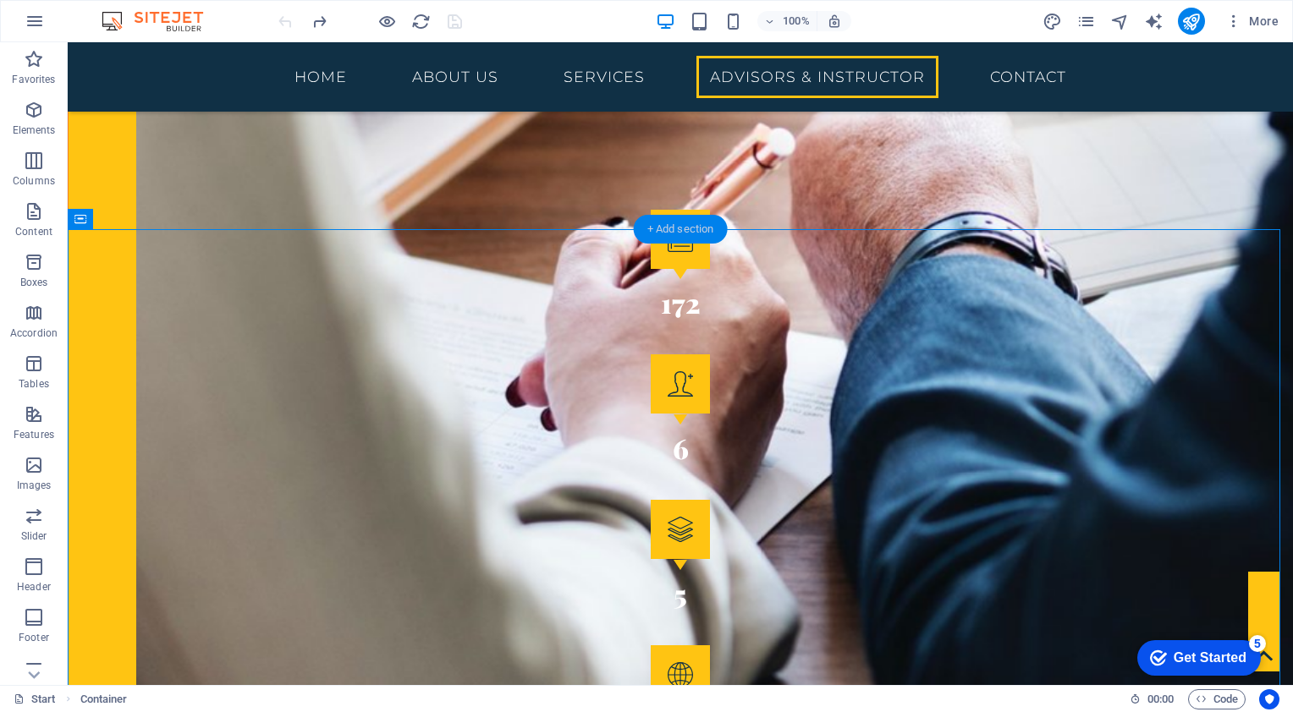
click at [675, 232] on div "+ Add section" at bounding box center [681, 229] width 94 height 29
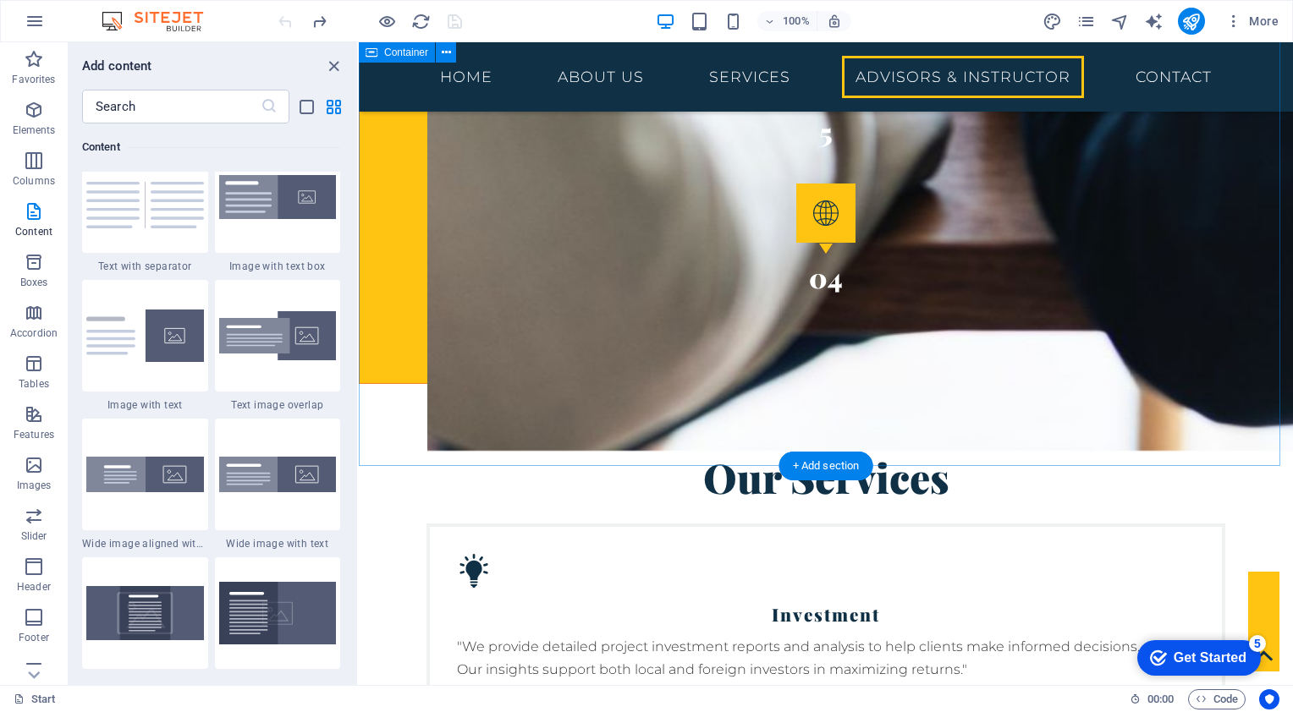
scroll to position [3506, 0]
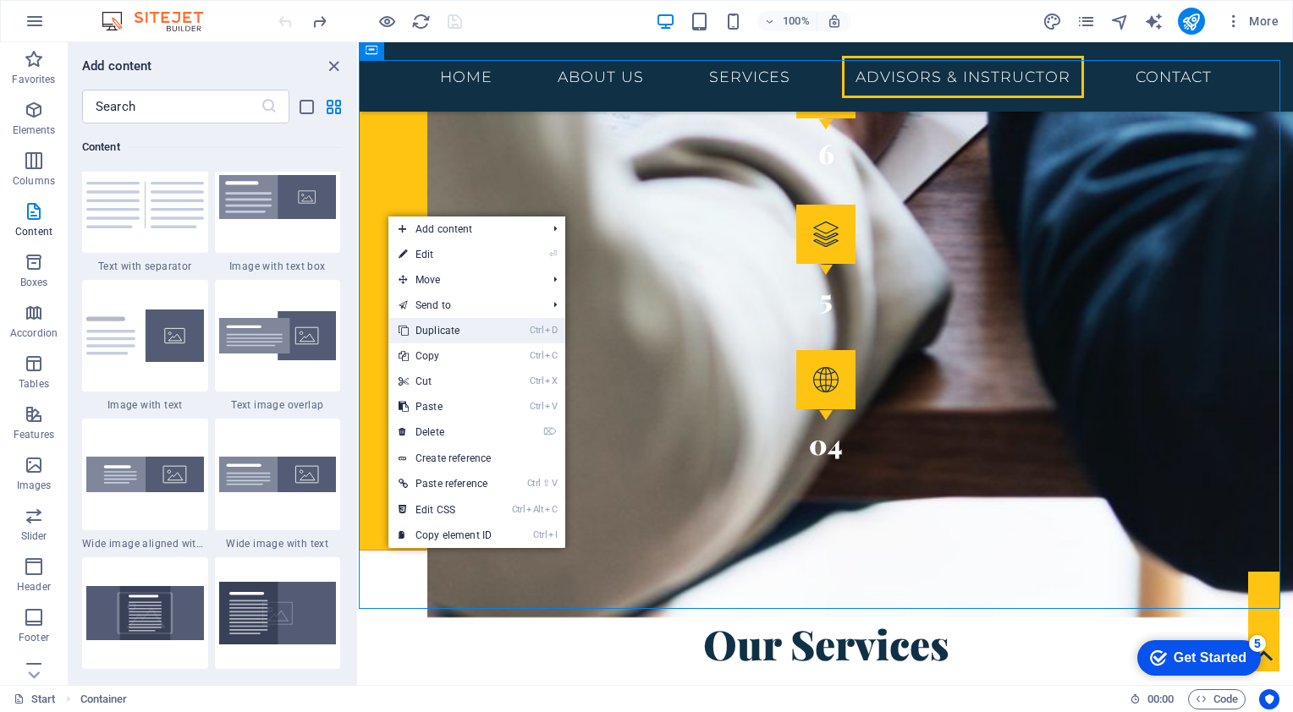
click at [451, 333] on link "Ctrl D Duplicate" at bounding box center [444, 330] width 113 height 25
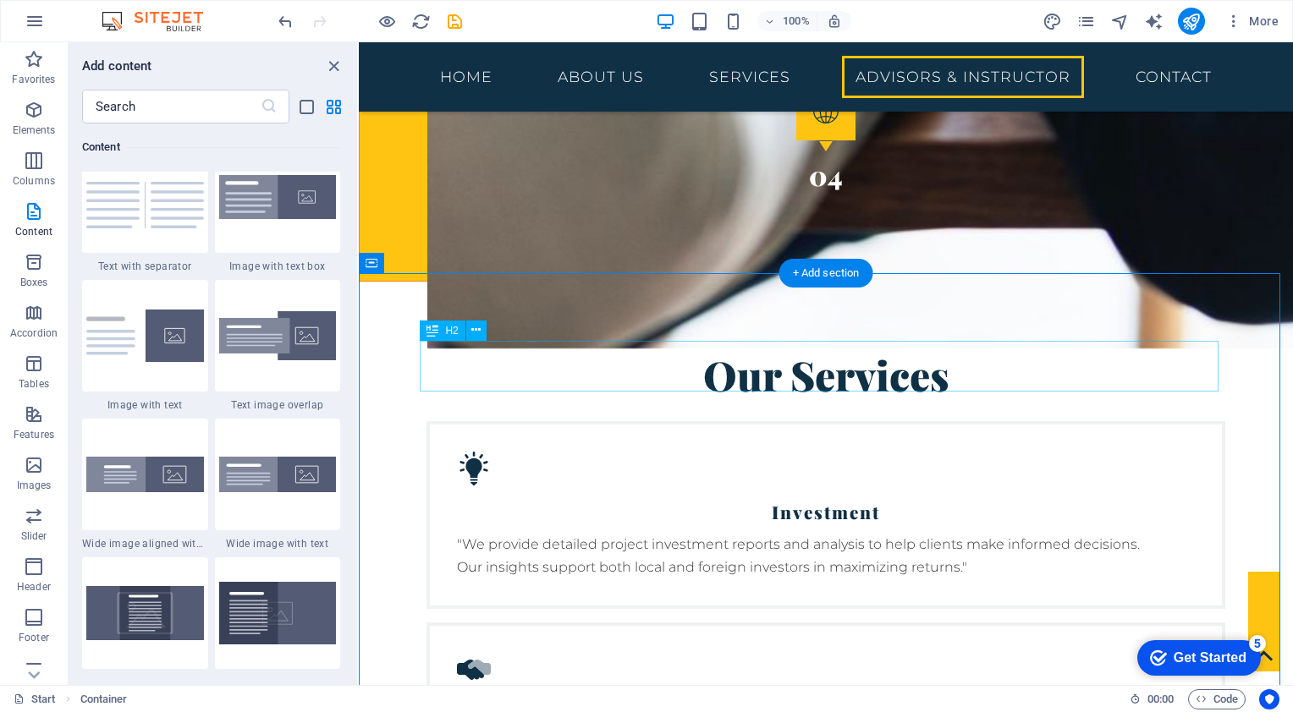
scroll to position [3591, 0]
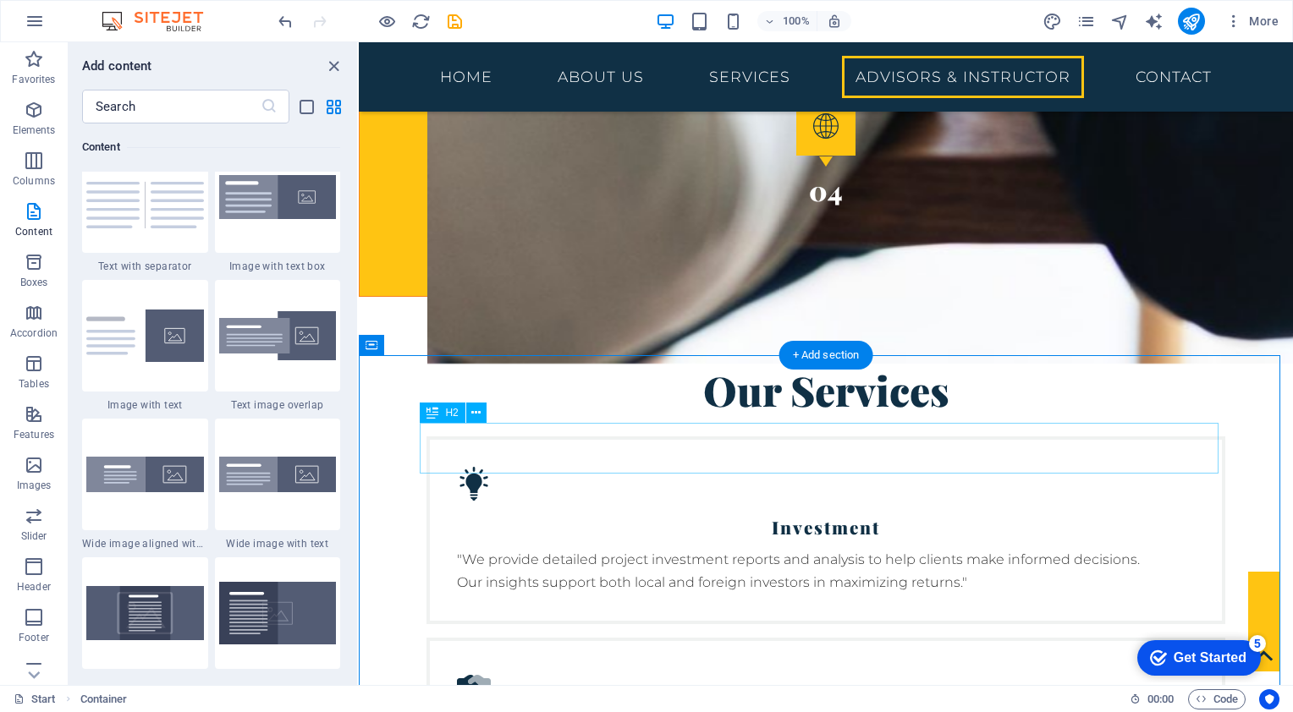
click at [480, 418] on icon at bounding box center [475, 413] width 9 height 18
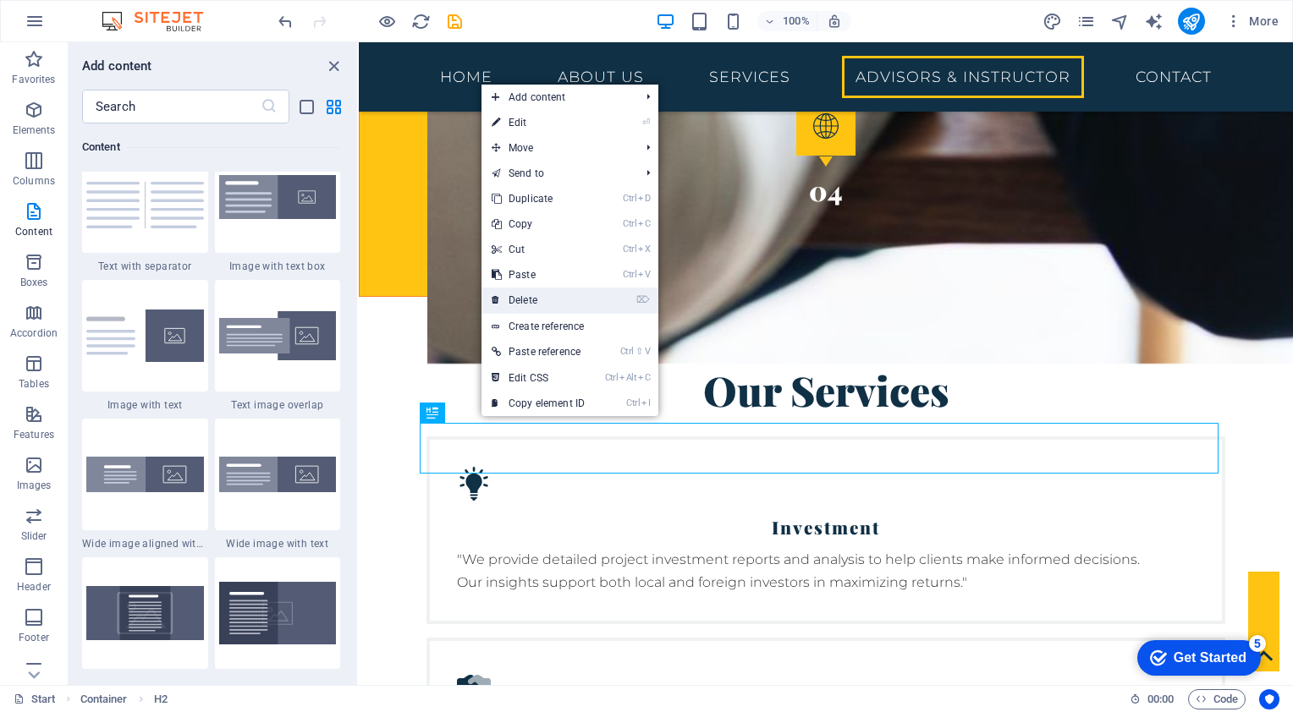
click at [529, 295] on link "⌦ Delete" at bounding box center [537, 300] width 113 height 25
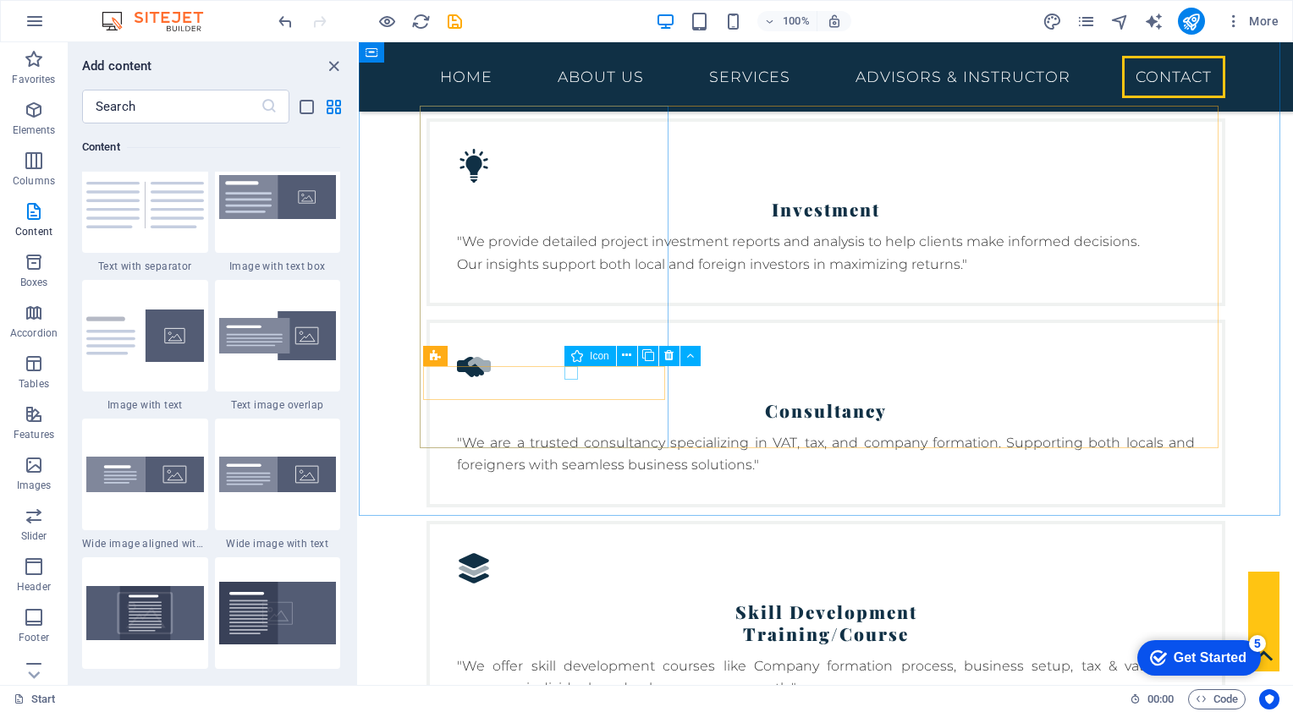
scroll to position [3929, 0]
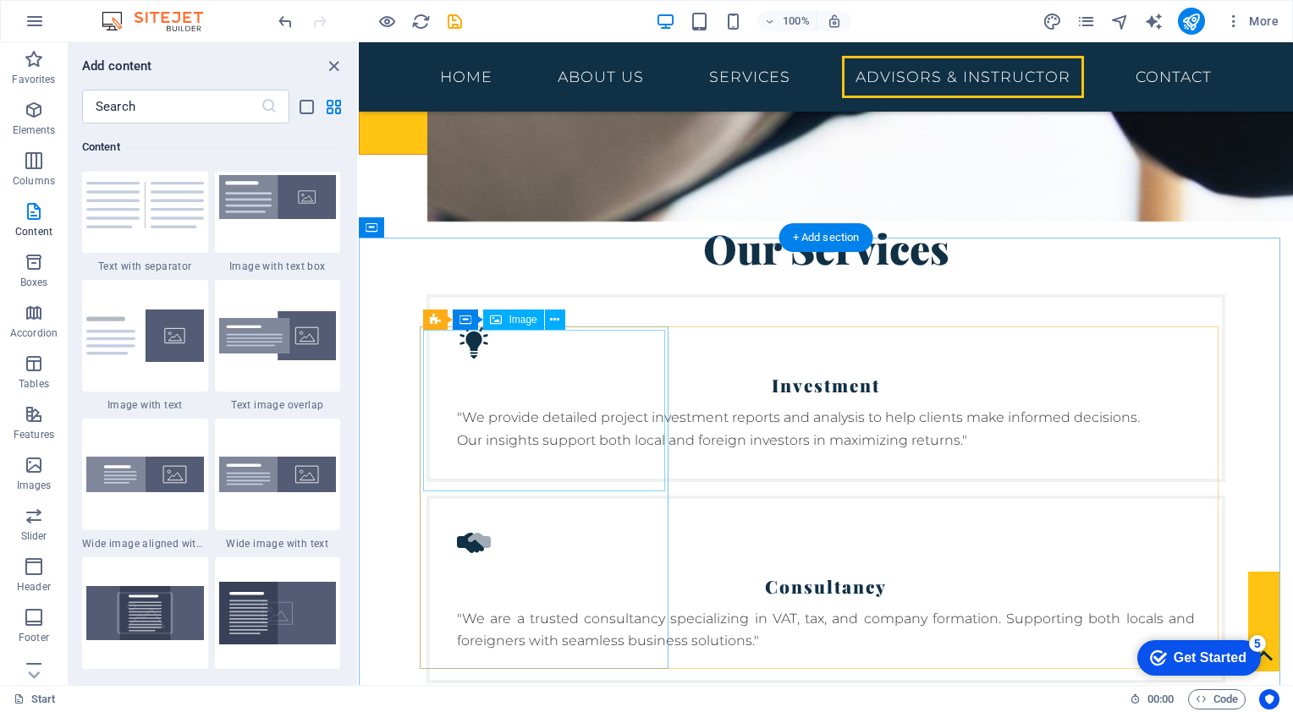
scroll to position [3760, 0]
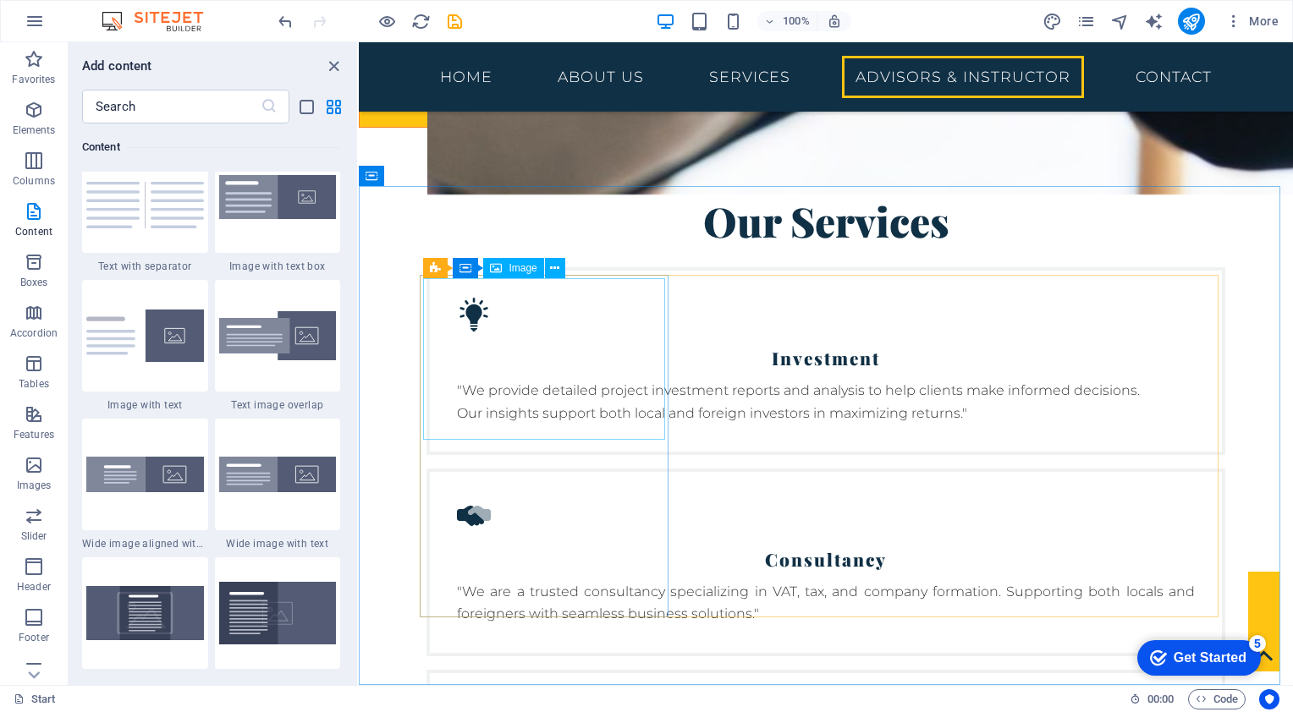
click at [525, 278] on div "Image" at bounding box center [513, 268] width 60 height 20
click at [525, 269] on span "Image" at bounding box center [523, 268] width 28 height 10
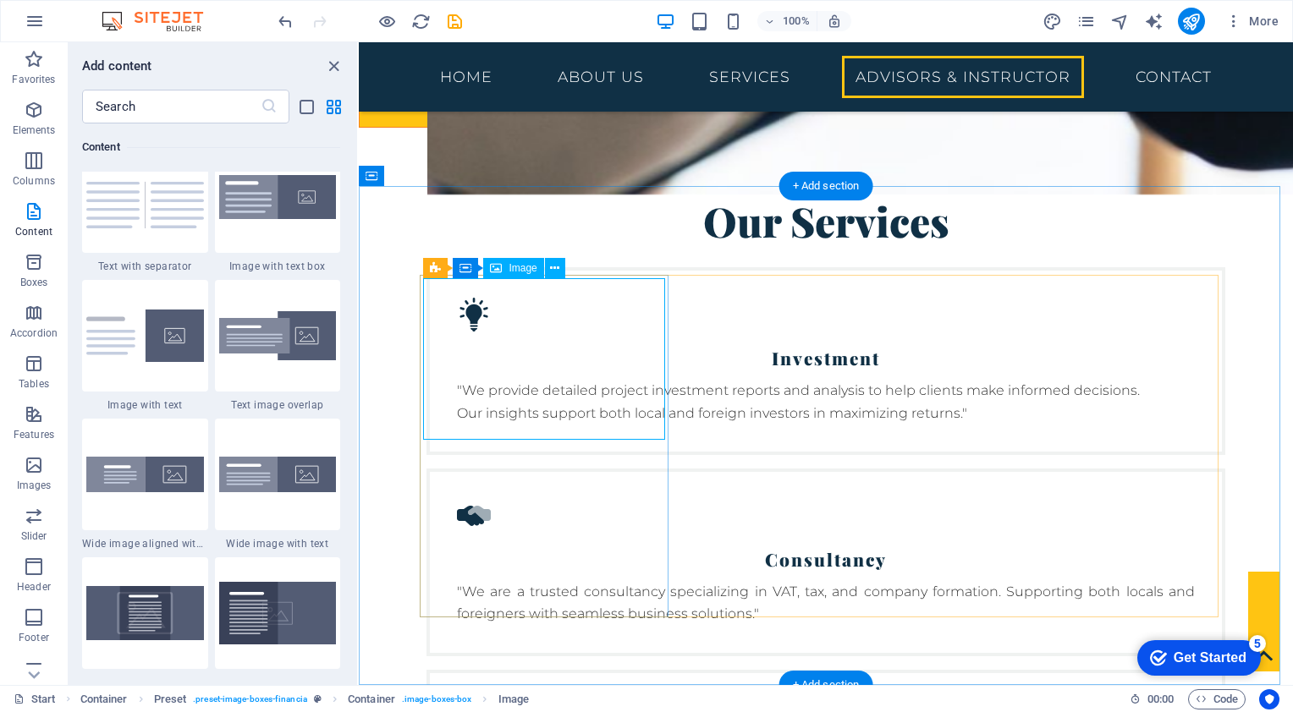
select select "px"
select select "%"
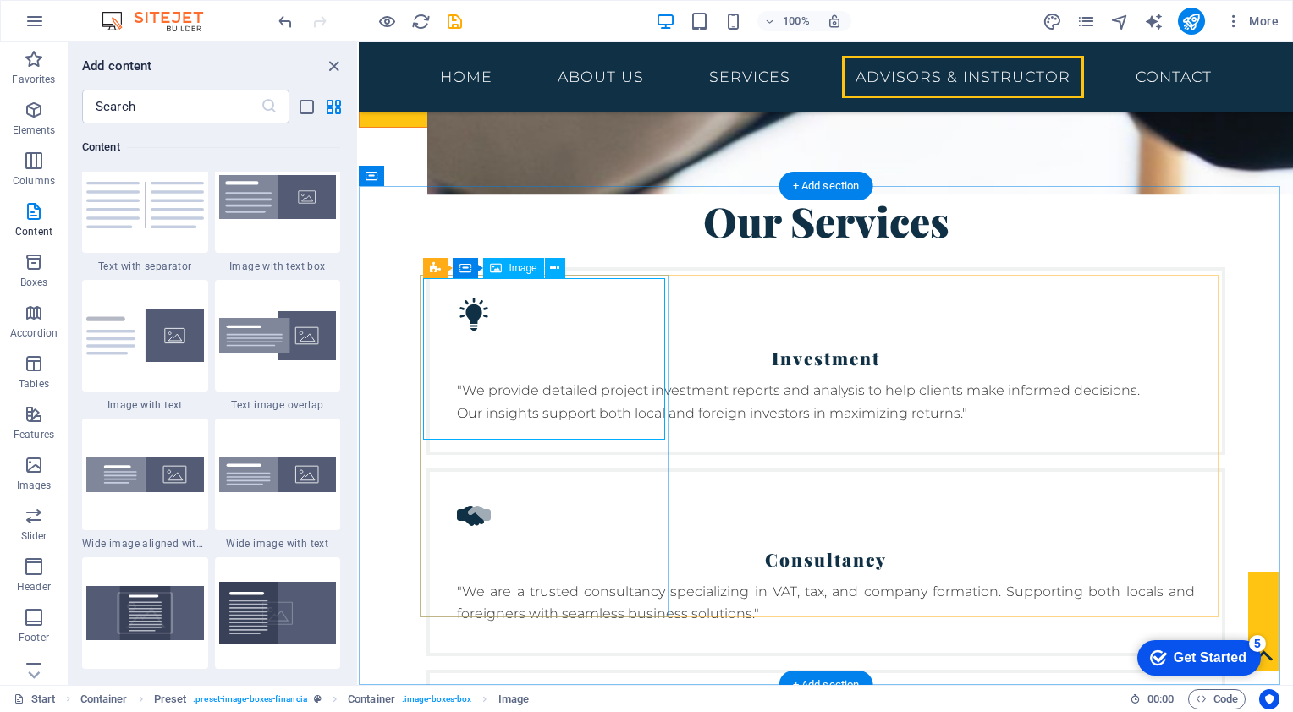
select select "%"
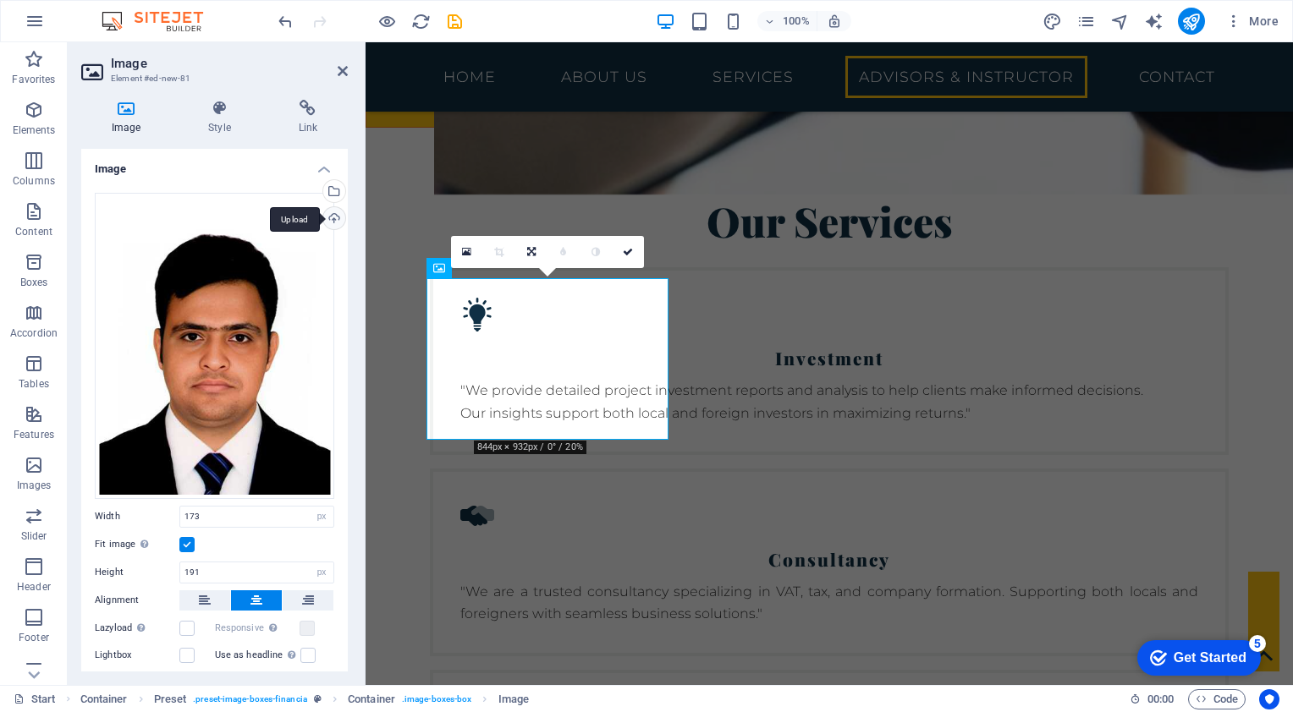
click at [332, 229] on div "Upload" at bounding box center [332, 219] width 25 height 25
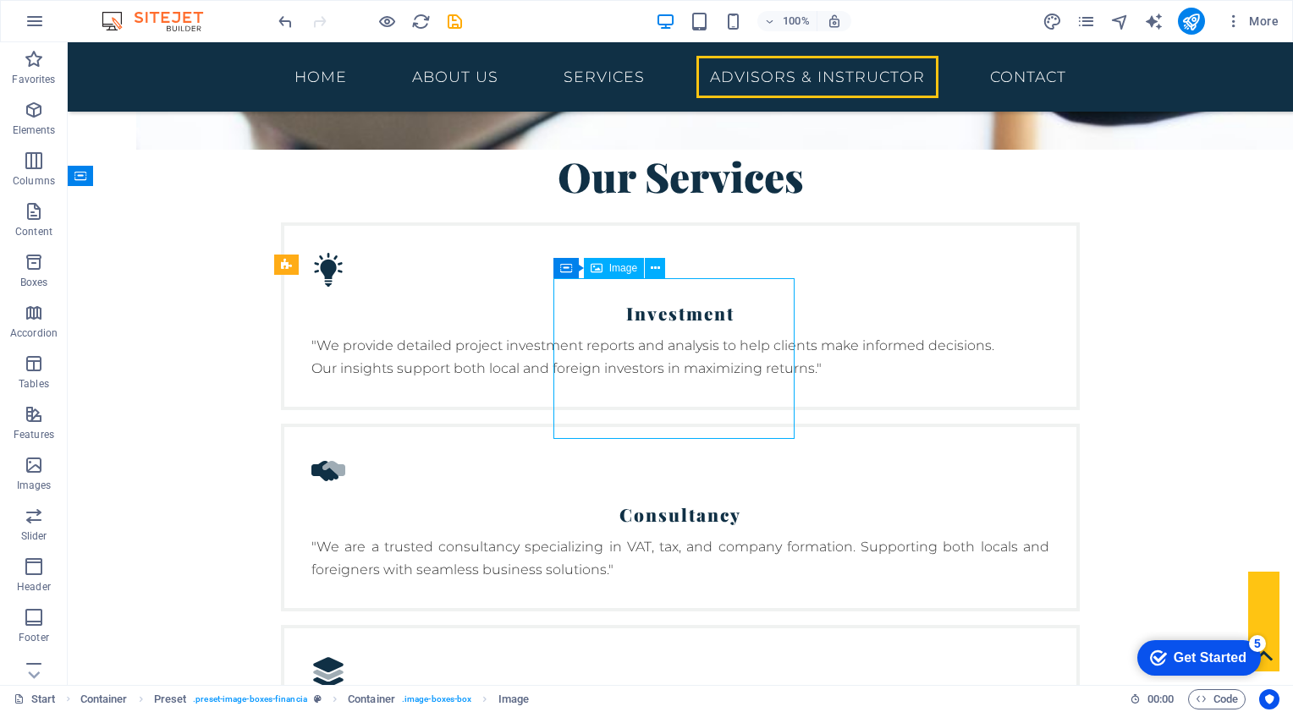
scroll to position [3419, 0]
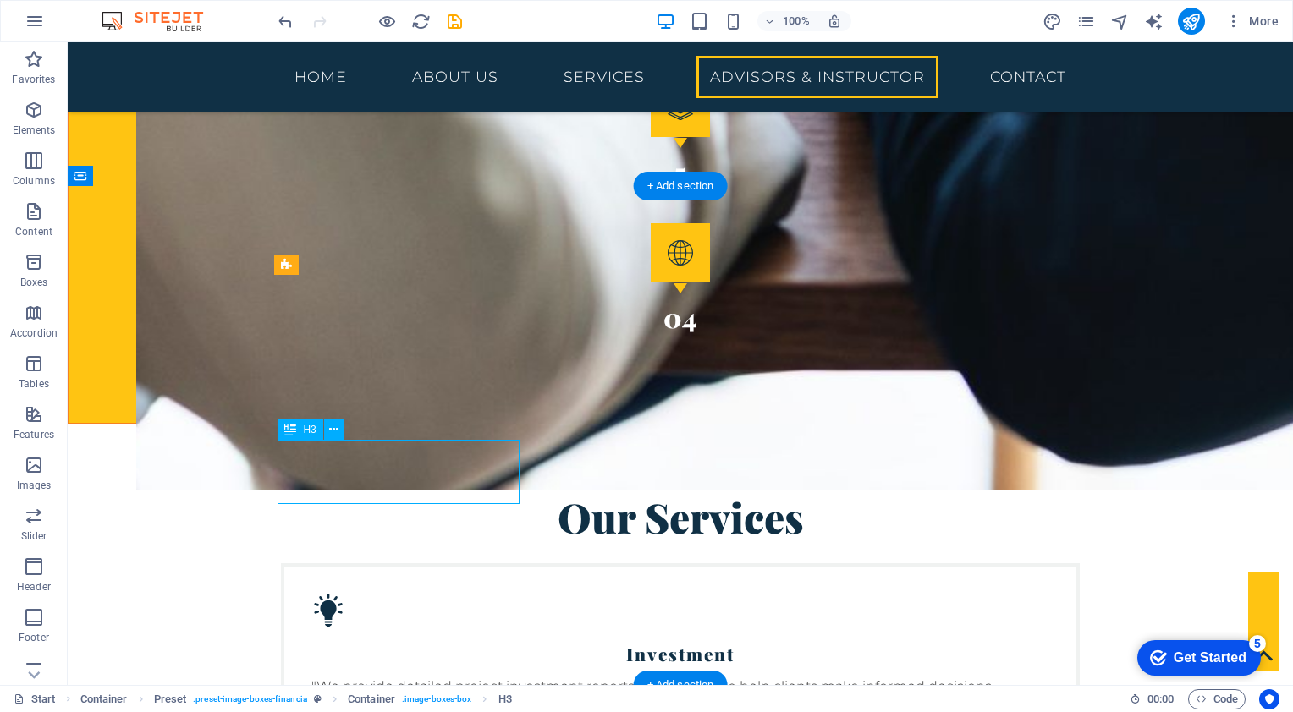
scroll to position [3760, 0]
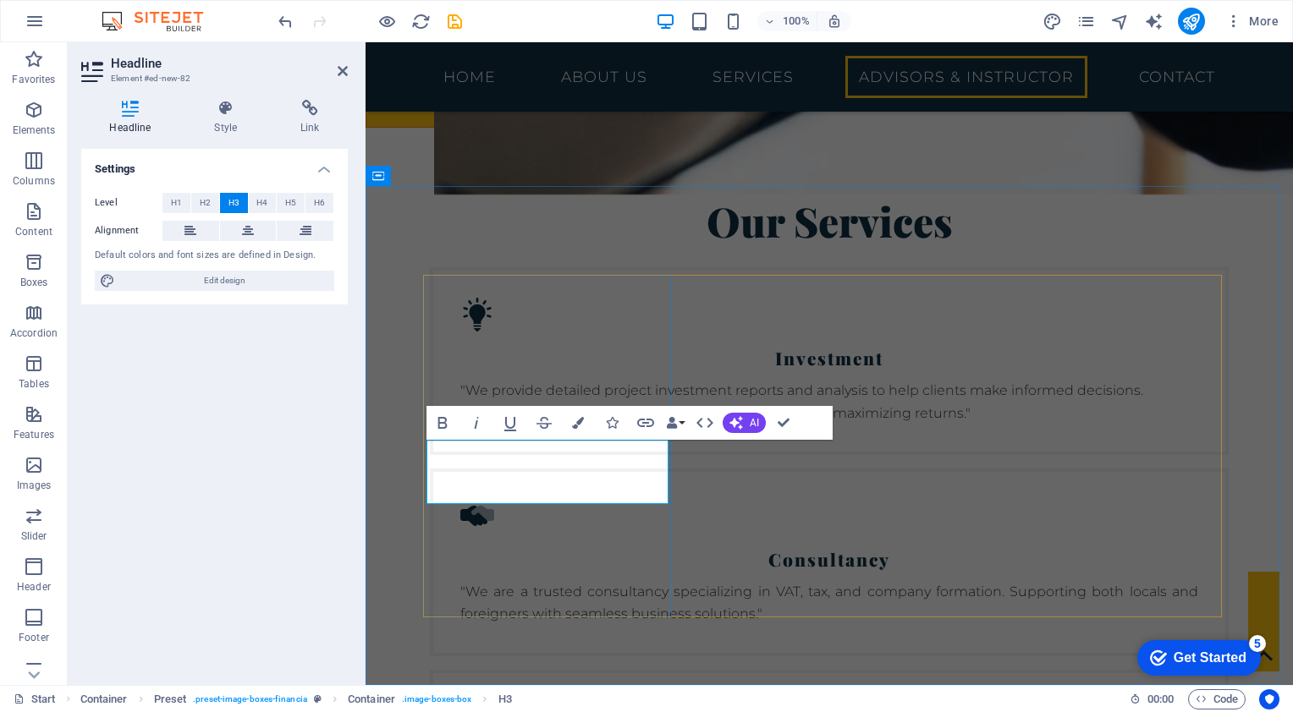
drag, startPoint x: 639, startPoint y: 472, endPoint x: 443, endPoint y: 468, distance: 195.5
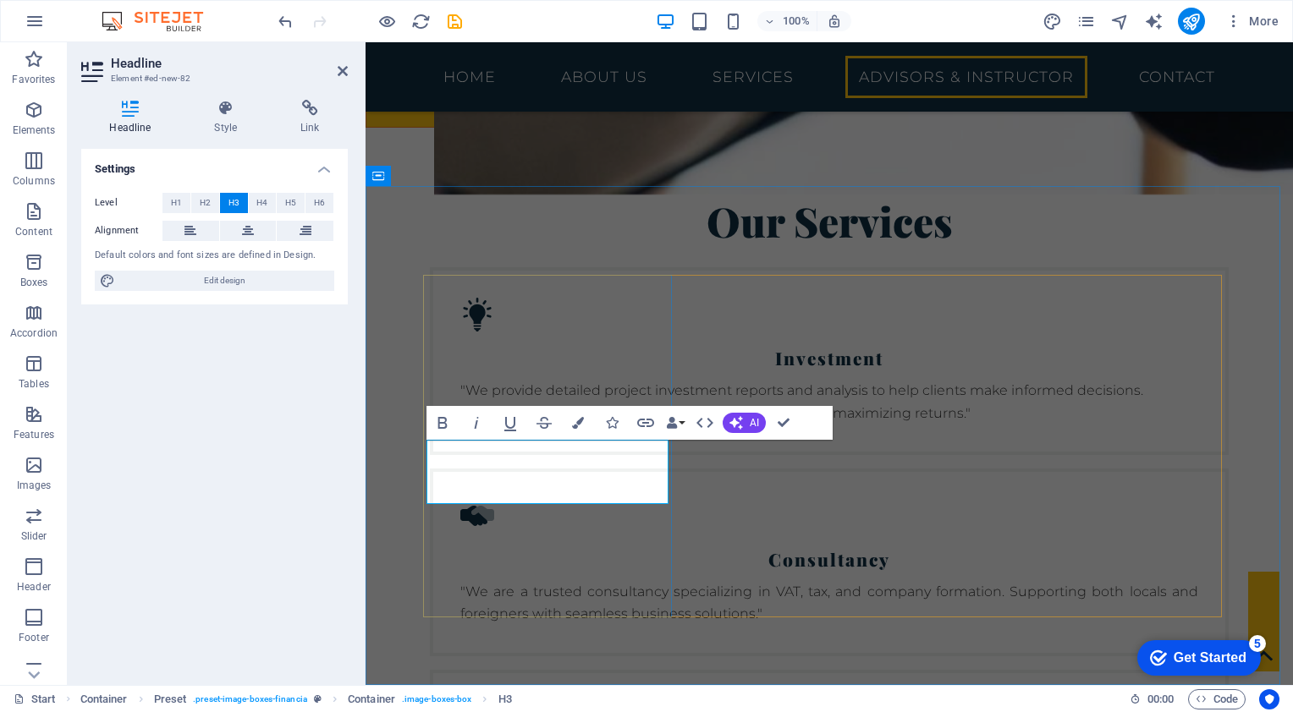
drag, startPoint x: 562, startPoint y: 492, endPoint x: 625, endPoint y: 492, distance: 63.5
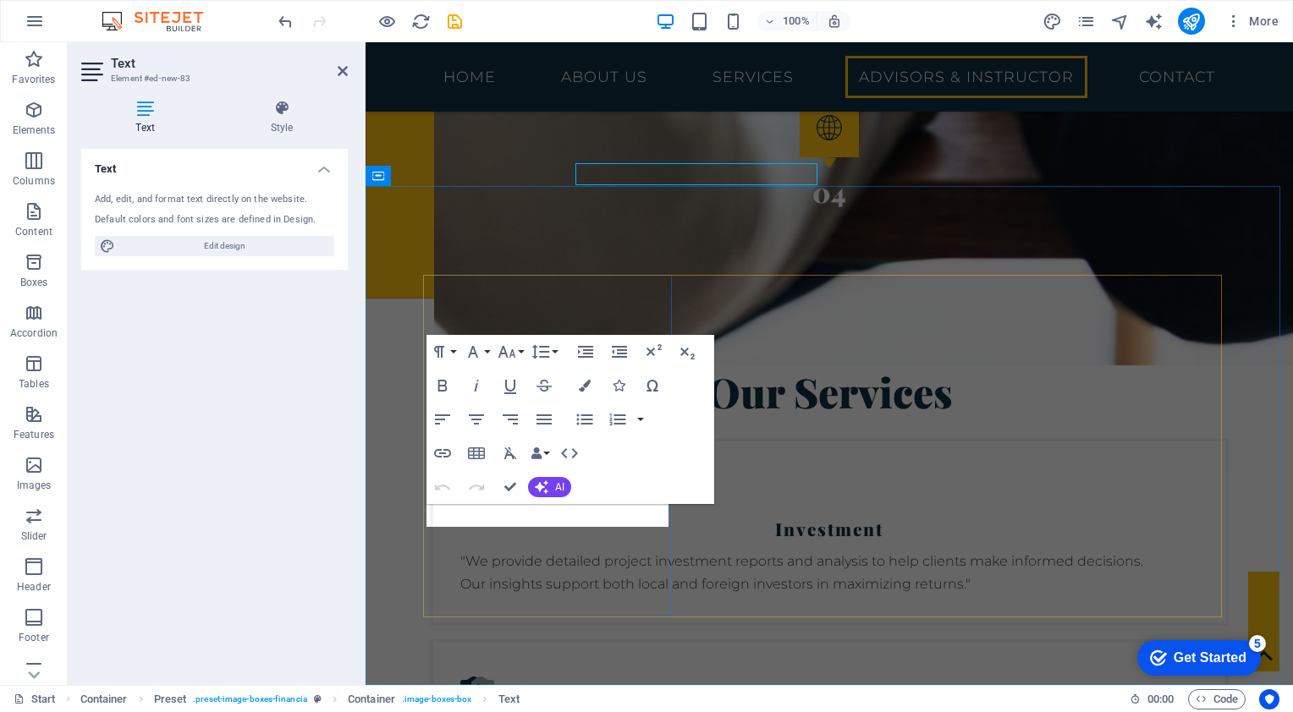
scroll to position [3760, 0]
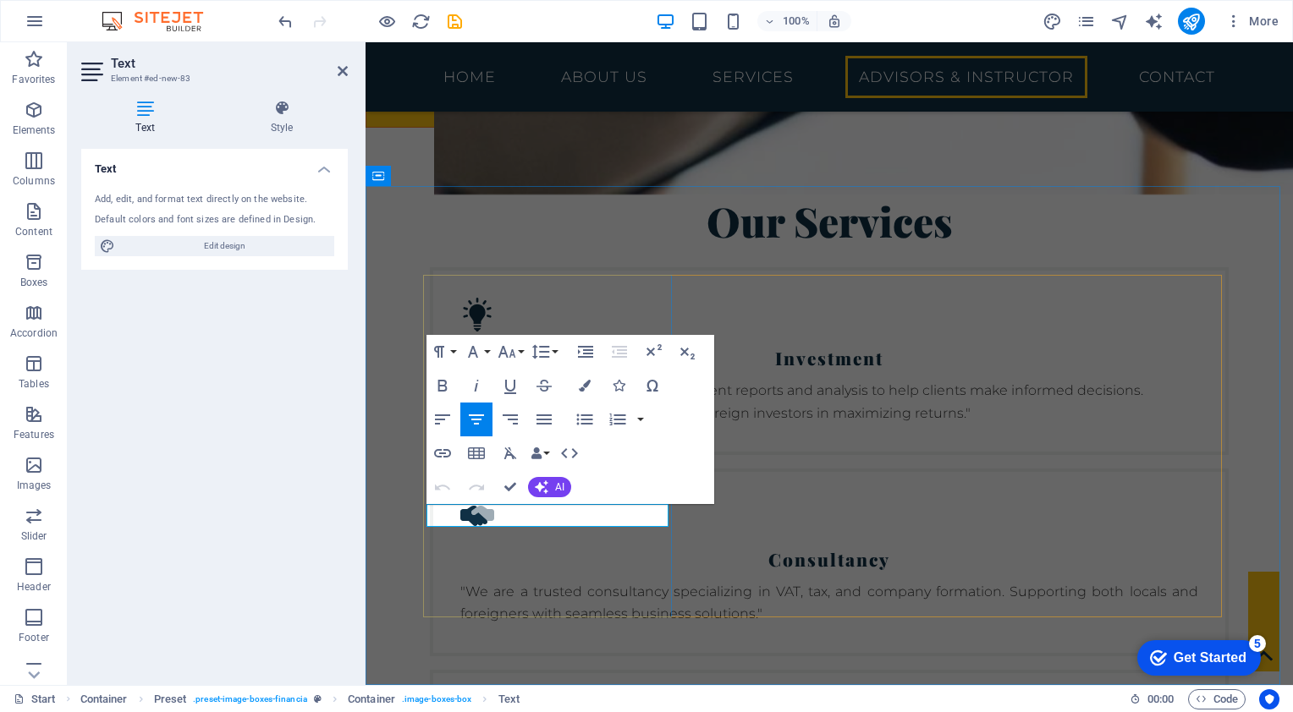
drag, startPoint x: 632, startPoint y: 517, endPoint x: 460, endPoint y: 522, distance: 171.8
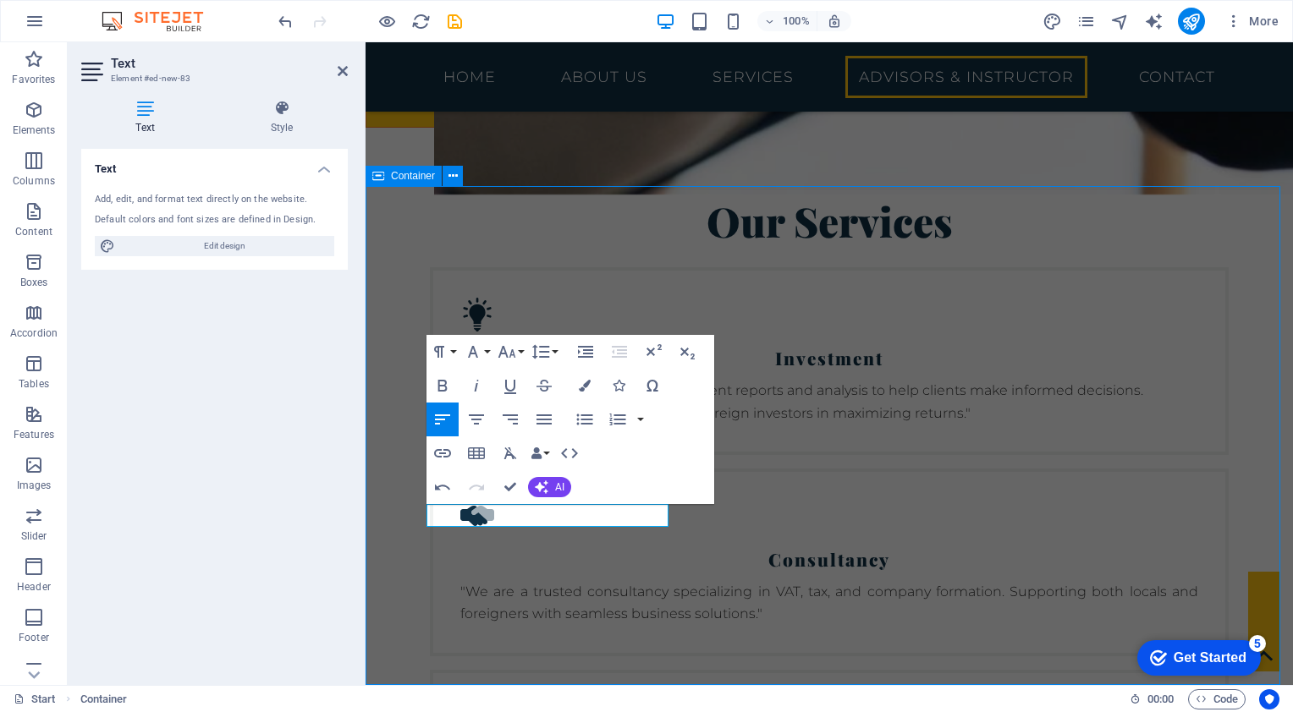
scroll to position [3419, 0]
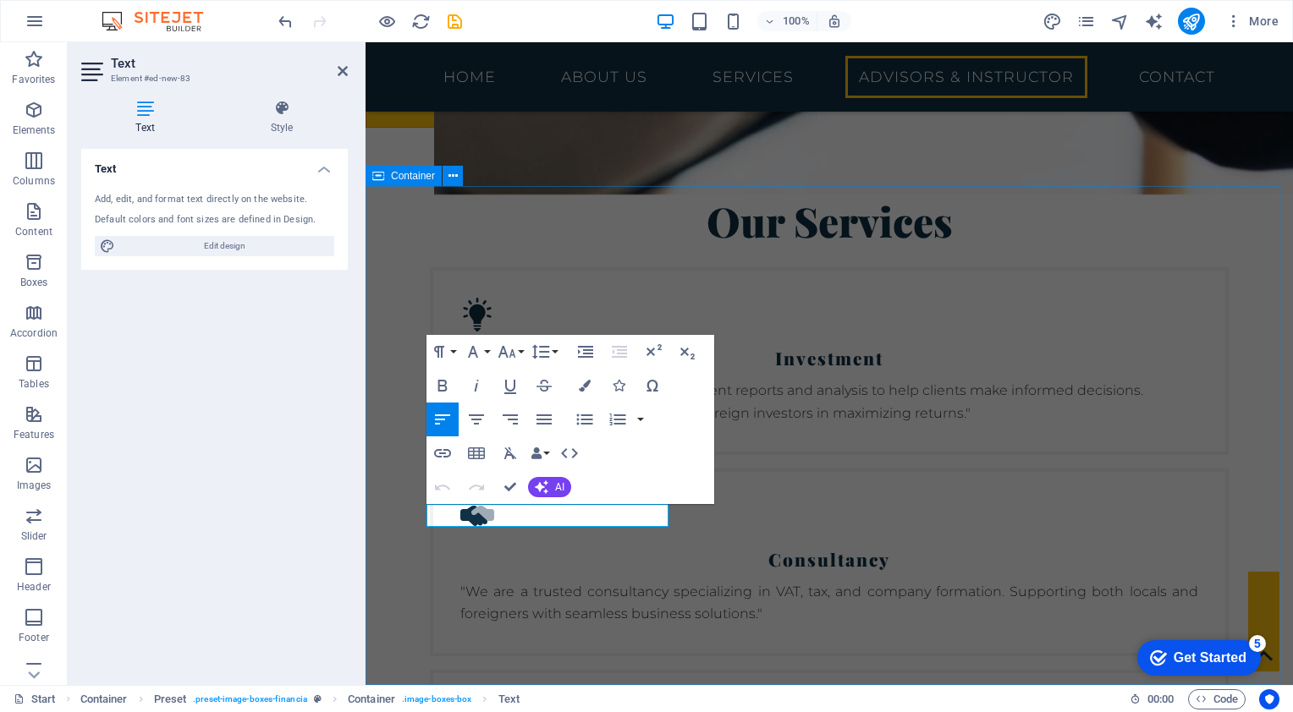
drag, startPoint x: 614, startPoint y: 516, endPoint x: 415, endPoint y: 516, distance: 199.7
click at [542, 419] on icon "button" at bounding box center [543, 420] width 15 height 10
click at [546, 419] on icon "button" at bounding box center [543, 420] width 15 height 10
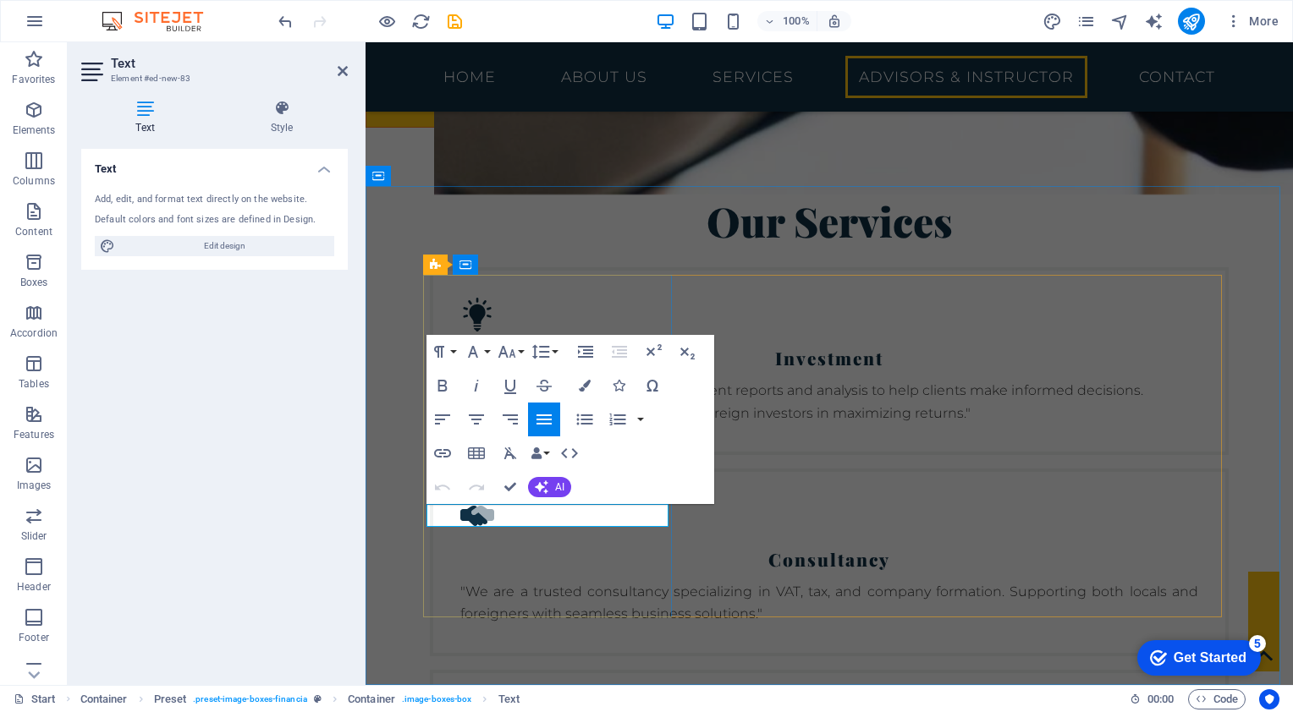
drag, startPoint x: 610, startPoint y: 514, endPoint x: 426, endPoint y: 506, distance: 183.8
click at [515, 421] on icon "button" at bounding box center [510, 420] width 15 height 10
click at [478, 417] on icon "button" at bounding box center [476, 420] width 20 height 20
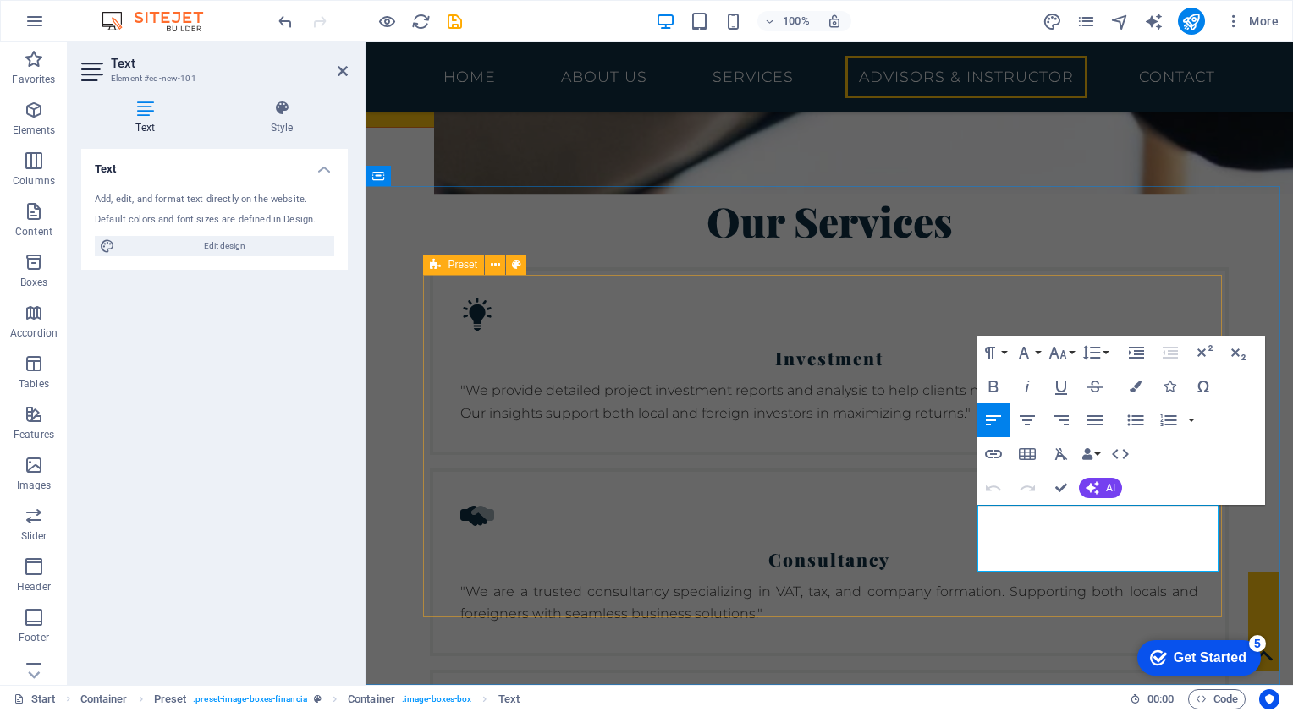
drag, startPoint x: 1057, startPoint y: 564, endPoint x: 1354, endPoint y: 542, distance: 297.8
click at [1037, 428] on icon "button" at bounding box center [1027, 420] width 20 height 20
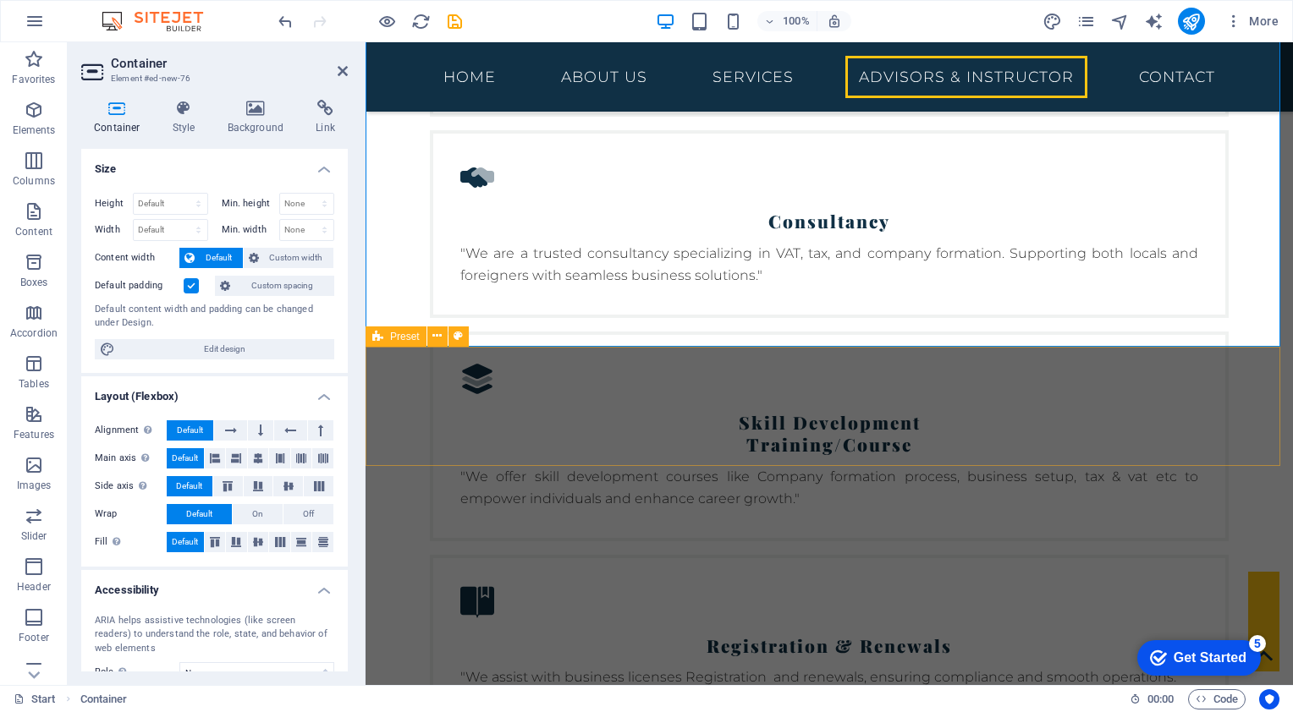
scroll to position [3845, 0]
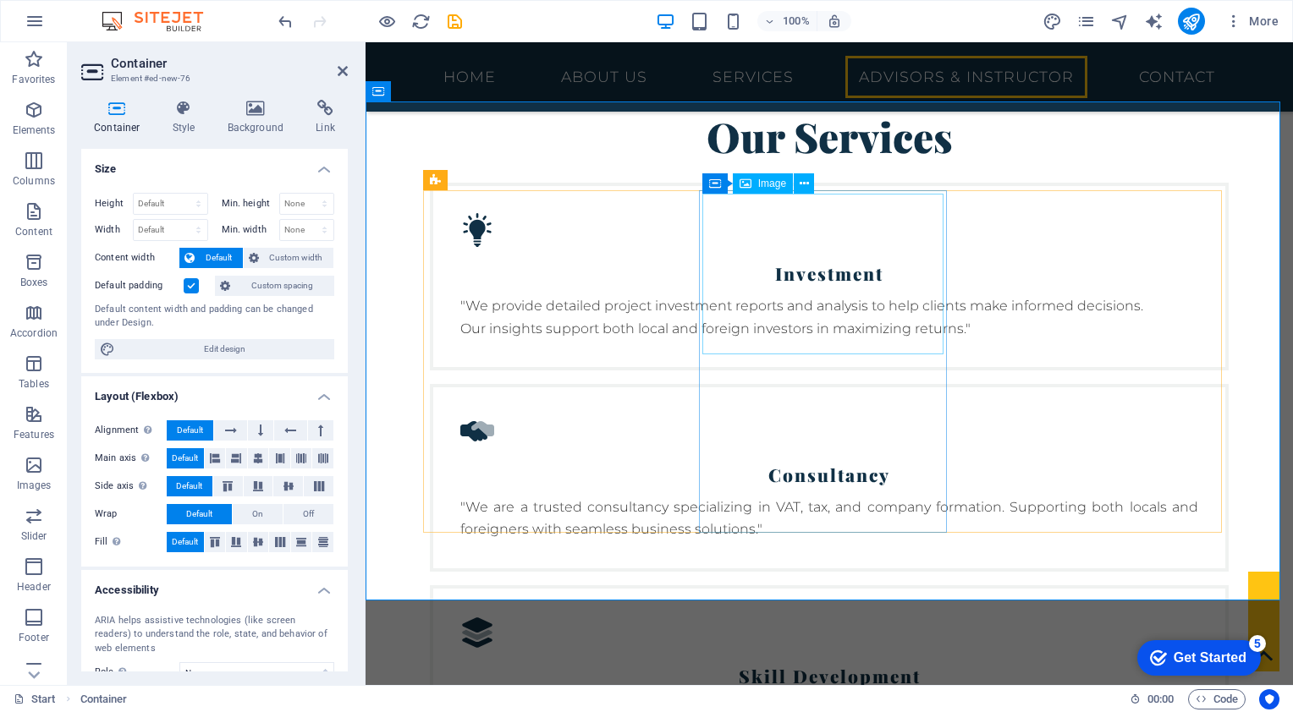
select select "%"
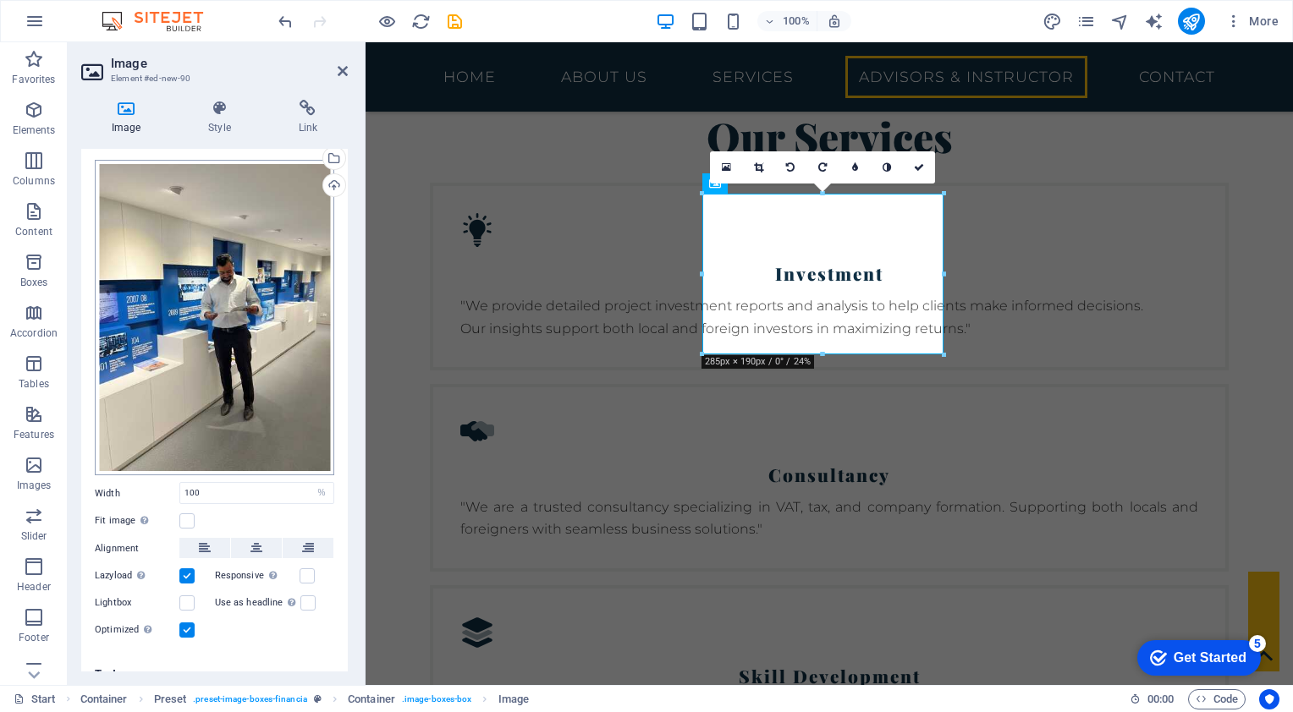
scroll to position [51, 0]
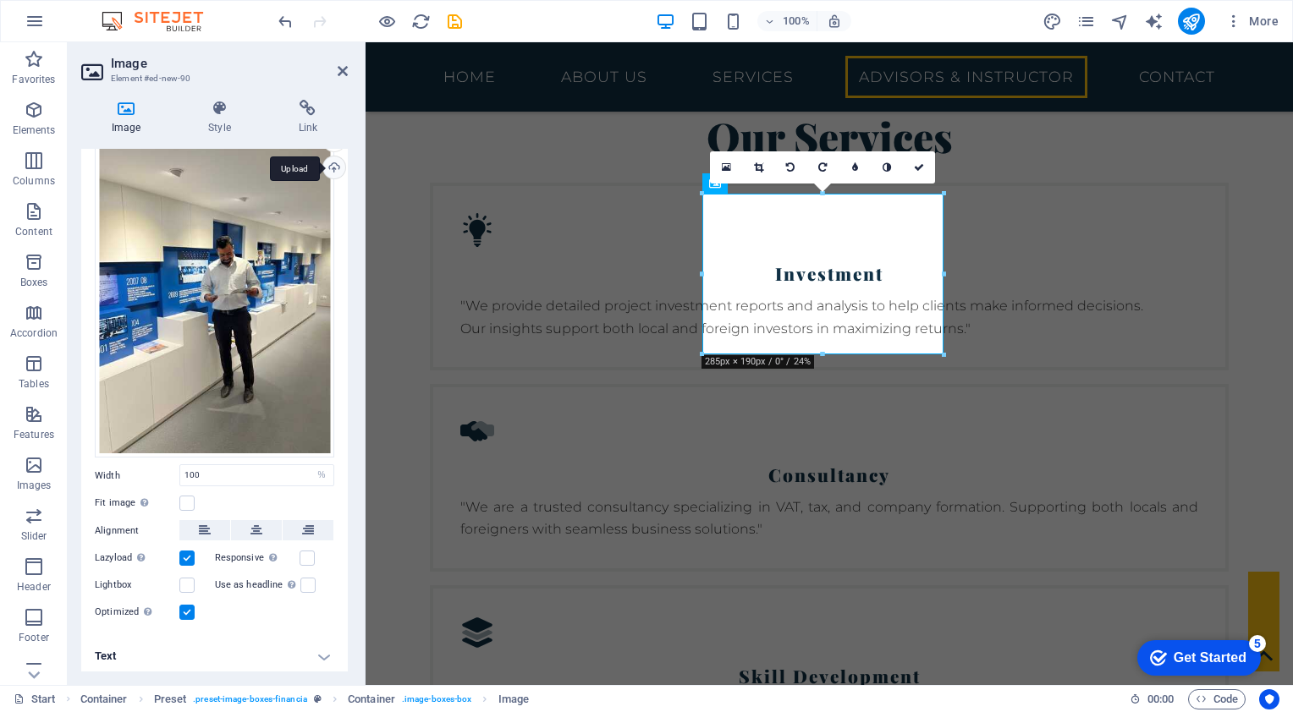
click at [338, 171] on div "Upload" at bounding box center [332, 169] width 25 height 25
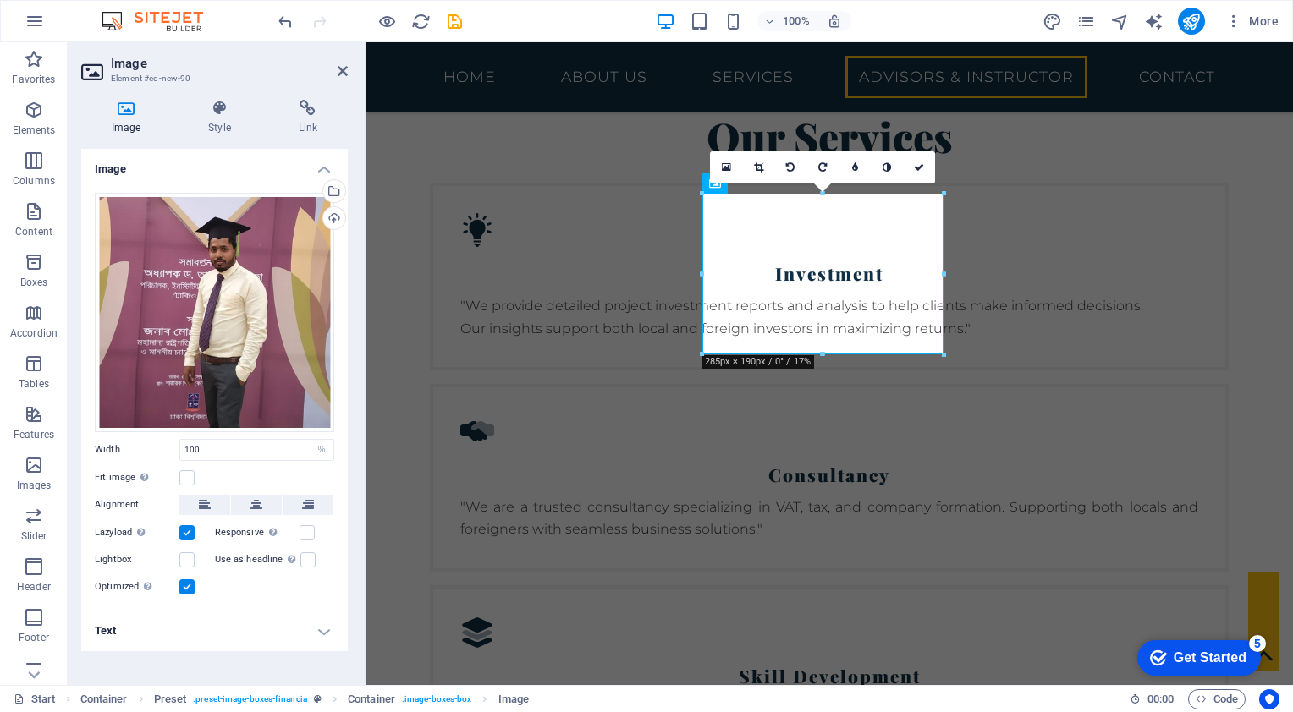
scroll to position [0, 0]
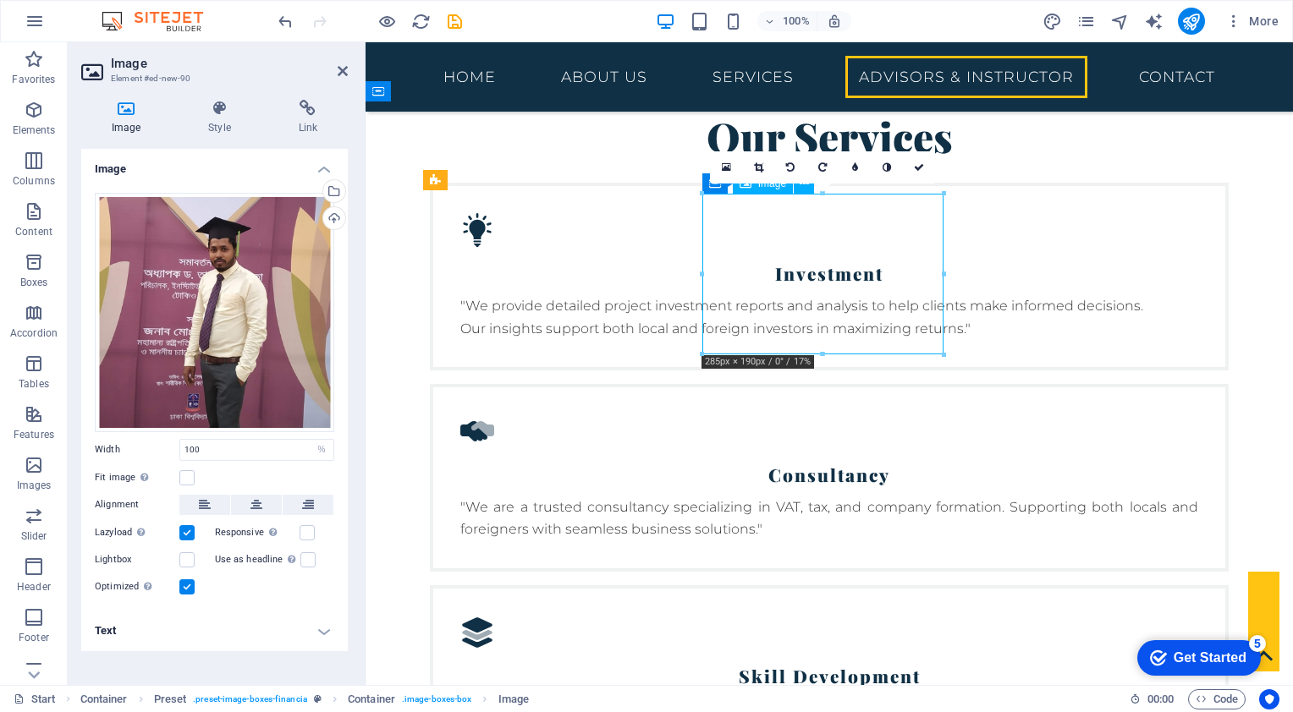
drag, startPoint x: 806, startPoint y: 249, endPoint x: 816, endPoint y: 232, distance: 19.3
drag, startPoint x: 795, startPoint y: 239, endPoint x: 801, endPoint y: 266, distance: 27.7
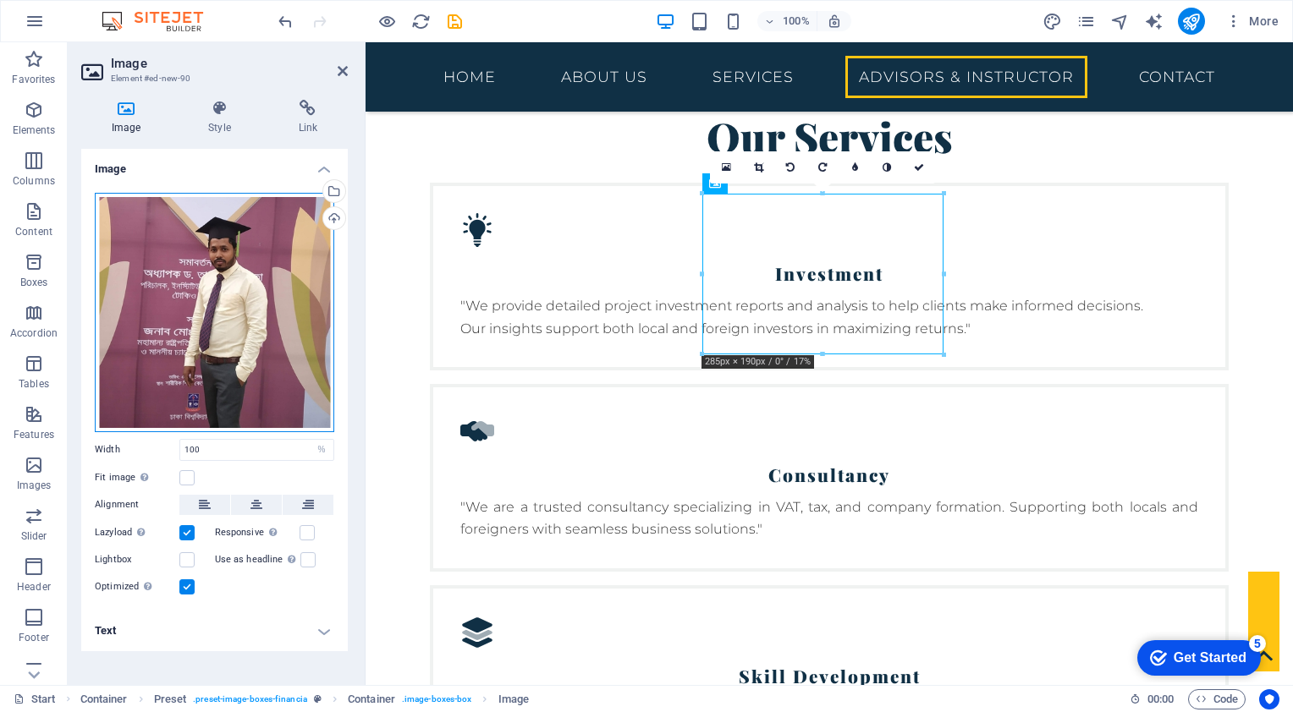
drag, startPoint x: 195, startPoint y: 282, endPoint x: 204, endPoint y: 262, distance: 21.6
click at [204, 262] on div "Drag files here, click to choose files or select files from Files or our free s…" at bounding box center [214, 312] width 239 height 239
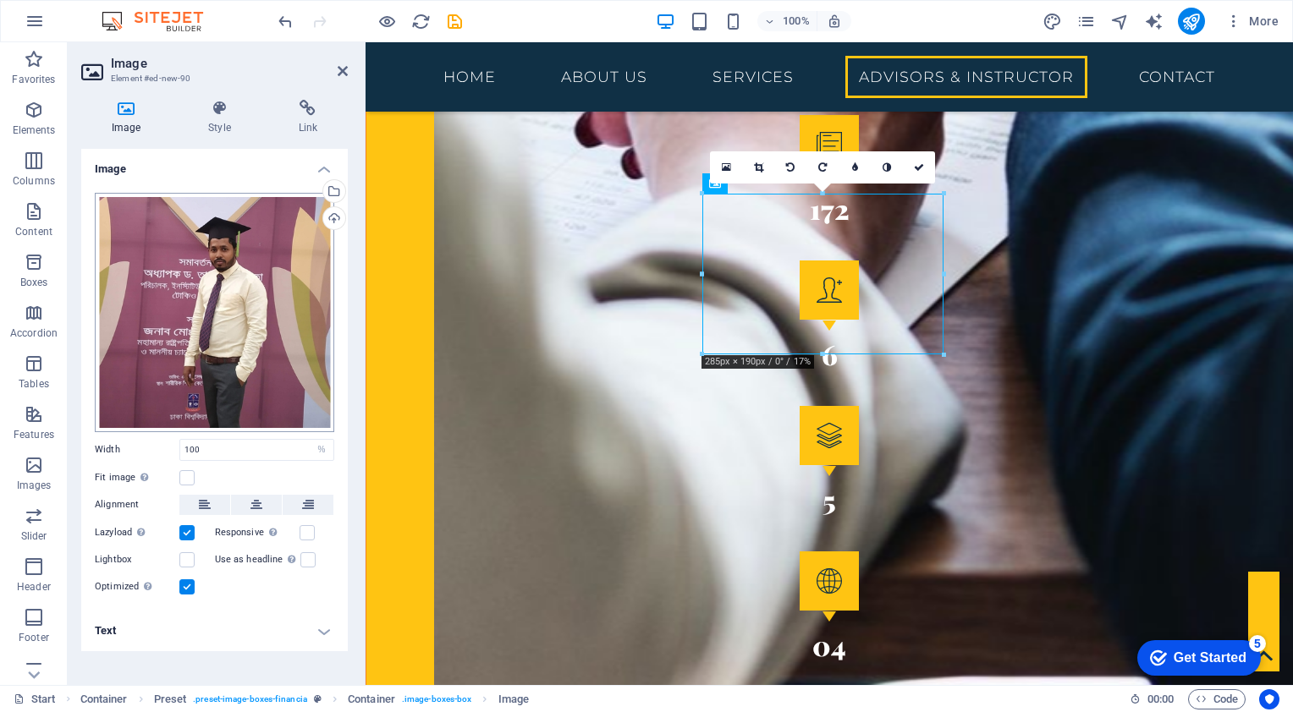
scroll to position [4407, 0]
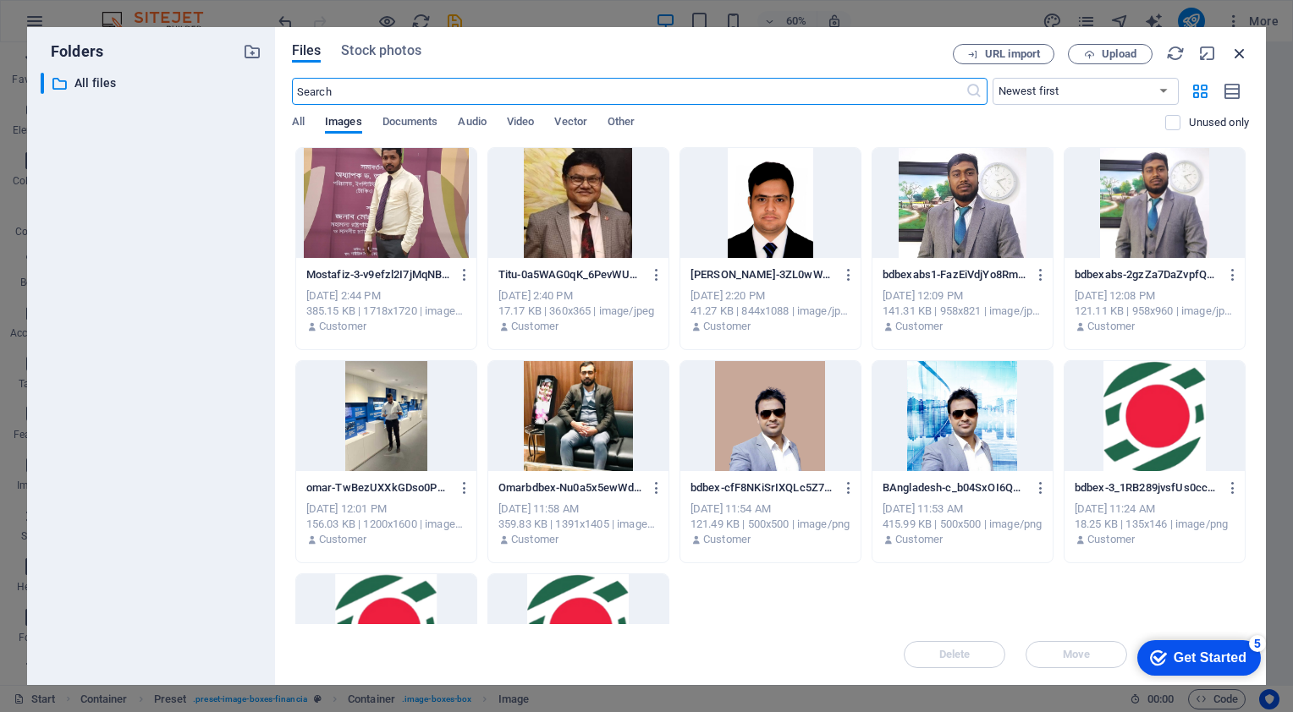
click at [1239, 52] on icon "button" at bounding box center [1239, 53] width 19 height 19
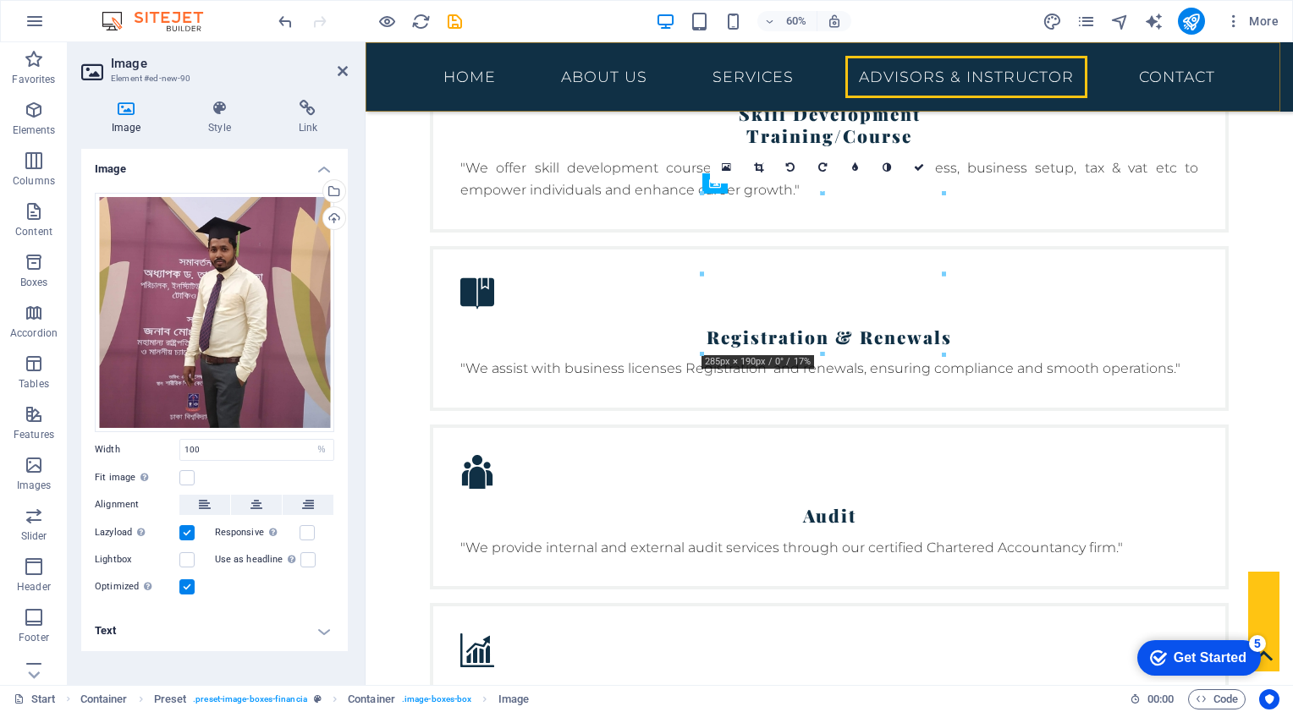
scroll to position [3845, 0]
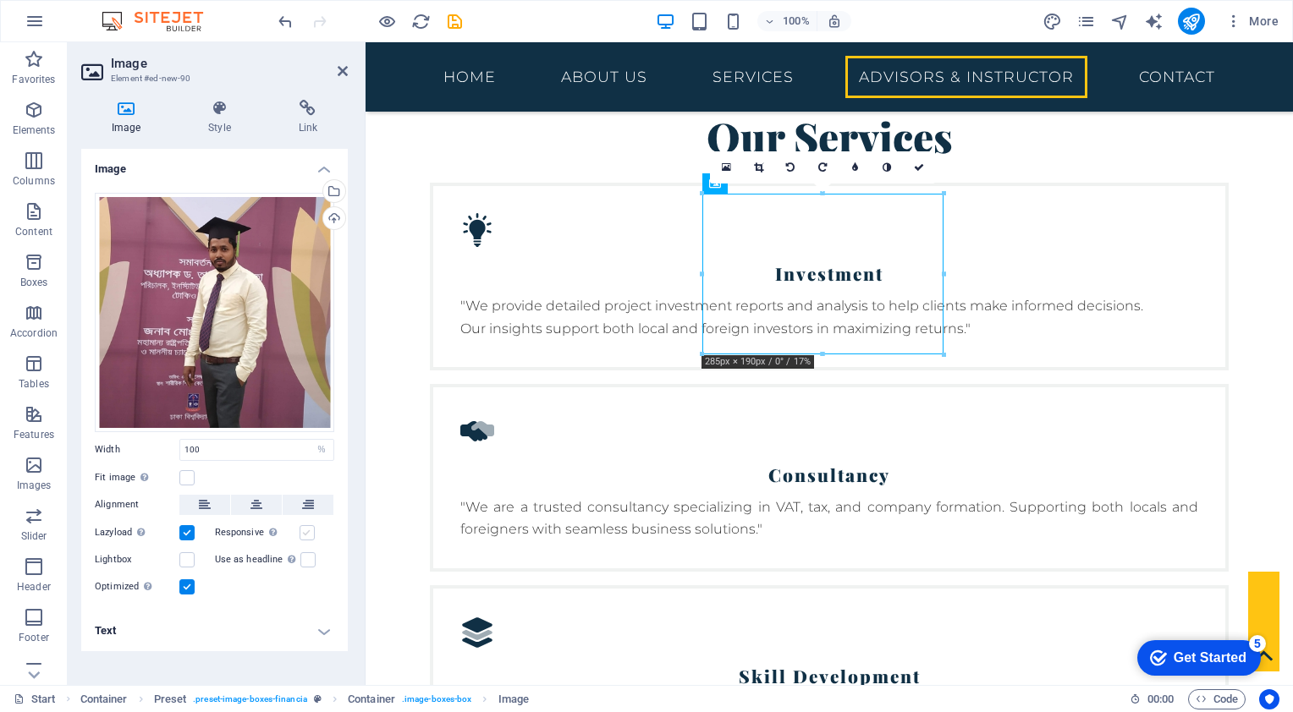
click at [306, 531] on label at bounding box center [307, 532] width 15 height 15
click at [0, 0] on input "Responsive Automatically load retina image and smartphone optimized sizes." at bounding box center [0, 0] width 0 height 0
click at [187, 533] on label at bounding box center [186, 532] width 15 height 15
click at [0, 0] on input "Lazyload Loading images after the page loads improves page speed." at bounding box center [0, 0] width 0 height 0
click at [187, 533] on label at bounding box center [186, 532] width 15 height 15
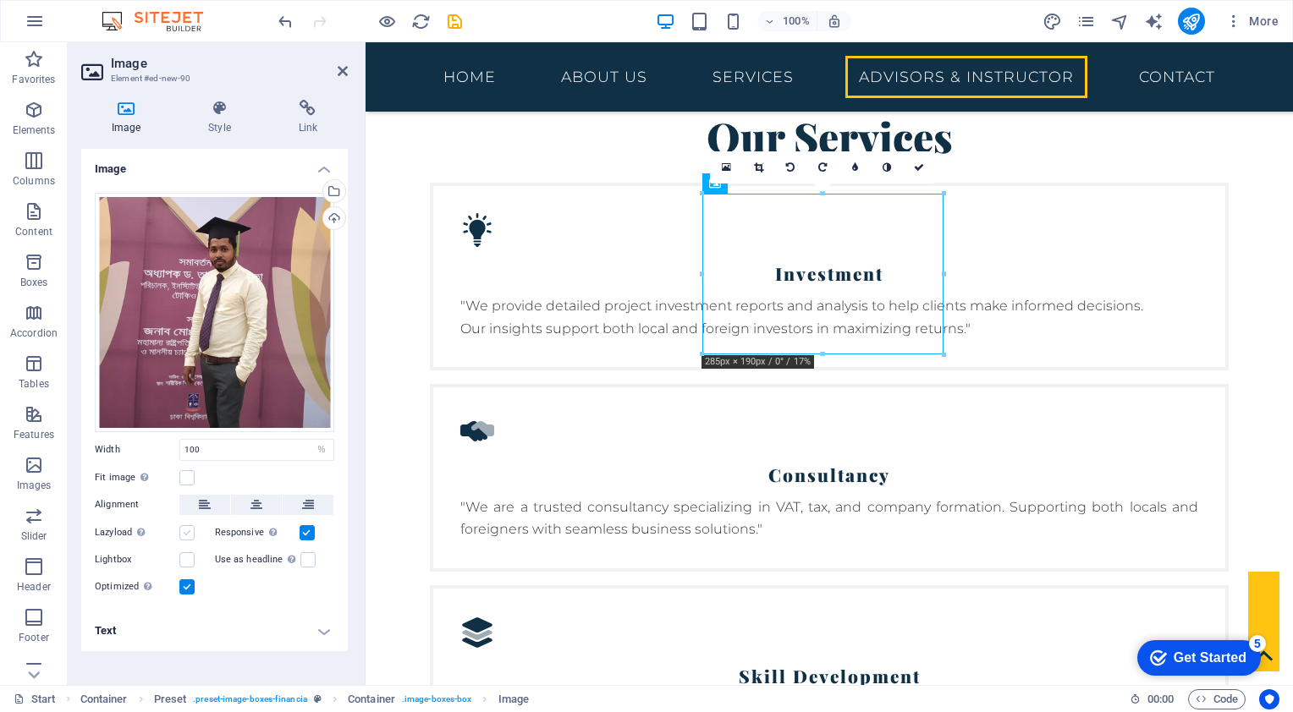
click at [0, 0] on input "Lazyload Loading images after the page loads improves page speed." at bounding box center [0, 0] width 0 height 0
click at [189, 563] on label at bounding box center [186, 560] width 15 height 15
click at [0, 0] on input "Lightbox" at bounding box center [0, 0] width 0 height 0
click at [191, 561] on label at bounding box center [186, 560] width 15 height 15
click at [0, 0] on input "Lightbox" at bounding box center [0, 0] width 0 height 0
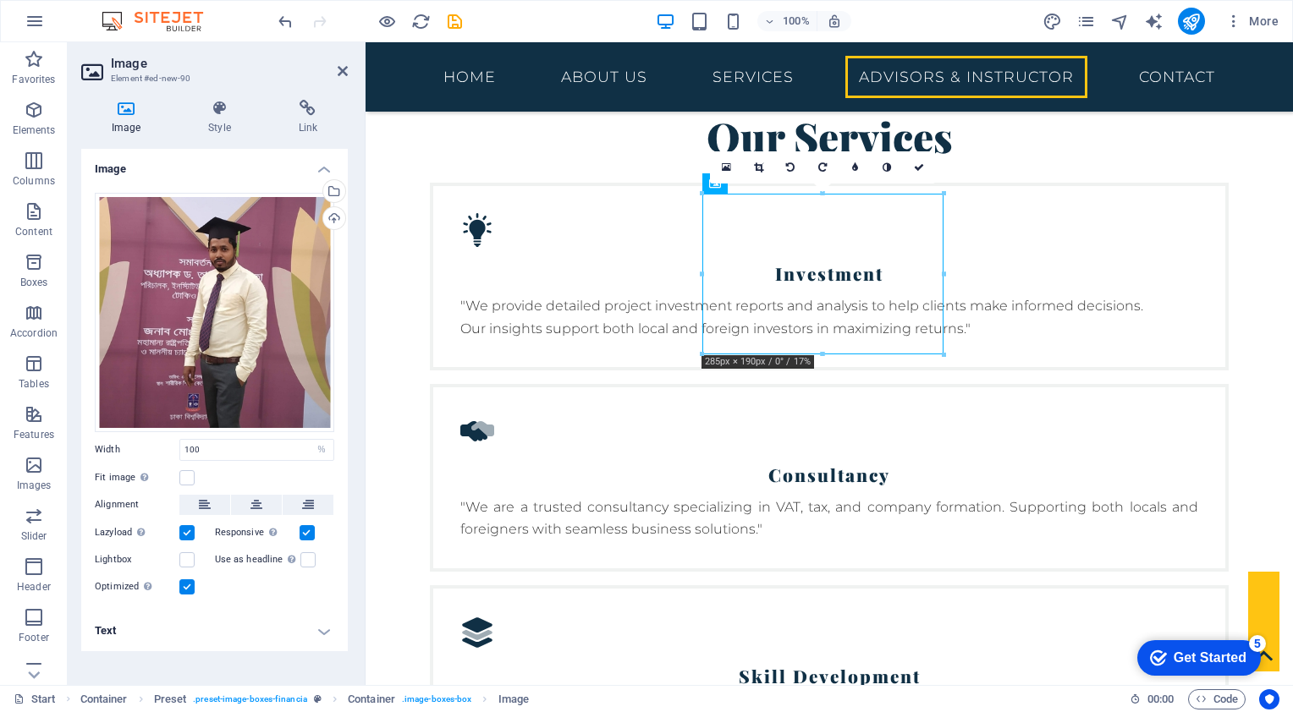
click at [184, 590] on label at bounding box center [186, 587] width 15 height 15
click at [0, 0] on input "Optimized Images are compressed to improve page speed." at bounding box center [0, 0] width 0 height 0
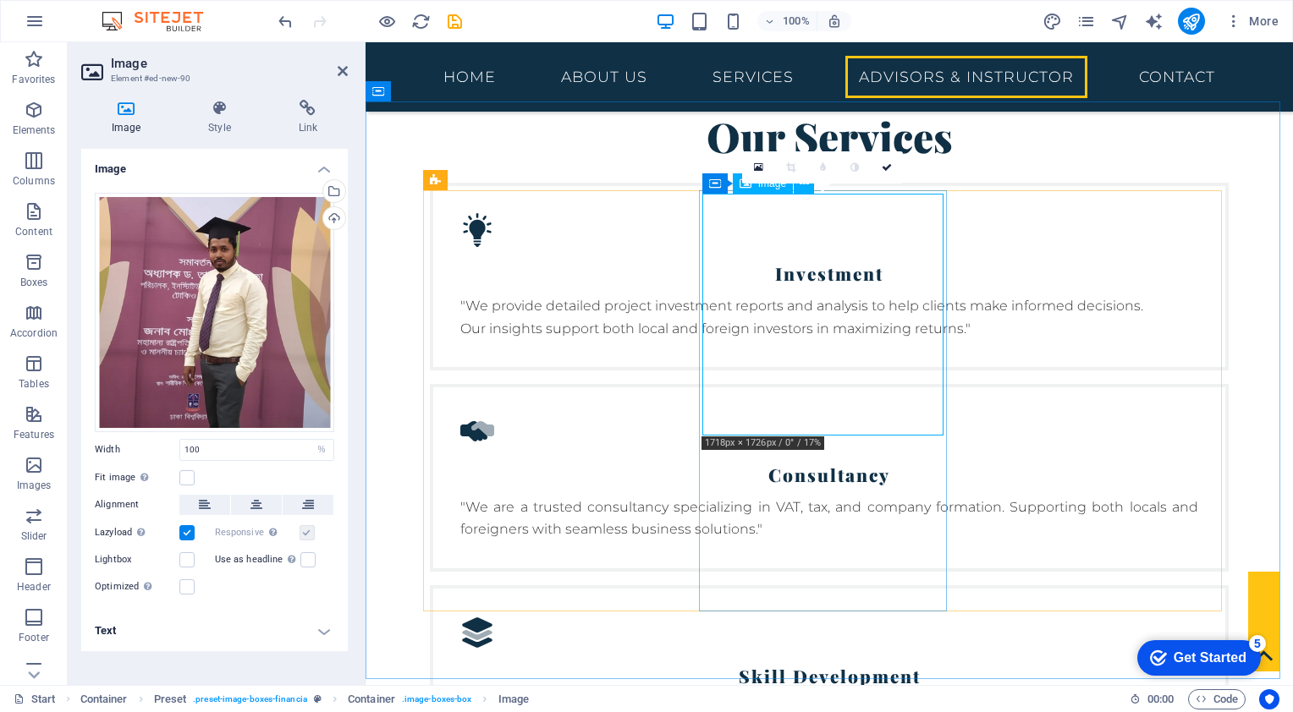
click at [748, 184] on div "0" at bounding box center [822, 167] width 161 height 32
click at [763, 168] on link at bounding box center [758, 167] width 32 height 32
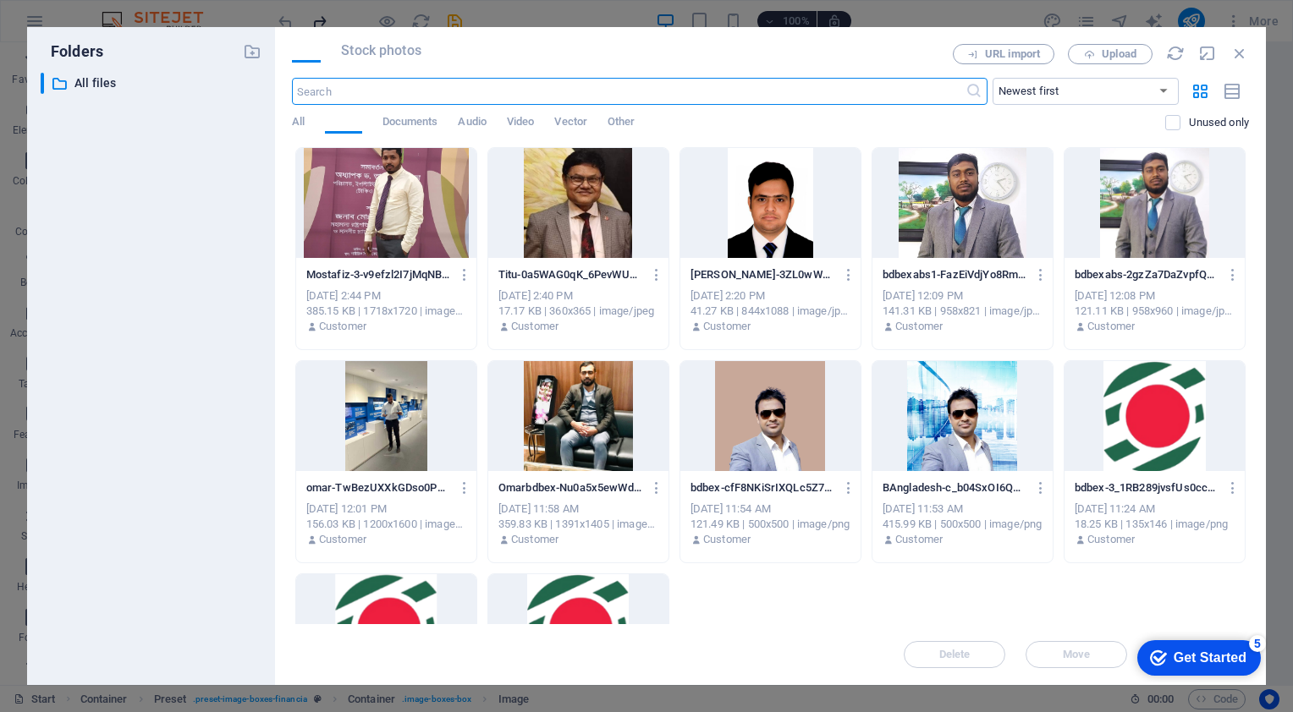
scroll to position [4407, 0]
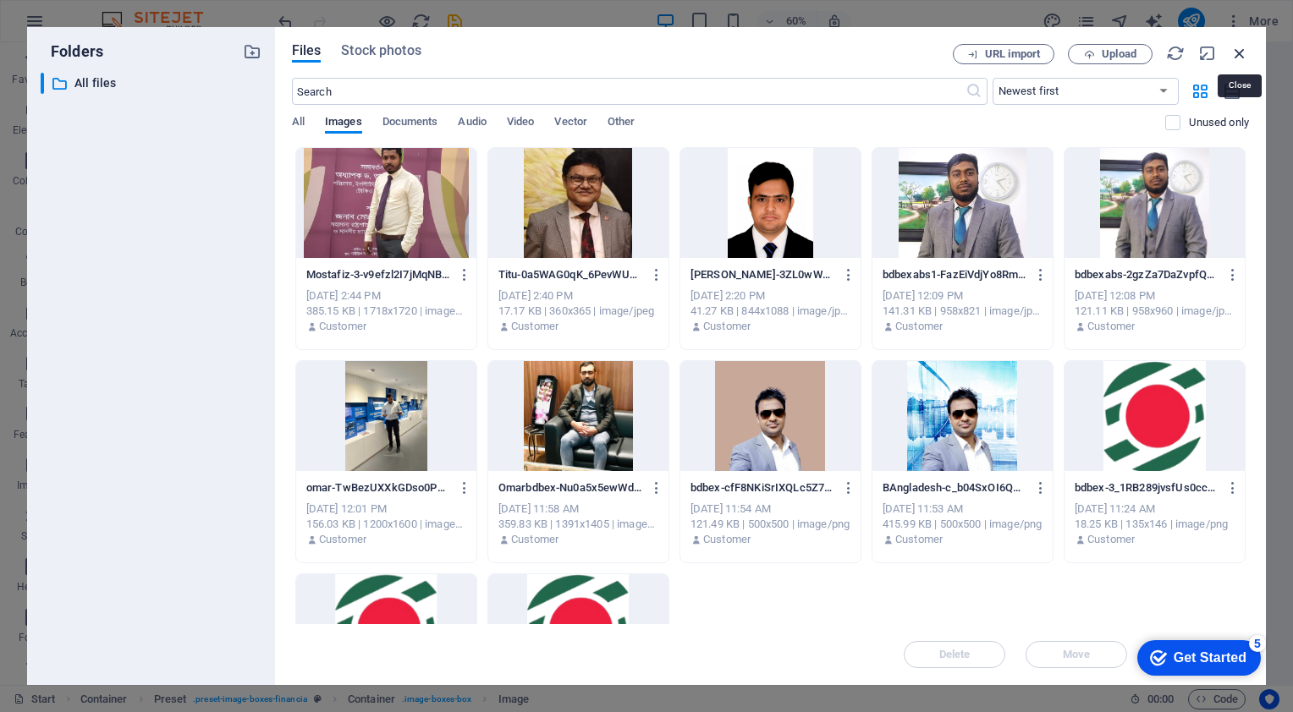
drag, startPoint x: 1244, startPoint y: 56, endPoint x: 715, endPoint y: 74, distance: 529.2
click at [1244, 56] on icon "button" at bounding box center [1239, 53] width 19 height 19
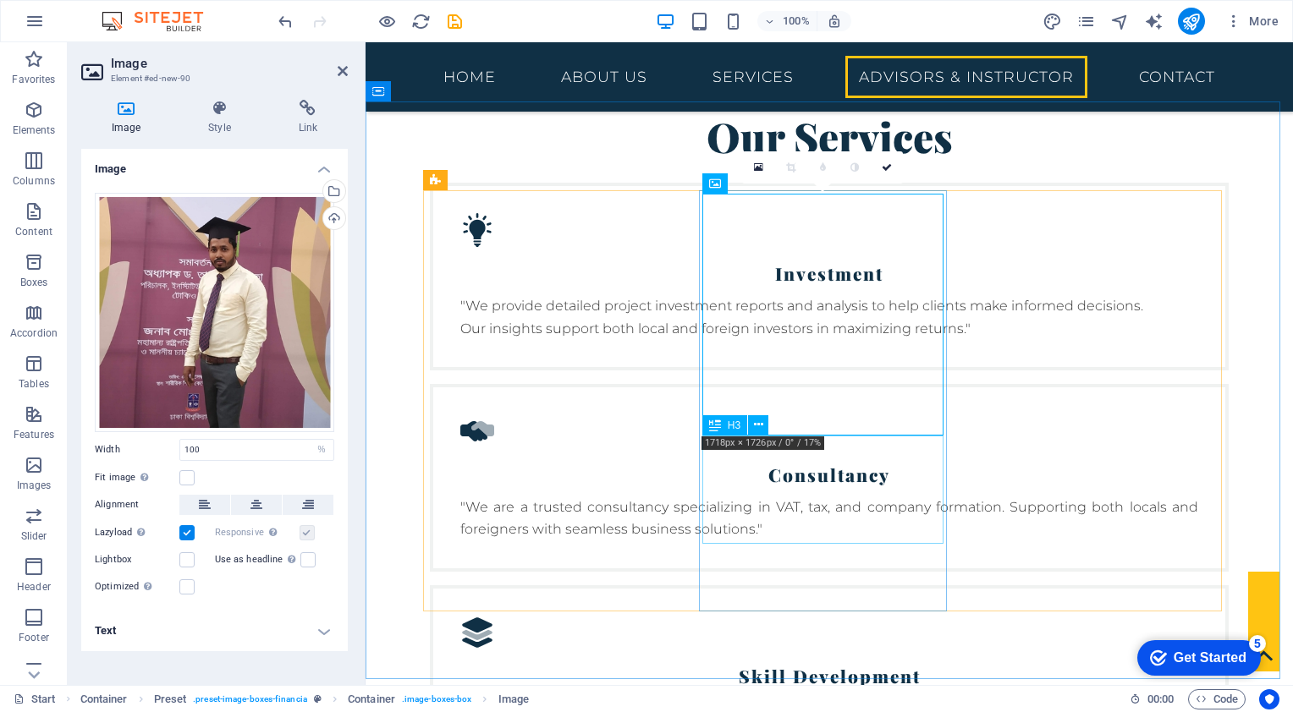
scroll to position [3504, 0]
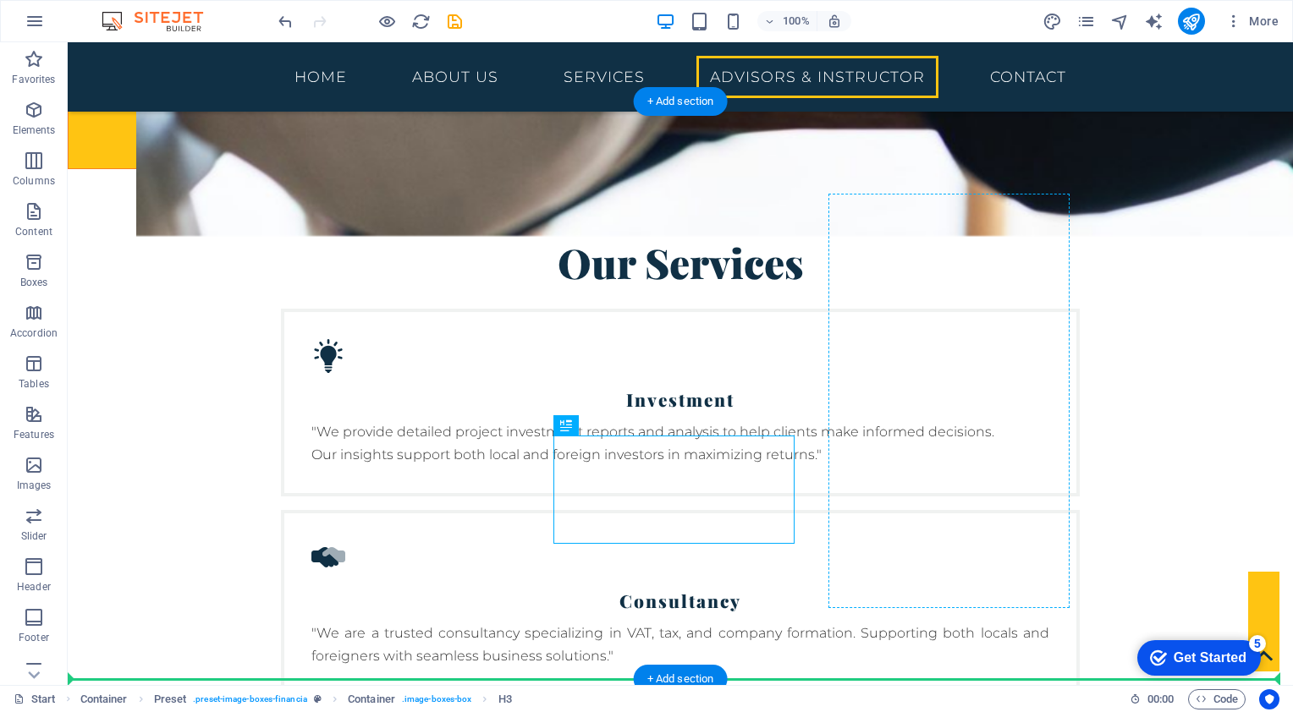
drag, startPoint x: 643, startPoint y: 437, endPoint x: 915, endPoint y: 393, distance: 275.1
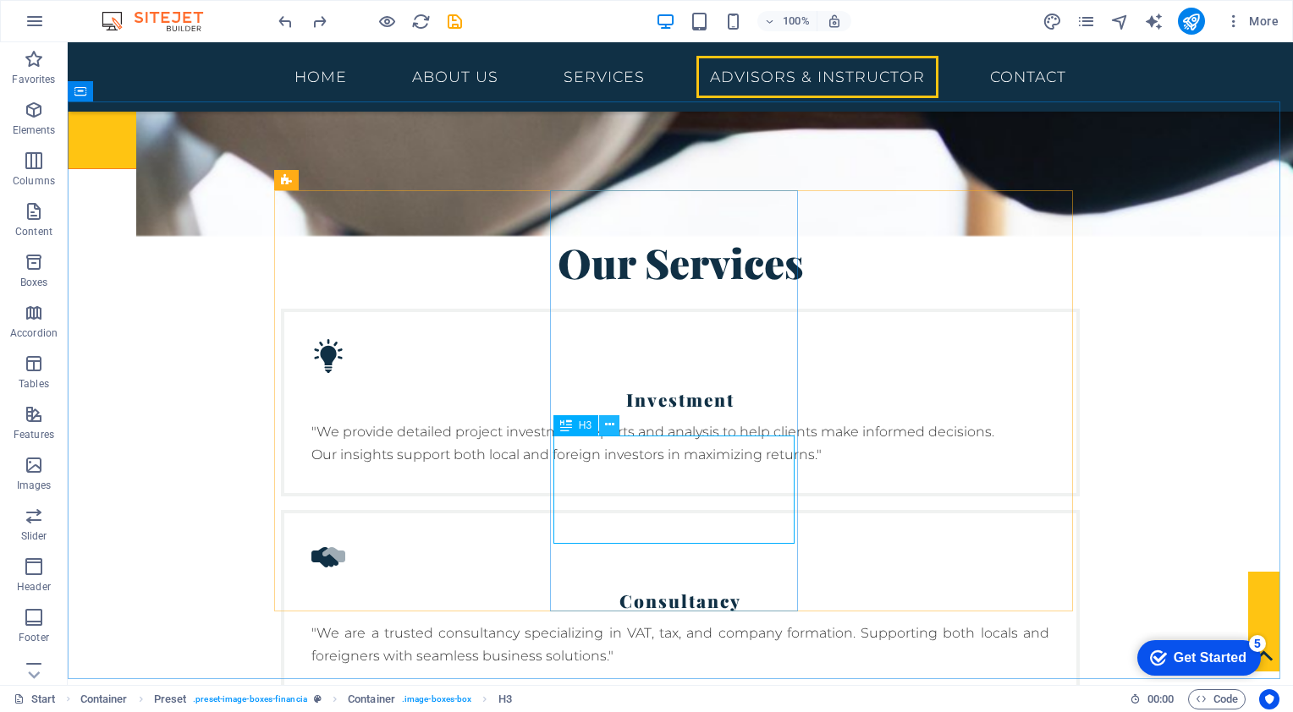
click at [613, 425] on icon at bounding box center [609, 425] width 9 height 18
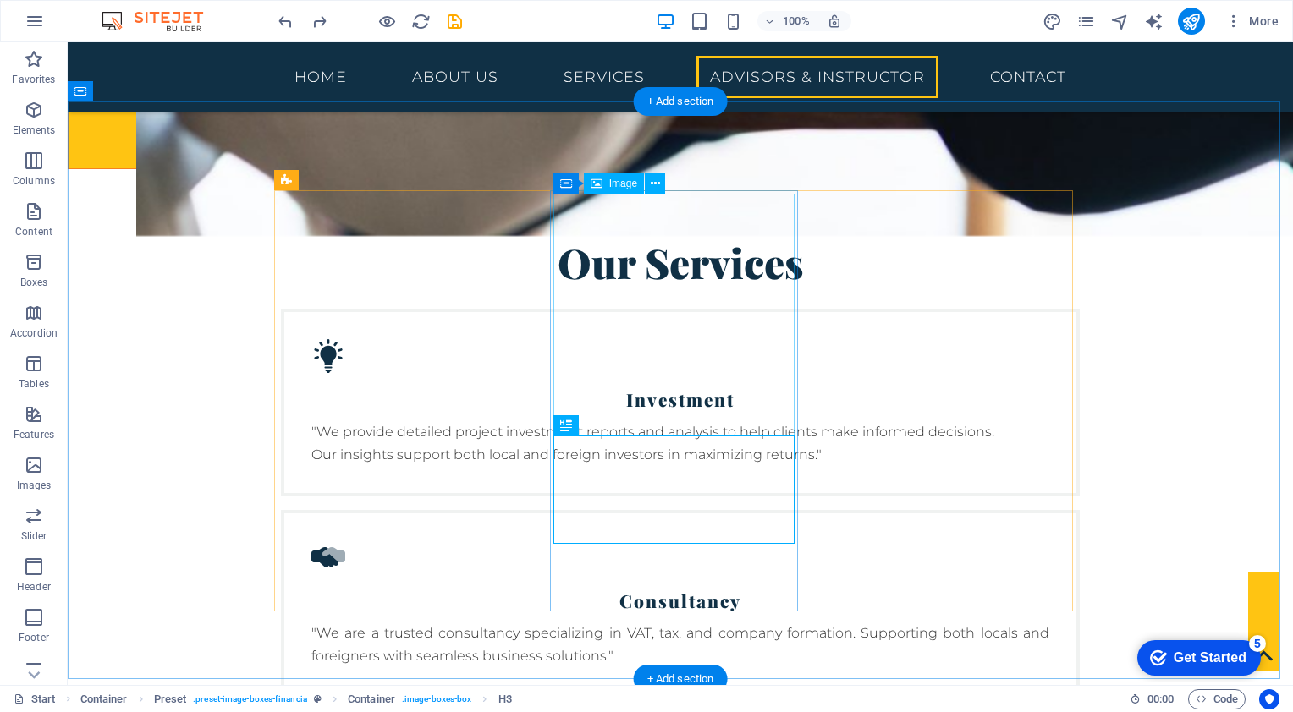
select select "%"
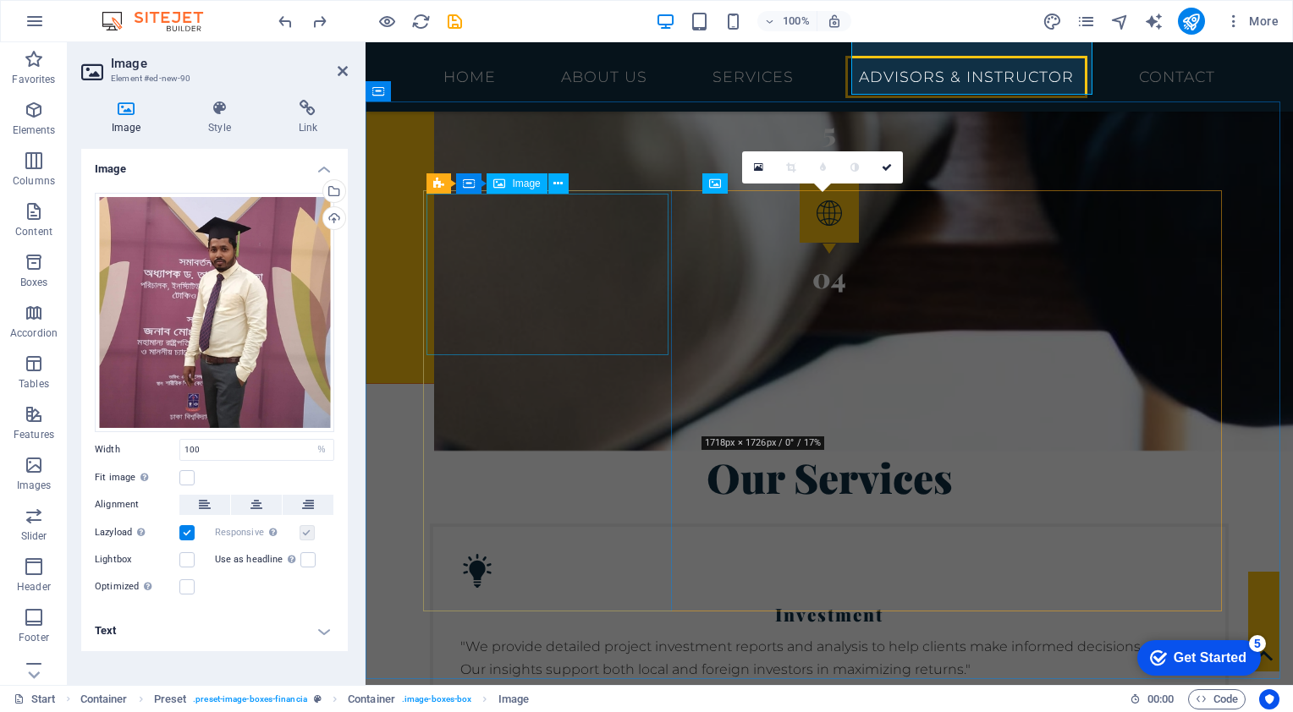
scroll to position [3845, 0]
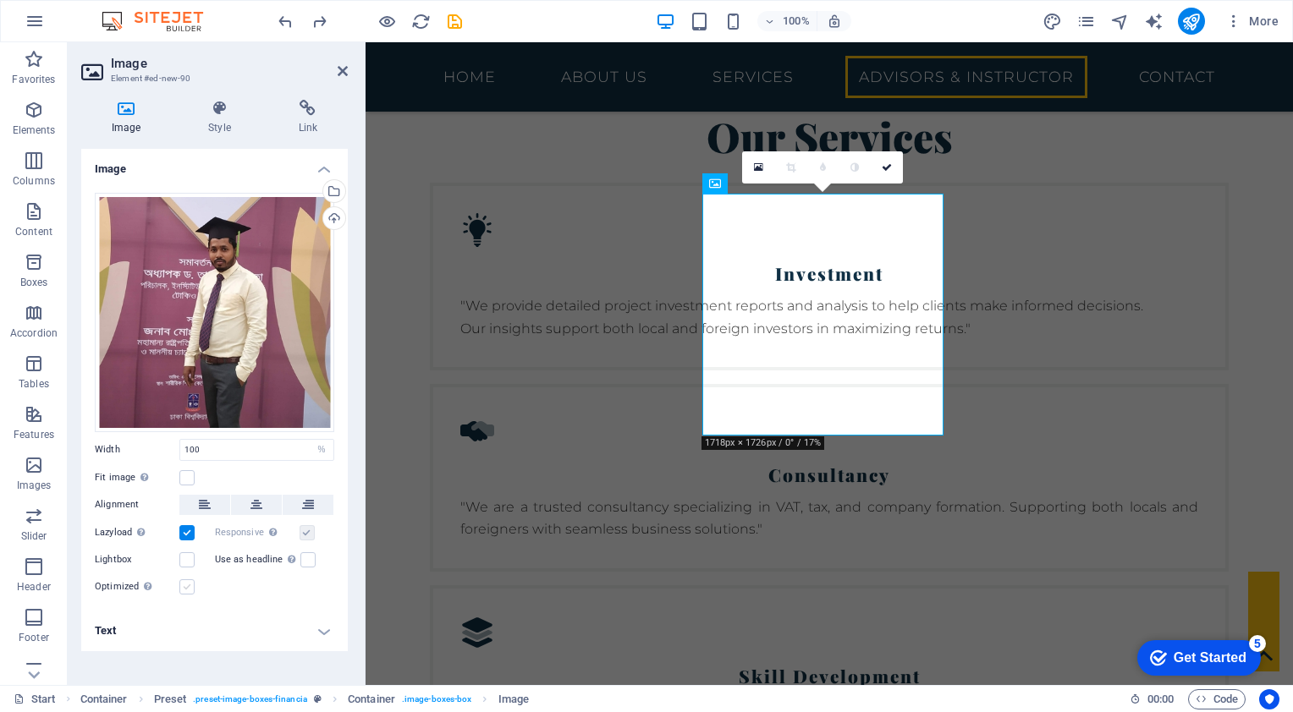
click at [186, 584] on label at bounding box center [186, 587] width 15 height 15
click at [0, 0] on input "Optimized Images are compressed to improve page speed." at bounding box center [0, 0] width 0 height 0
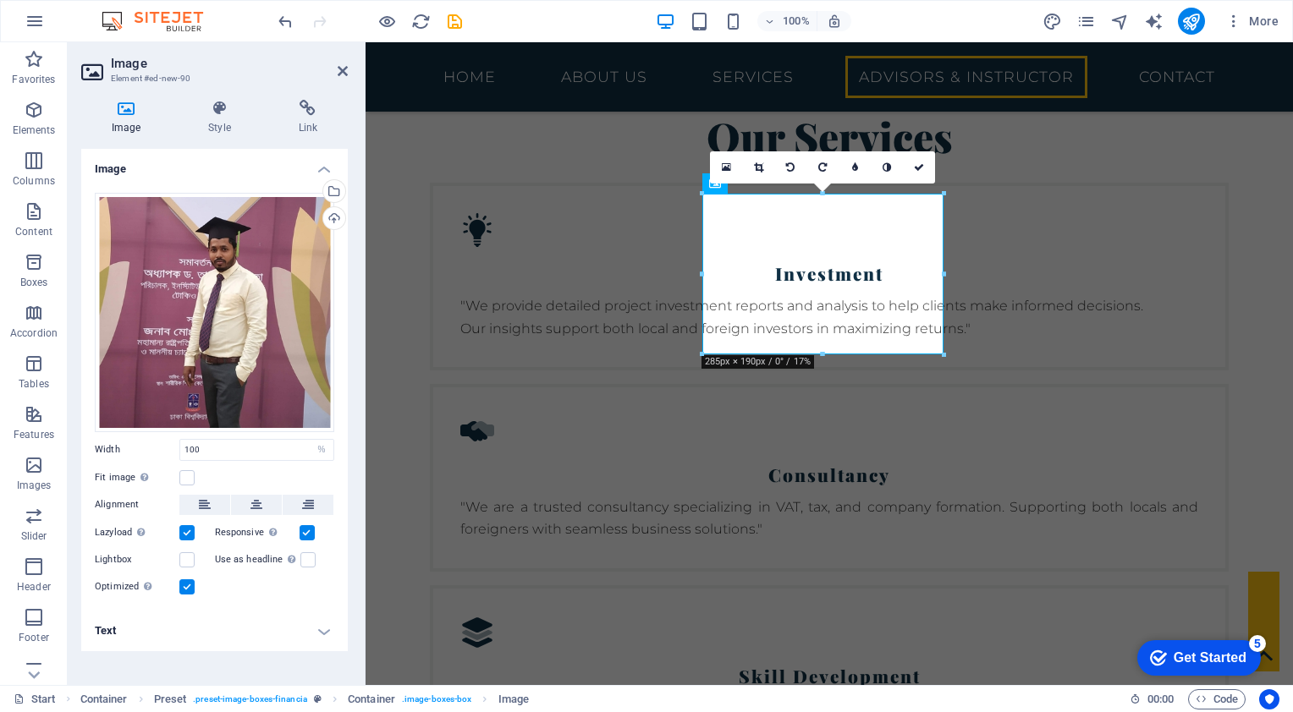
click at [826, 184] on div "16:10 16:9 4:3 1:1 1:2 0" at bounding box center [822, 167] width 225 height 32
click at [301, 559] on label at bounding box center [307, 560] width 15 height 15
click at [0, 0] on input "Use as headline The image will be wrapped in an H1 headline tag. Useful for giv…" at bounding box center [0, 0] width 0 height 0
click at [301, 559] on label at bounding box center [307, 560] width 15 height 15
click at [0, 0] on input "Use as headline The image will be wrapped in an H1 headline tag. Useful for giv…" at bounding box center [0, 0] width 0 height 0
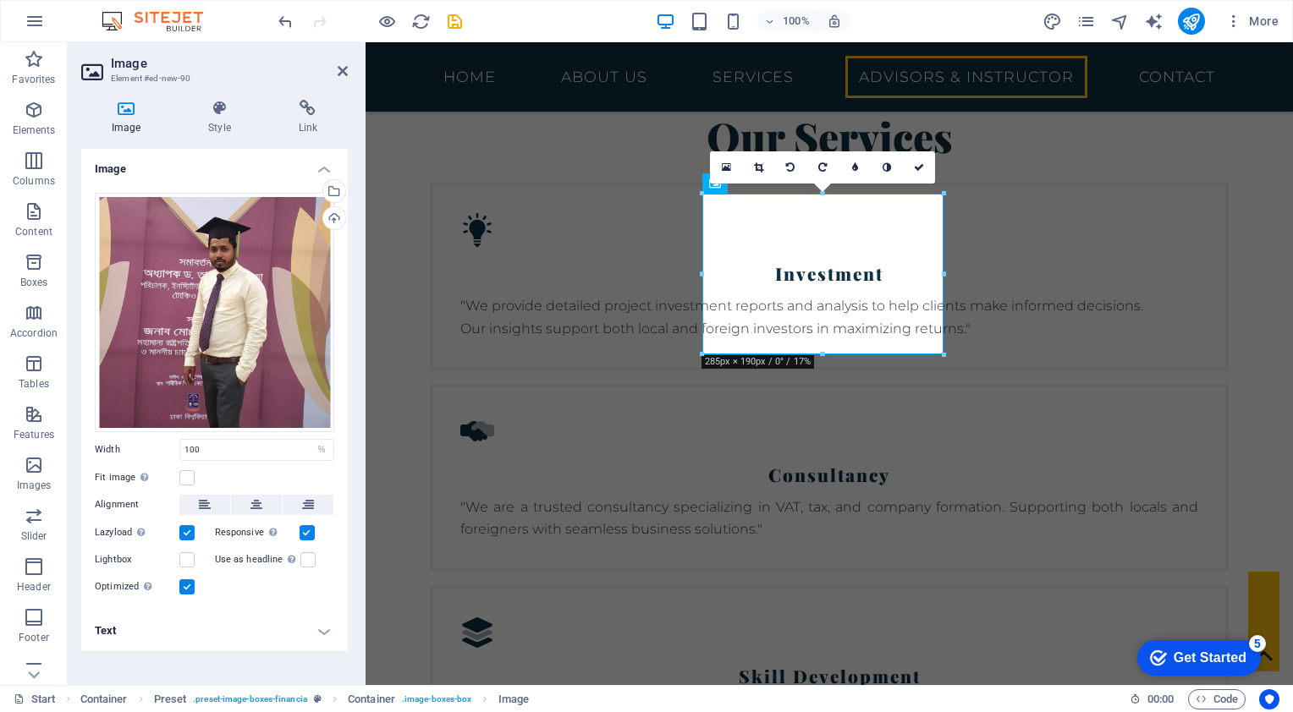
click at [301, 534] on label at bounding box center [307, 532] width 15 height 15
click at [0, 0] on input "Responsive Automatically load retina image and smartphone optimized sizes." at bounding box center [0, 0] width 0 height 0
click at [301, 534] on label at bounding box center [307, 532] width 15 height 15
click at [0, 0] on input "Responsive Automatically load retina image and smartphone optimized sizes." at bounding box center [0, 0] width 0 height 0
drag, startPoint x: 194, startPoint y: 575, endPoint x: 184, endPoint y: 580, distance: 11.0
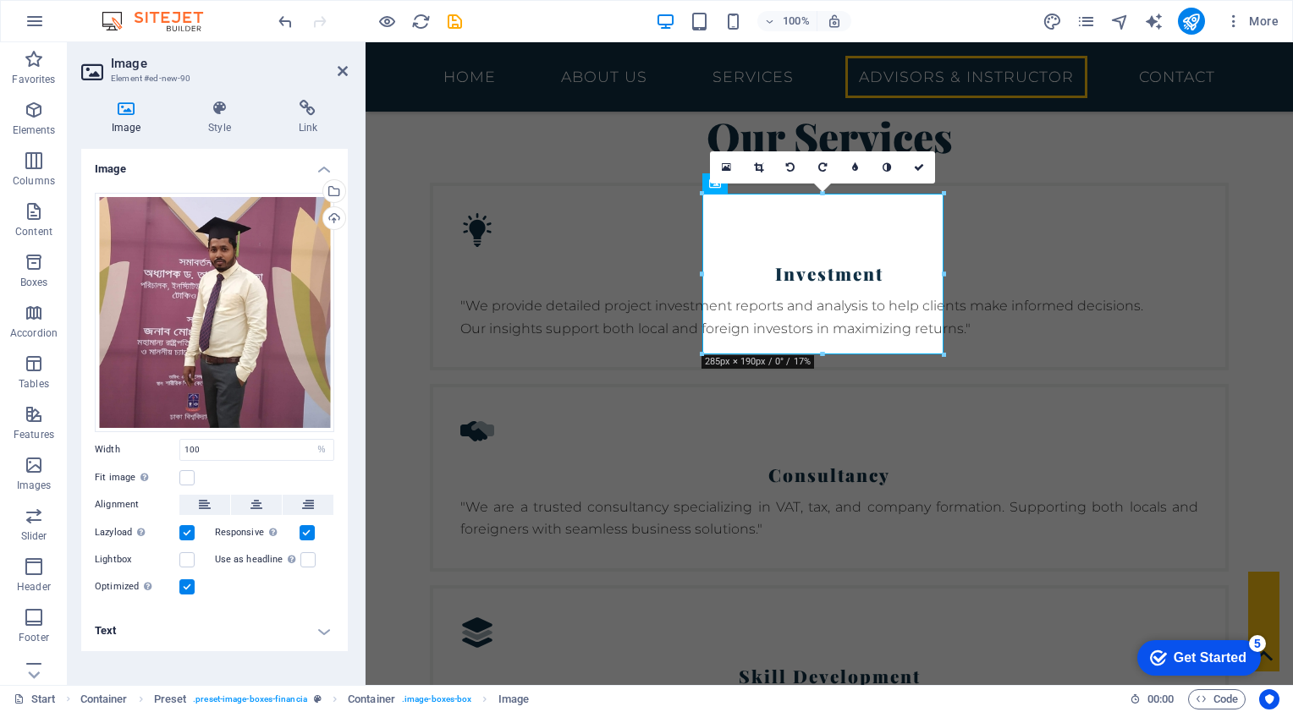
click at [184, 580] on div "Drag files here, click to choose files or select files from Files or our free s…" at bounding box center [214, 395] width 267 height 432
click at [184, 580] on label at bounding box center [186, 587] width 15 height 15
click at [0, 0] on input "Optimized Images are compressed to improve page speed." at bounding box center [0, 0] width 0 height 0
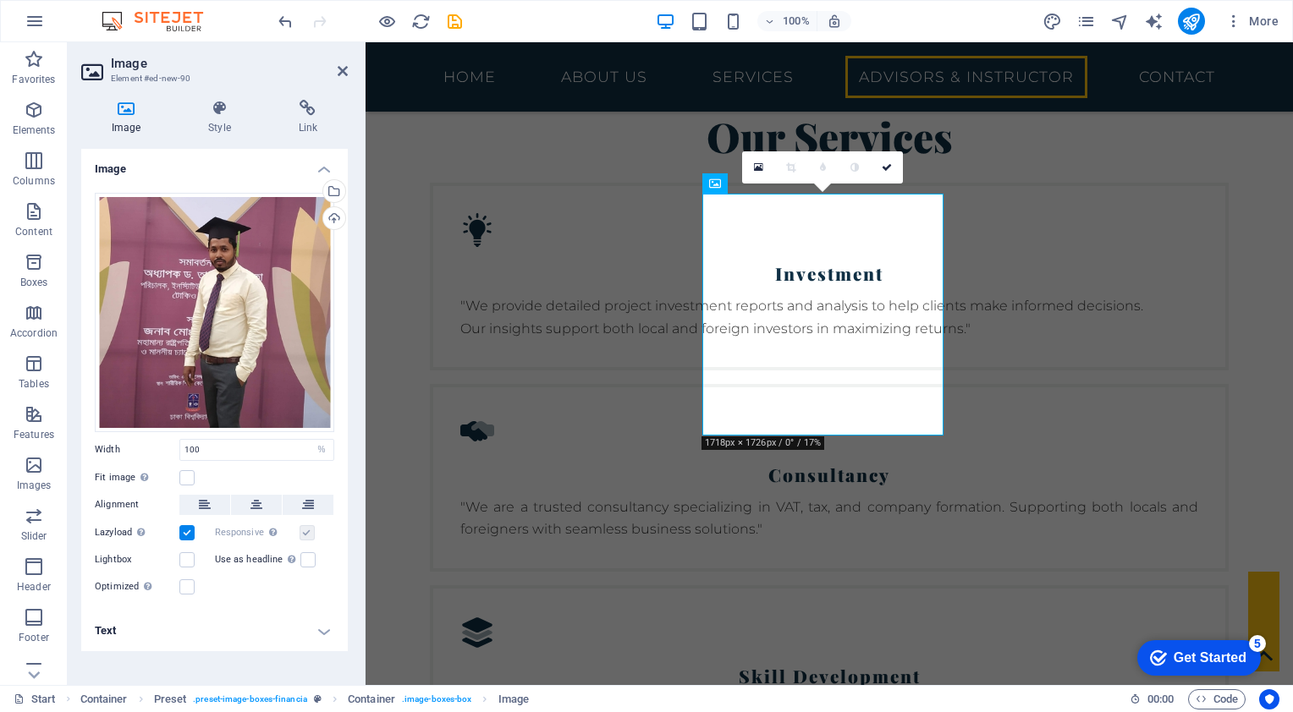
click at [183, 580] on label at bounding box center [186, 587] width 15 height 15
click at [0, 0] on input "Optimized Images are compressed to improve page speed." at bounding box center [0, 0] width 0 height 0
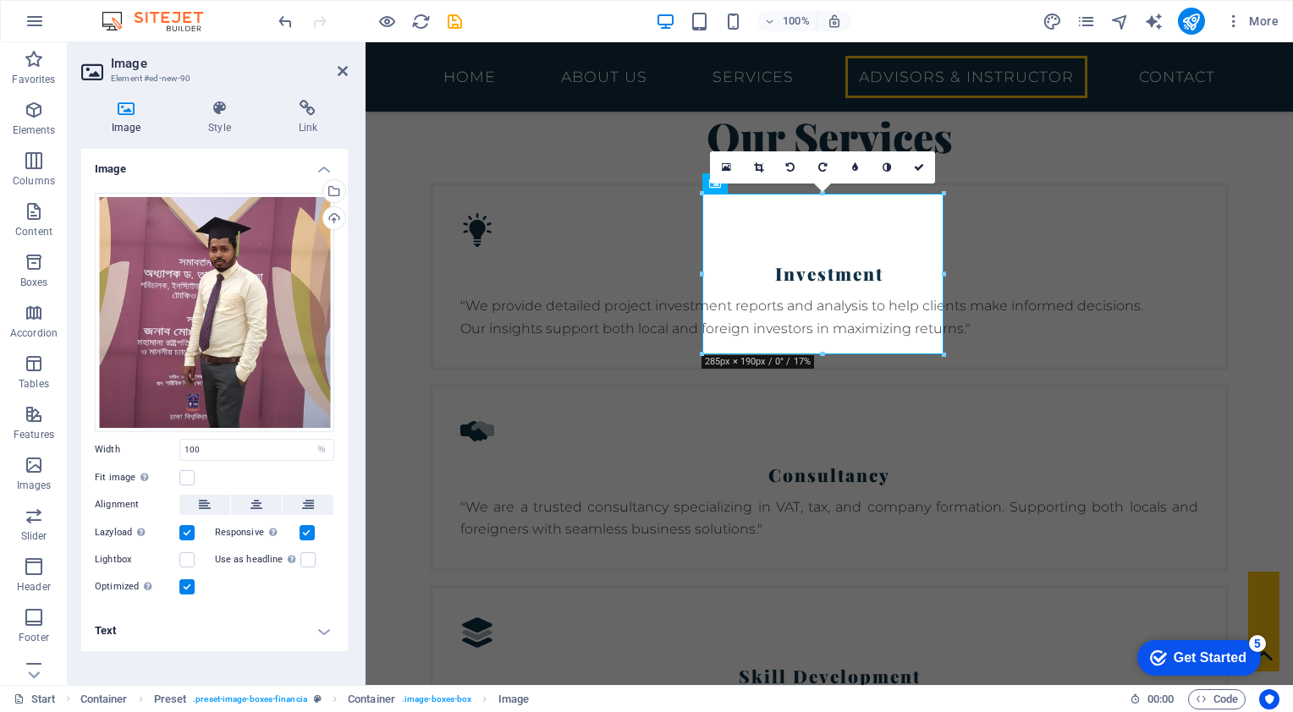
click at [327, 632] on h4 "Text" at bounding box center [214, 631] width 267 height 41
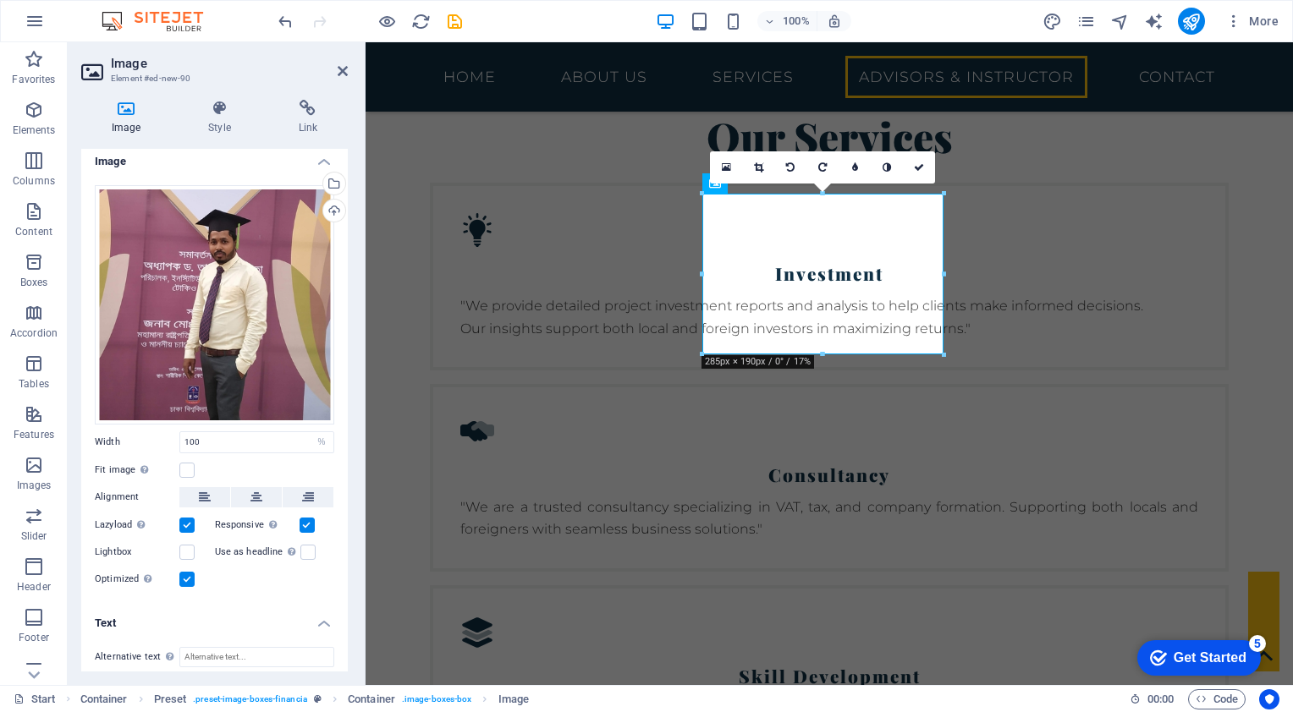
scroll to position [0, 0]
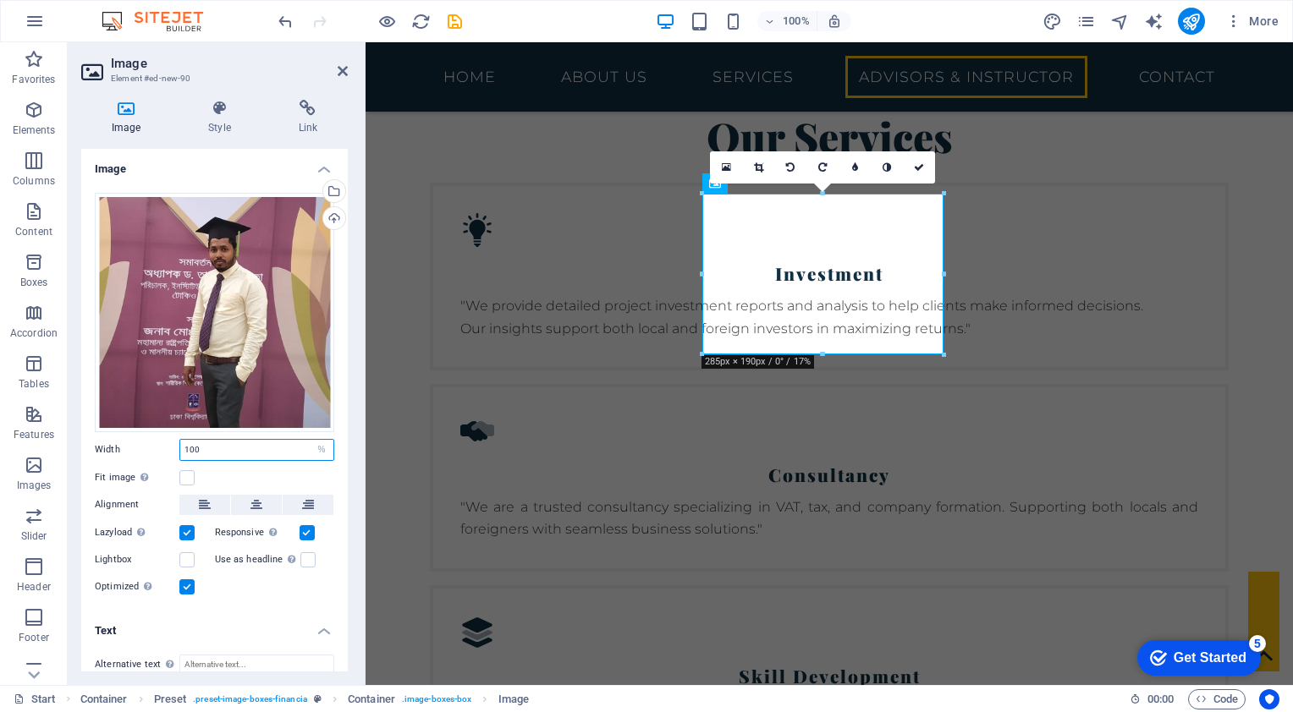
click at [297, 447] on input "100" at bounding box center [256, 450] width 153 height 20
click at [187, 472] on label at bounding box center [186, 477] width 15 height 15
click at [0, 0] on input "Fit image Automatically fit image to a fixed width and height" at bounding box center [0, 0] width 0 height 0
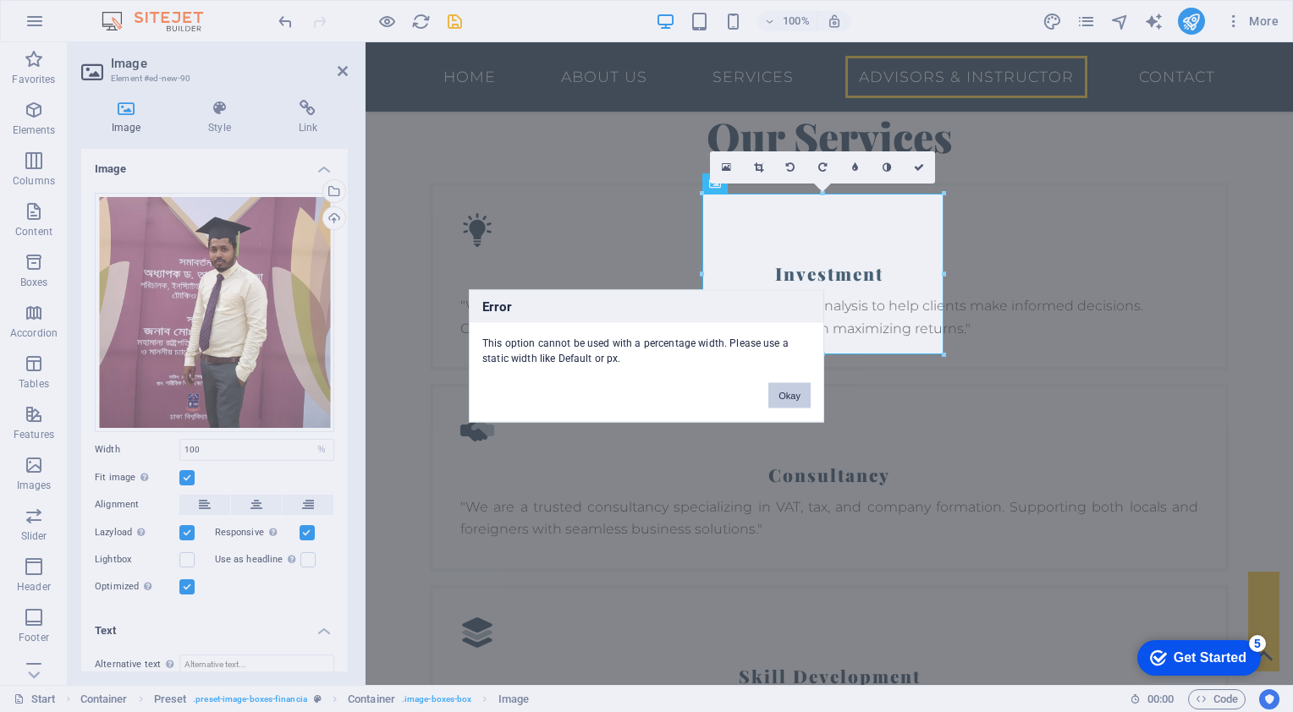
click at [800, 391] on button "Okay" at bounding box center [789, 395] width 42 height 25
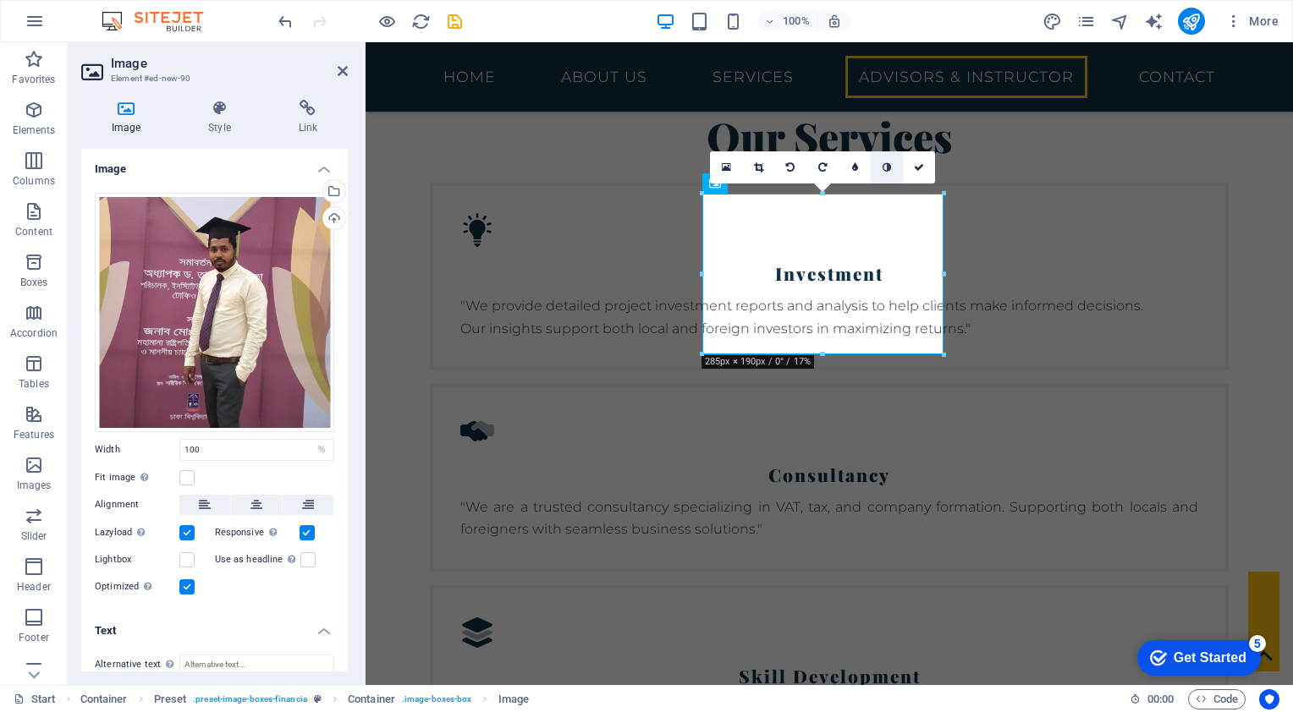
click at [880, 168] on link at bounding box center [887, 167] width 32 height 32
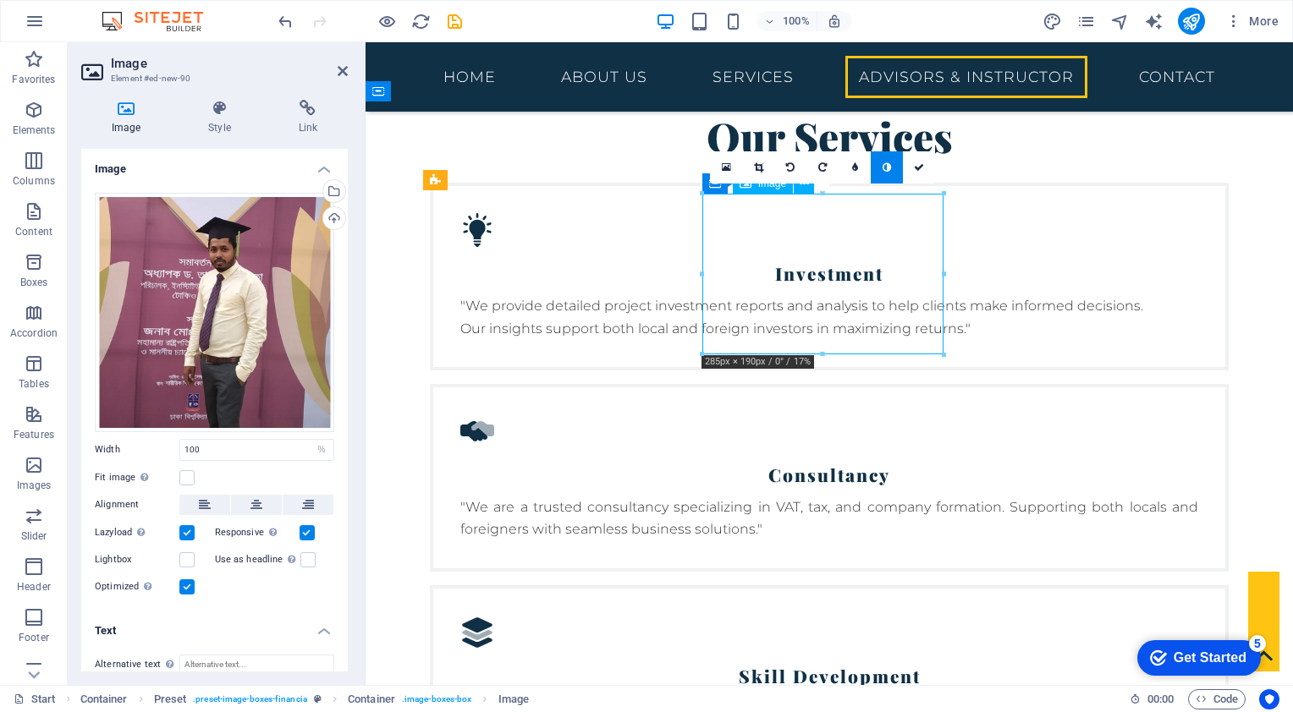
drag, startPoint x: 808, startPoint y: 272, endPoint x: 817, endPoint y: 269, distance: 9.9
click at [887, 162] on icon at bounding box center [887, 167] width 8 height 10
drag, startPoint x: 861, startPoint y: 228, endPoint x: 859, endPoint y: 249, distance: 21.3
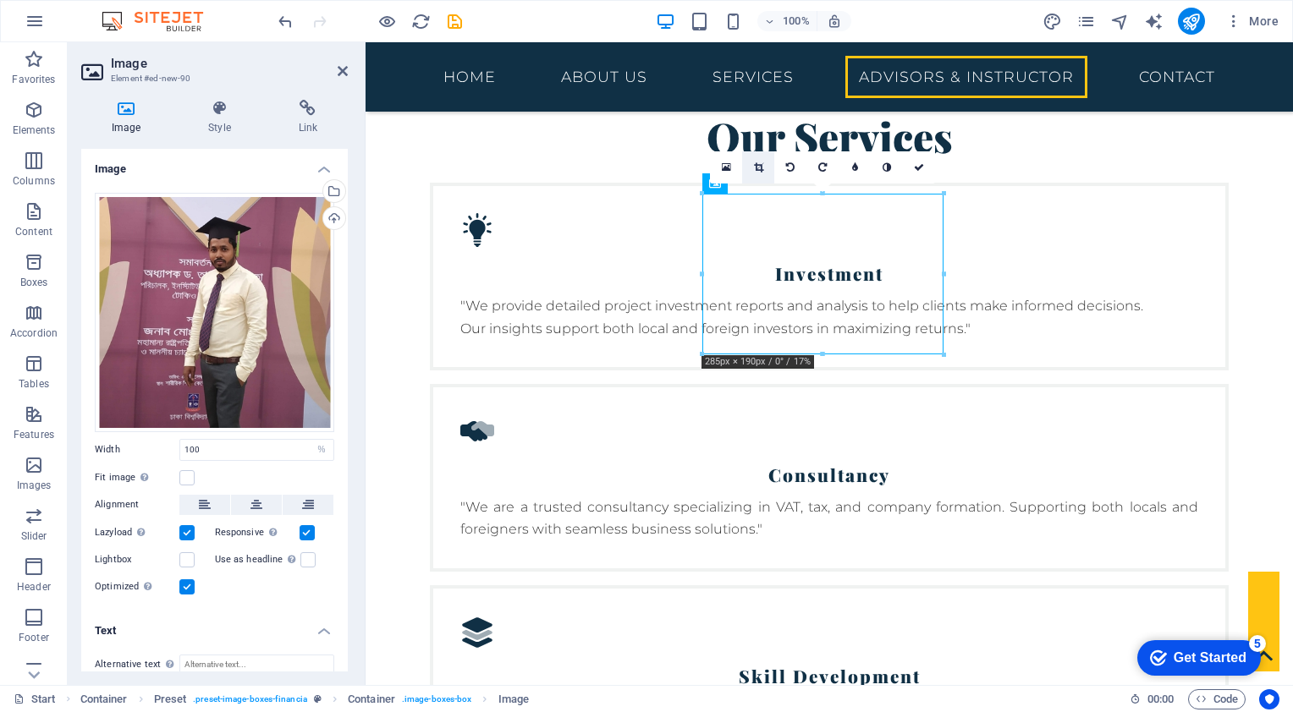
click at [756, 168] on icon at bounding box center [758, 167] width 9 height 10
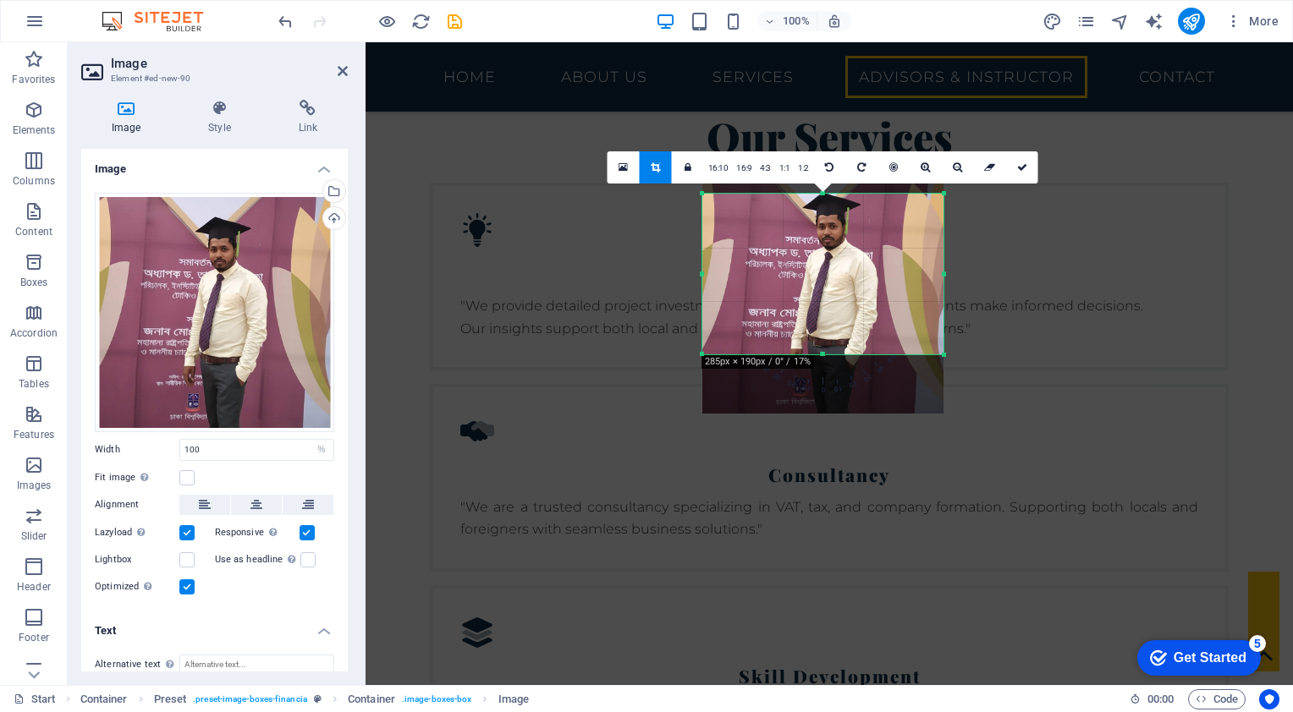
drag, startPoint x: 815, startPoint y: 289, endPoint x: 817, endPoint y: 308, distance: 18.8
click at [817, 308] on div at bounding box center [822, 292] width 241 height 241
drag, startPoint x: 1015, startPoint y: 168, endPoint x: 553, endPoint y: 163, distance: 462.0
click at [1017, 168] on icon at bounding box center [1022, 167] width 10 height 10
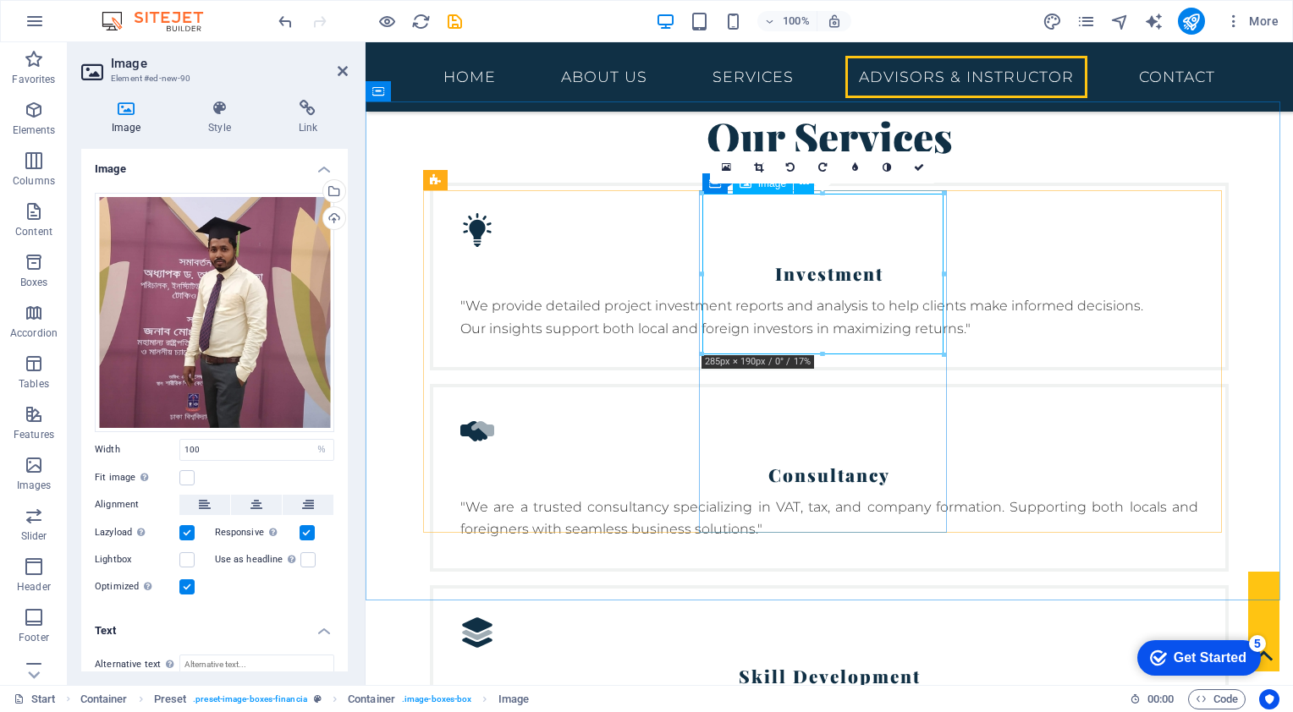
click at [762, 170] on icon at bounding box center [758, 167] width 9 height 10
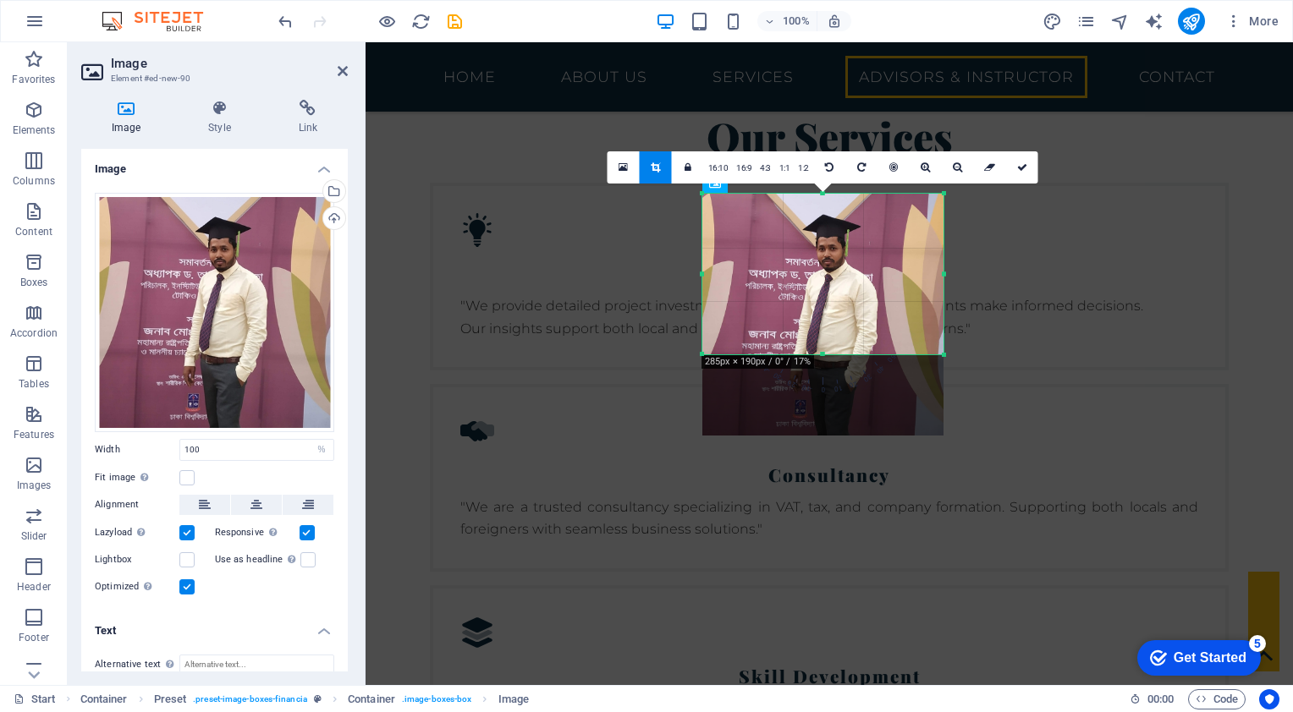
drag, startPoint x: 815, startPoint y: 236, endPoint x: 817, endPoint y: 254, distance: 17.9
click at [817, 254] on div at bounding box center [822, 314] width 241 height 241
click at [1023, 165] on icon at bounding box center [1022, 167] width 10 height 10
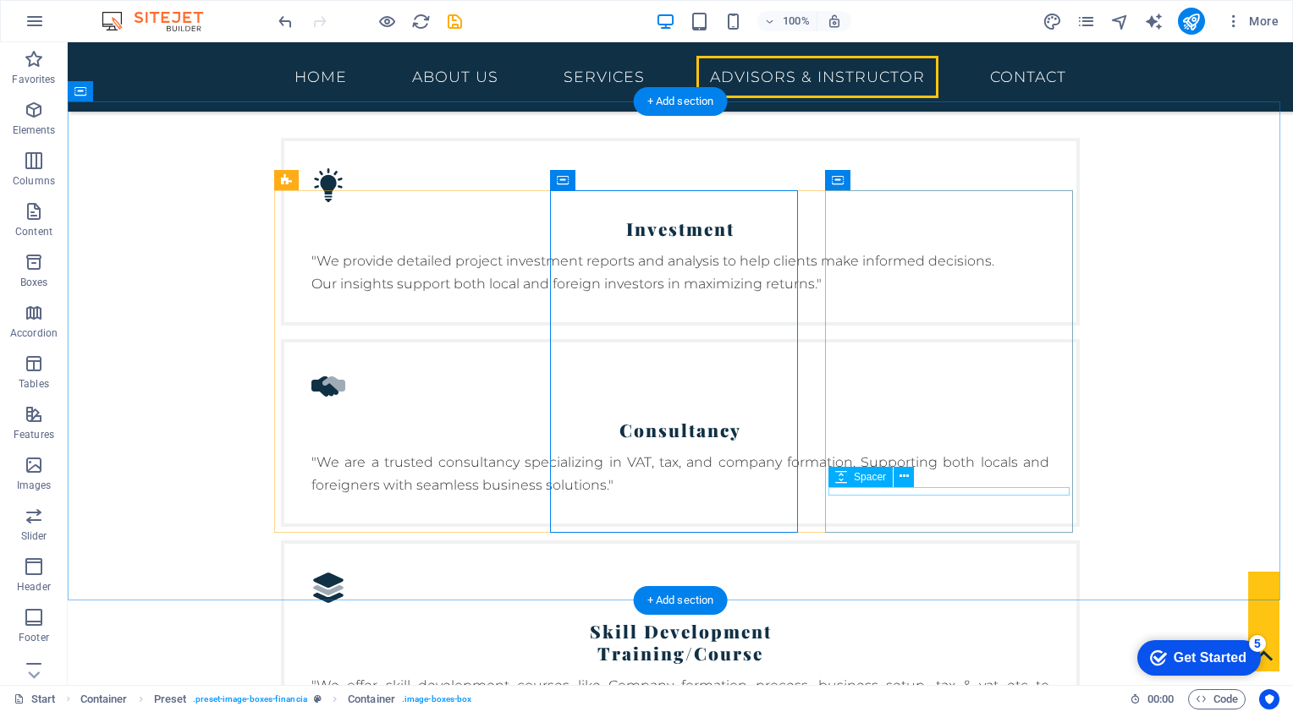
scroll to position [3504, 0]
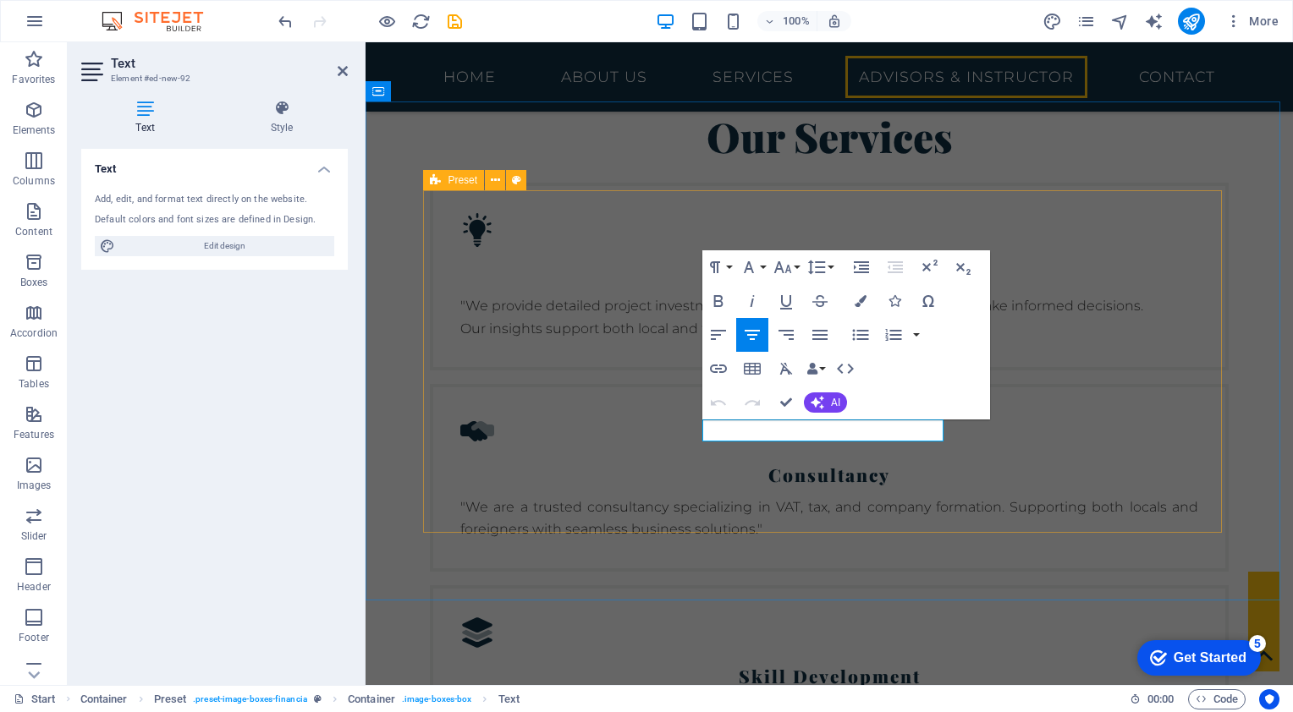
drag, startPoint x: 783, startPoint y: 429, endPoint x: 683, endPoint y: 427, distance: 99.9
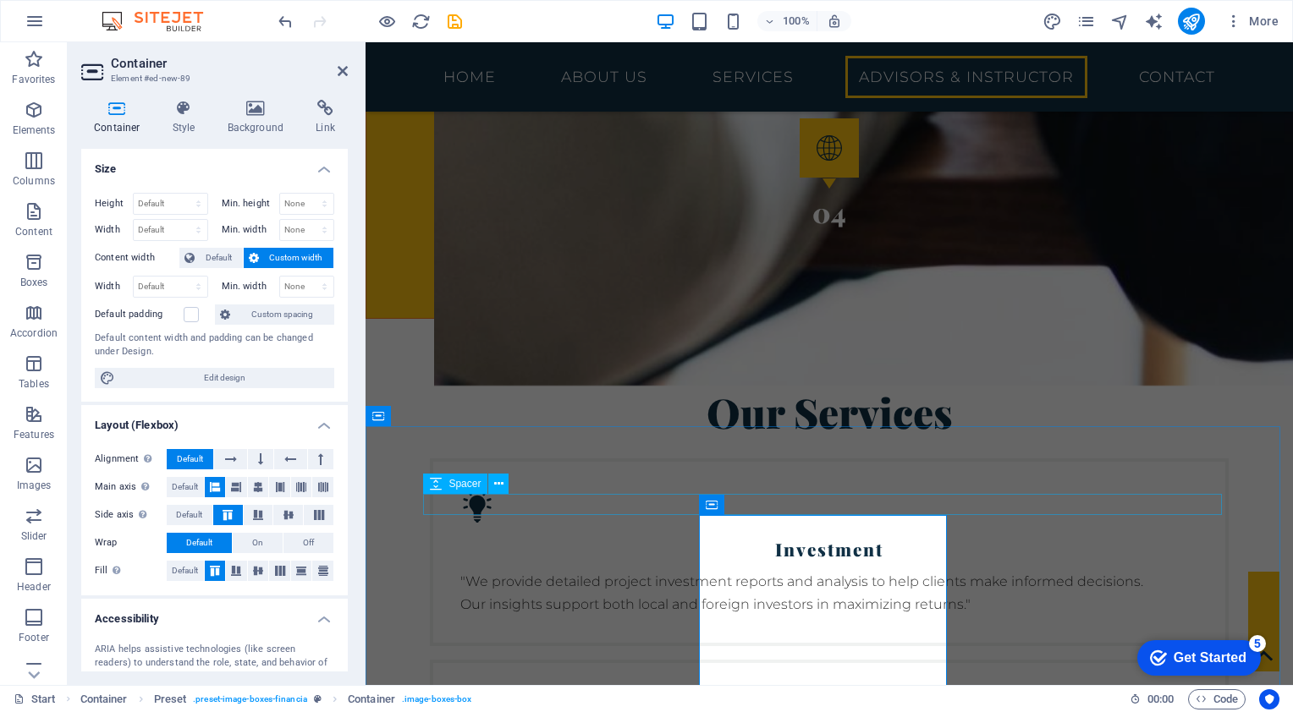
scroll to position [3591, 0]
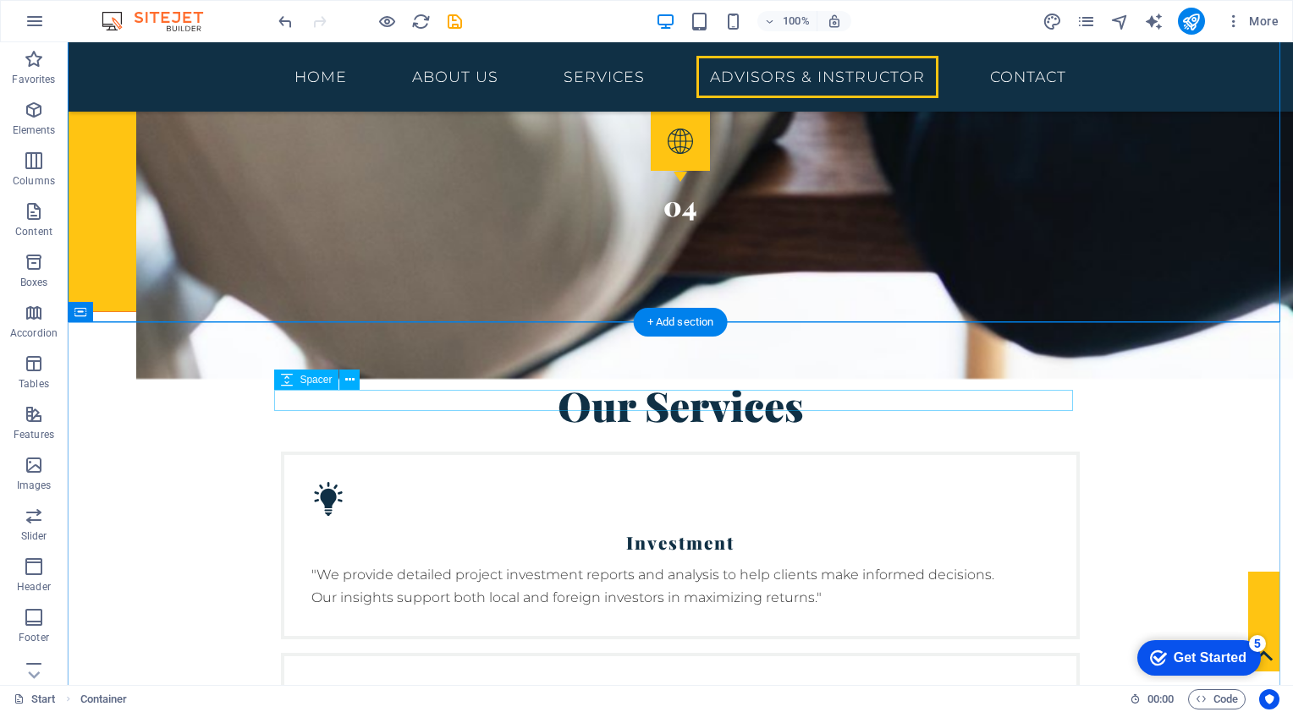
scroll to position [3419, 0]
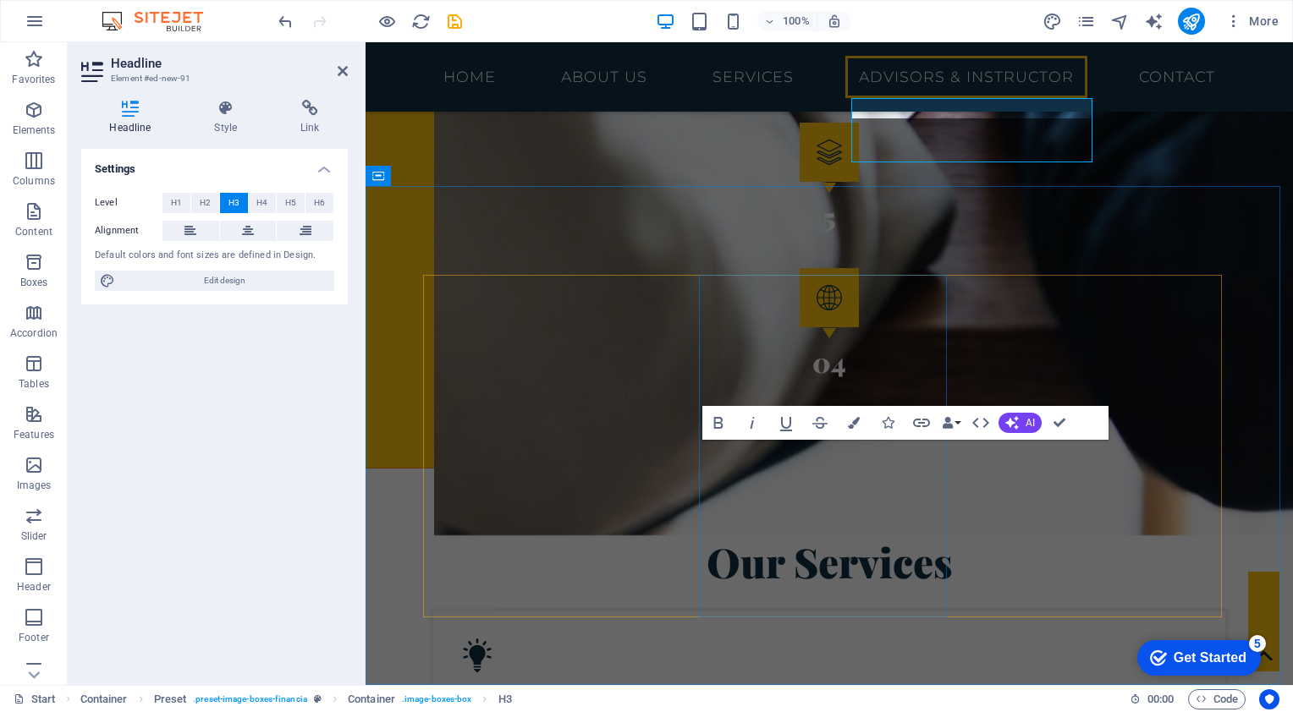
scroll to position [3760, 0]
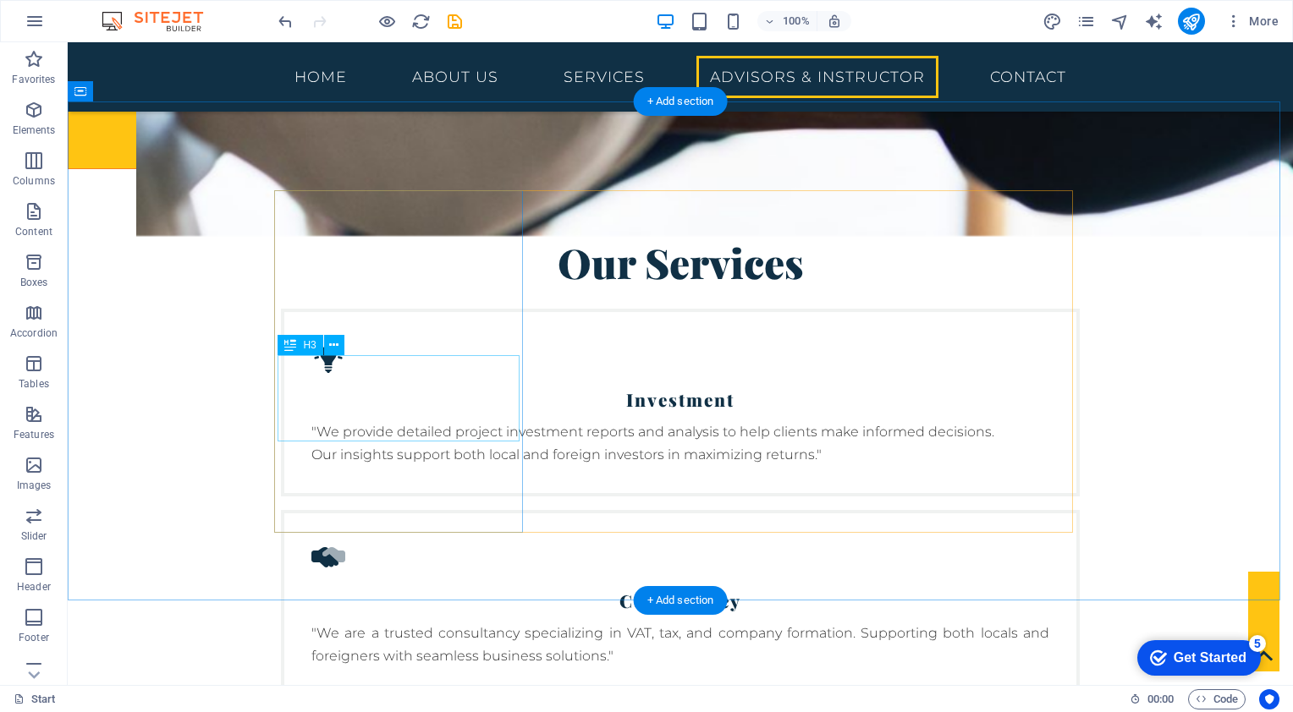
scroll to position [3419, 0]
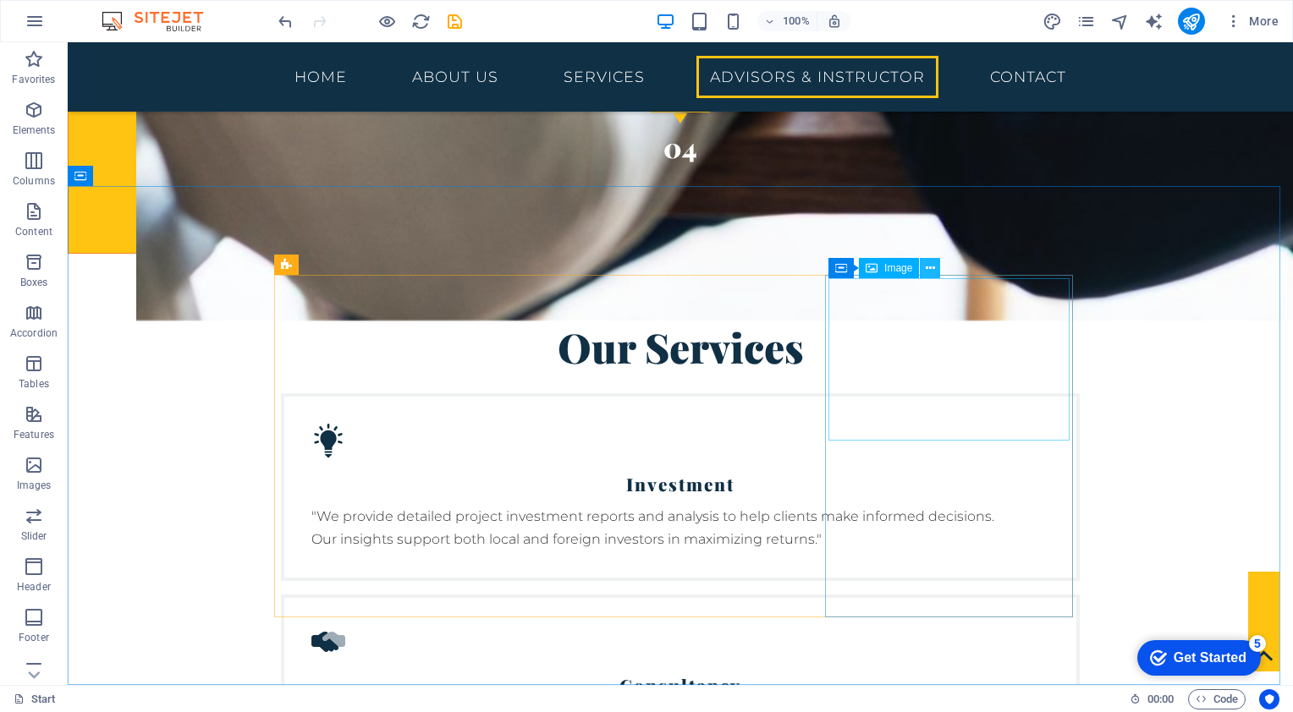
click at [927, 264] on icon at bounding box center [930, 269] width 9 height 18
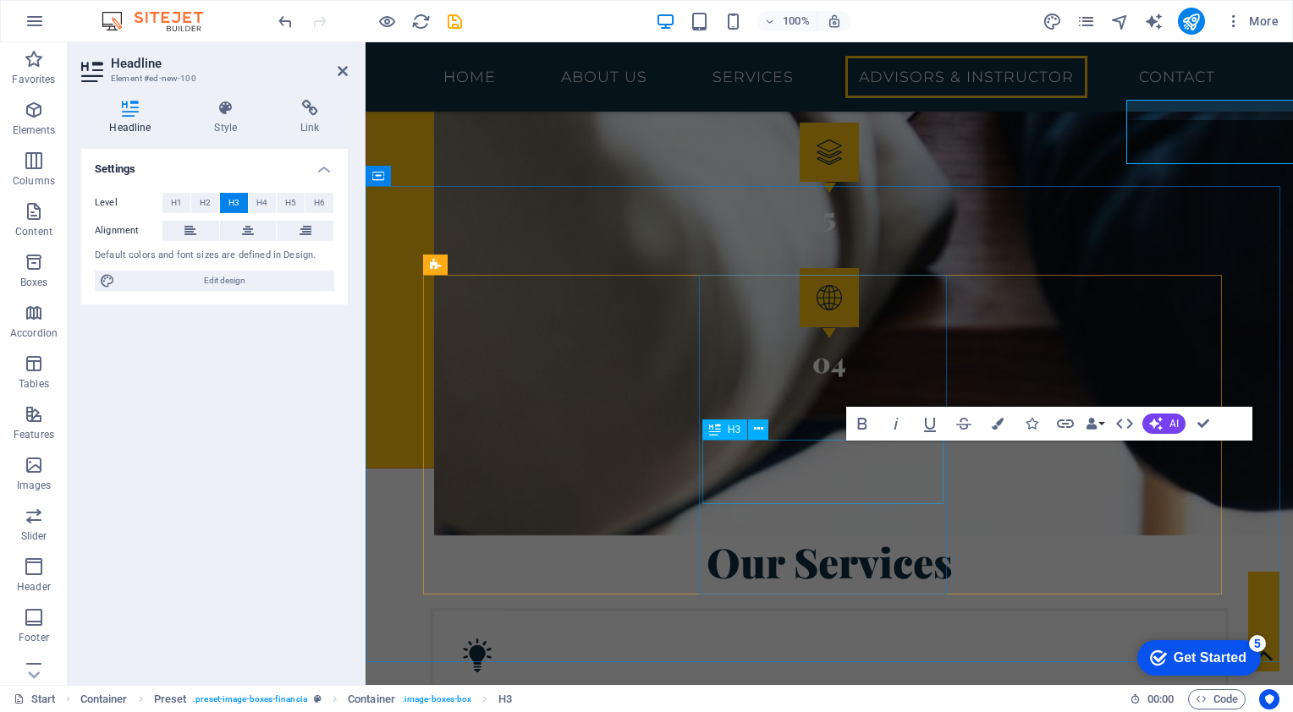
scroll to position [3760, 0]
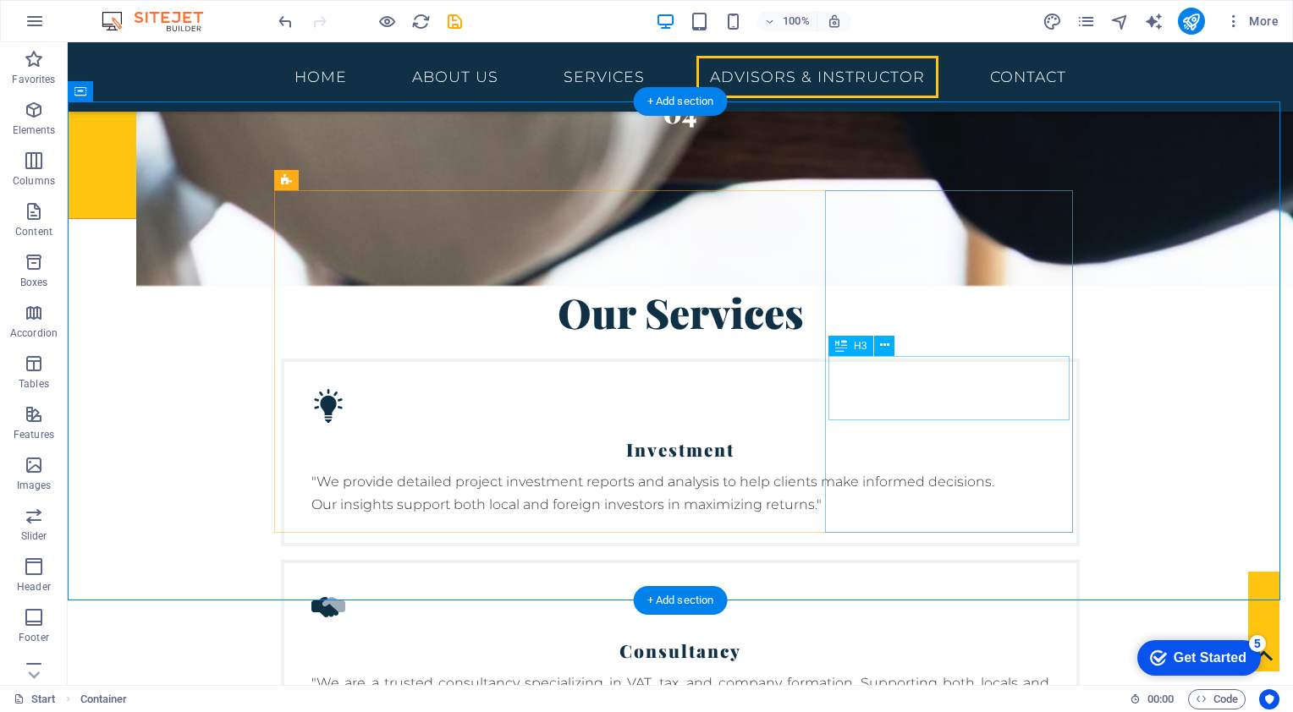
scroll to position [3504, 0]
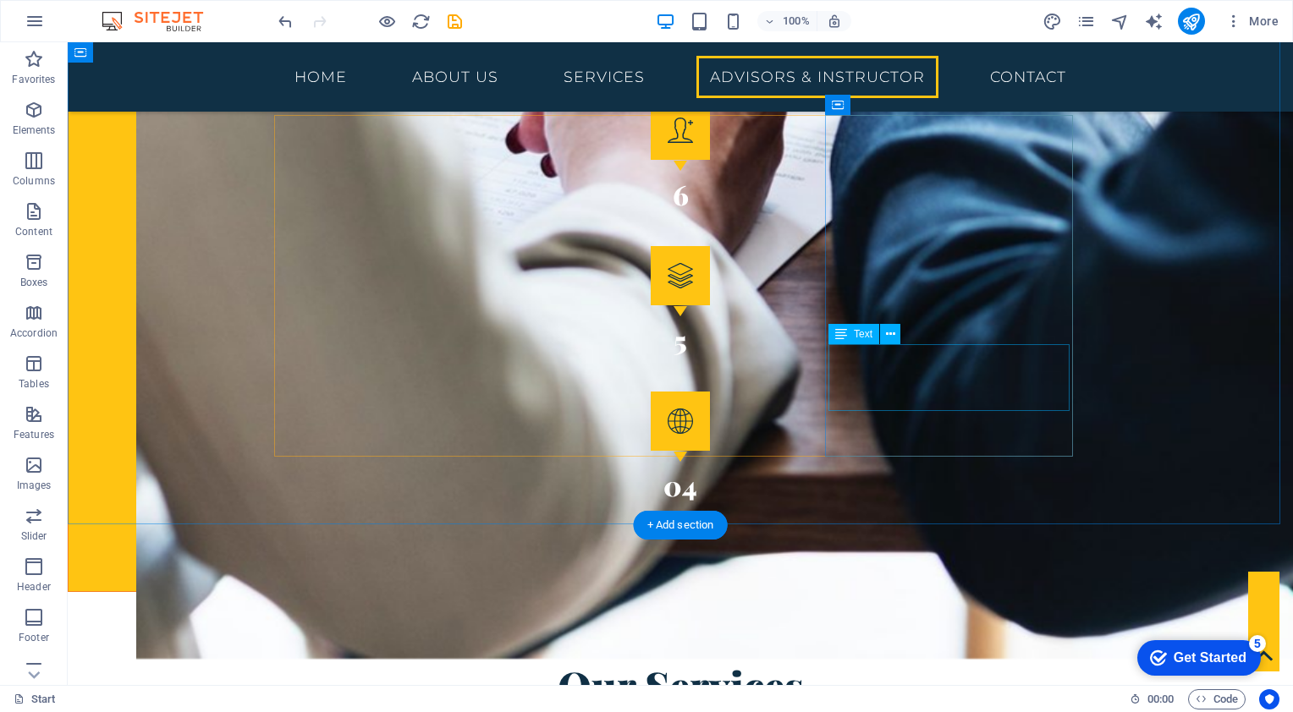
scroll to position [3419, 0]
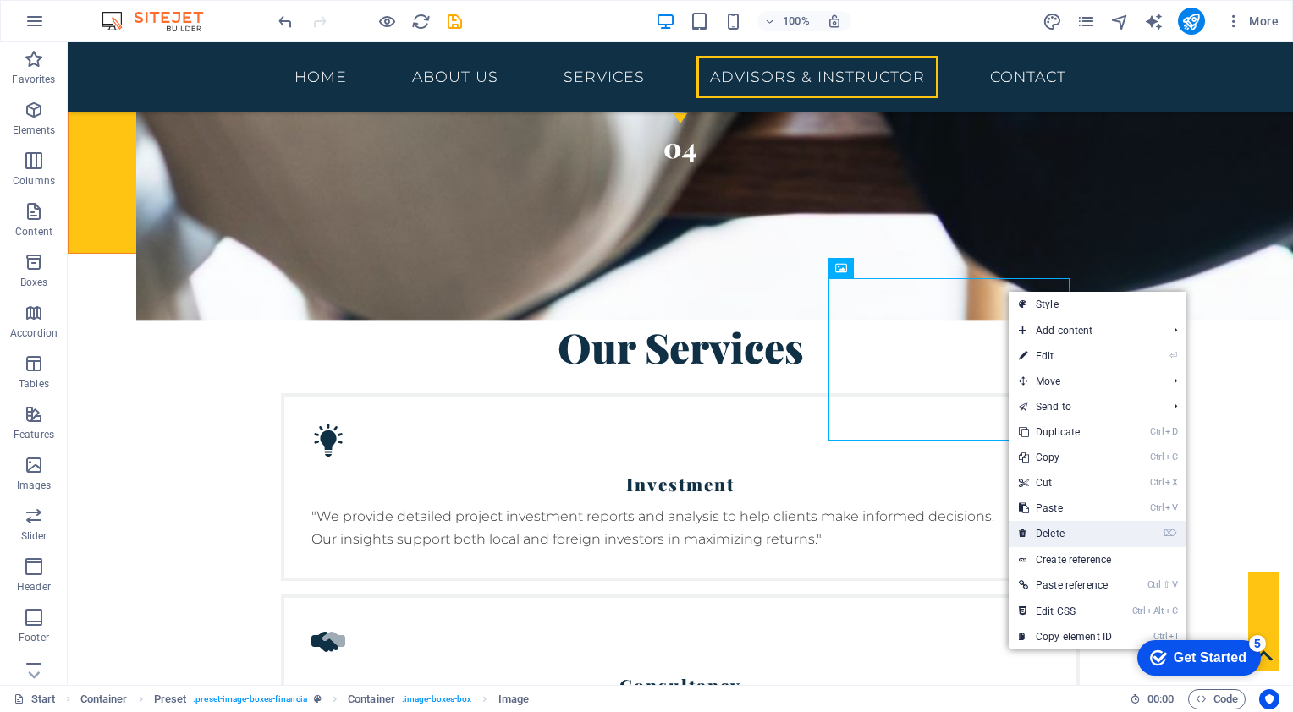
click at [1054, 531] on link "⌦ Delete" at bounding box center [1065, 533] width 113 height 25
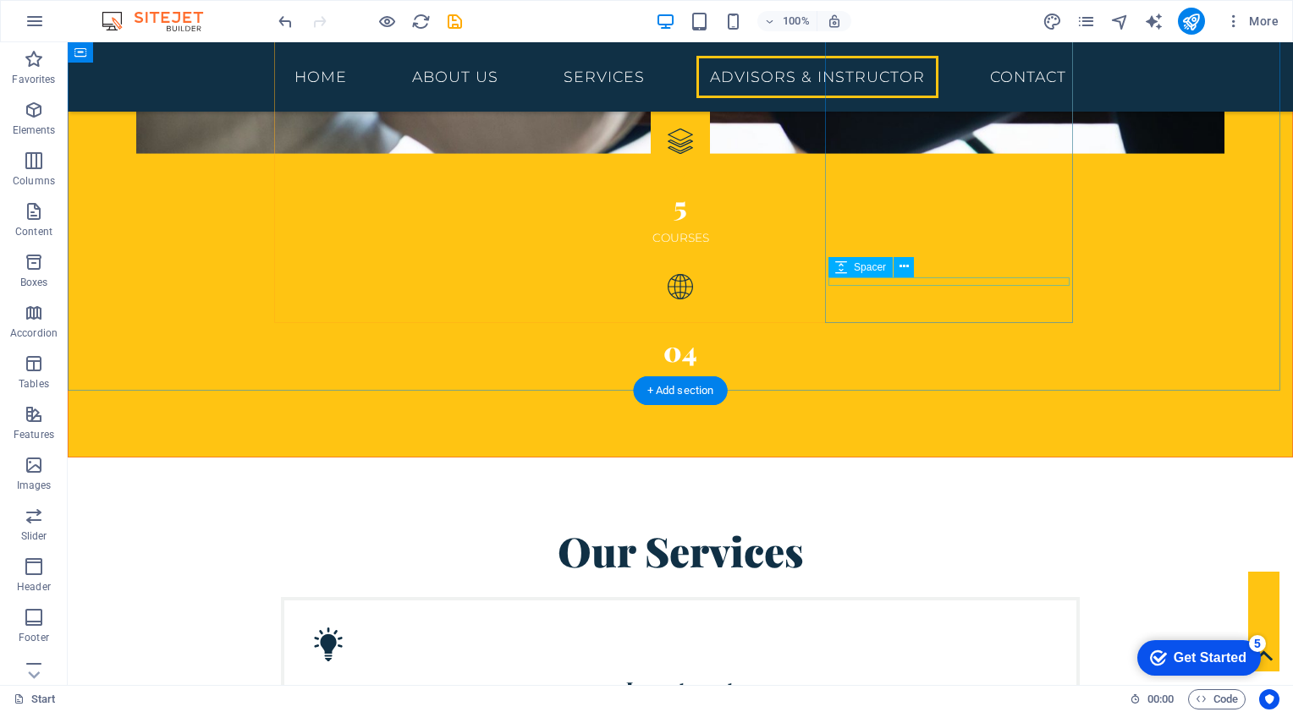
scroll to position [3385, 0]
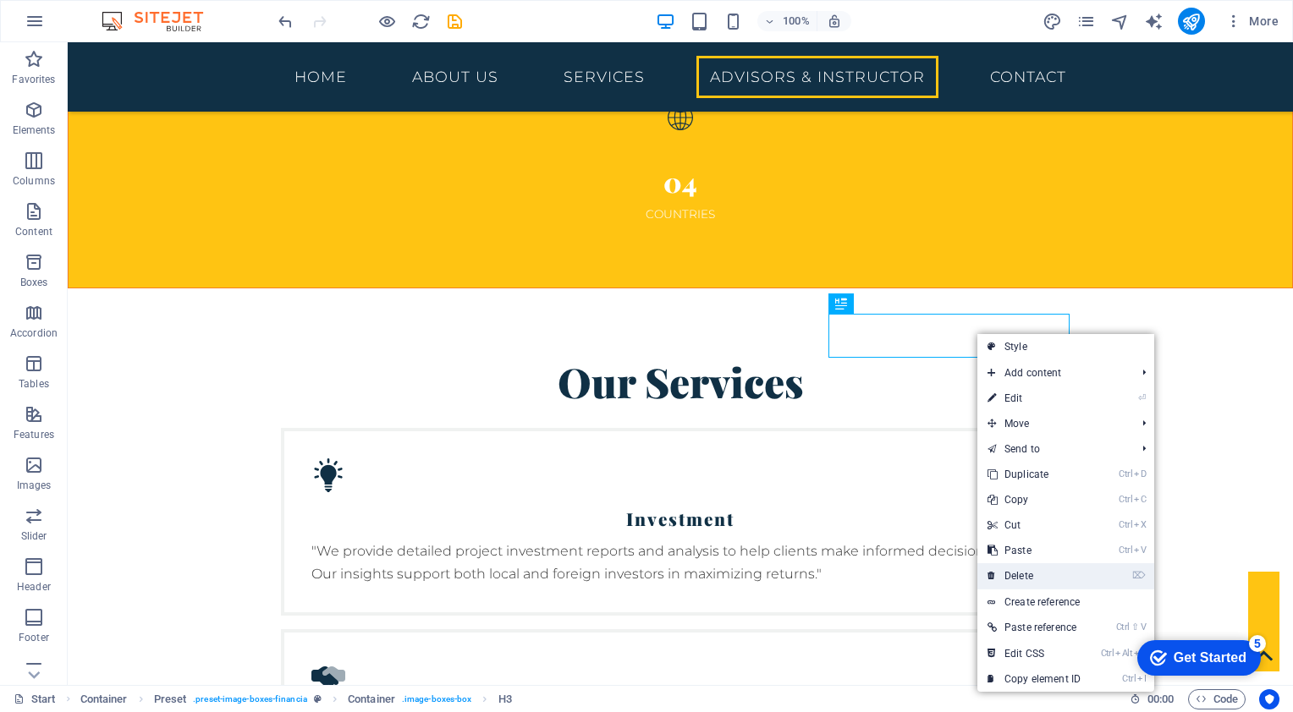
click at [1021, 572] on link "⌦ Delete" at bounding box center [1033, 576] width 113 height 25
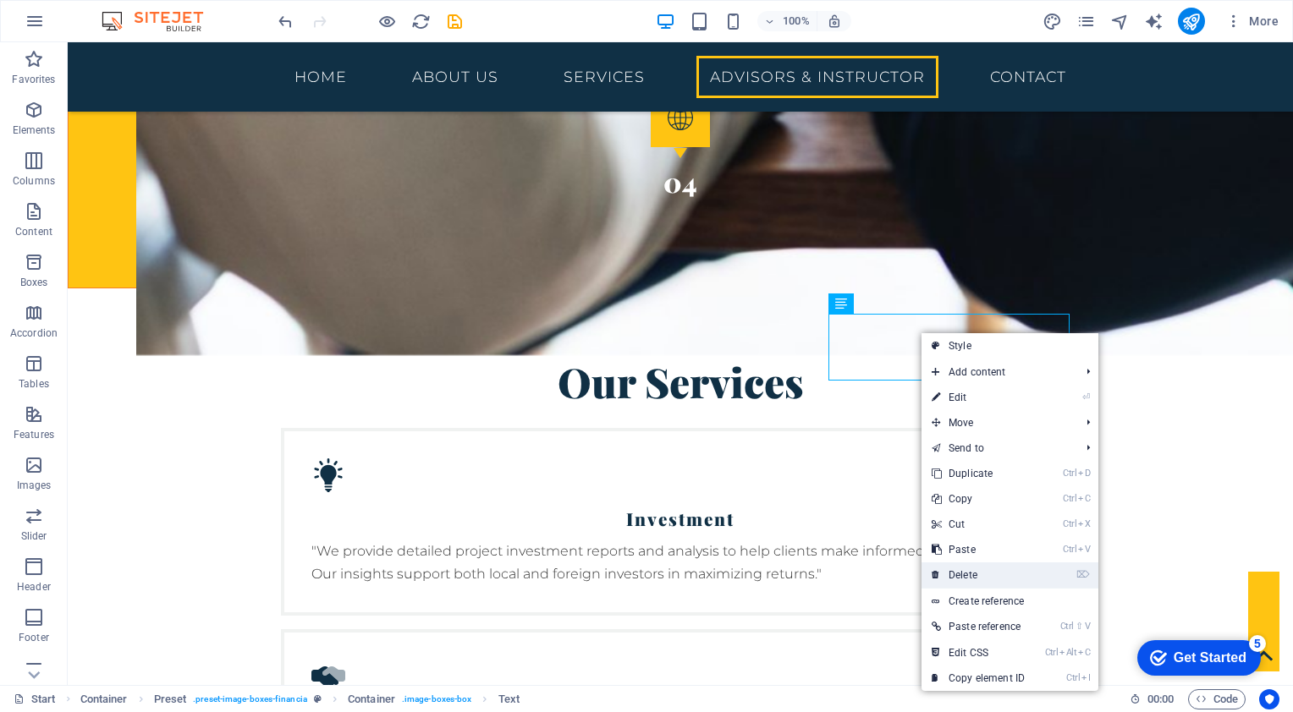
drag, startPoint x: 968, startPoint y: 575, endPoint x: 899, endPoint y: 497, distance: 104.9
click at [968, 575] on link "⌦ Delete" at bounding box center [977, 575] width 113 height 25
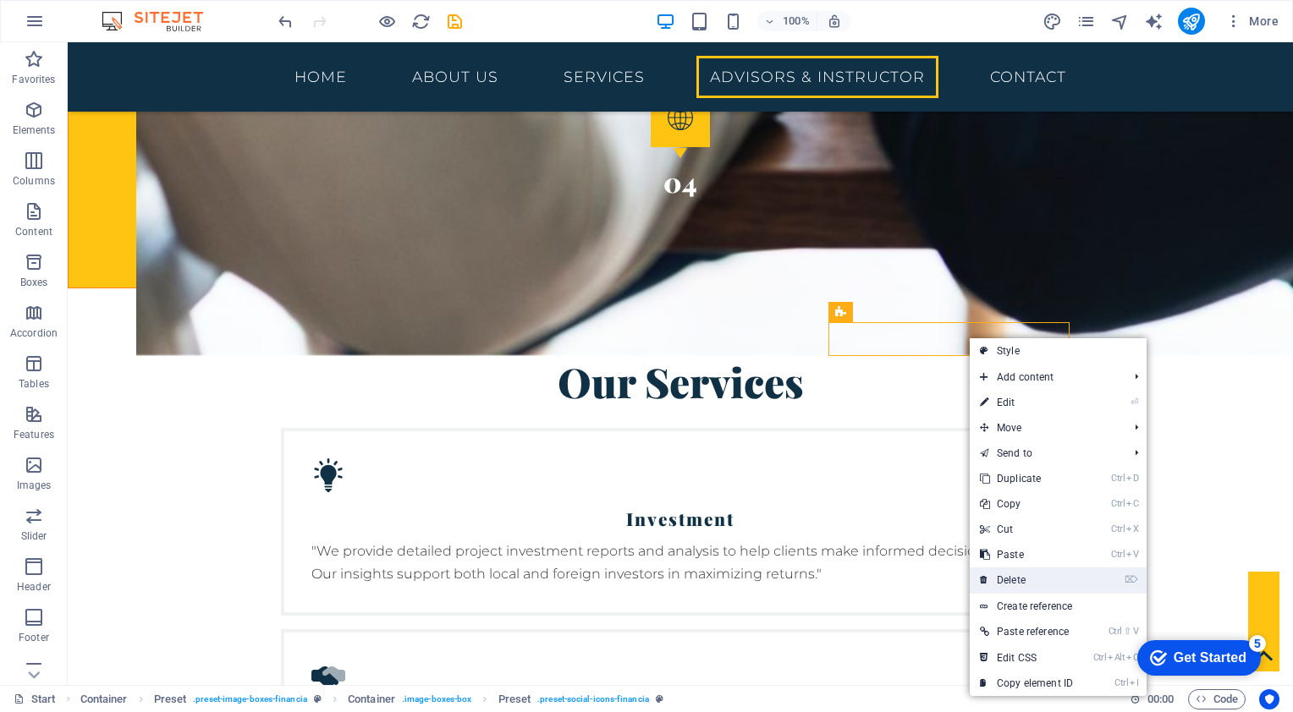
click at [1011, 582] on link "⌦ Delete" at bounding box center [1026, 580] width 113 height 25
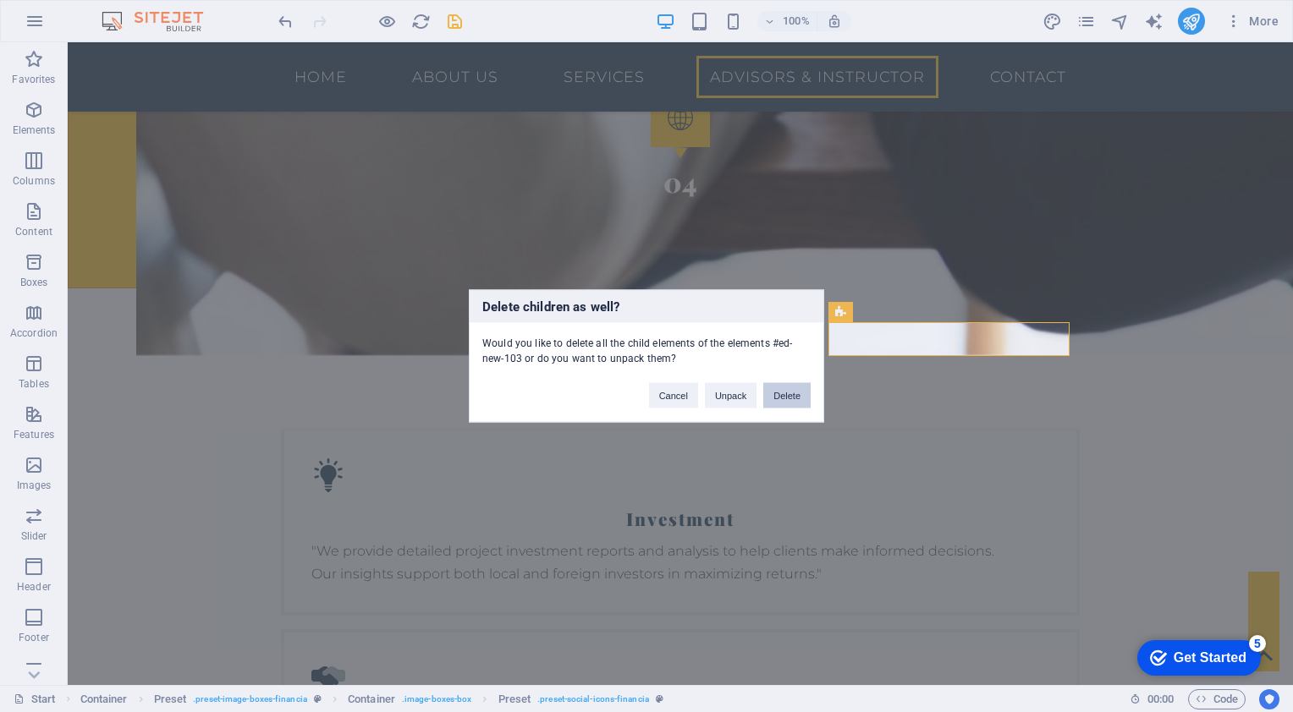
click at [782, 393] on button "Delete" at bounding box center [786, 395] width 47 height 25
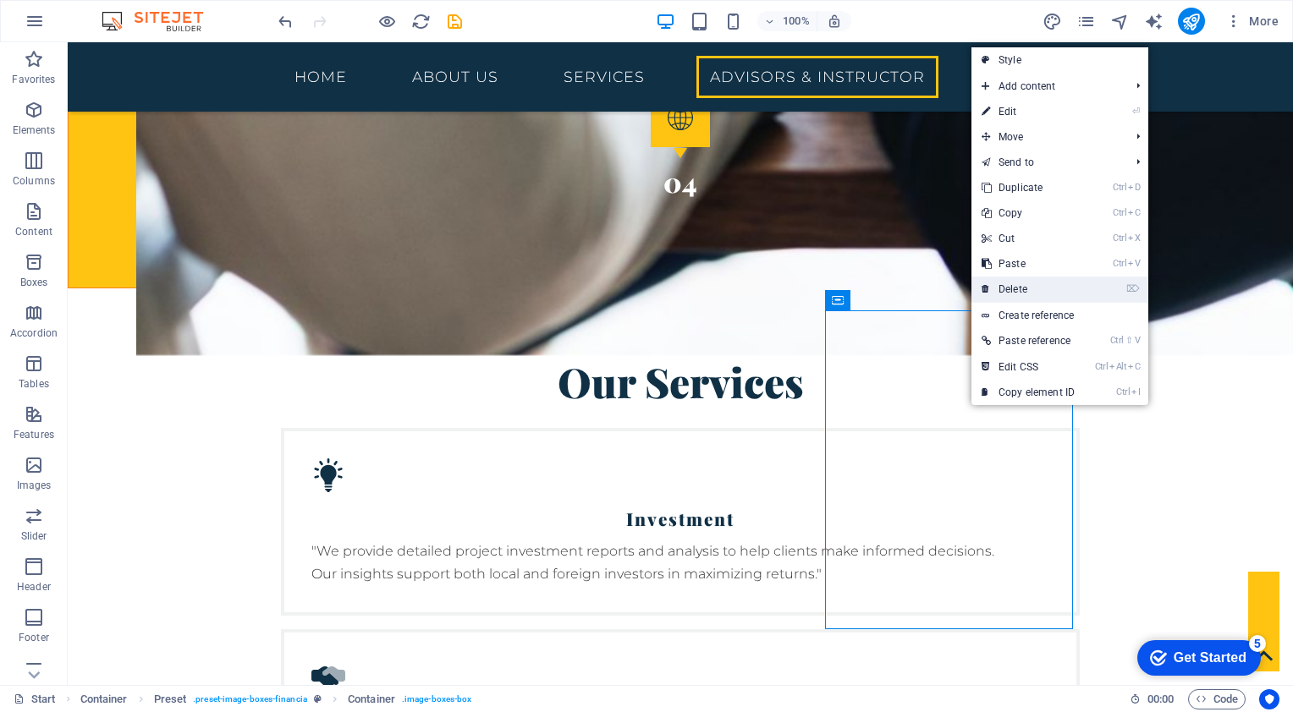
click at [1007, 287] on link "⌦ Delete" at bounding box center [1027, 289] width 113 height 25
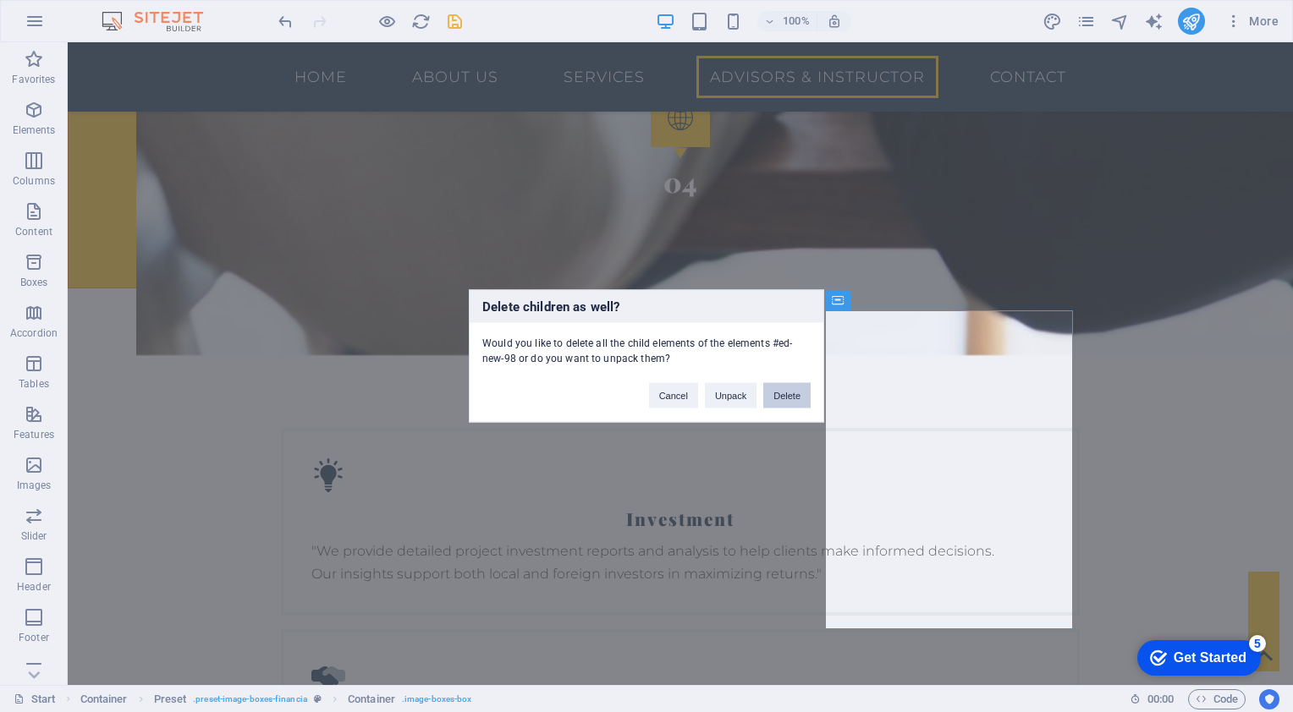
click at [773, 398] on button "Delete" at bounding box center [786, 395] width 47 height 25
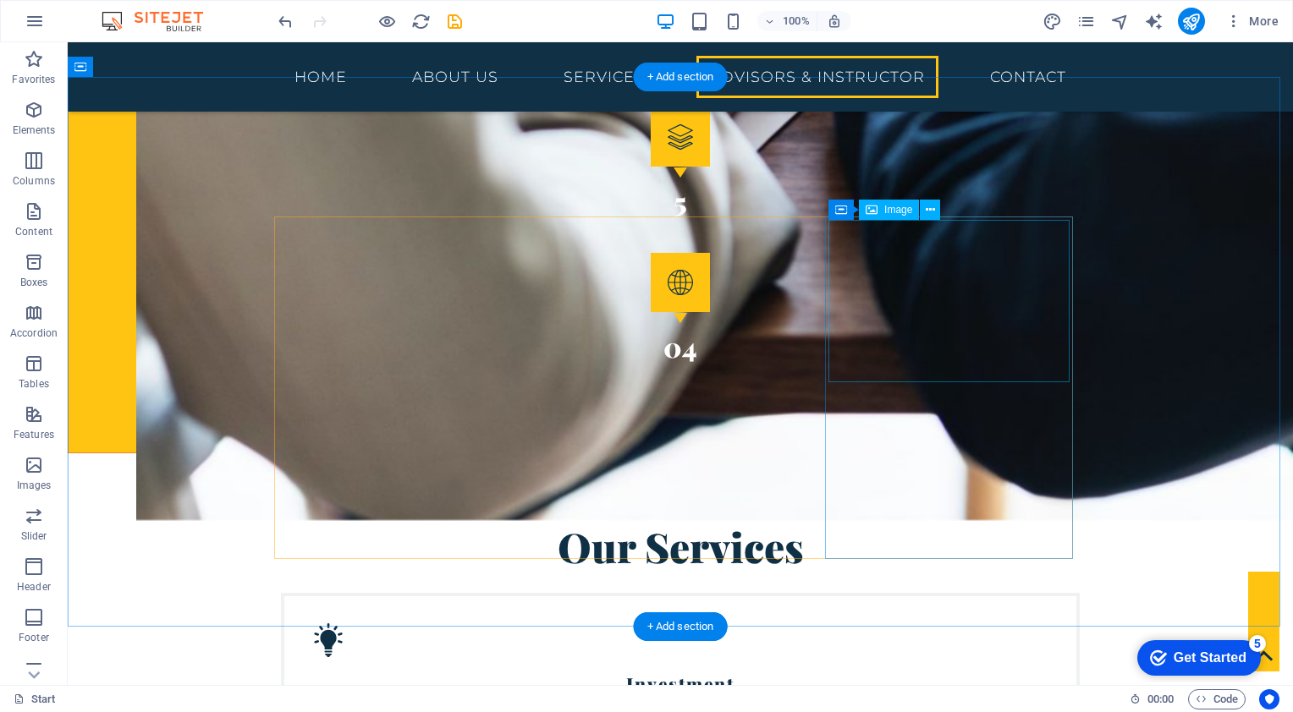
scroll to position [3300, 0]
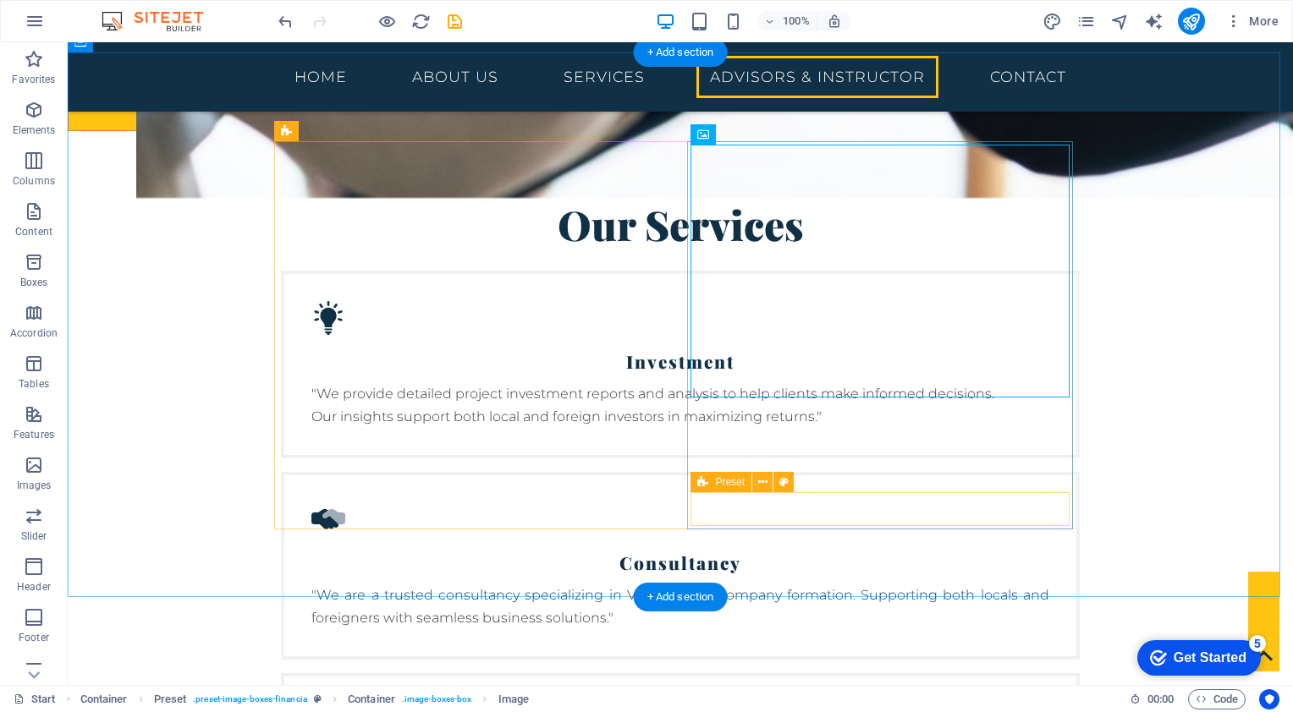
scroll to position [3554, 0]
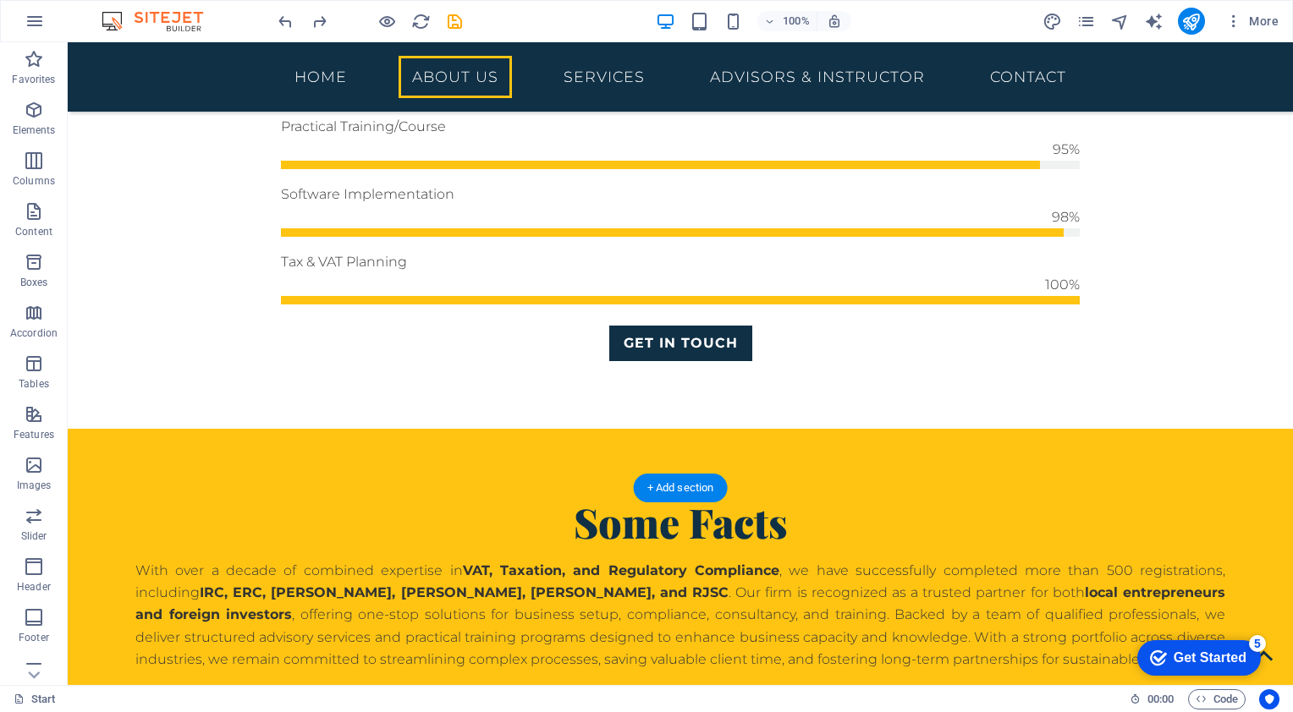
scroll to position [1269, 0]
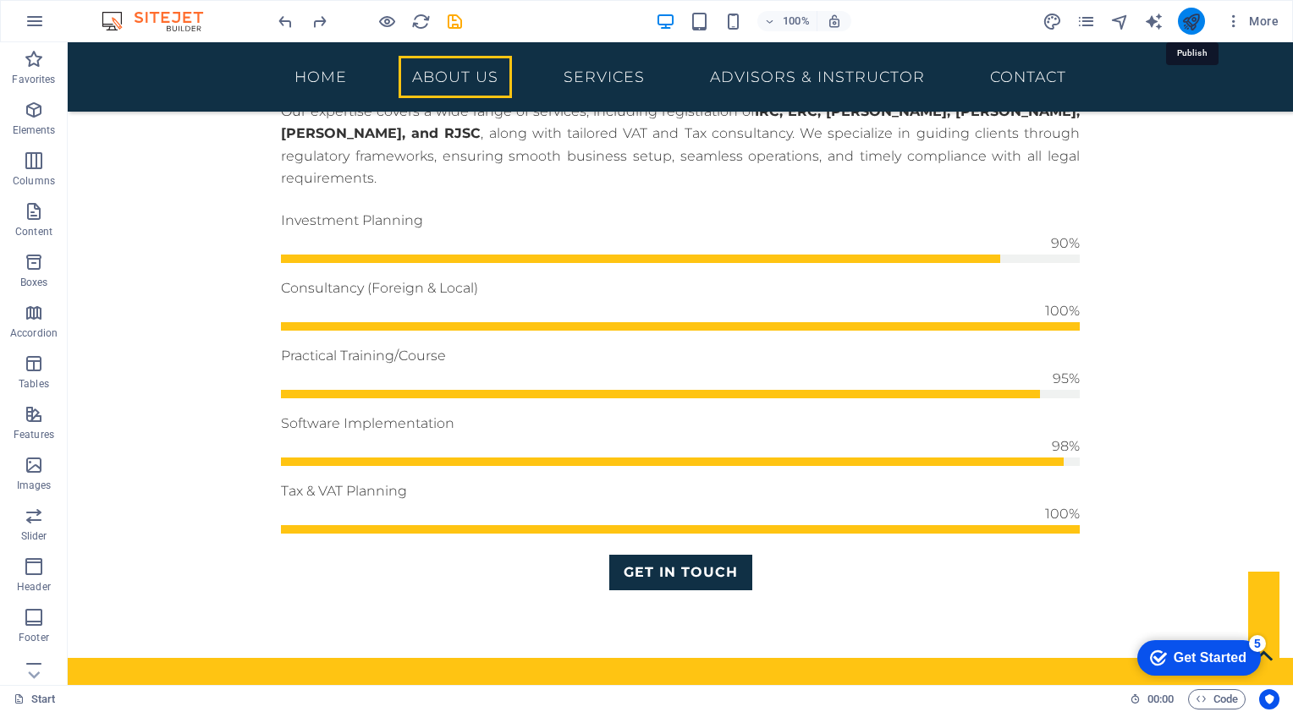
click at [1191, 20] on icon "publish" at bounding box center [1190, 21] width 19 height 19
